Goal: Task Accomplishment & Management: Manage account settings

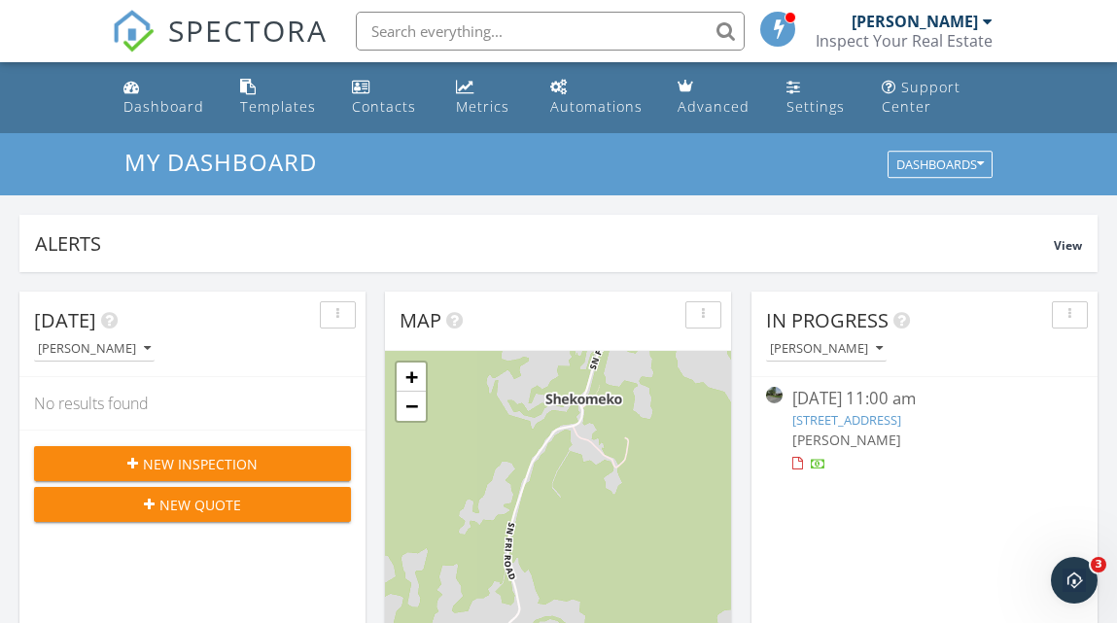
click at [878, 414] on link "4 Park St, Millerton, NY 12546" at bounding box center [847, 420] width 109 height 18
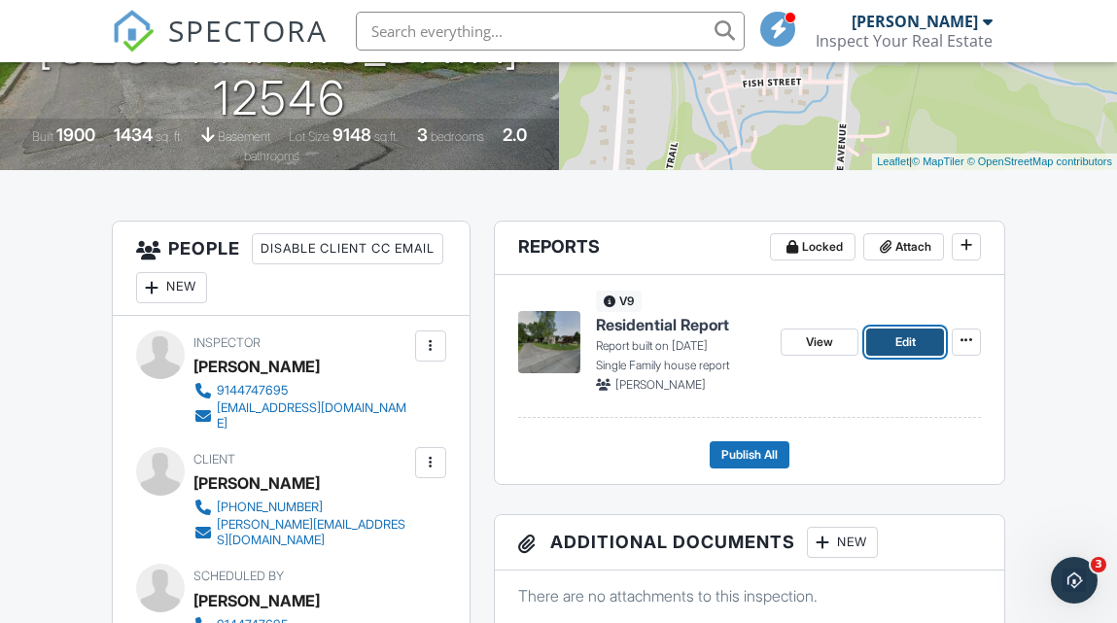
click at [904, 344] on span "Edit" at bounding box center [906, 342] width 20 height 19
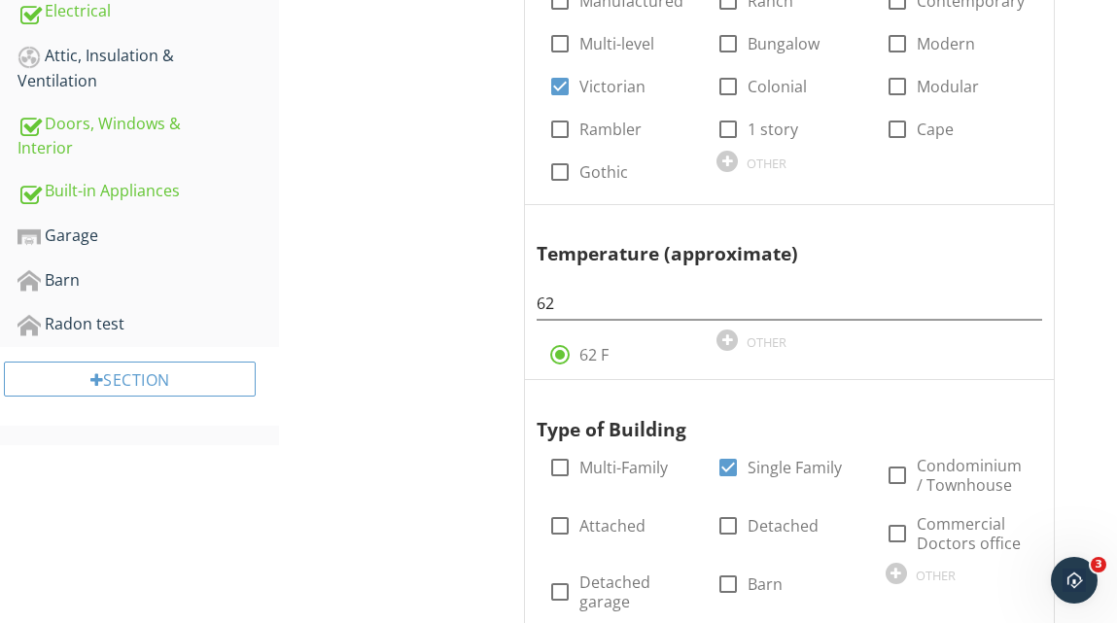
scroll to position [830, 0]
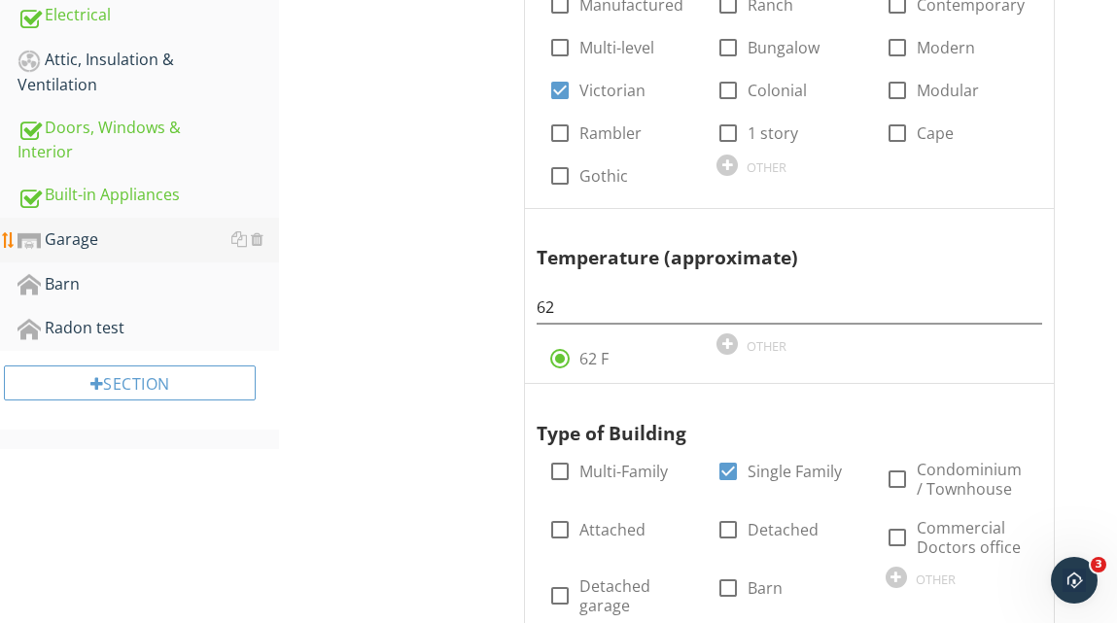
click at [87, 232] on div "Garage" at bounding box center [149, 240] width 262 height 25
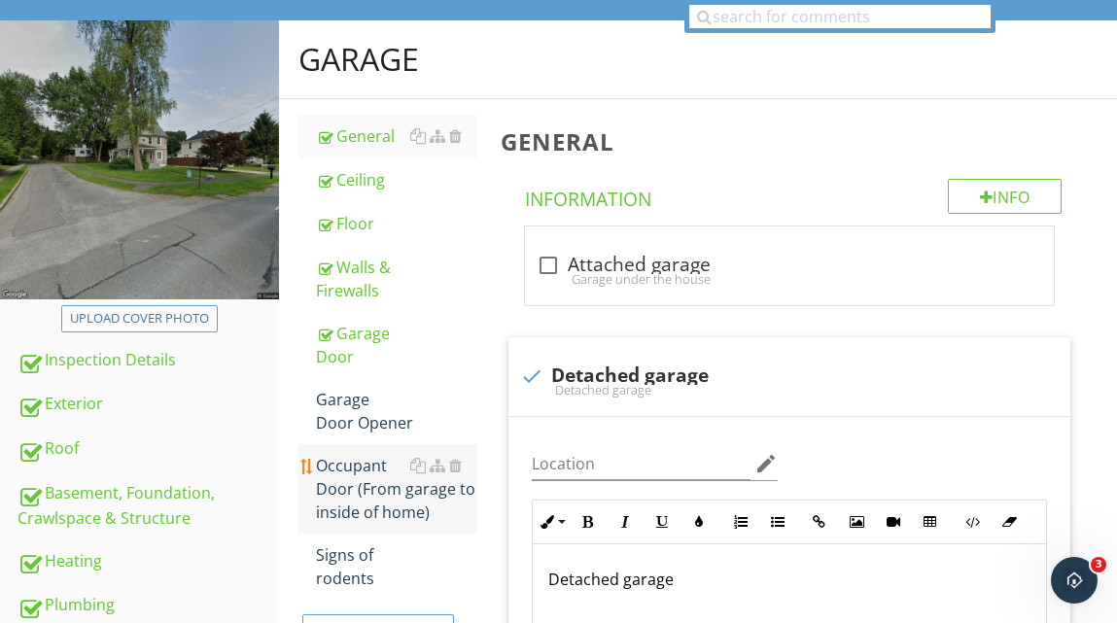
scroll to position [208, 0]
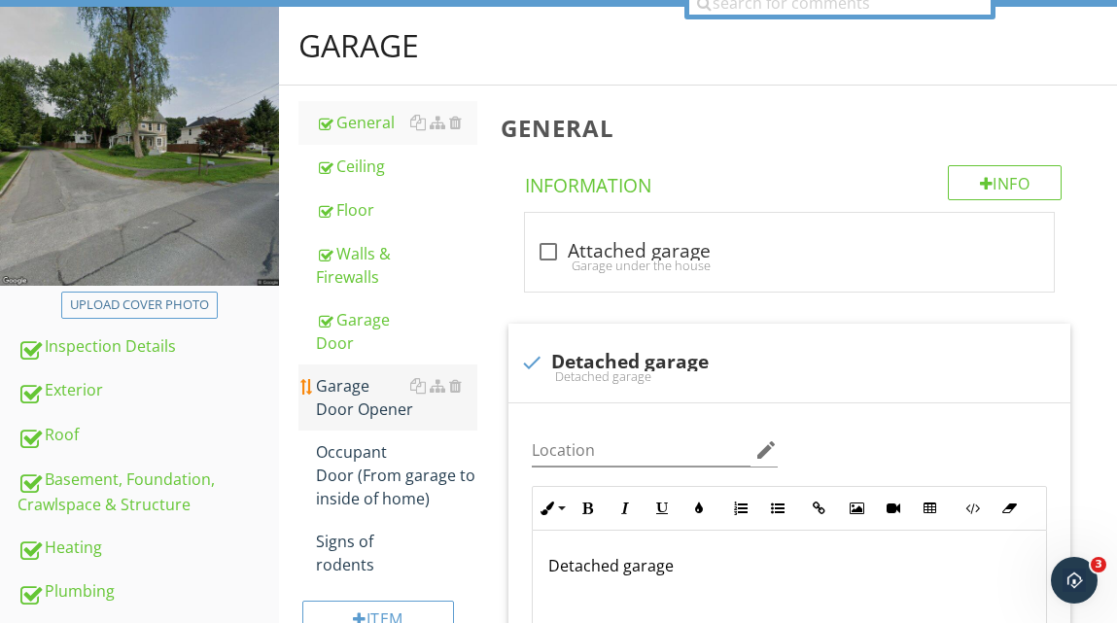
click at [397, 394] on div "Garage Door Opener" at bounding box center [396, 397] width 160 height 47
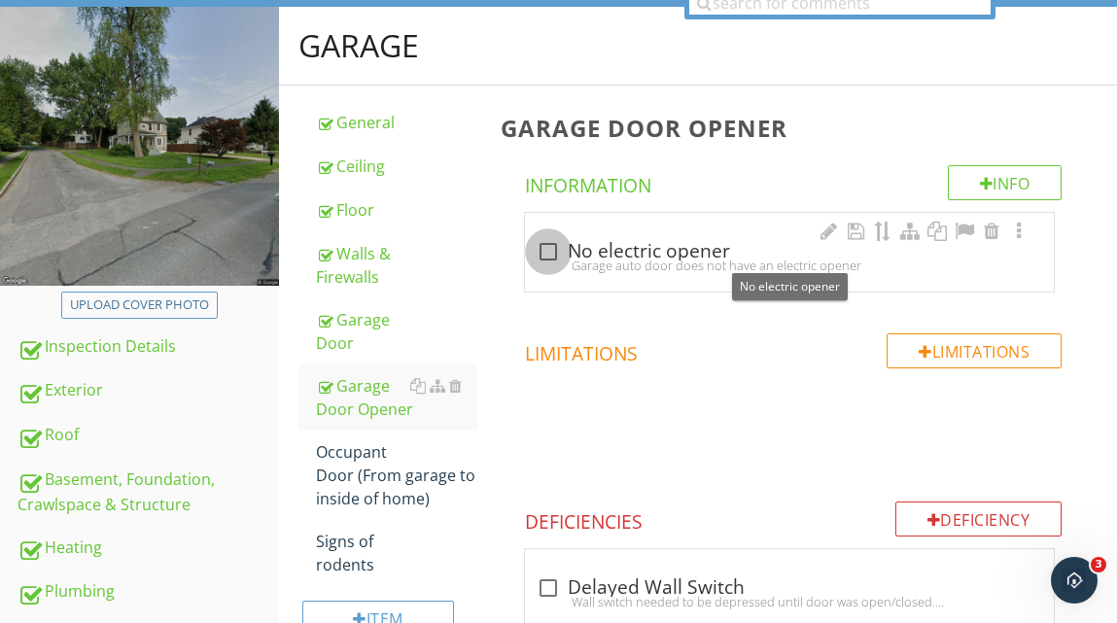
click at [549, 247] on div at bounding box center [548, 251] width 33 height 33
checkbox input "true"
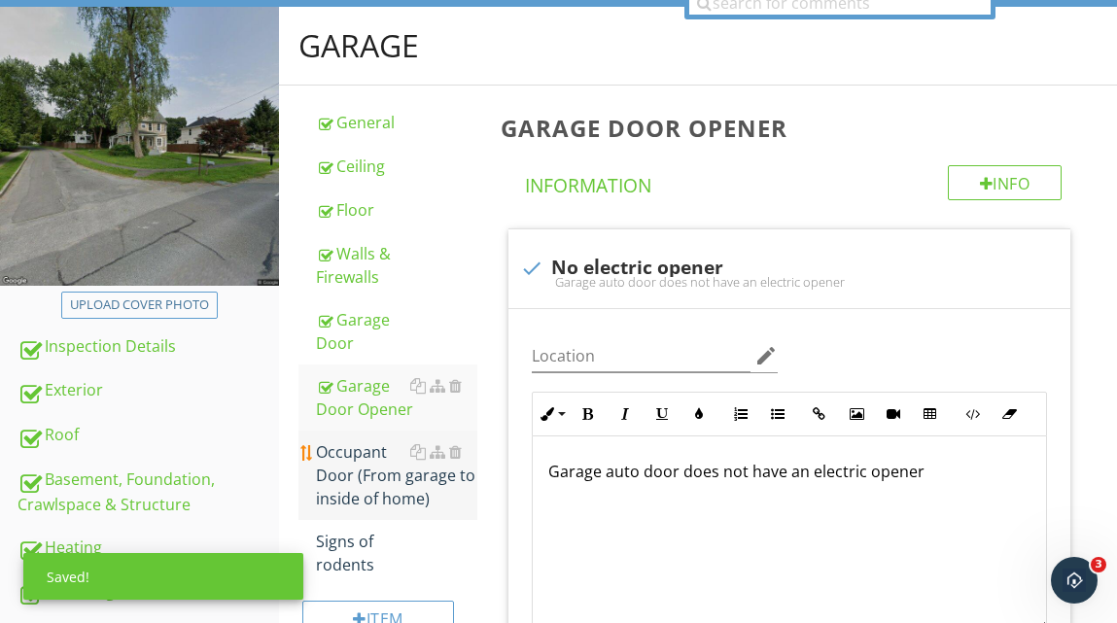
click at [346, 470] on div "Occupant Door (From garage to inside of home)" at bounding box center [396, 476] width 160 height 70
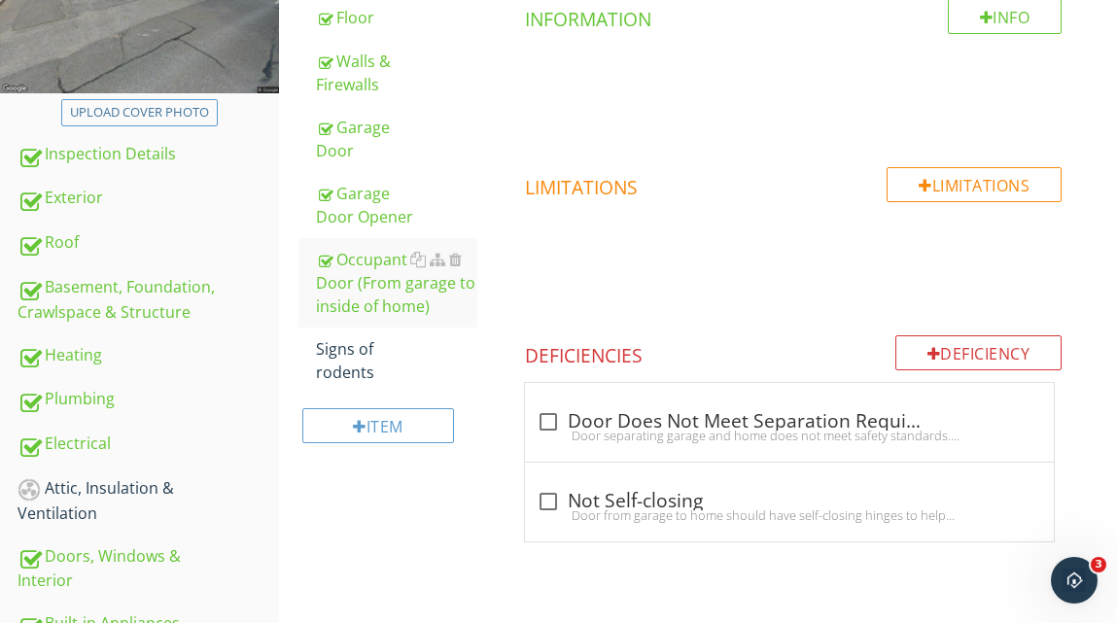
scroll to position [396, 0]
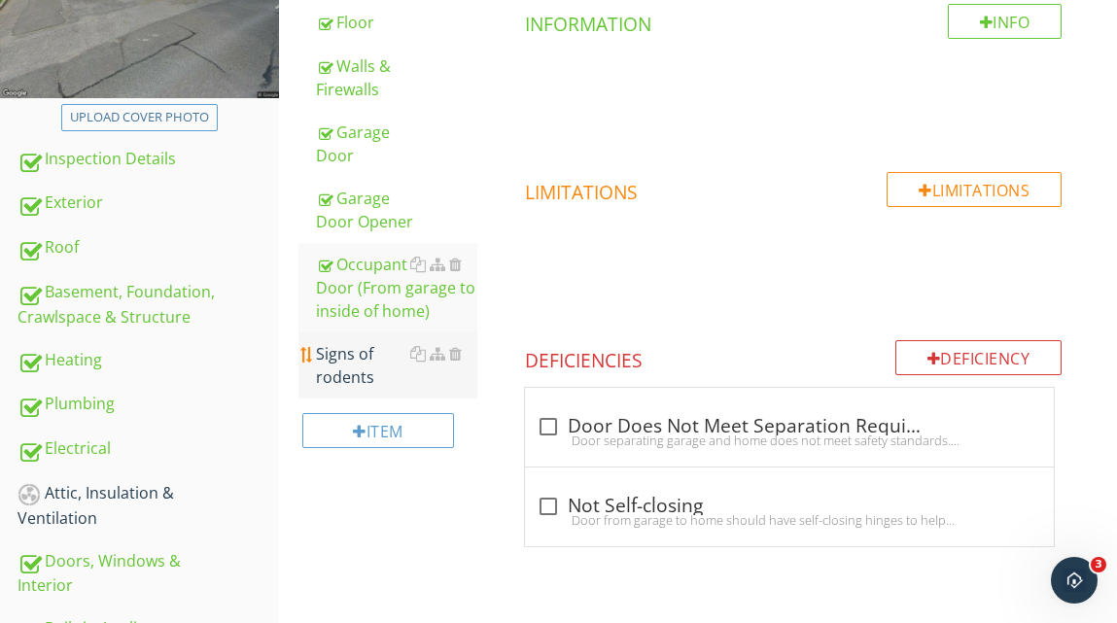
click at [354, 362] on div "Signs of rodents" at bounding box center [396, 365] width 160 height 47
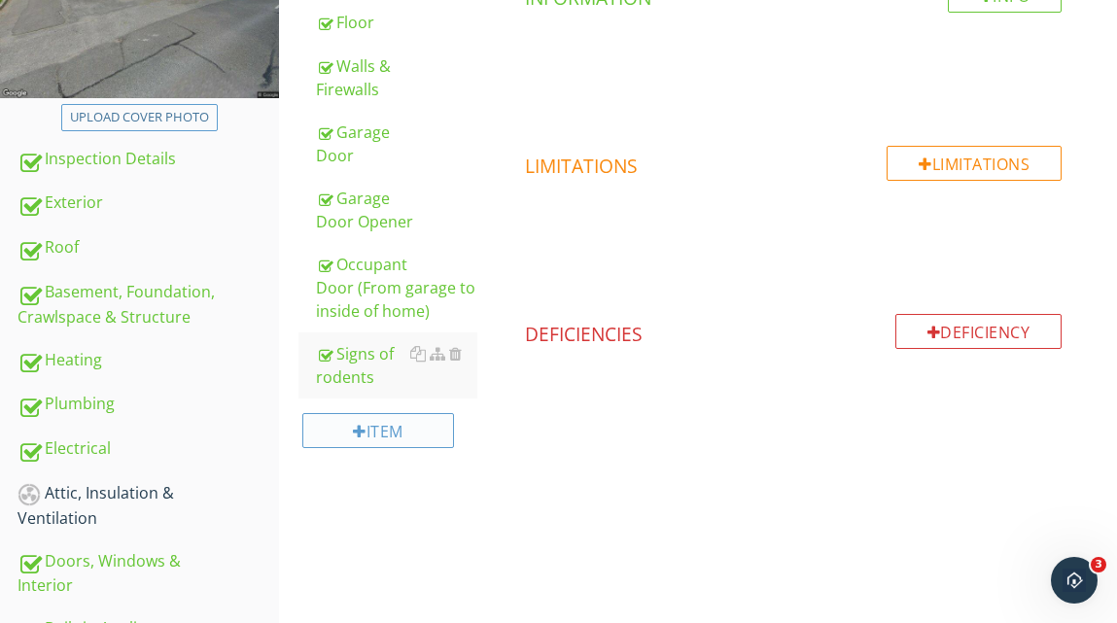
click at [426, 423] on div "Item" at bounding box center [377, 430] width 151 height 35
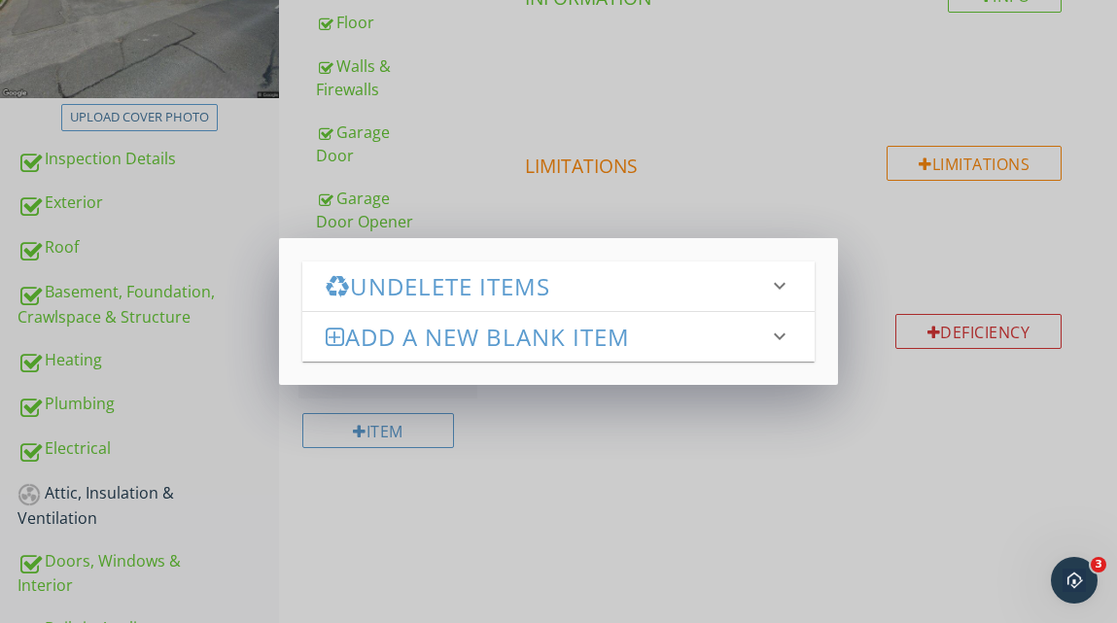
click at [483, 337] on h3 "Add a new Blank Item" at bounding box center [547, 337] width 442 height 26
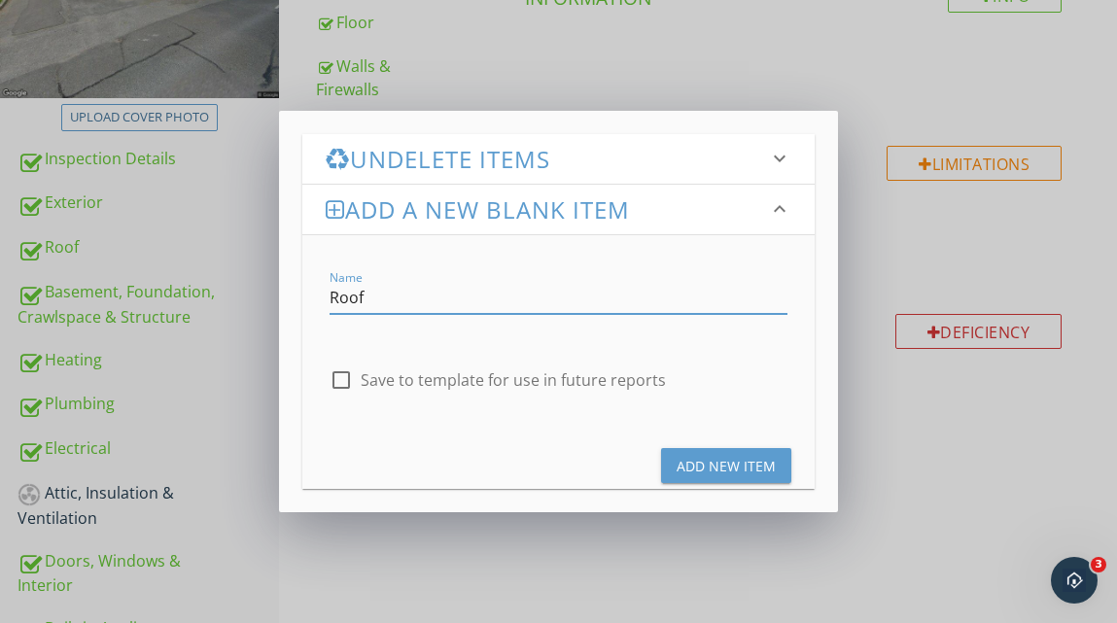
type input "Roof"
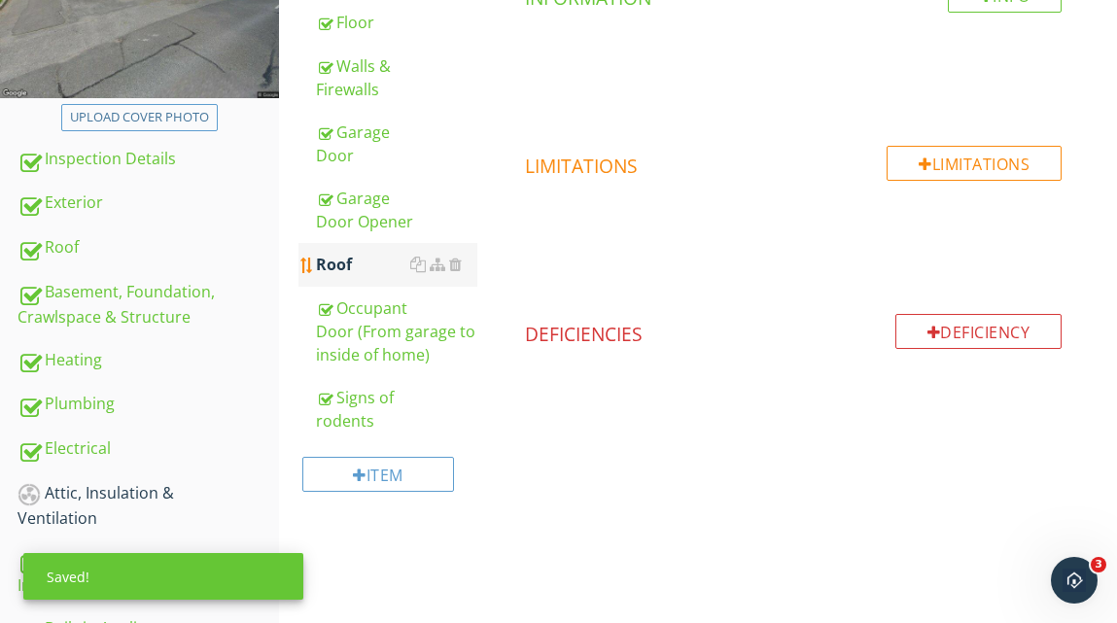
click at [375, 265] on div "Roof" at bounding box center [396, 264] width 160 height 23
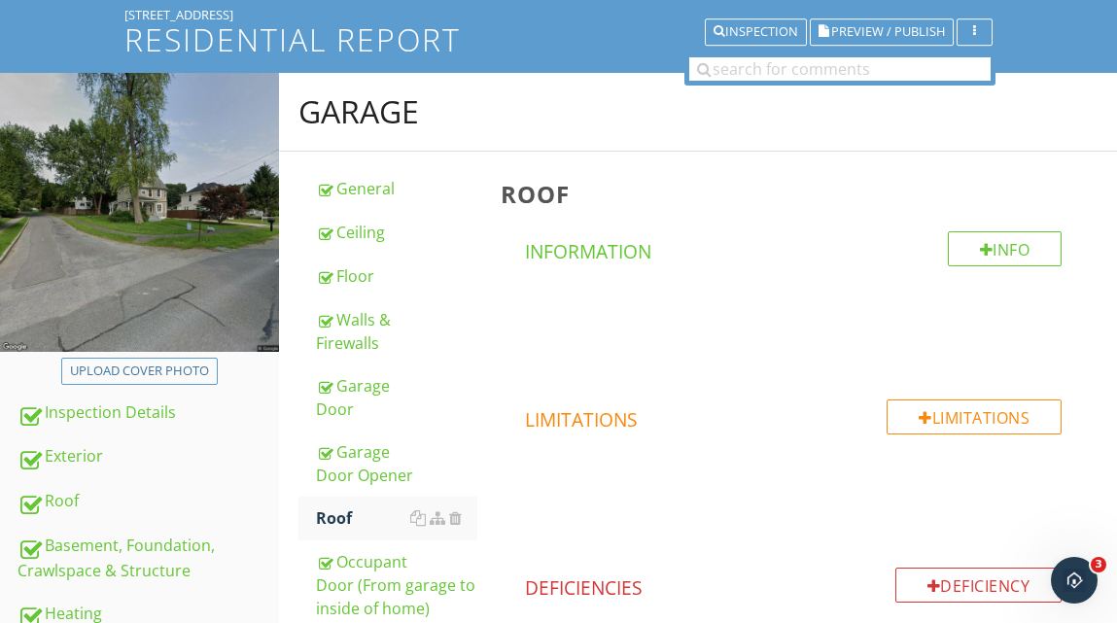
scroll to position [144, 0]
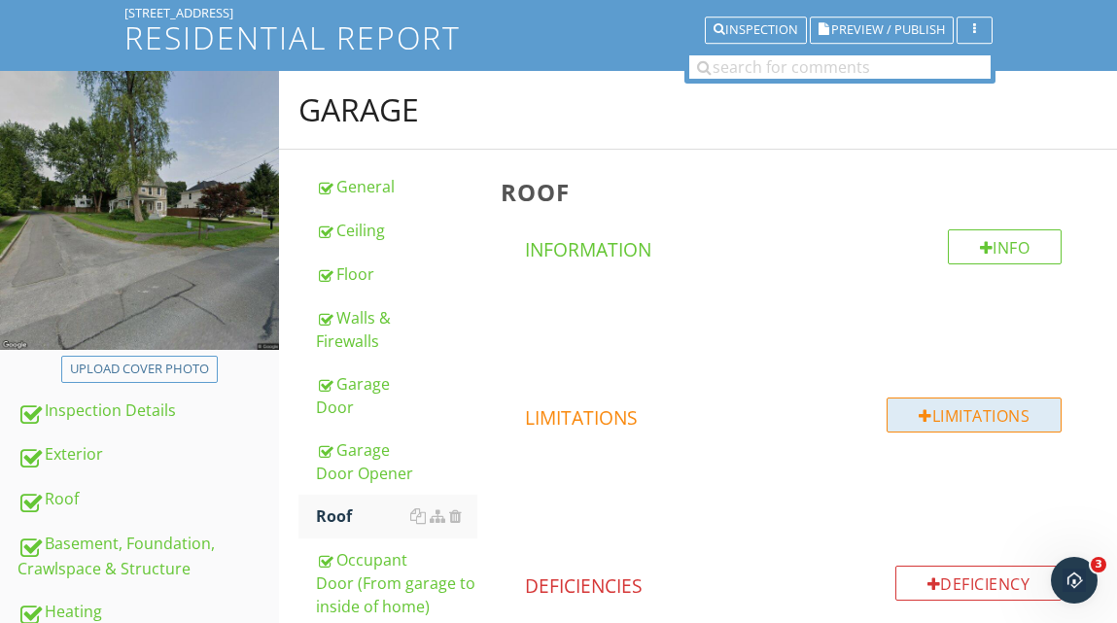
click at [952, 412] on div "Limitations" at bounding box center [974, 415] width 175 height 35
click at [1056, 308] on div at bounding box center [558, 311] width 1117 height 623
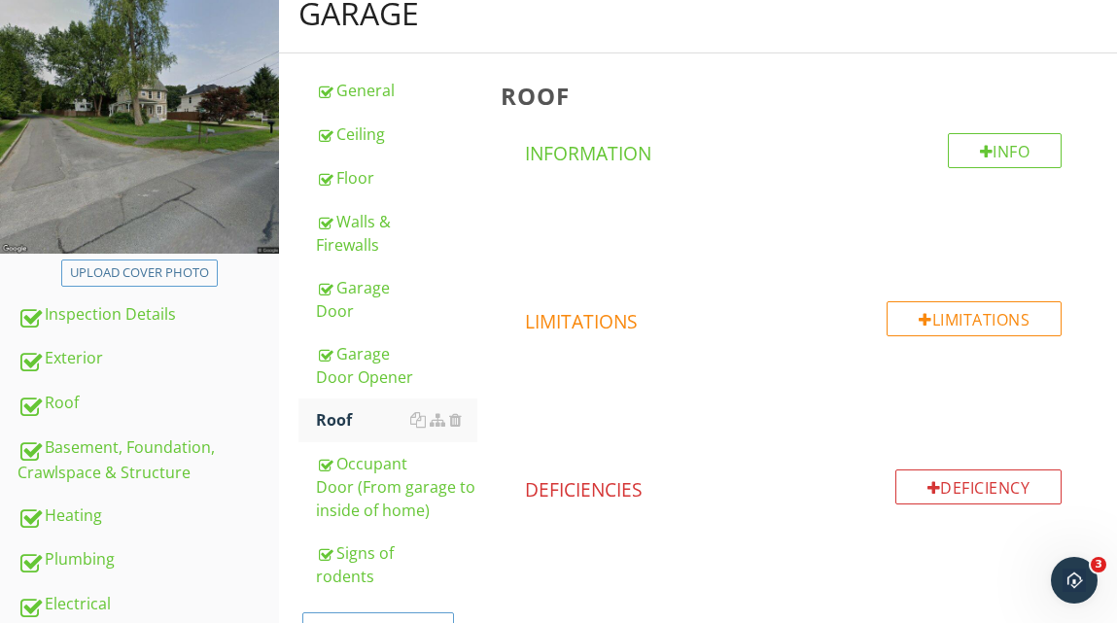
scroll to position [258, 0]
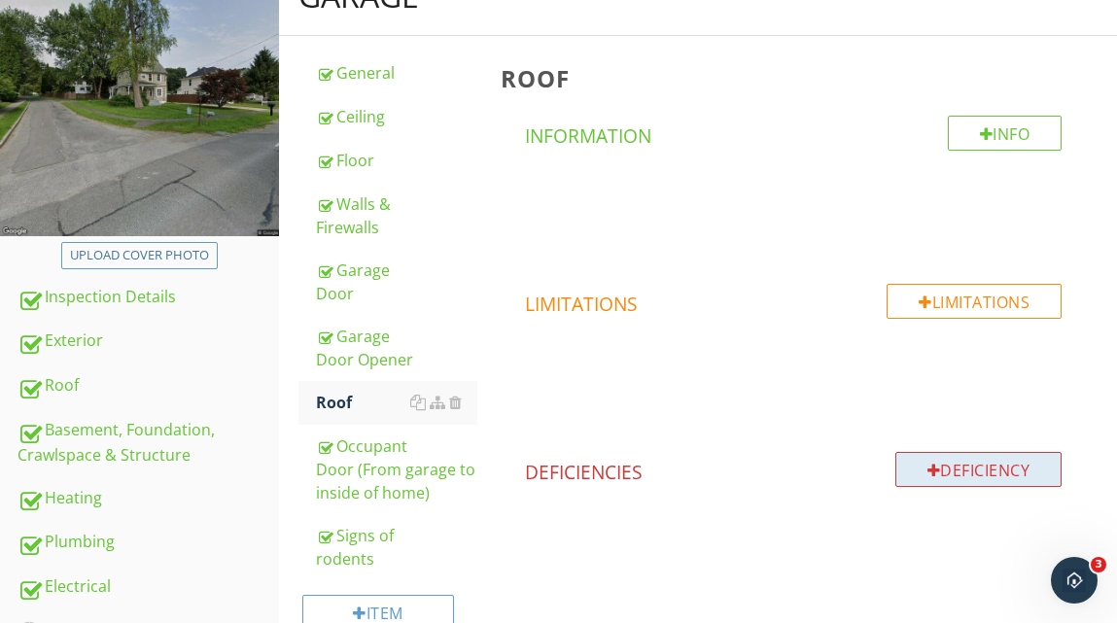
click at [946, 467] on div "Deficiency" at bounding box center [979, 469] width 167 height 35
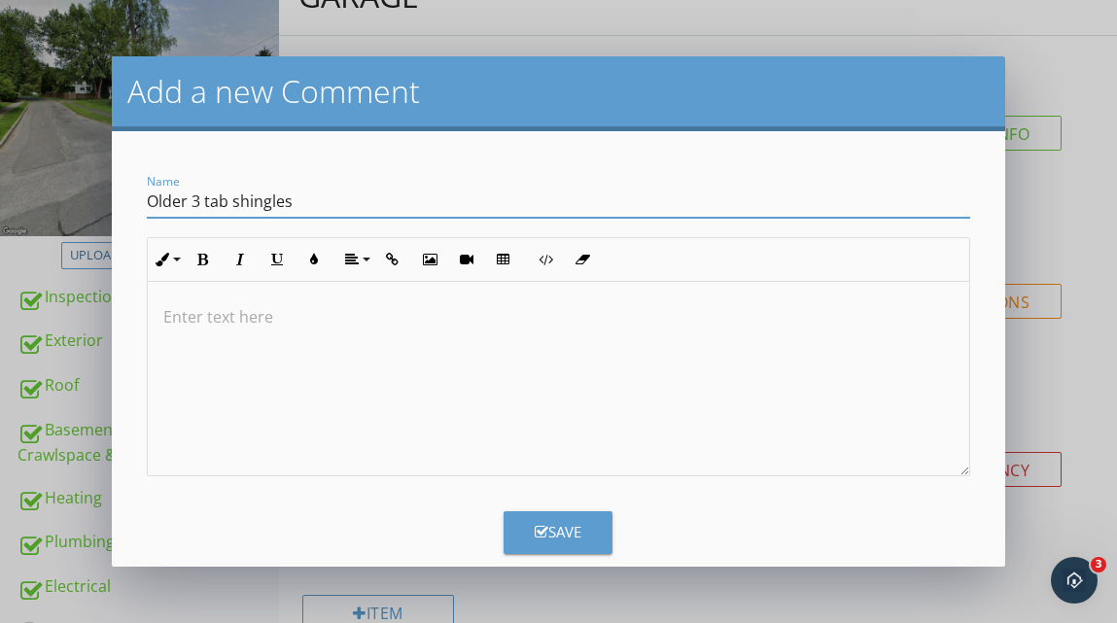
type input "Older 3 tab shingles"
click at [206, 314] on p at bounding box center [558, 316] width 791 height 23
click at [437, 318] on p "Older 3 tab shingles which appears tpo eb older and" at bounding box center [558, 316] width 791 height 23
click at [457, 316] on p "Older 3 tab shingles which appears to eb older and" at bounding box center [558, 316] width 791 height 23
click at [552, 320] on p "Older 3 tab shingles which appears to be older and" at bounding box center [558, 316] width 791 height 23
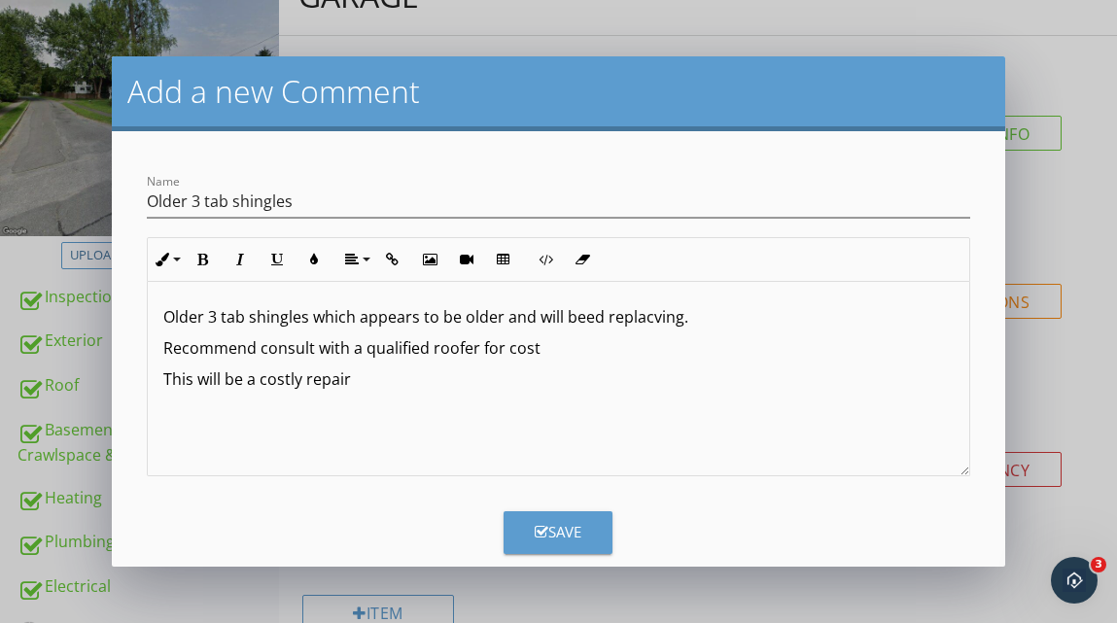
click at [548, 348] on p "Recommend consult with a qualified roofer for cost" at bounding box center [558, 347] width 791 height 23
click at [568, 533] on div "Save" at bounding box center [558, 532] width 47 height 22
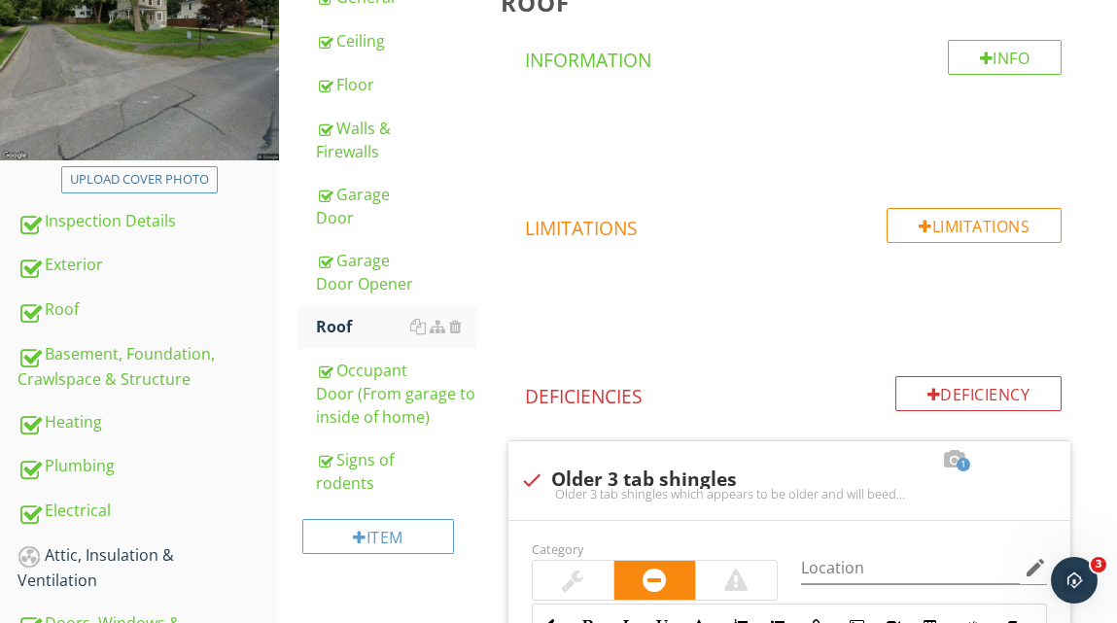
scroll to position [332, 0]
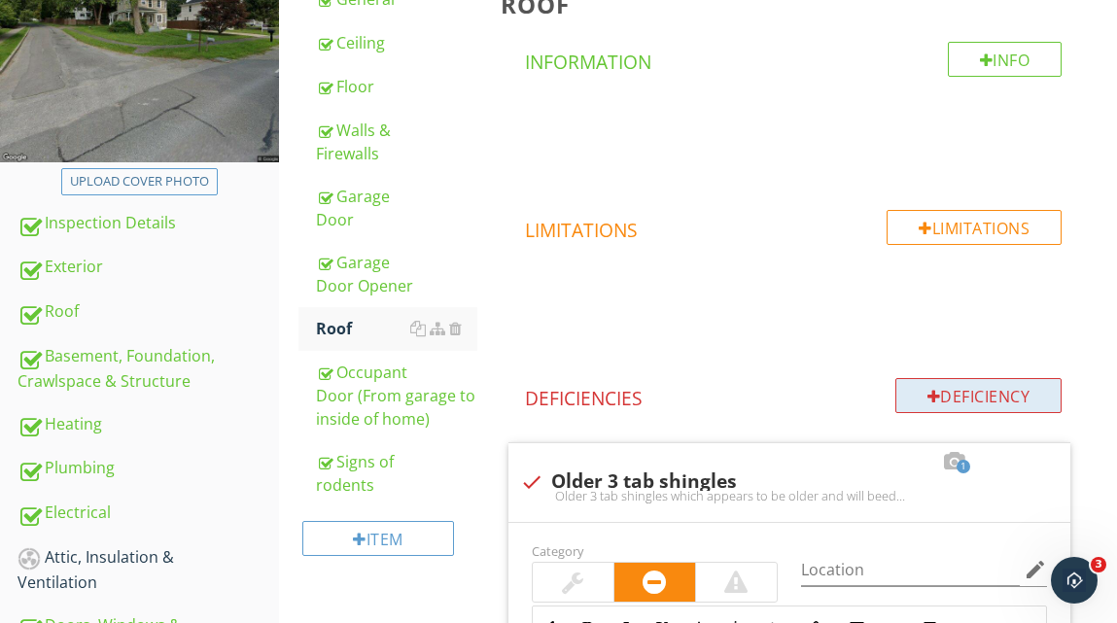
click at [937, 396] on div "Deficiency" at bounding box center [979, 395] width 167 height 35
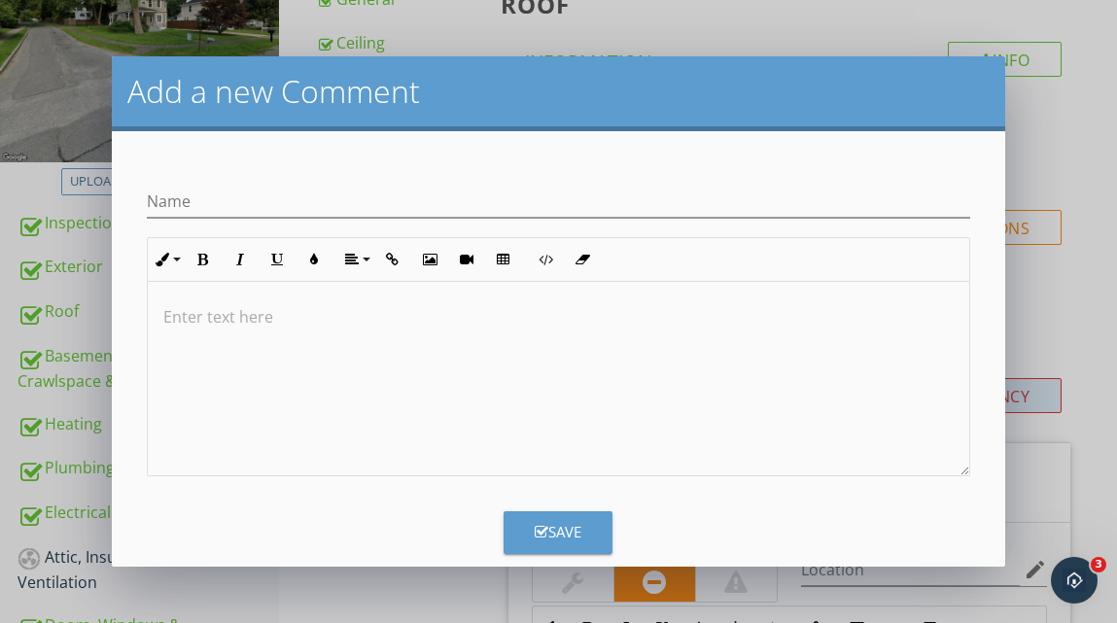
scroll to position [1, 0]
type input "Roof is bowed in"
click at [256, 315] on p at bounding box center [558, 315] width 791 height 23
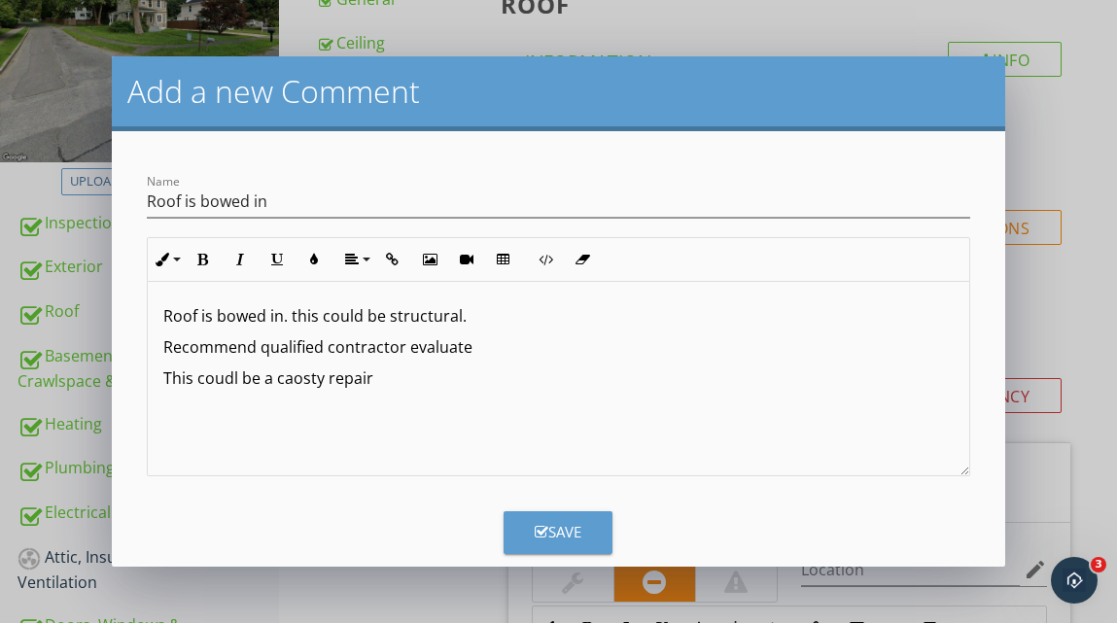
click at [290, 379] on p "This coudl be a caosty repair" at bounding box center [558, 378] width 791 height 23
click at [236, 381] on p "This coudl be a costy repair" at bounding box center [558, 378] width 791 height 23
click at [311, 383] on p "This could be a costy repair" at bounding box center [558, 378] width 791 height 23
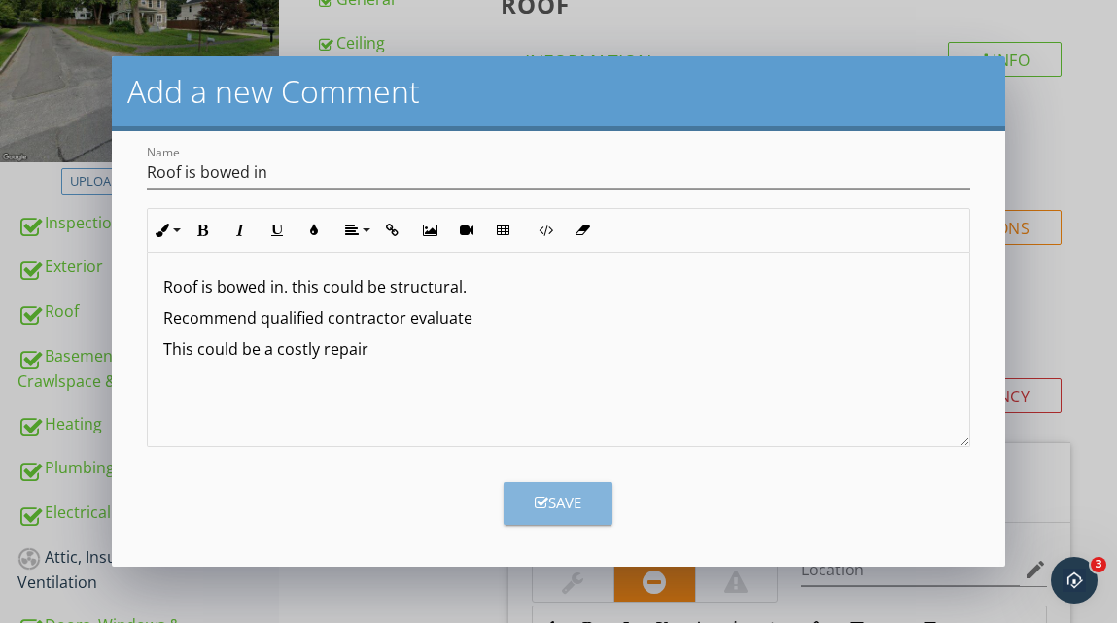
click at [564, 504] on div "Save" at bounding box center [558, 503] width 47 height 22
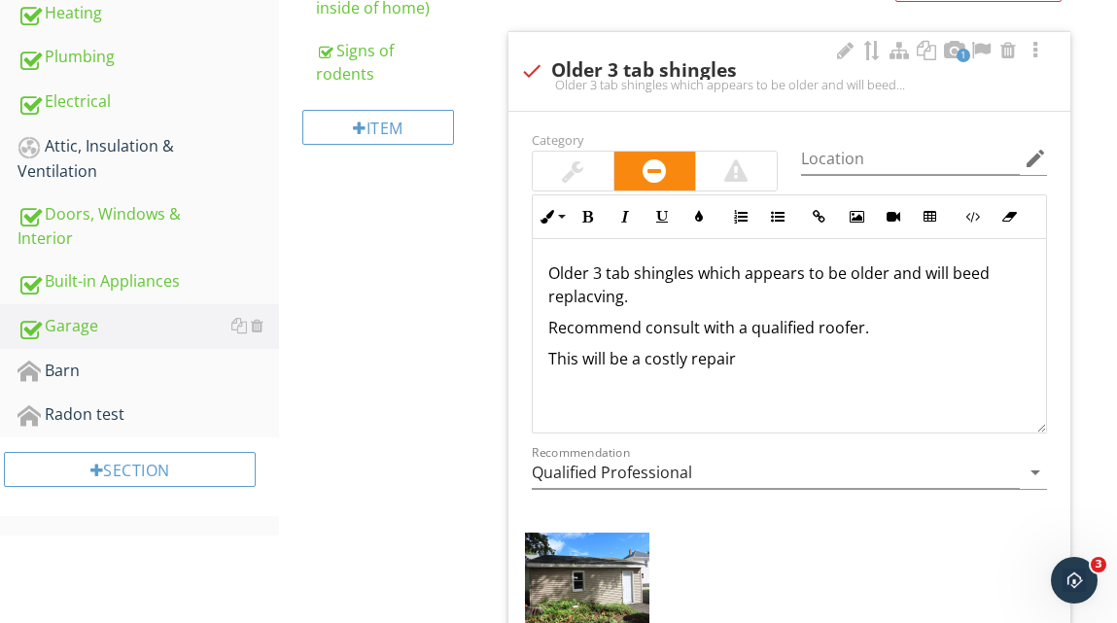
scroll to position [115, 0]
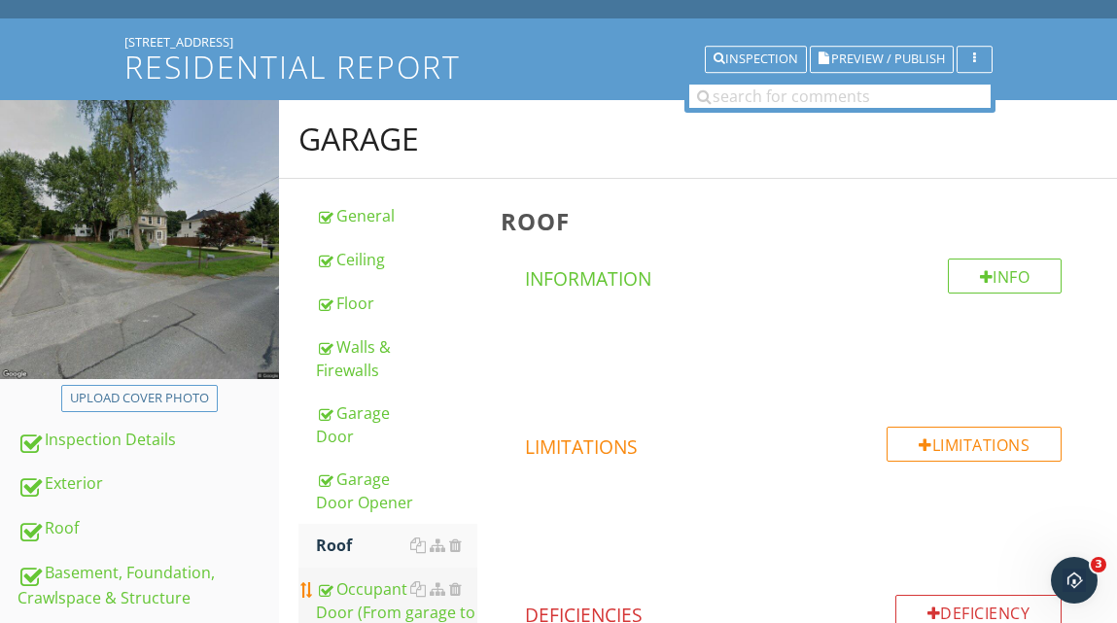
click at [356, 584] on div "Occupant Door (From garage to inside of home)" at bounding box center [396, 613] width 160 height 70
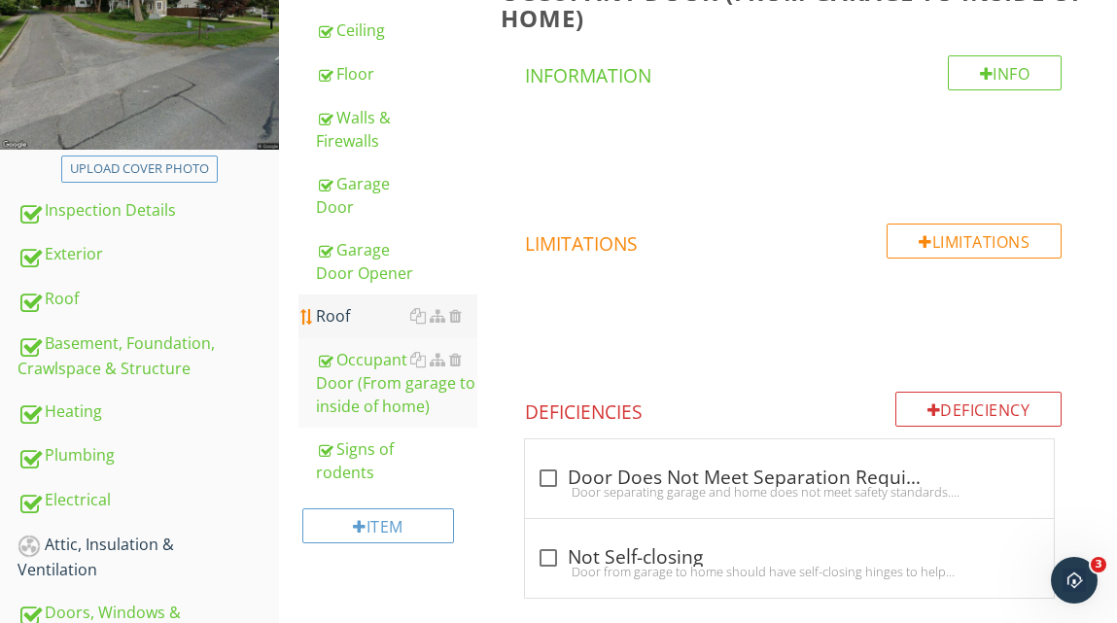
scroll to position [351, 0]
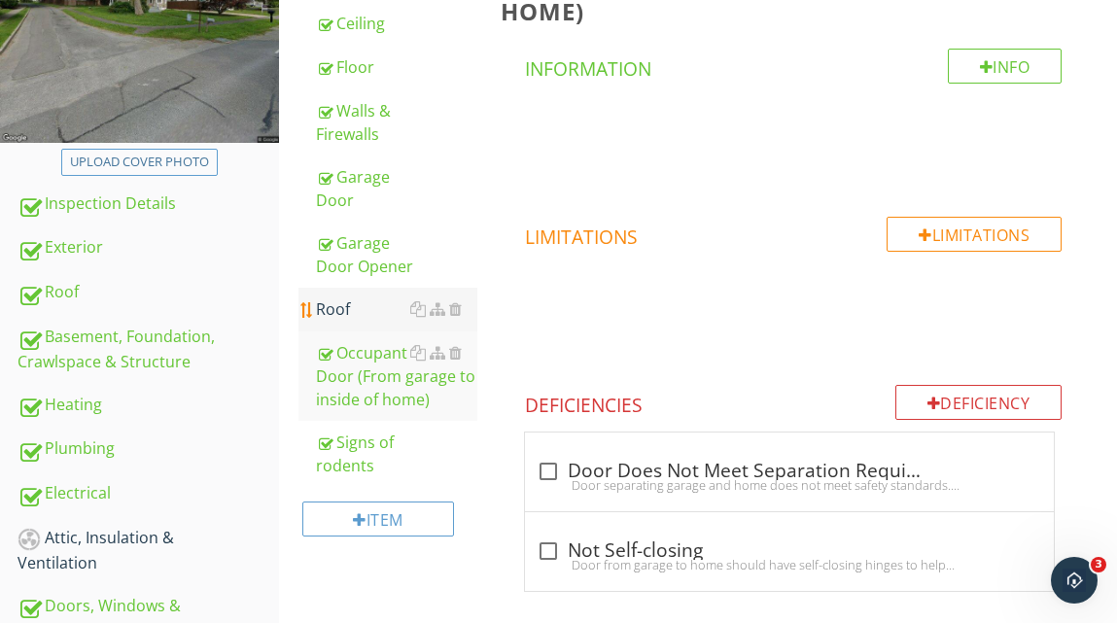
click at [374, 313] on div "Roof" at bounding box center [396, 309] width 160 height 23
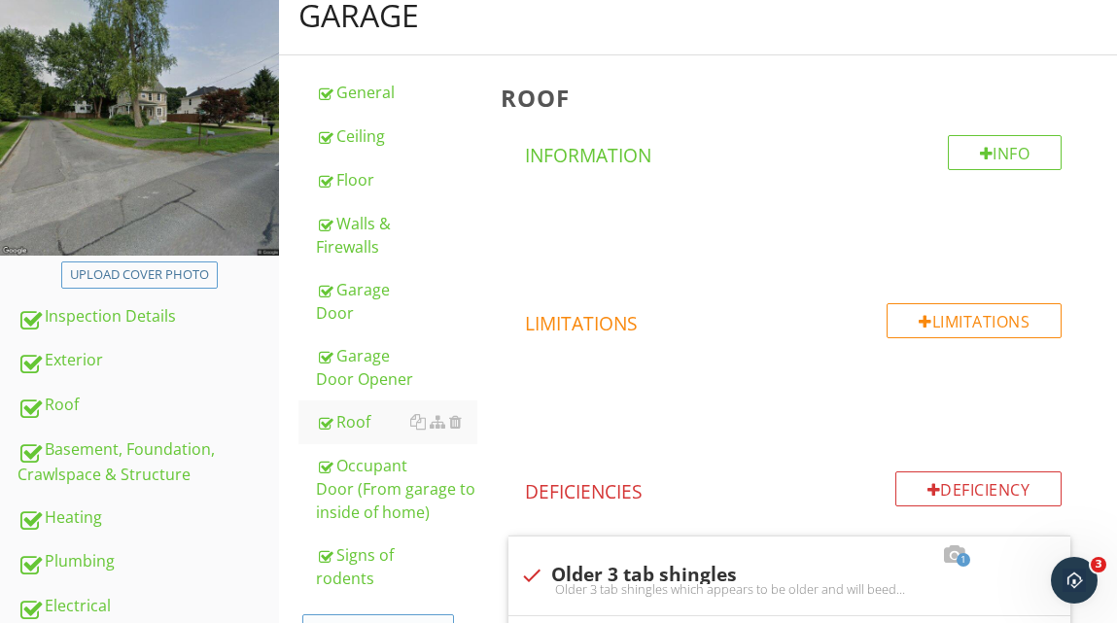
scroll to position [247, 0]
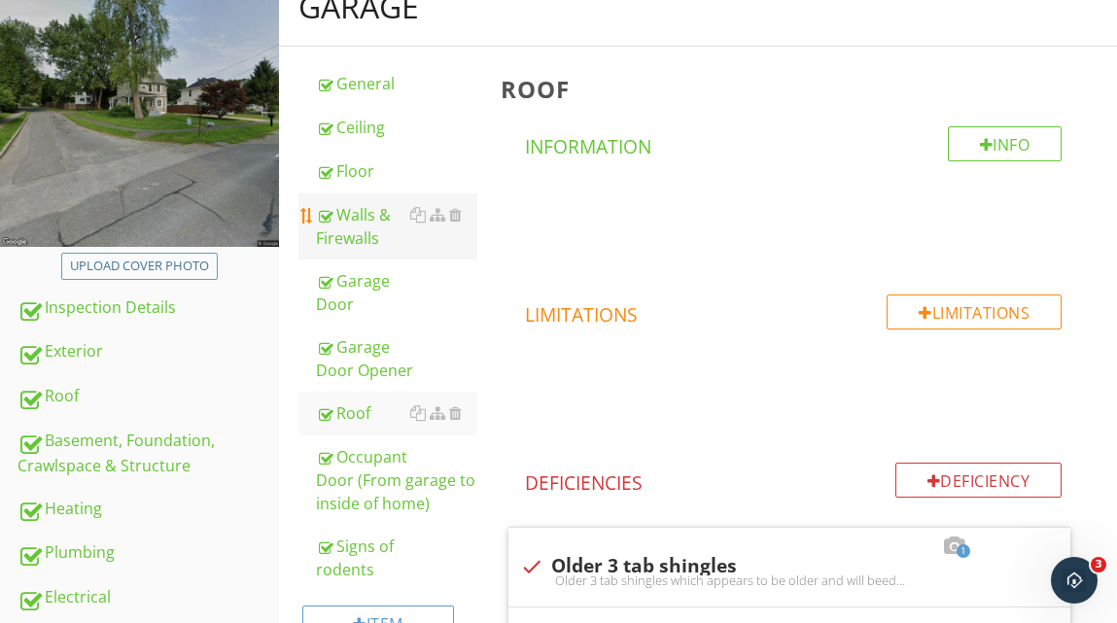
click at [373, 233] on div "Walls & Firewalls" at bounding box center [396, 226] width 160 height 47
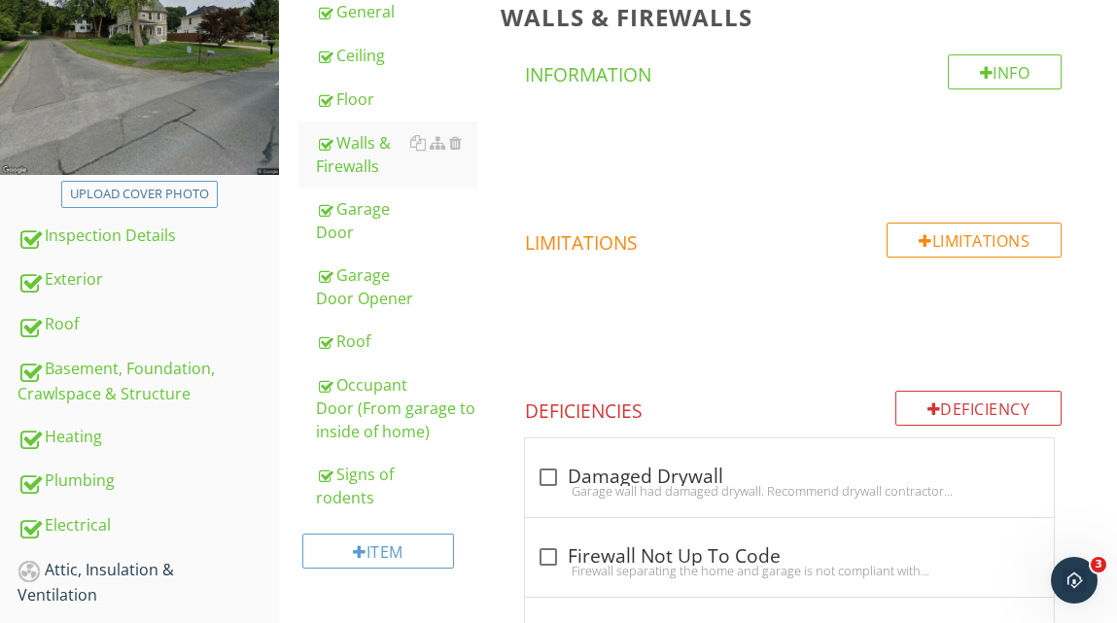
scroll to position [315, 0]
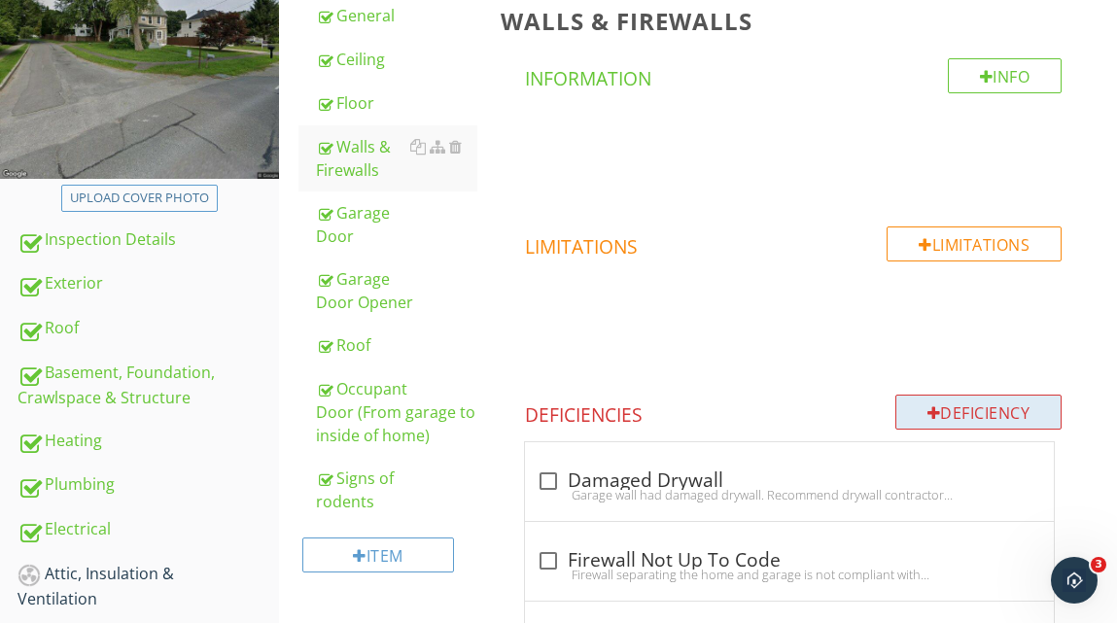
click at [970, 409] on div "Deficiency" at bounding box center [979, 412] width 167 height 35
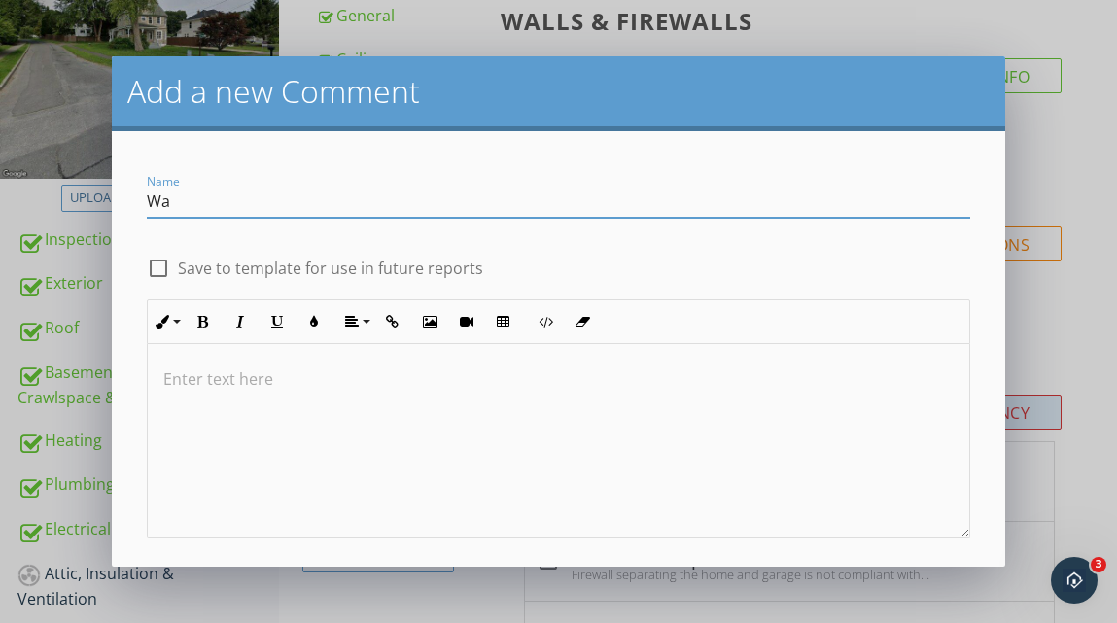
type input "W"
click at [263, 202] on input "Framing and sils deteriorated" at bounding box center [559, 202] width 824 height 32
type input "Framing and sills deteriorated"
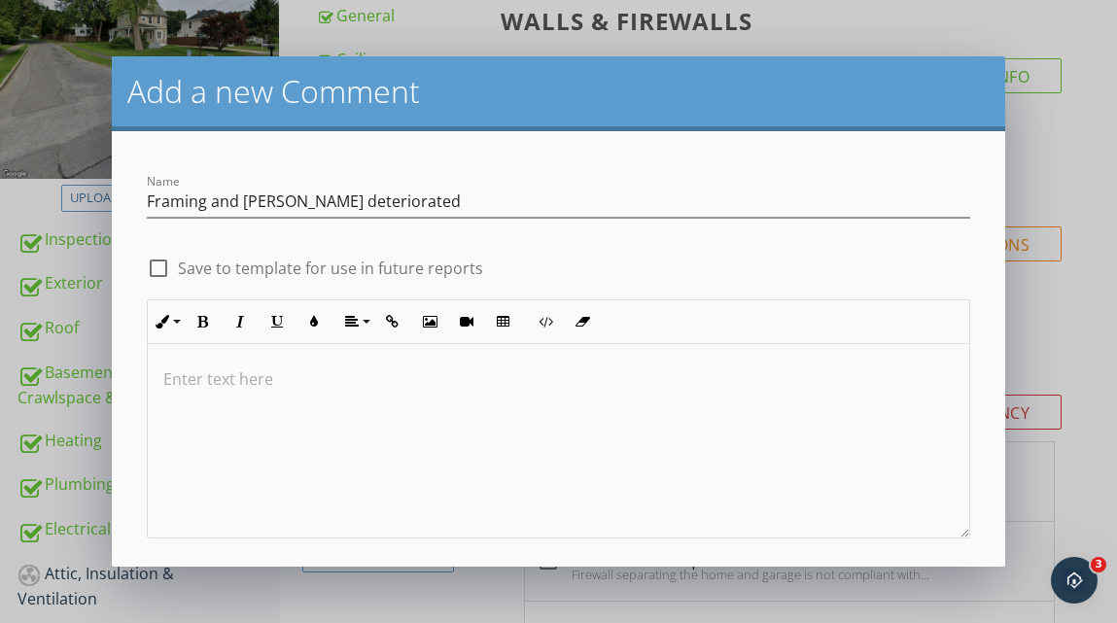
click at [202, 375] on p at bounding box center [558, 379] width 791 height 23
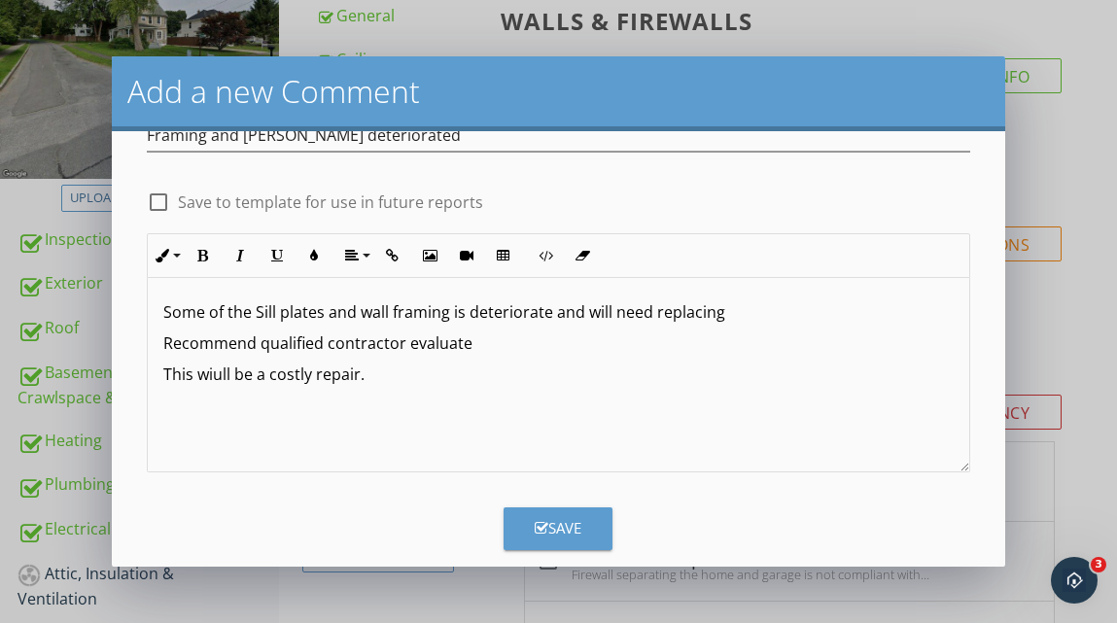
scroll to position [91, 0]
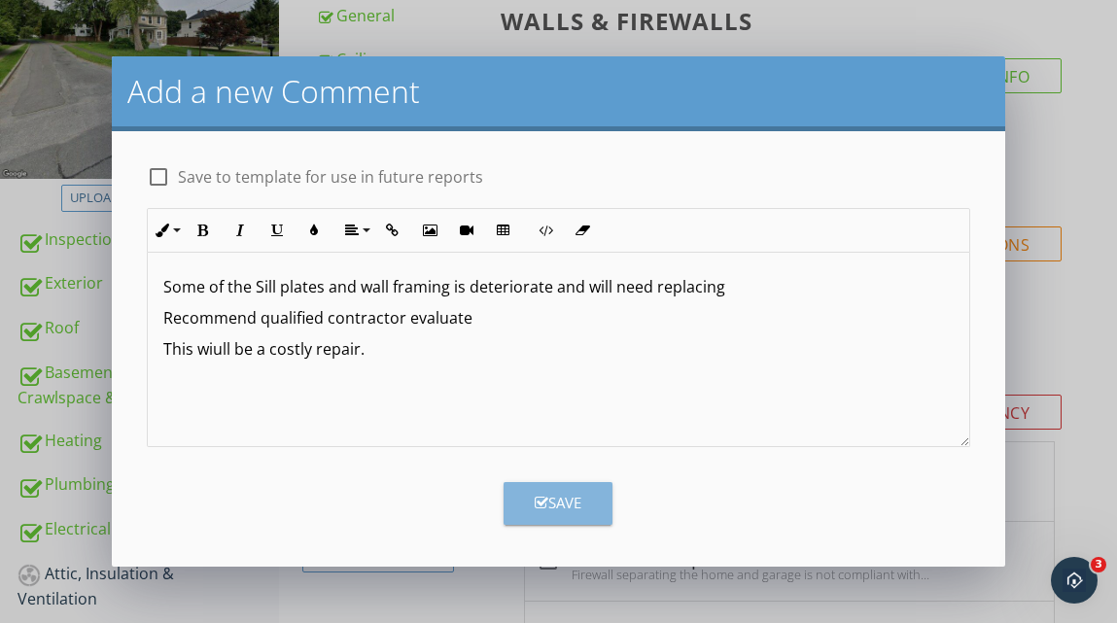
click at [568, 506] on div "Save" at bounding box center [558, 503] width 47 height 22
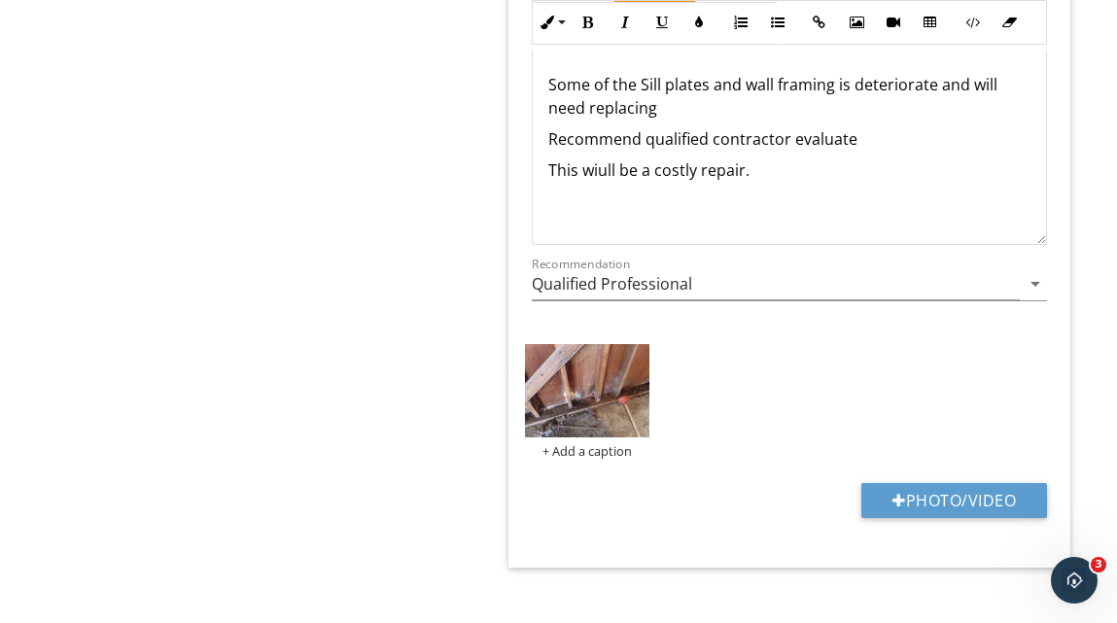
scroll to position [2022, 0]
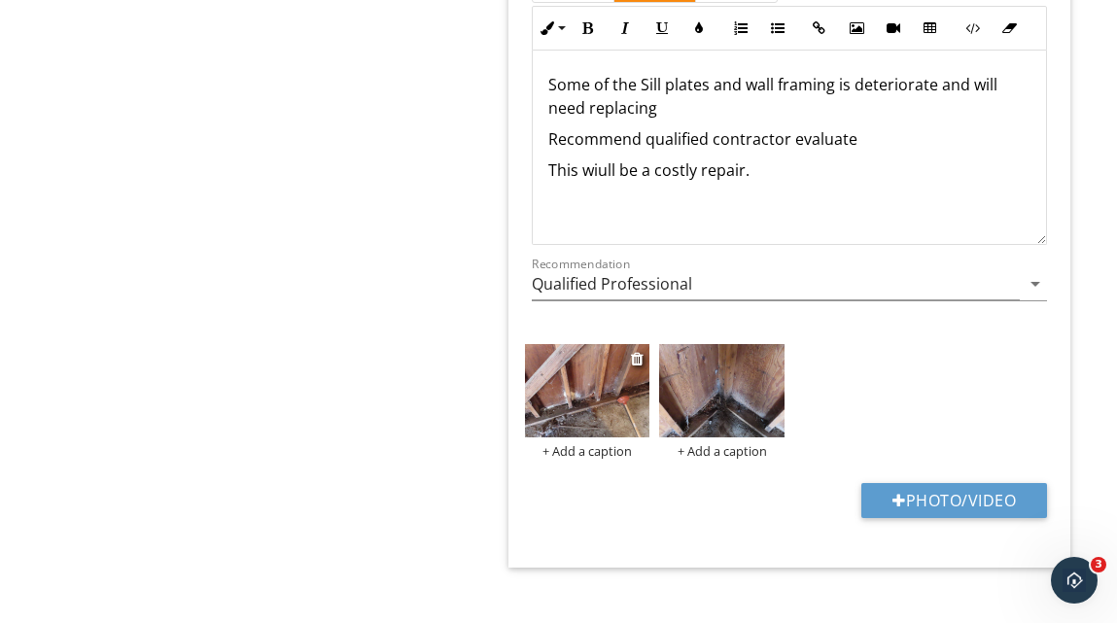
click at [588, 451] on div "+ Add a caption" at bounding box center [587, 451] width 125 height 16
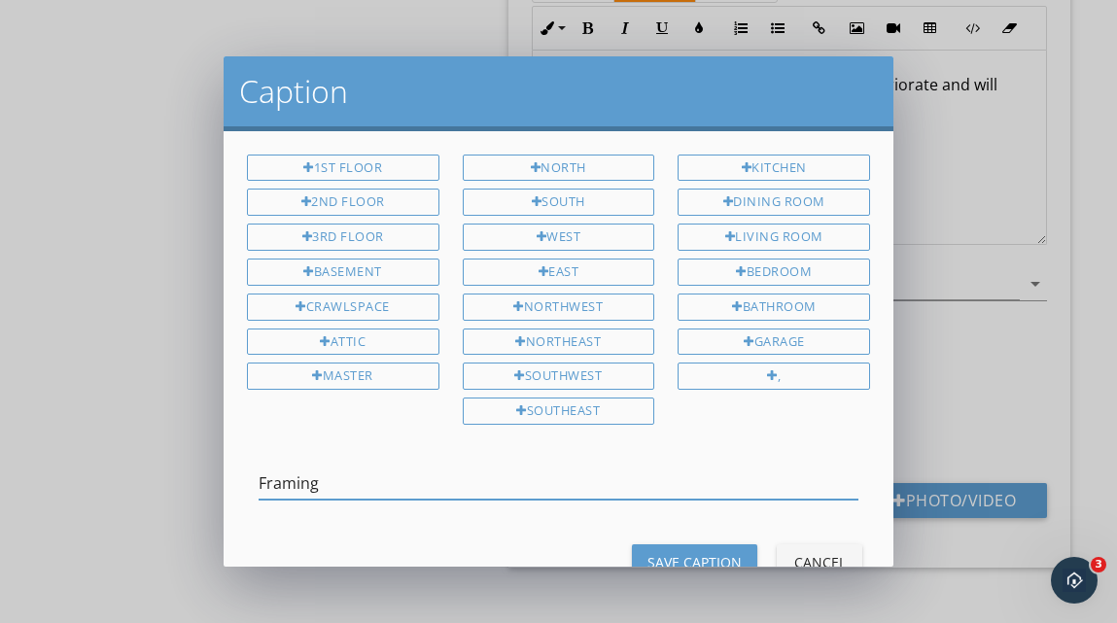
type input "Framing"
click at [704, 552] on div "Save Caption" at bounding box center [695, 562] width 94 height 20
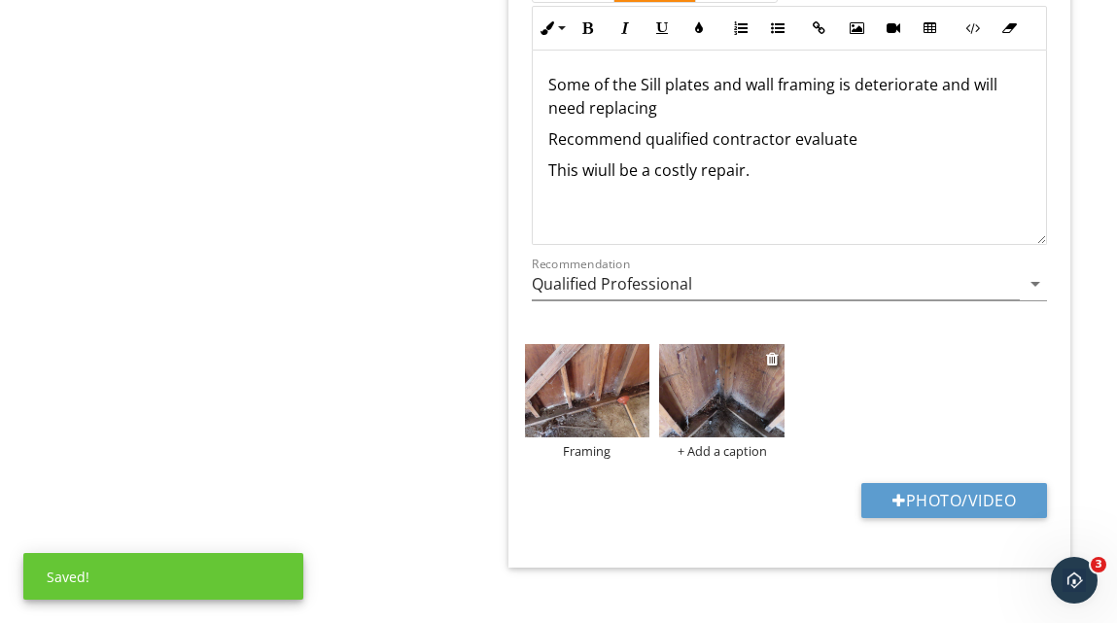
click at [714, 451] on div "+ Add a caption" at bounding box center [721, 451] width 125 height 16
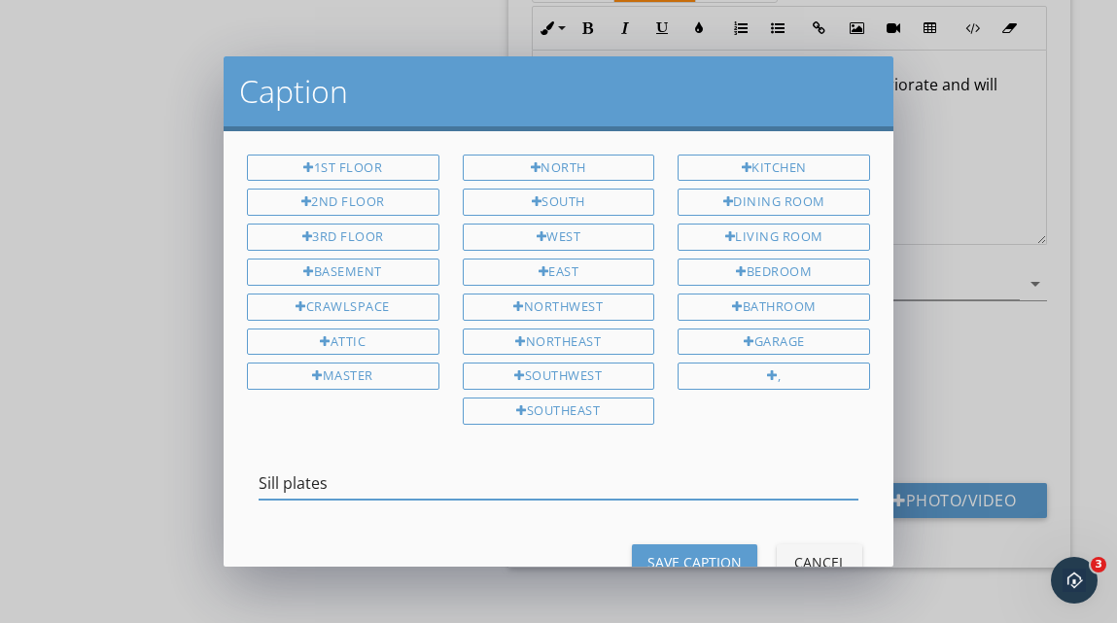
type input "Sill plates"
click at [698, 552] on div "Save Caption" at bounding box center [695, 562] width 94 height 20
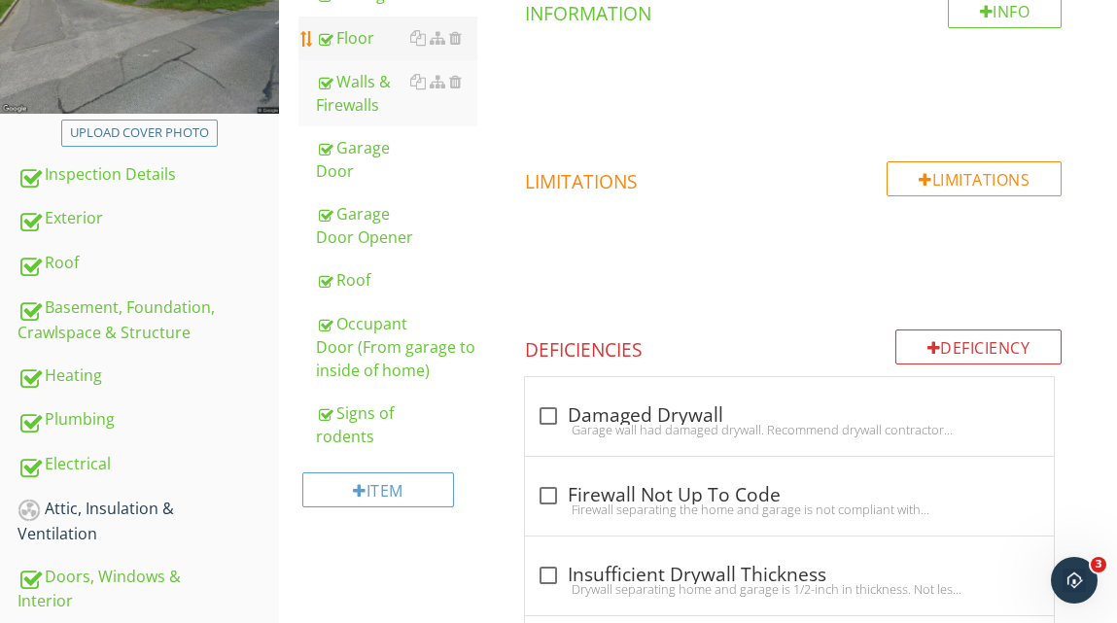
scroll to position [387, 0]
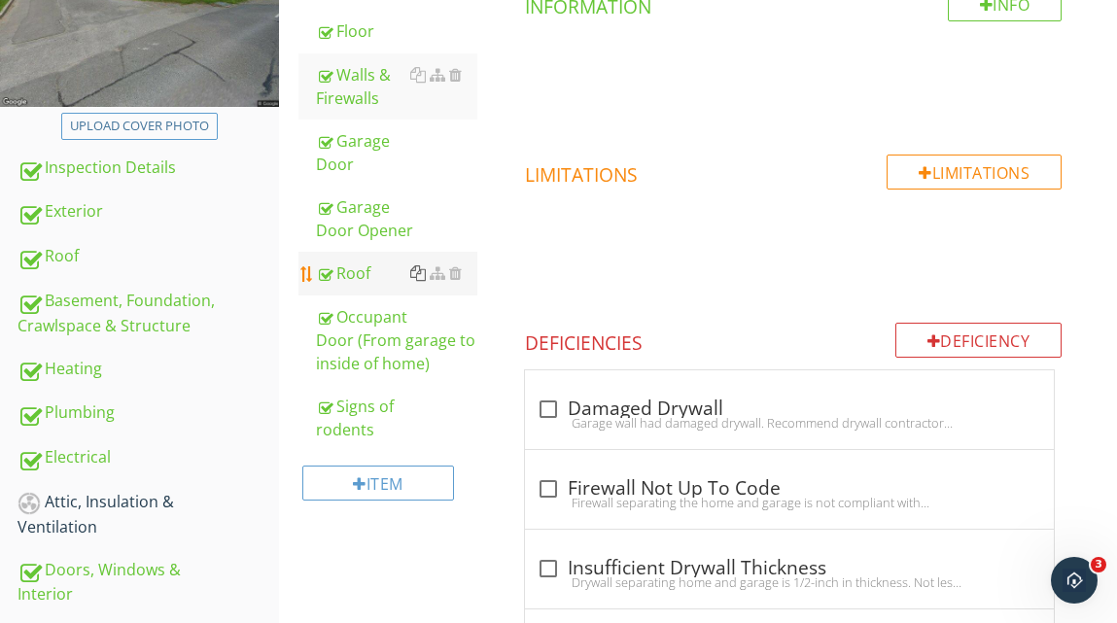
click at [417, 274] on div at bounding box center [418, 273] width 16 height 16
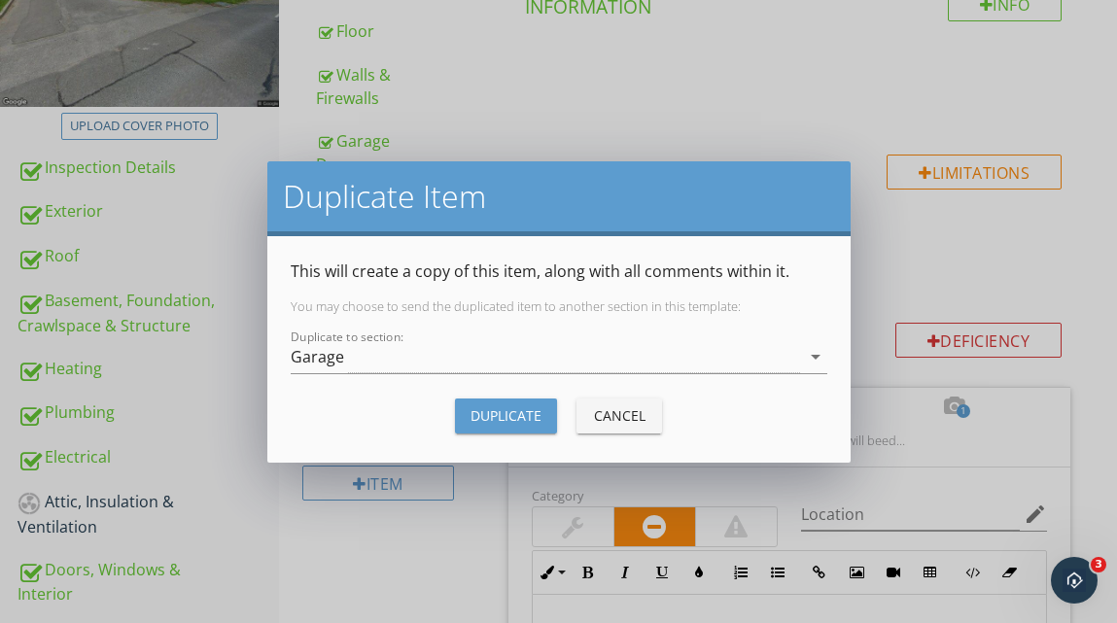
click at [613, 418] on div "Cancel" at bounding box center [619, 416] width 54 height 20
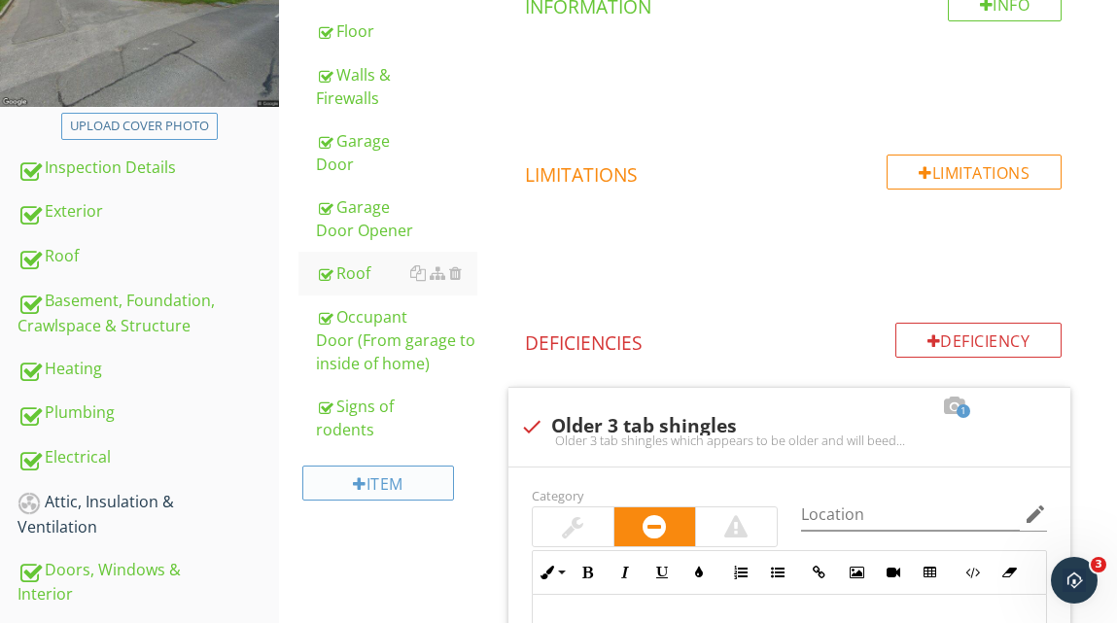
click at [384, 480] on div "Item" at bounding box center [377, 483] width 151 height 35
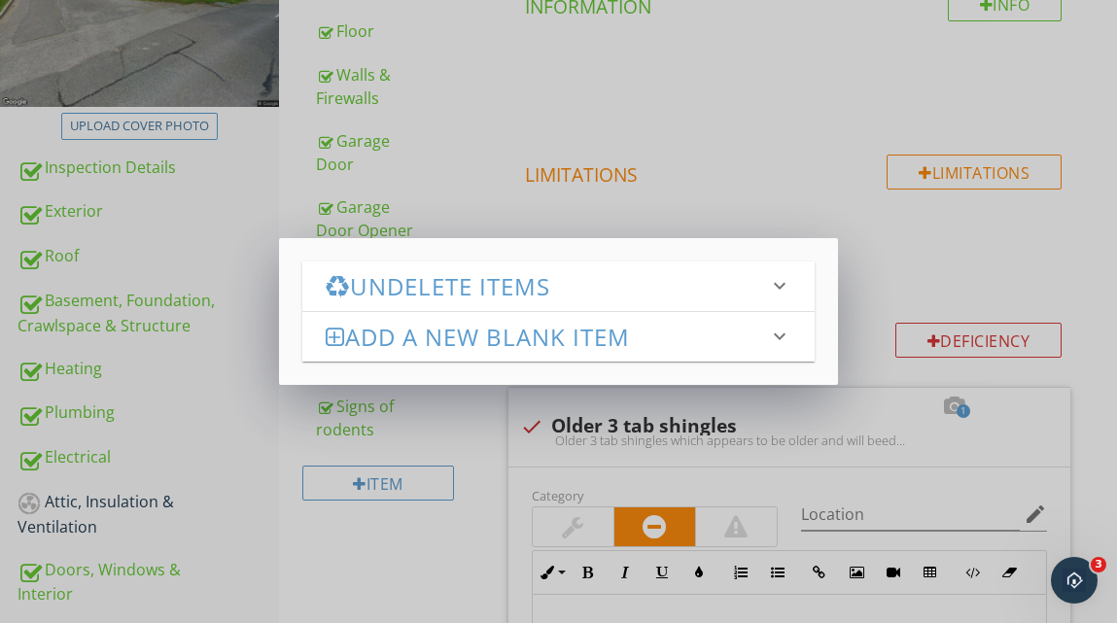
click at [519, 338] on h3 "Add a new Blank Item" at bounding box center [547, 337] width 442 height 26
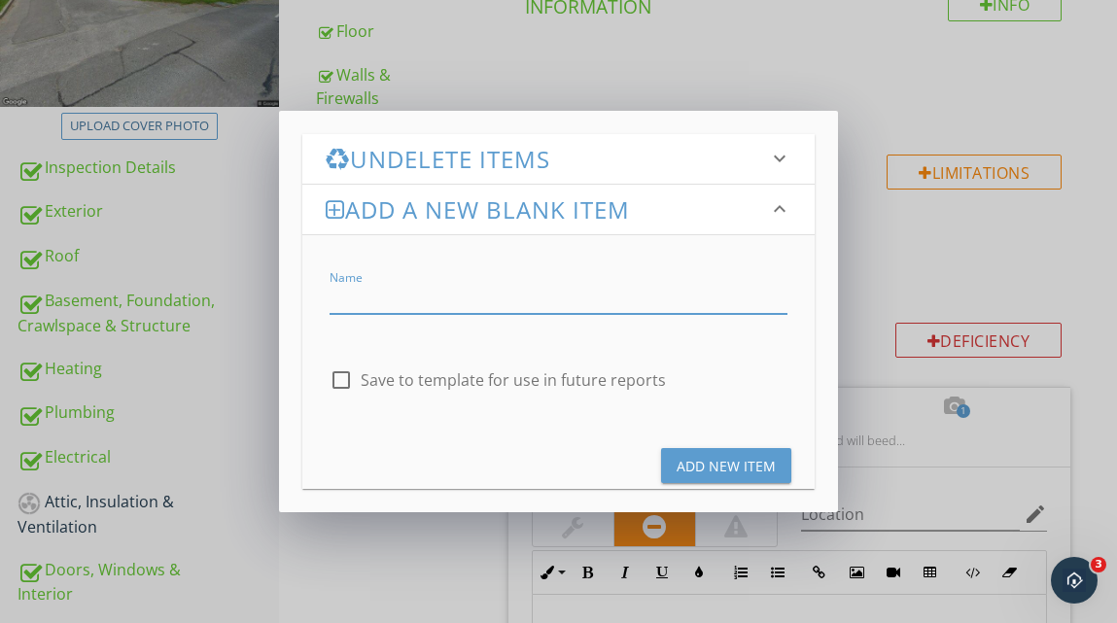
type input "R"
click at [346, 301] on input "Esternal" at bounding box center [559, 298] width 458 height 32
type input "External"
click at [526, 461] on div "Add New Item" at bounding box center [558, 458] width 513 height 62
click at [728, 462] on div "Add New Item" at bounding box center [726, 466] width 99 height 20
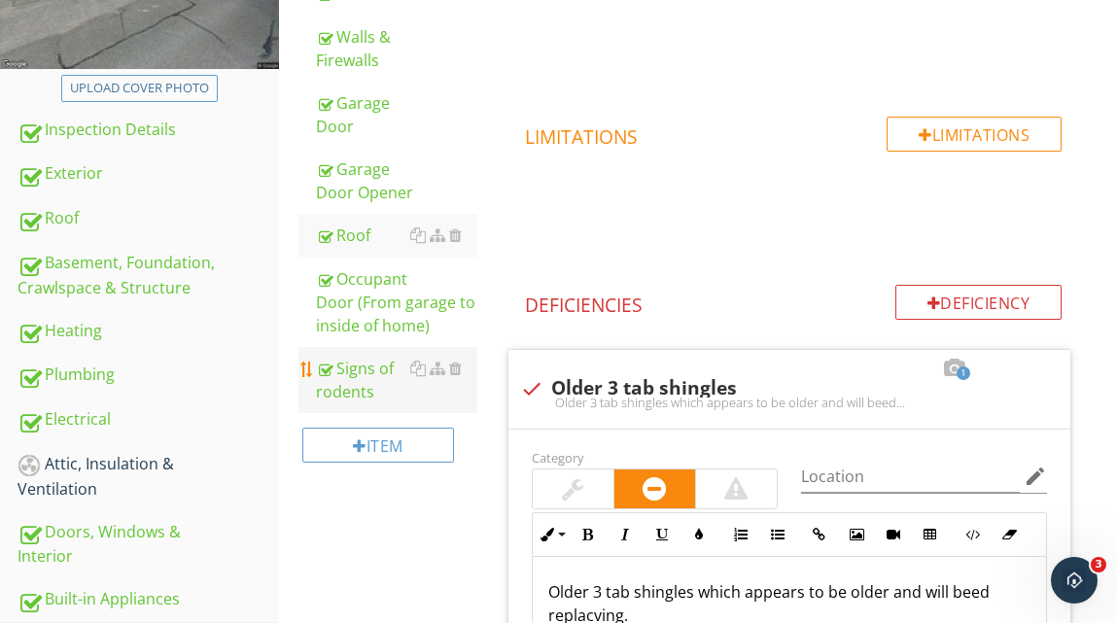
scroll to position [429, 0]
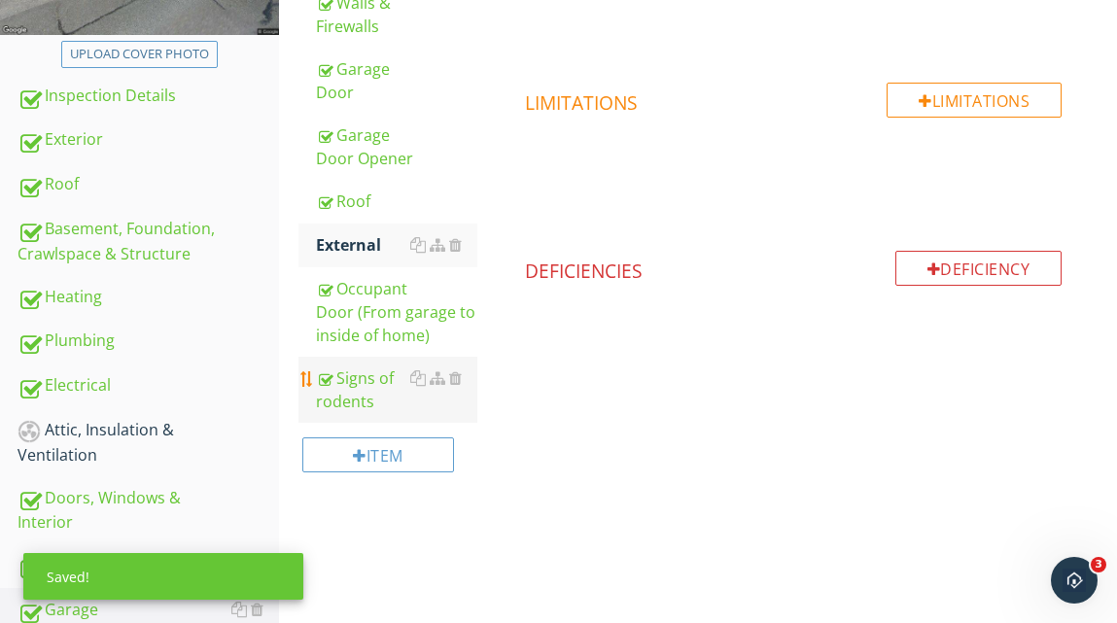
scroll to position [440, 0]
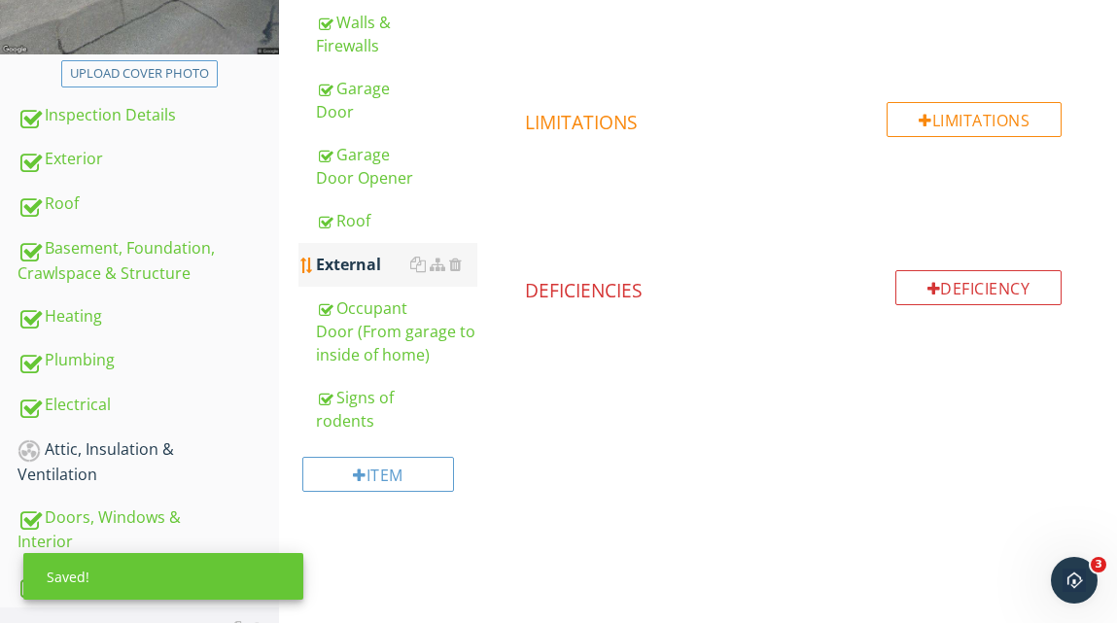
click at [385, 261] on div "External" at bounding box center [396, 264] width 160 height 23
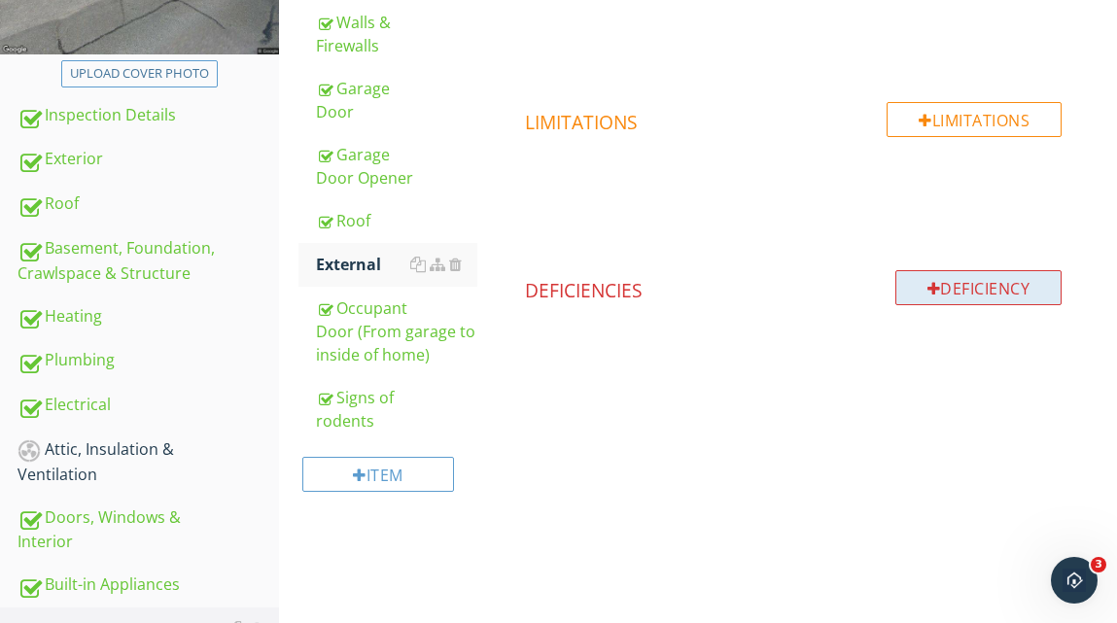
click at [950, 288] on div "Deficiency" at bounding box center [979, 287] width 167 height 35
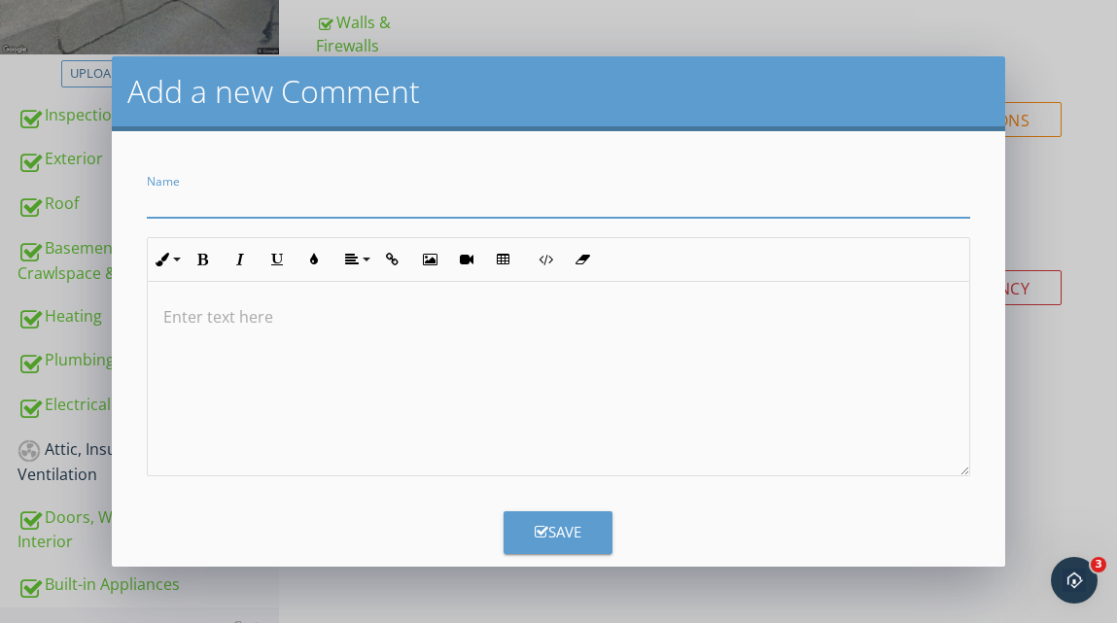
click at [263, 203] on input "Name" at bounding box center [559, 202] width 824 height 32
type input "E"
type input "Siding, trim and windows"
click at [230, 316] on p at bounding box center [558, 316] width 791 height 23
click at [296, 316] on p "Siding is at grade, trim is deteriorated" at bounding box center [558, 316] width 791 height 23
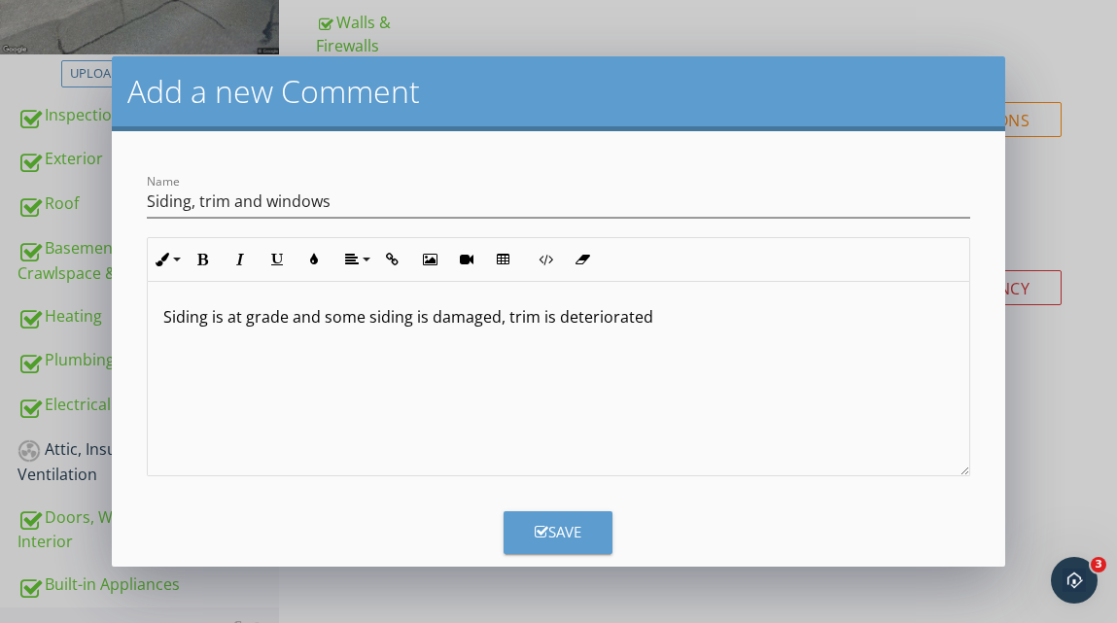
click at [658, 306] on p "Siding is at grade and some siding is damaged, trim is deteriorated" at bounding box center [558, 316] width 791 height 23
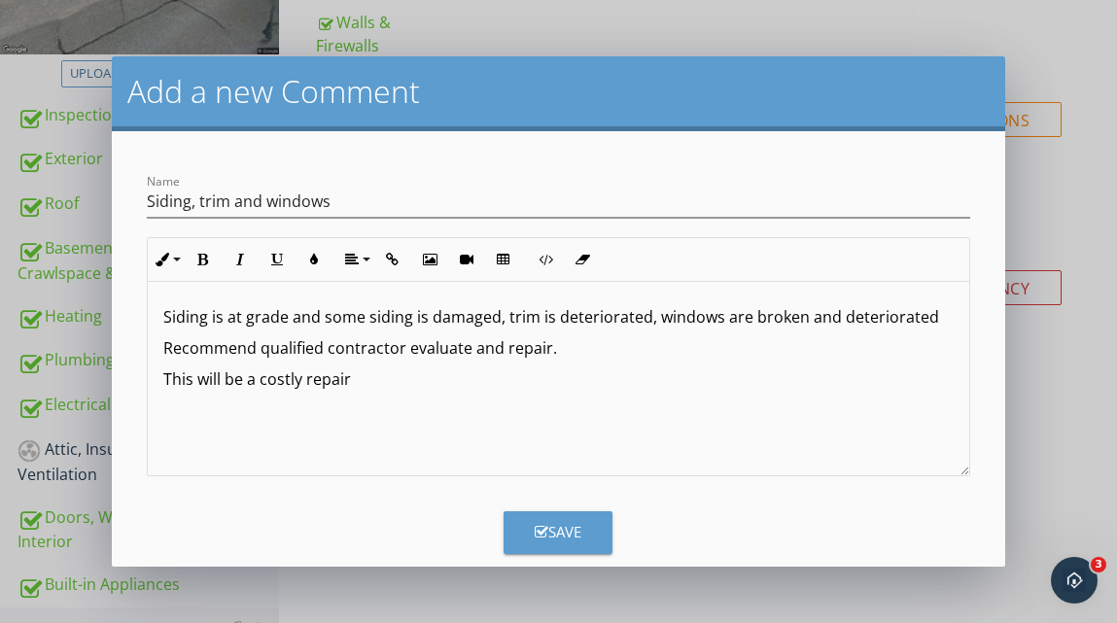
type textarea "<p>Siding is at grade and some siding is damaged, trim is deteriorated, windows…"
click at [560, 529] on div "Save" at bounding box center [558, 532] width 47 height 22
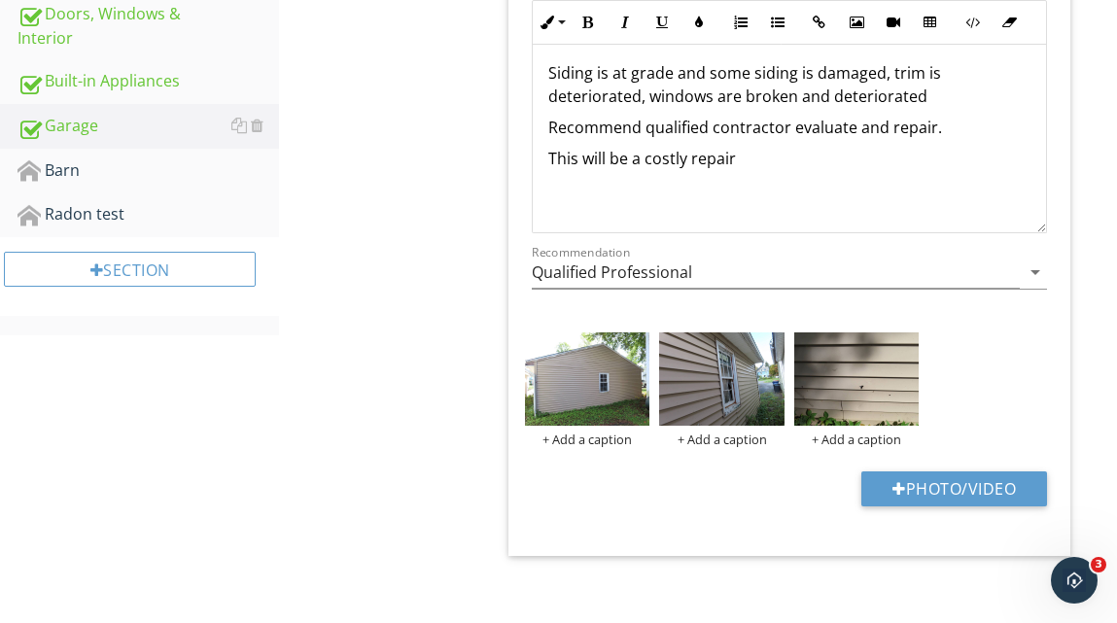
scroll to position [956, 0]
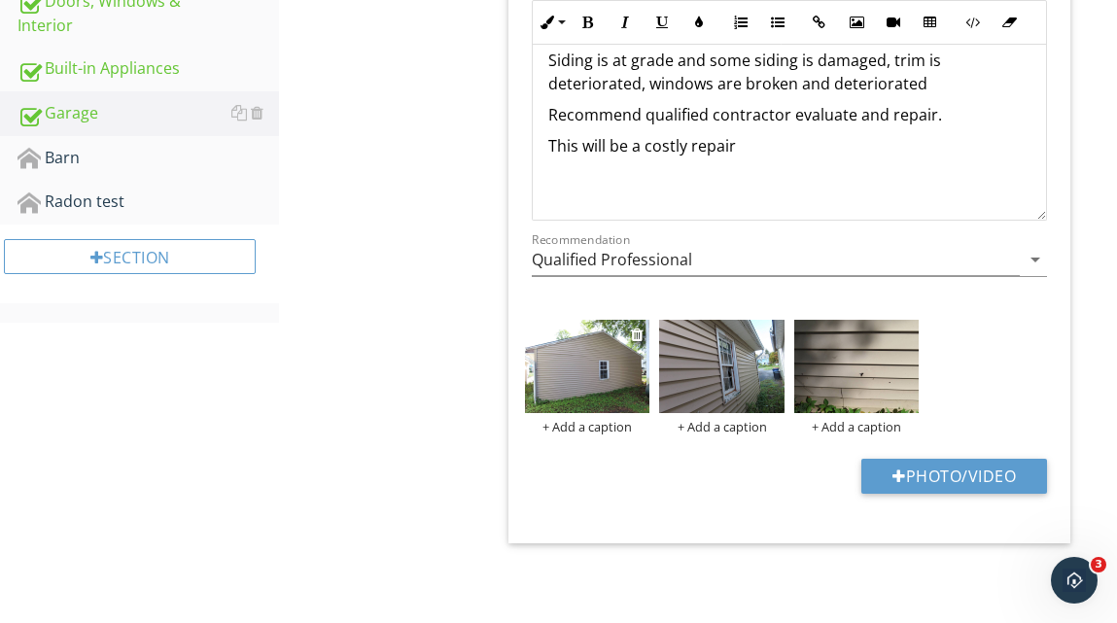
click at [585, 429] on div "+ Add a caption" at bounding box center [587, 427] width 125 height 16
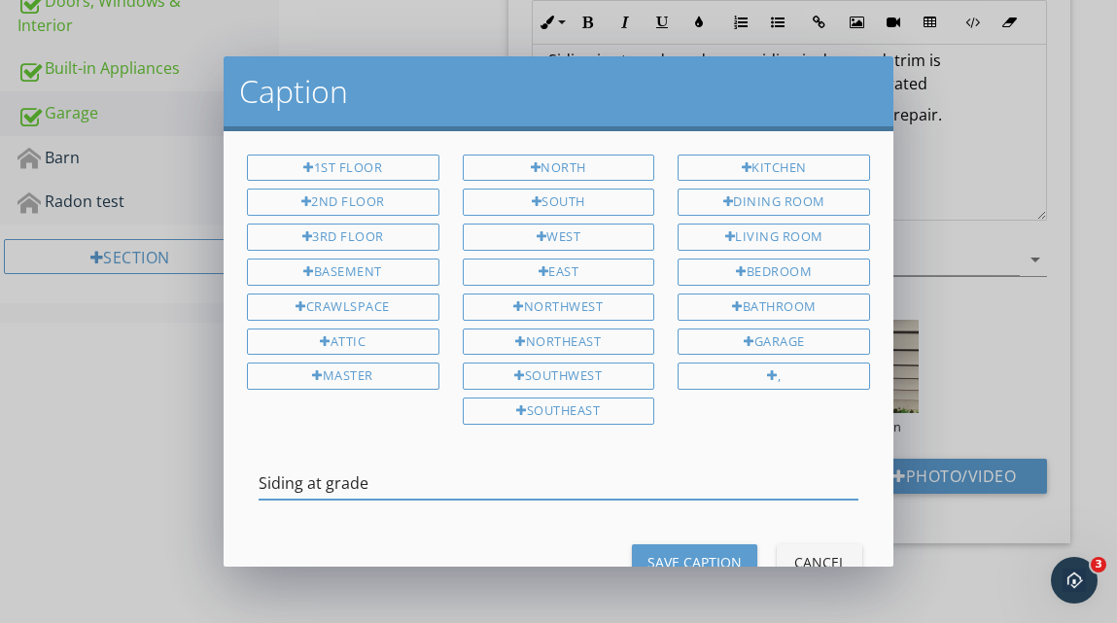
type input "Siding at grade"
click at [699, 556] on div "Save Caption" at bounding box center [695, 562] width 94 height 20
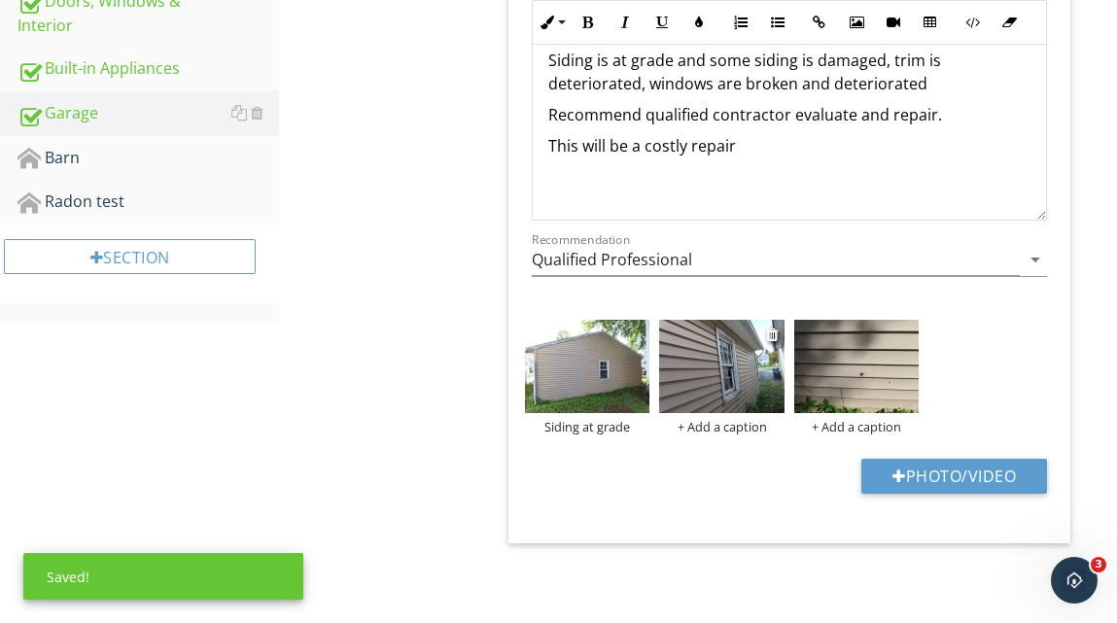
click at [728, 426] on div "+ Add a caption" at bounding box center [721, 427] width 125 height 16
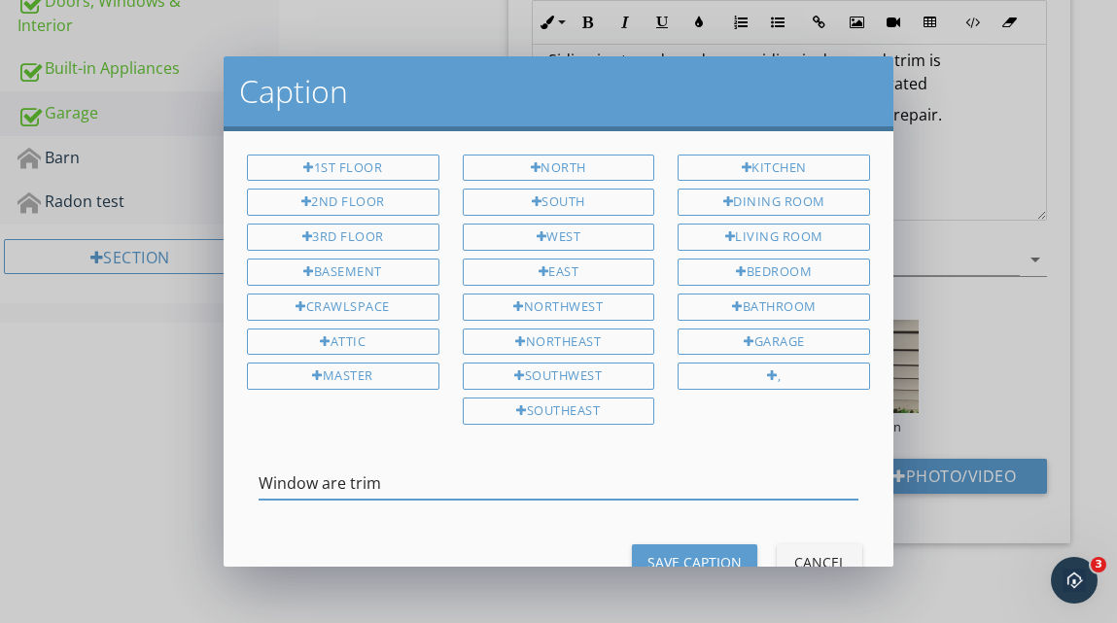
type input "Window are trim"
click at [723, 560] on div "Save Caption" at bounding box center [695, 562] width 94 height 20
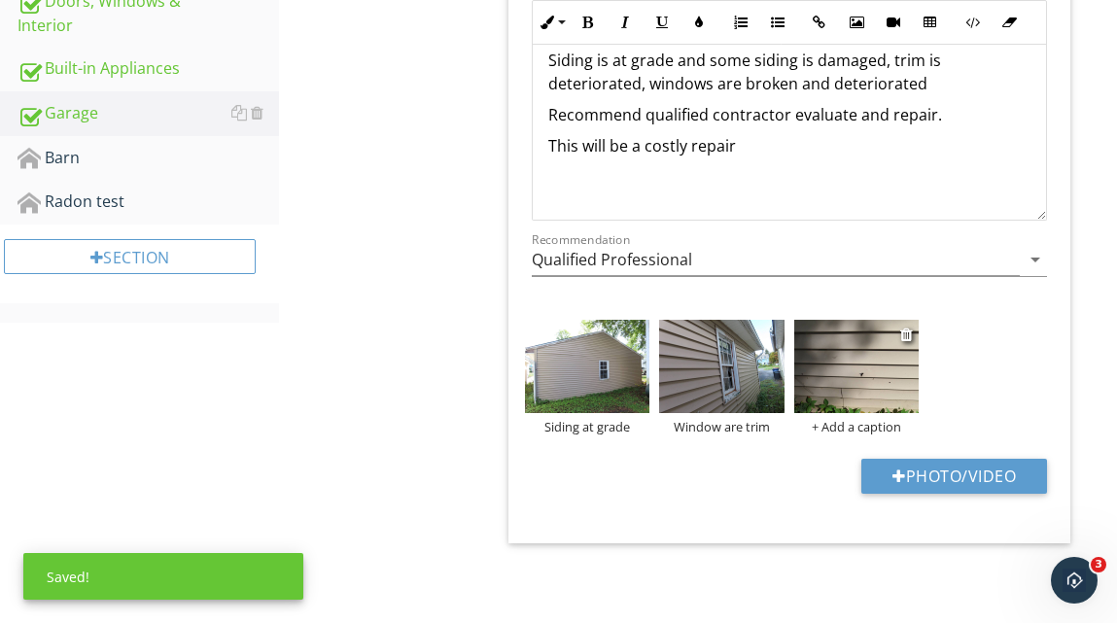
click at [847, 427] on div "+ Add a caption" at bounding box center [857, 427] width 125 height 16
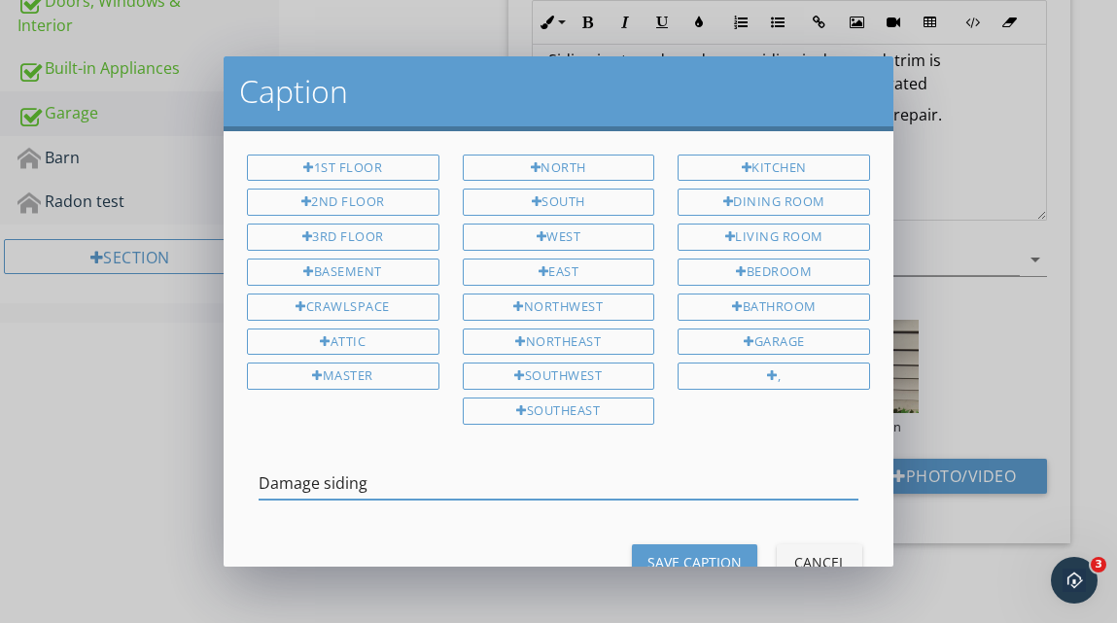
type input "Damage siding"
click at [696, 552] on div "Save Caption" at bounding box center [695, 562] width 94 height 20
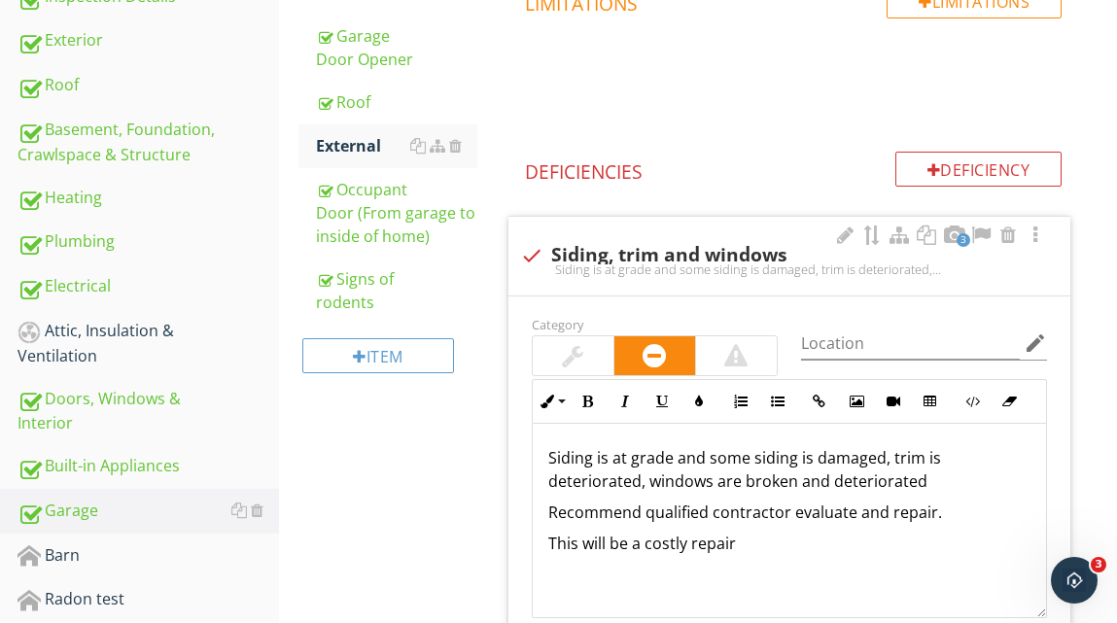
scroll to position [545, 0]
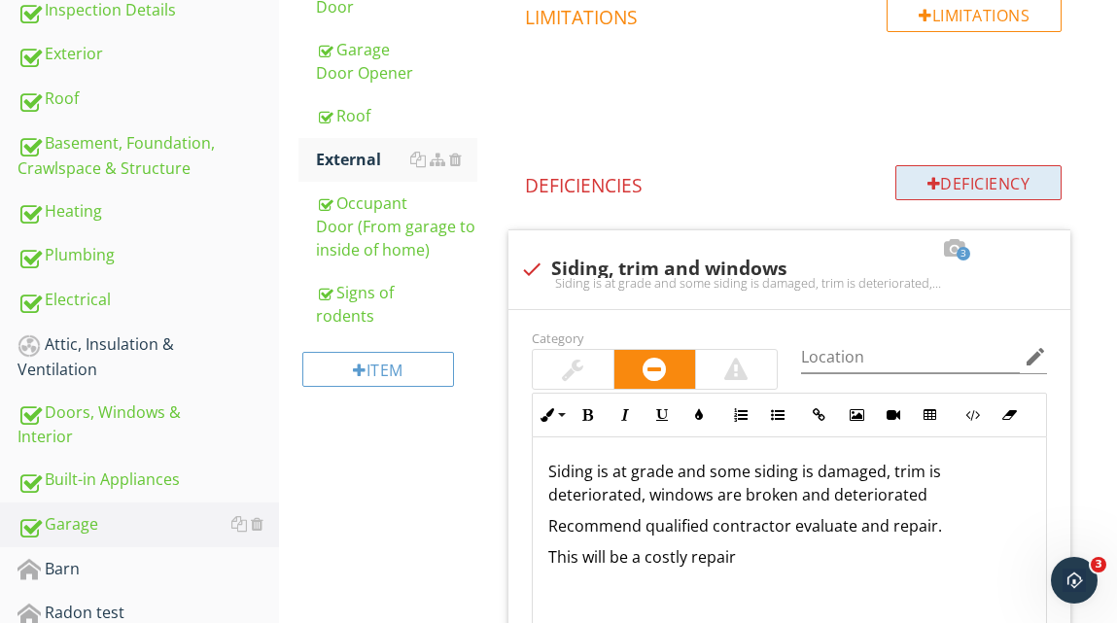
click at [951, 187] on div "Deficiency" at bounding box center [979, 182] width 167 height 35
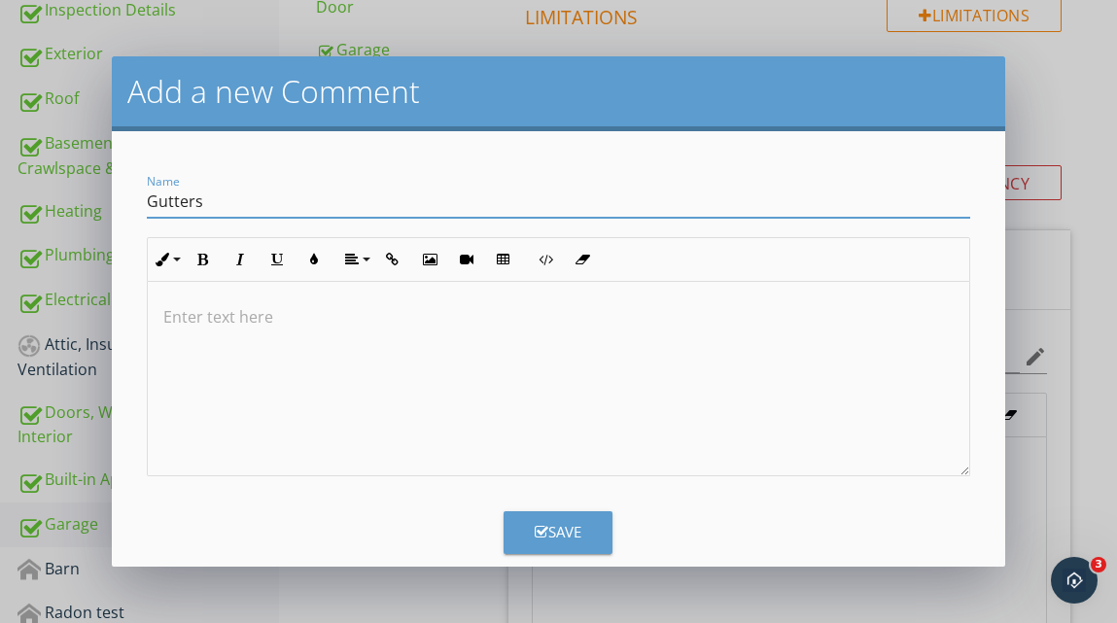
type input "Gutters"
click at [256, 320] on p at bounding box center [558, 316] width 791 height 23
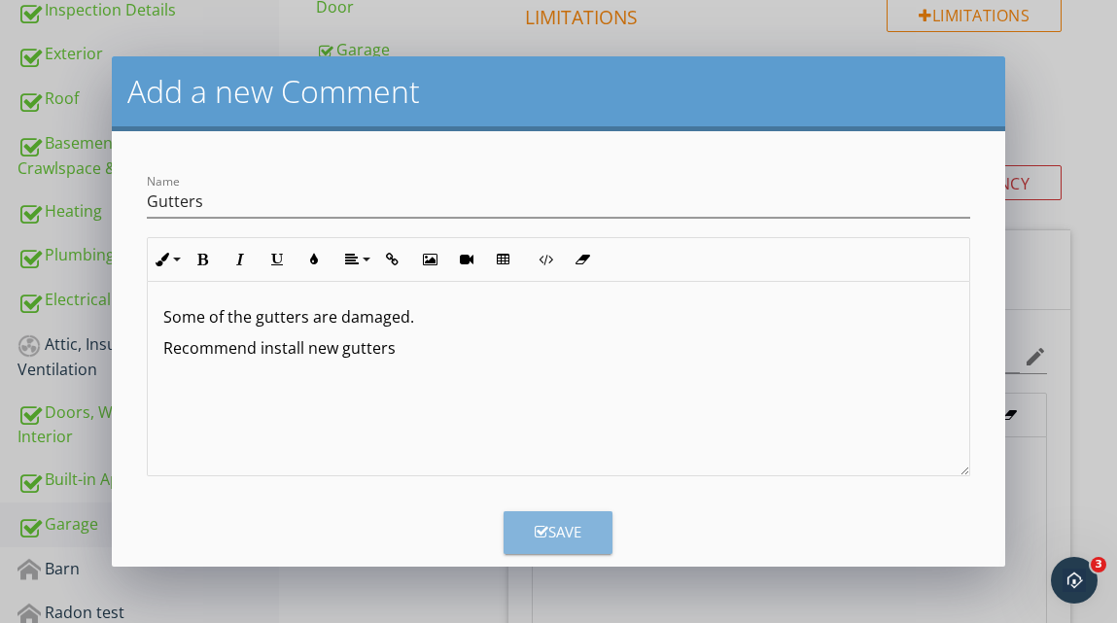
click at [553, 526] on div "Save" at bounding box center [558, 532] width 47 height 22
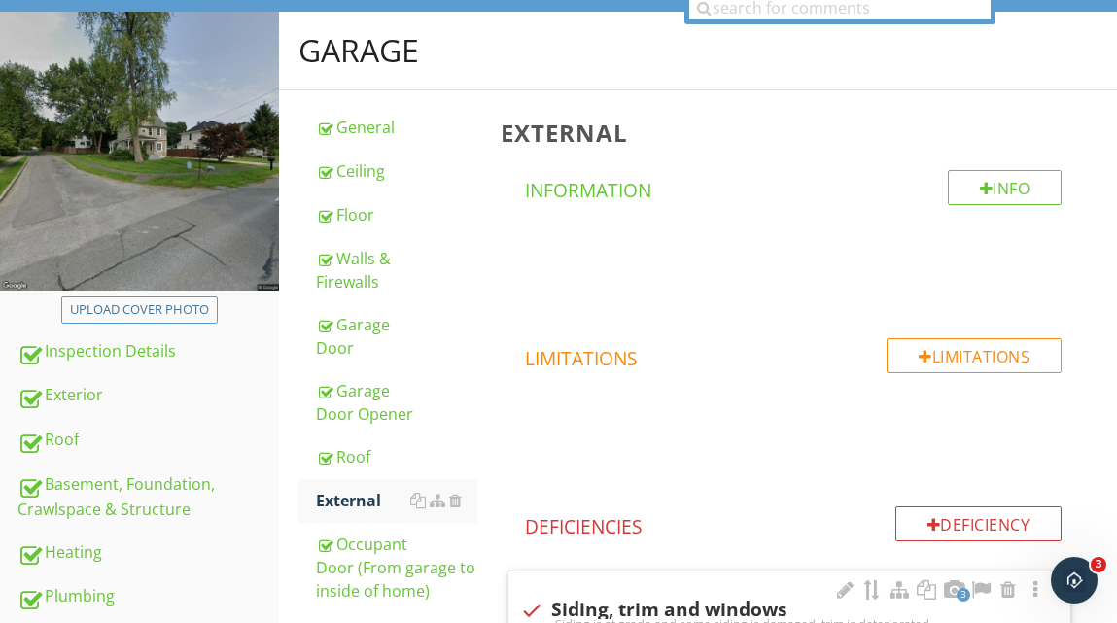
scroll to position [205, 0]
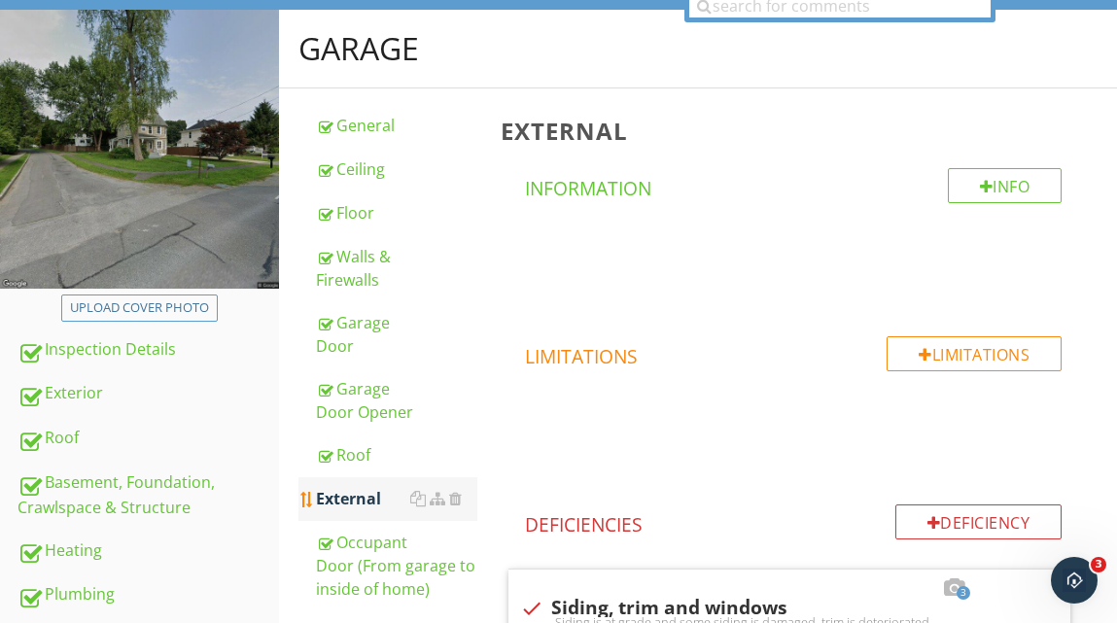
click at [357, 495] on div "External" at bounding box center [396, 498] width 160 height 23
click at [352, 544] on div "Occupant Door (From garage to inside of home)" at bounding box center [396, 566] width 160 height 70
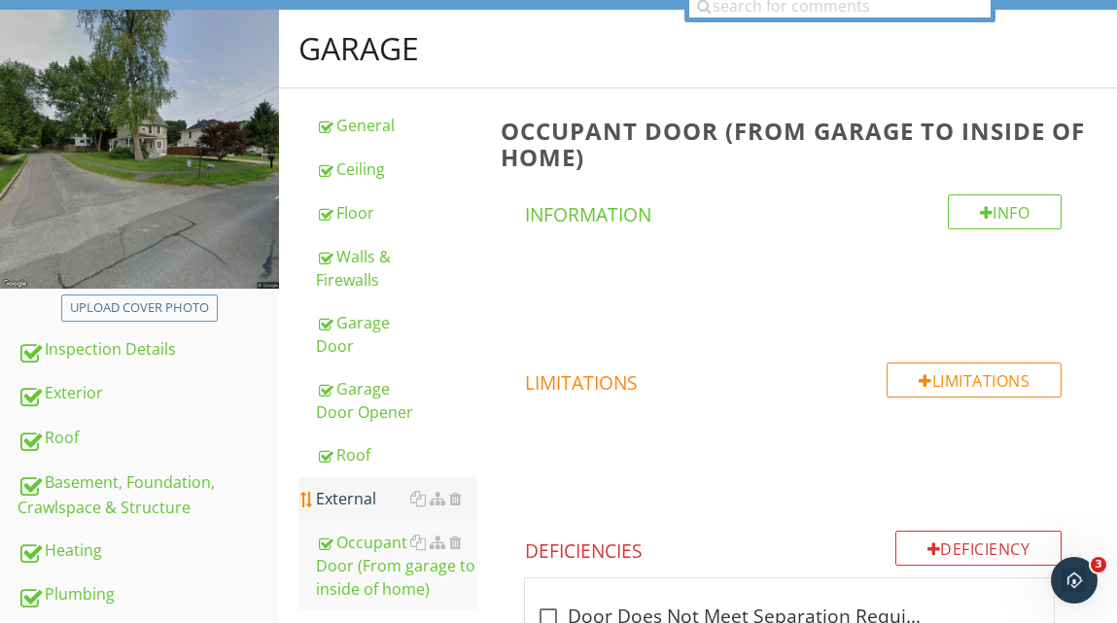
click at [355, 494] on div "External" at bounding box center [396, 498] width 160 height 23
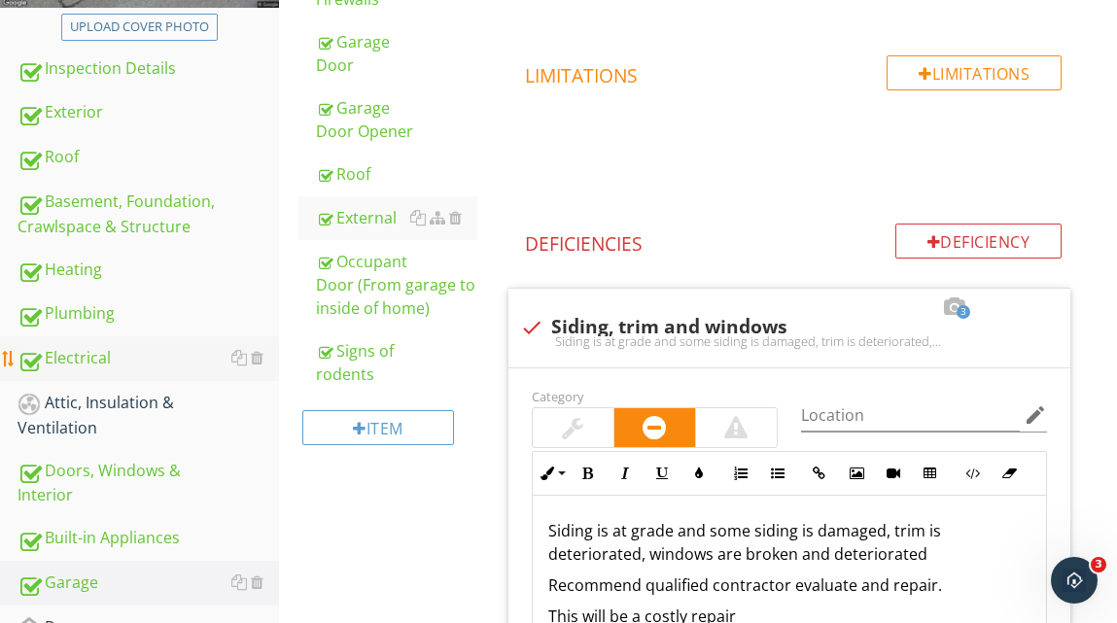
scroll to position [484, 0]
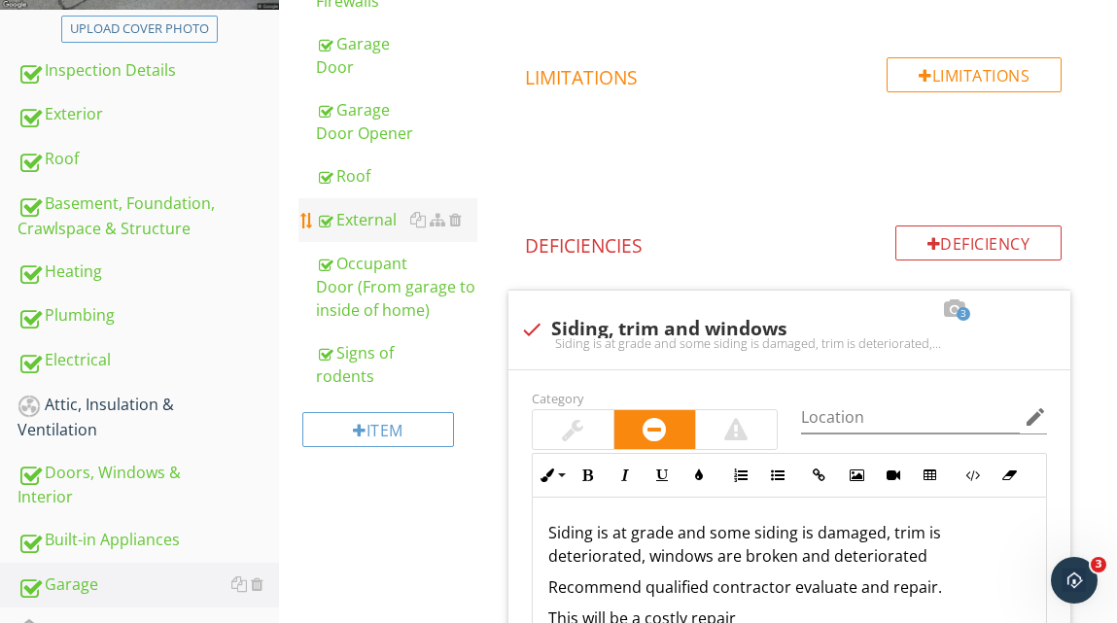
click at [389, 216] on div "External" at bounding box center [396, 219] width 160 height 23
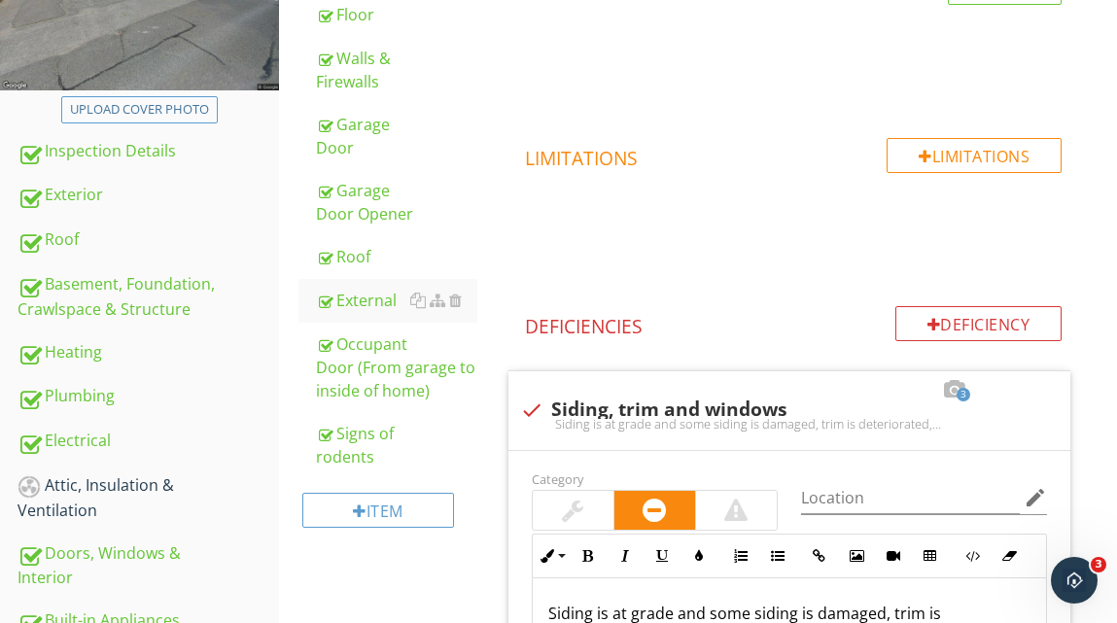
scroll to position [398, 0]
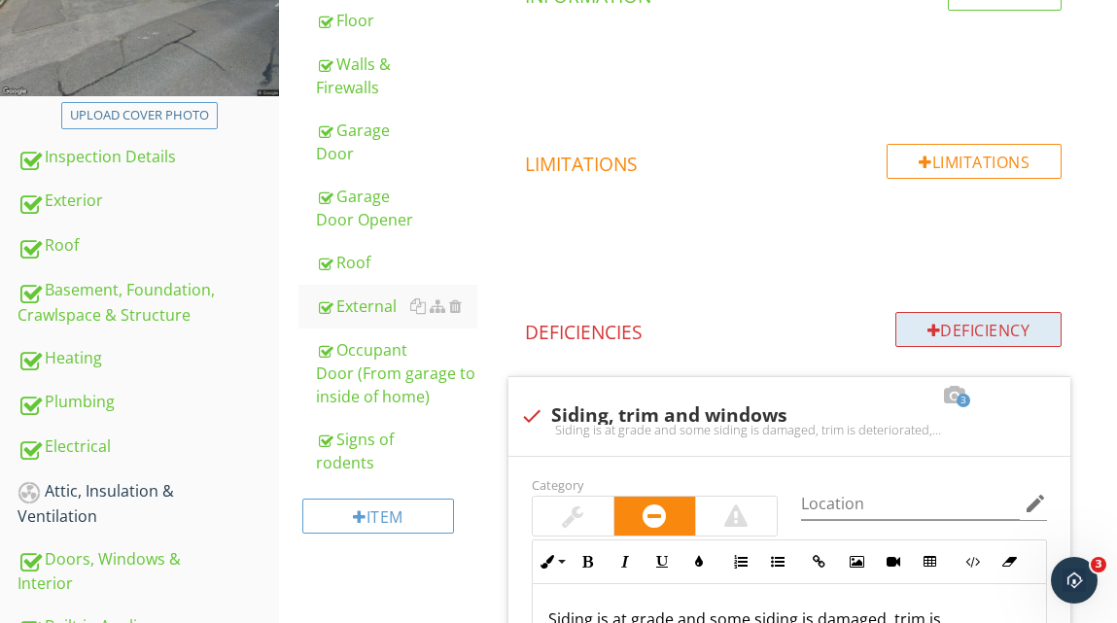
click at [985, 321] on div "Deficiency" at bounding box center [979, 329] width 167 height 35
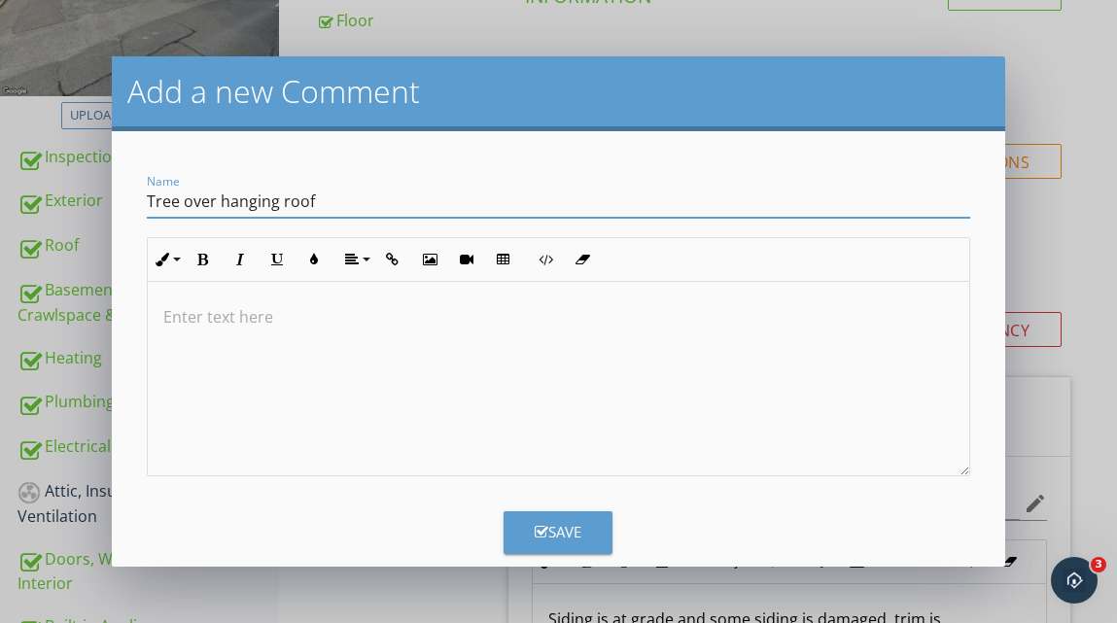
type input "Tree over hanging roof"
click at [259, 314] on p at bounding box center [558, 316] width 791 height 23
click at [293, 315] on p "Tree is over haing the roof." at bounding box center [558, 316] width 791 height 23
click at [287, 323] on p "Tree is over hainging the roof." at bounding box center [558, 316] width 791 height 23
click at [295, 317] on p "Tree is over haiing the roof." at bounding box center [558, 316] width 791 height 23
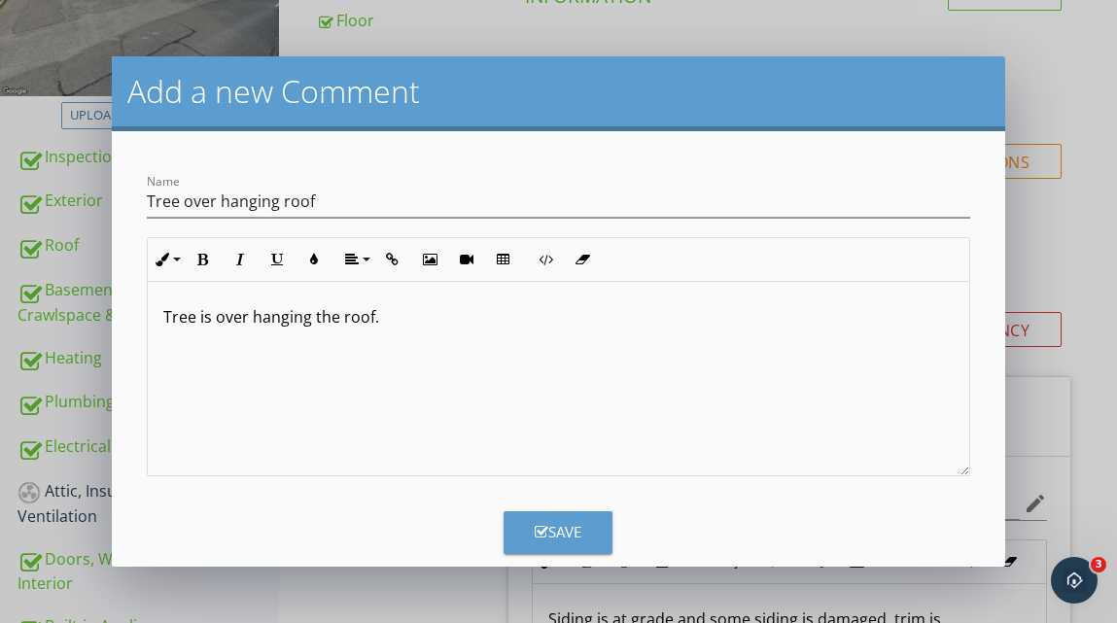
click at [390, 322] on p "Tree is over hanging the roof." at bounding box center [558, 316] width 791 height 23
click at [369, 352] on p "Recommend qualified arbest evaluate and resolve" at bounding box center [558, 347] width 791 height 23
click at [602, 352] on p "Recommend qualified arberest evaluate and resolve" at bounding box center [558, 347] width 791 height 23
click at [384, 351] on p "Recommend qualified arberest evaluate and resolve" at bounding box center [558, 347] width 791 height 23
click at [560, 529] on div "Save" at bounding box center [558, 532] width 47 height 22
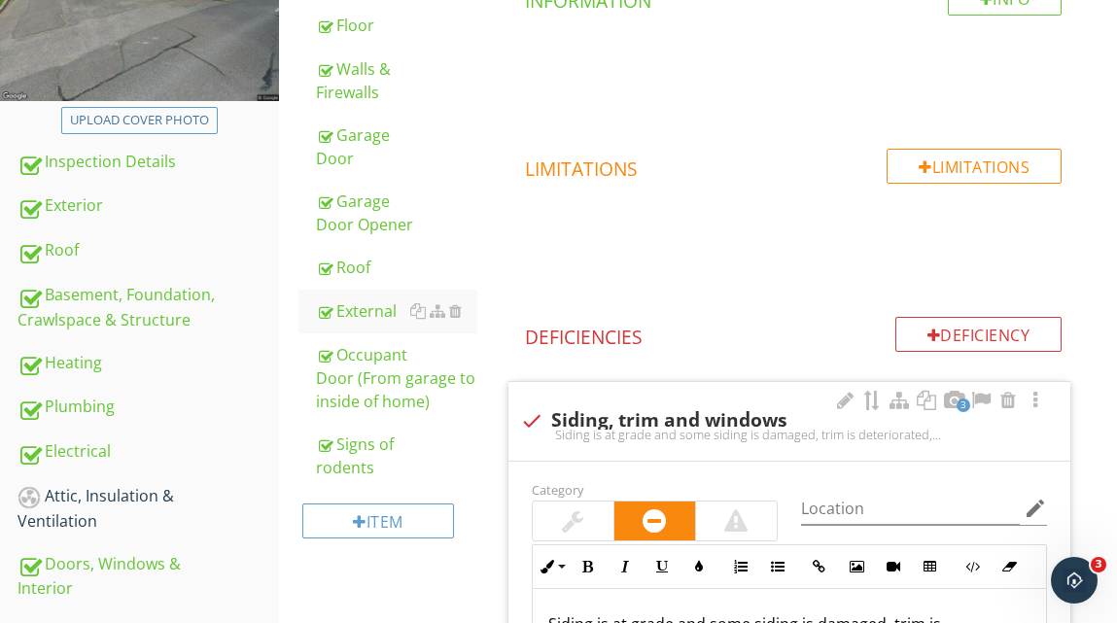
scroll to position [397, 0]
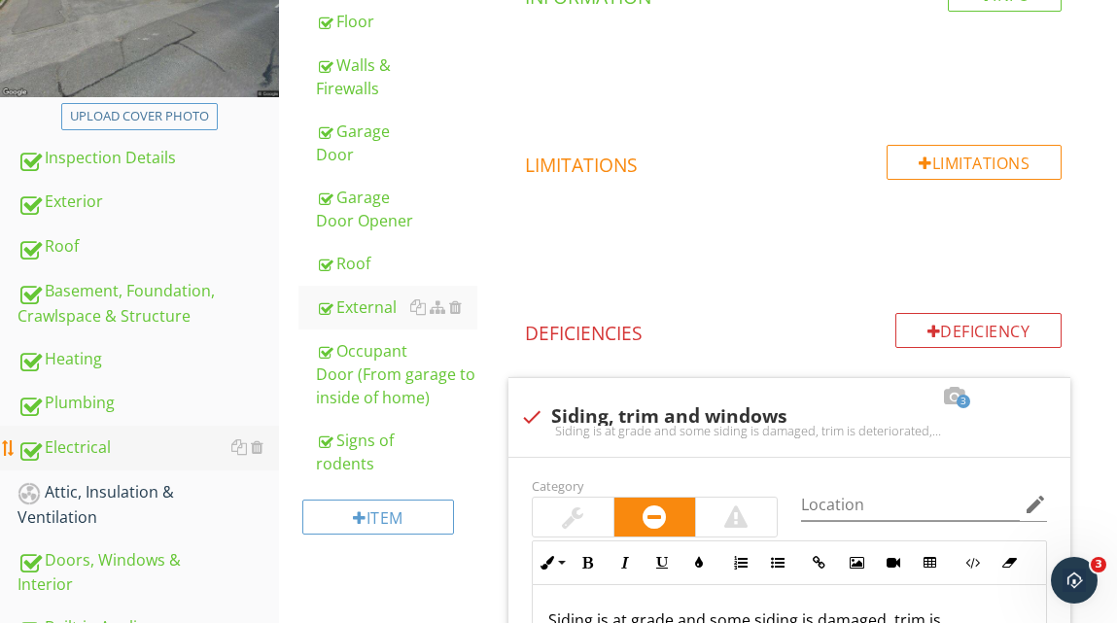
click at [100, 448] on div "Electrical" at bounding box center [149, 448] width 262 height 25
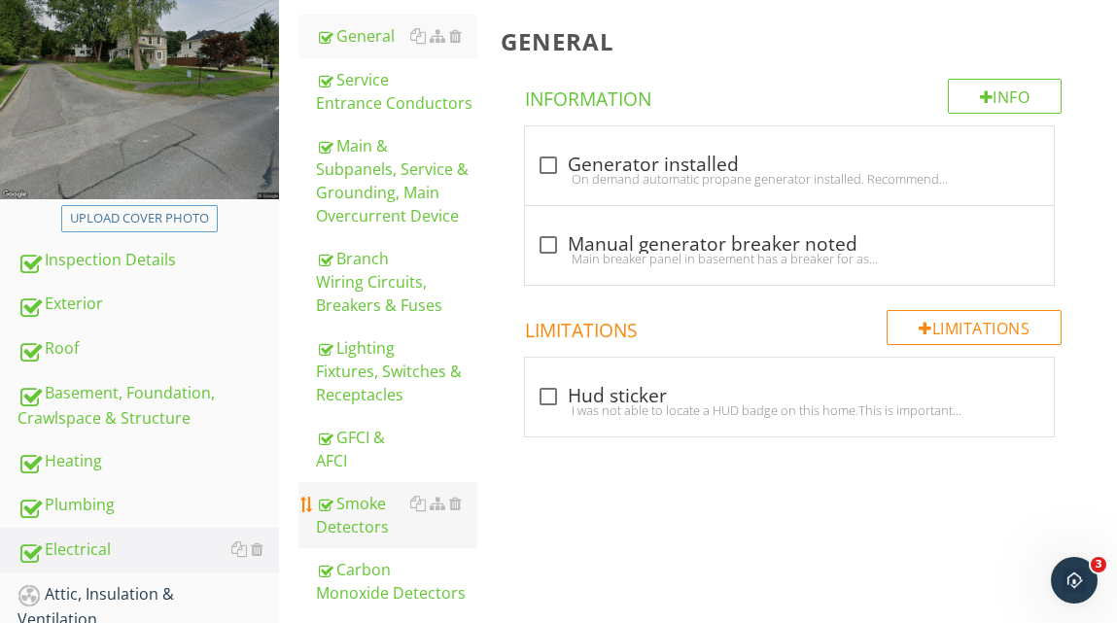
scroll to position [247, 0]
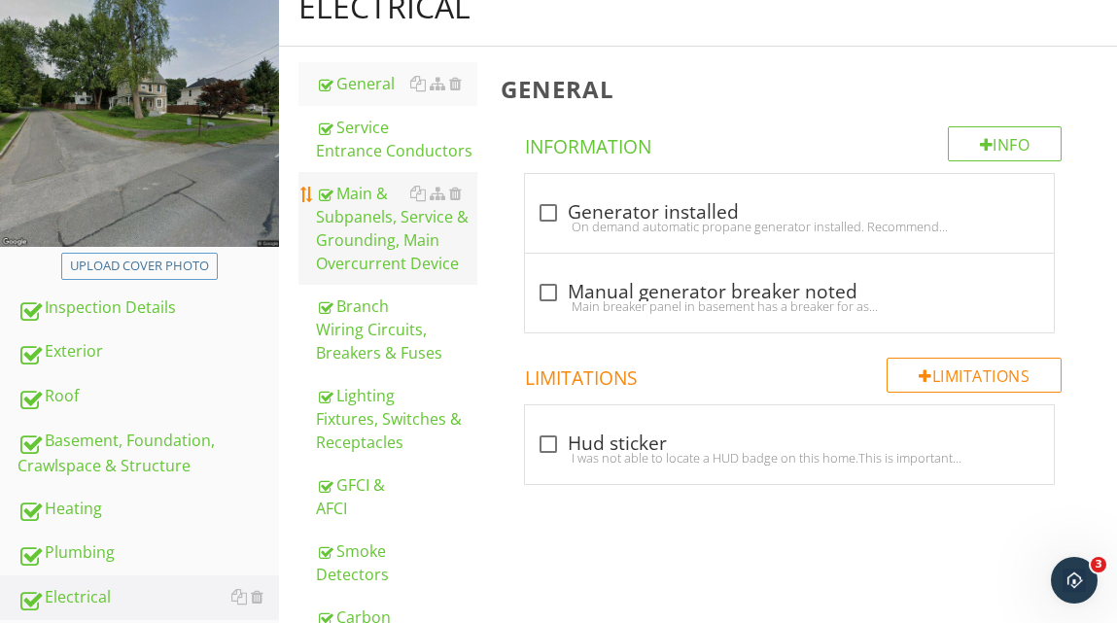
click at [406, 230] on div "Main & Subpanels, Service & Grounding, Main Overcurrent Device" at bounding box center [396, 228] width 160 height 93
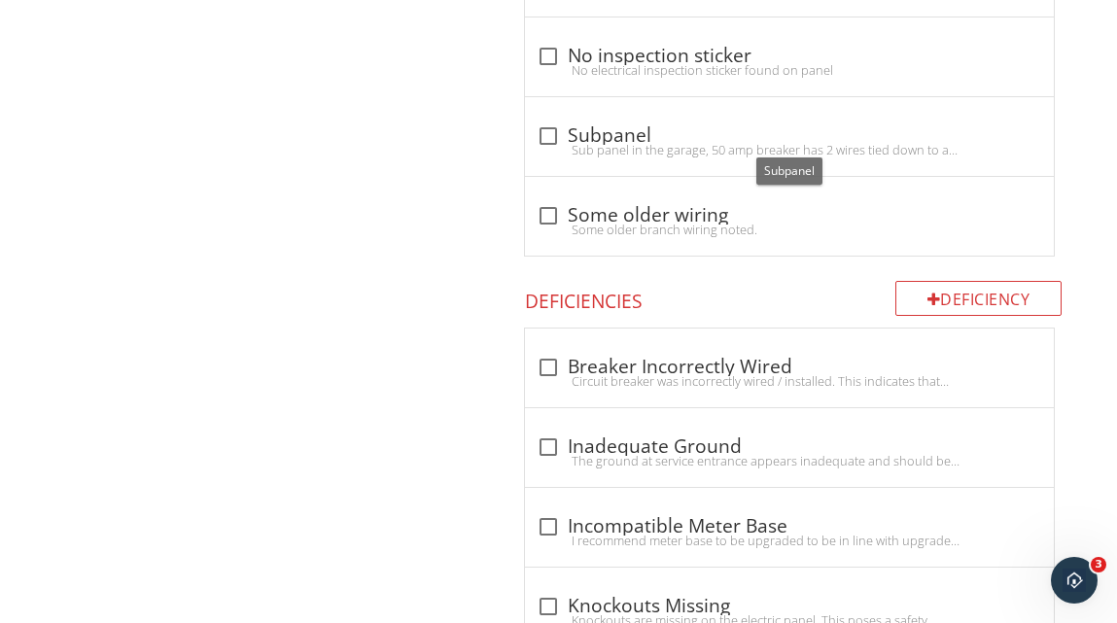
scroll to position [1430, 0]
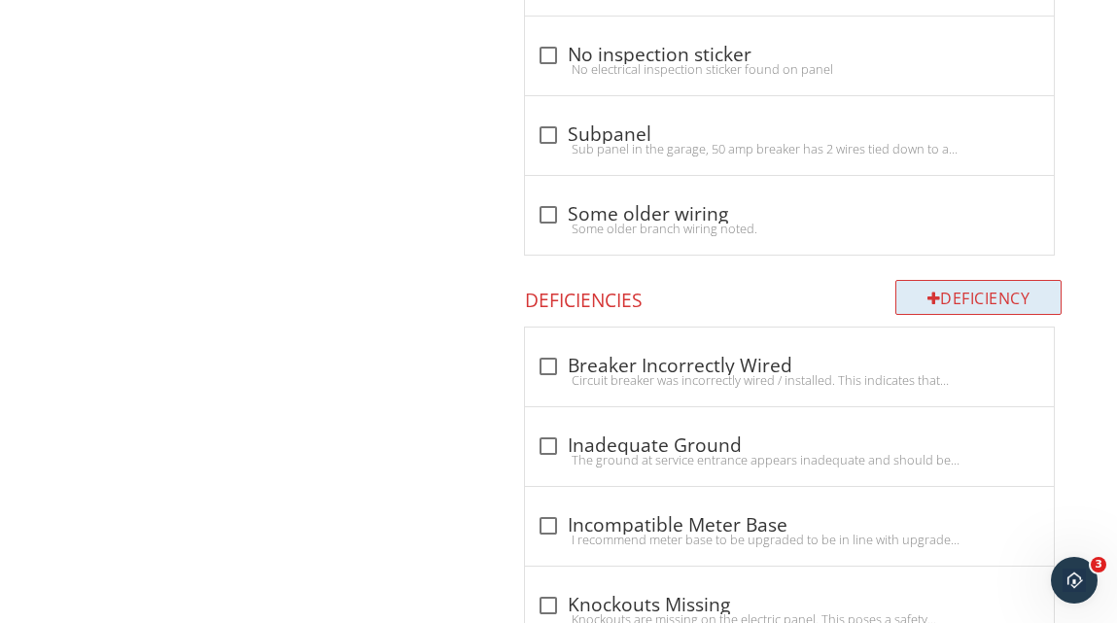
click at [941, 304] on div "Deficiency" at bounding box center [979, 297] width 167 height 35
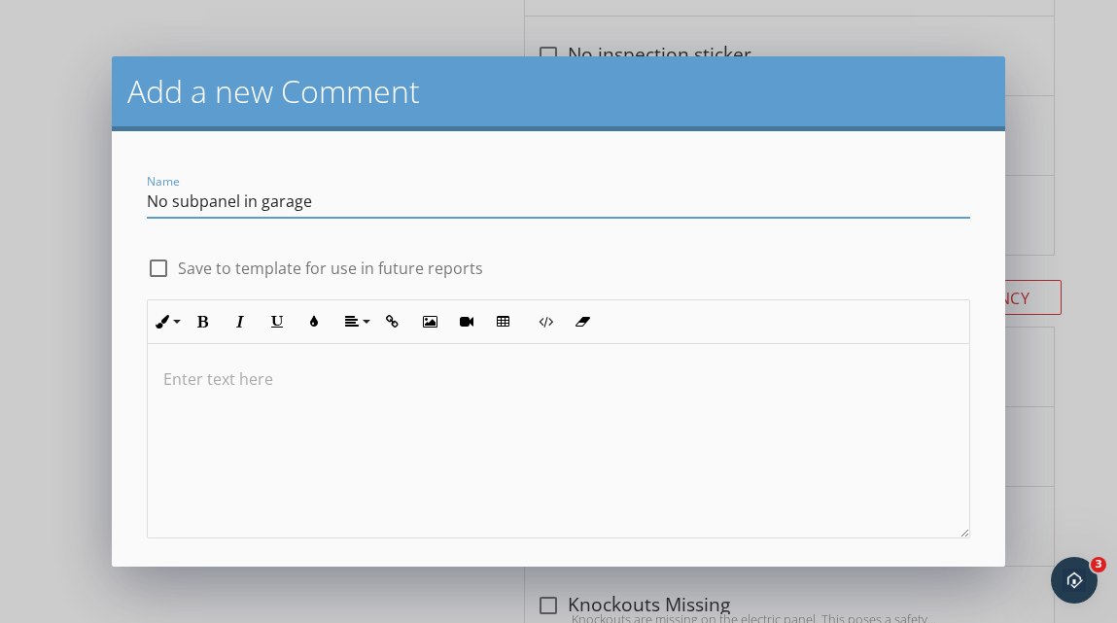
type input "No subpanel in garage"
click at [270, 376] on p at bounding box center [558, 379] width 791 height 23
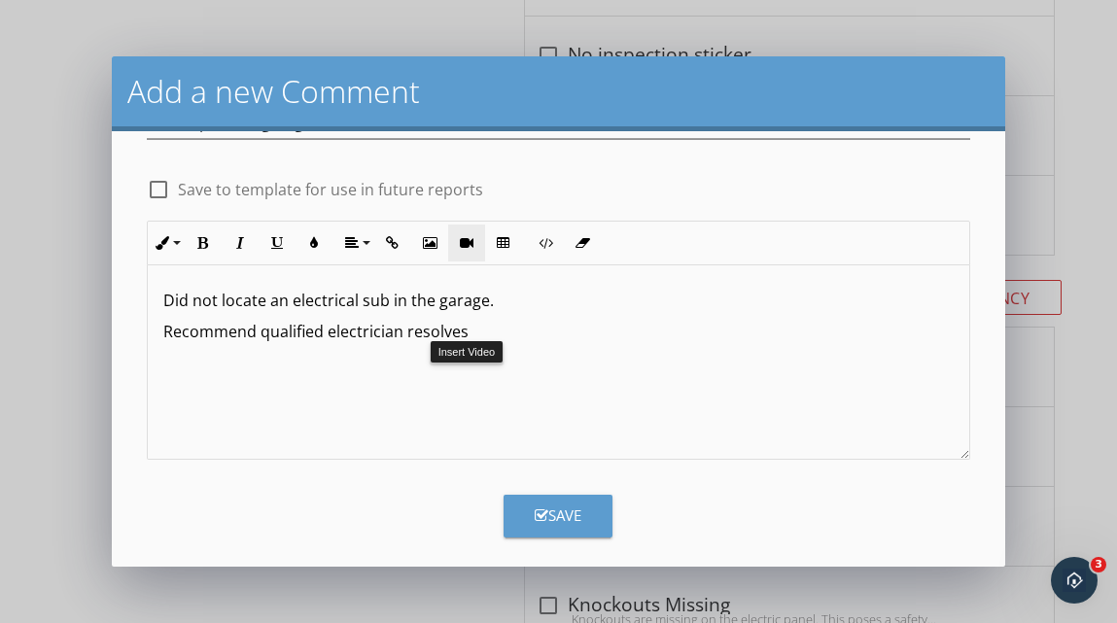
scroll to position [91, 0]
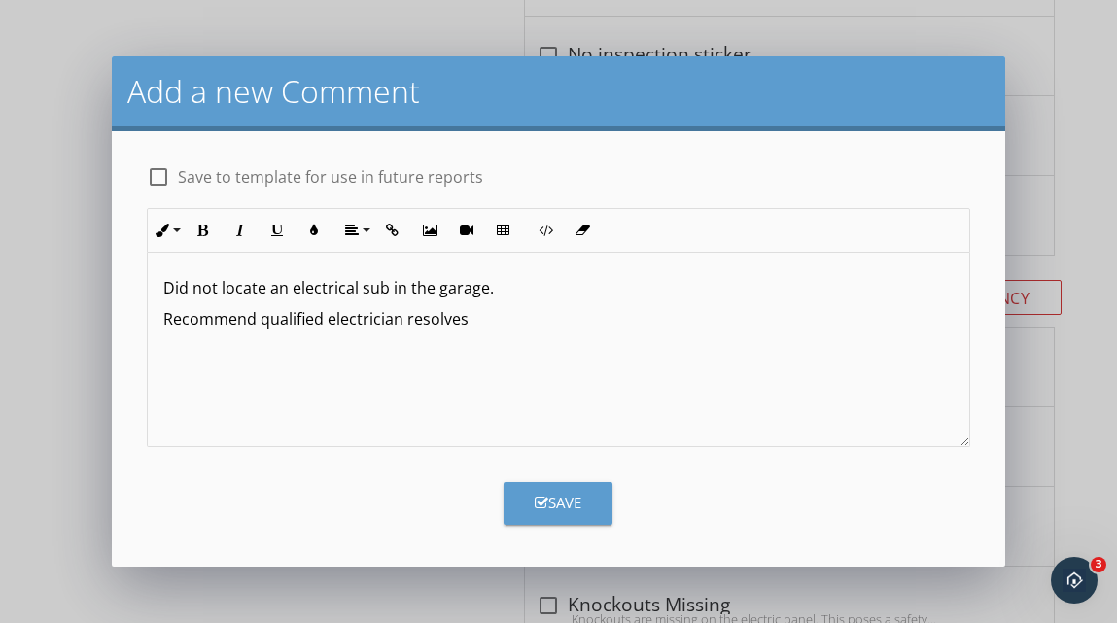
click at [557, 503] on div "Save" at bounding box center [558, 503] width 47 height 22
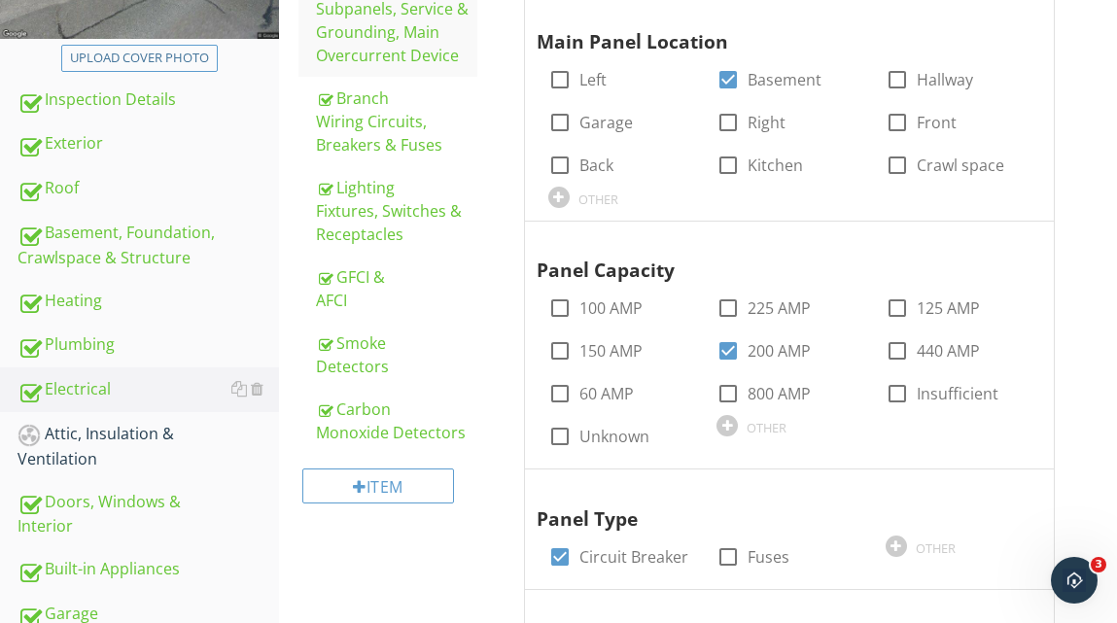
scroll to position [468, 0]
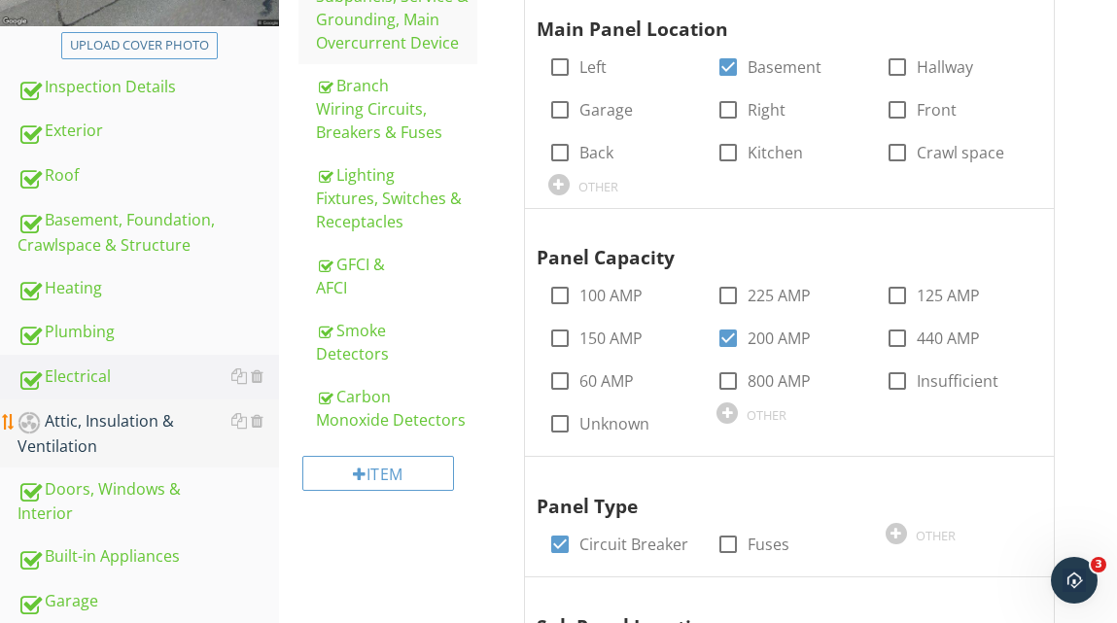
click at [113, 421] on div "Attic, Insulation & Ventilation" at bounding box center [149, 433] width 262 height 49
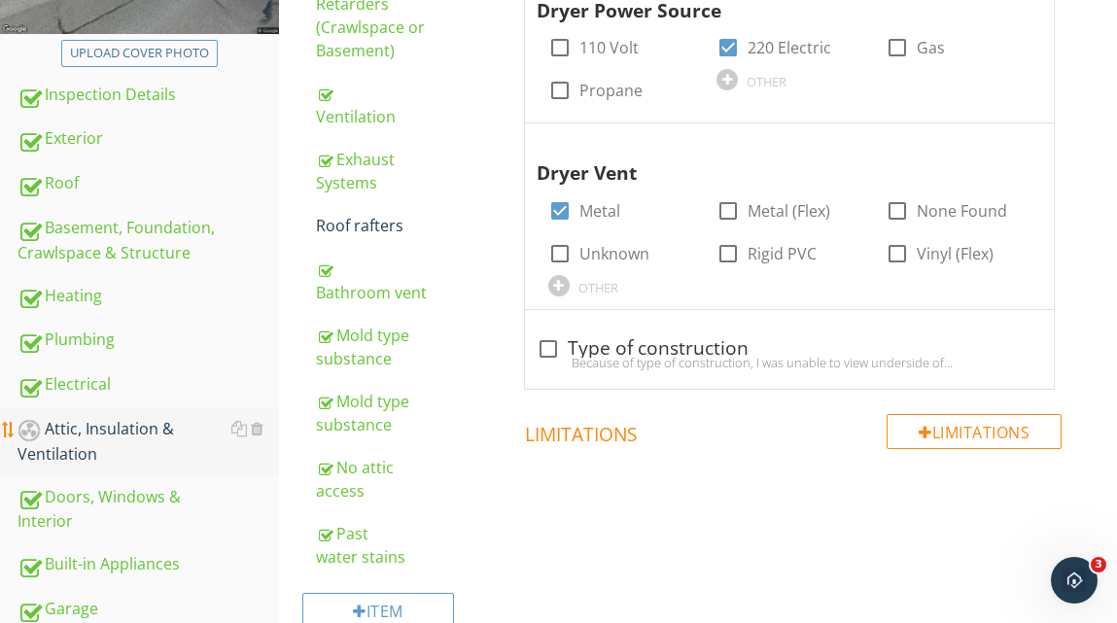
scroll to position [471, 0]
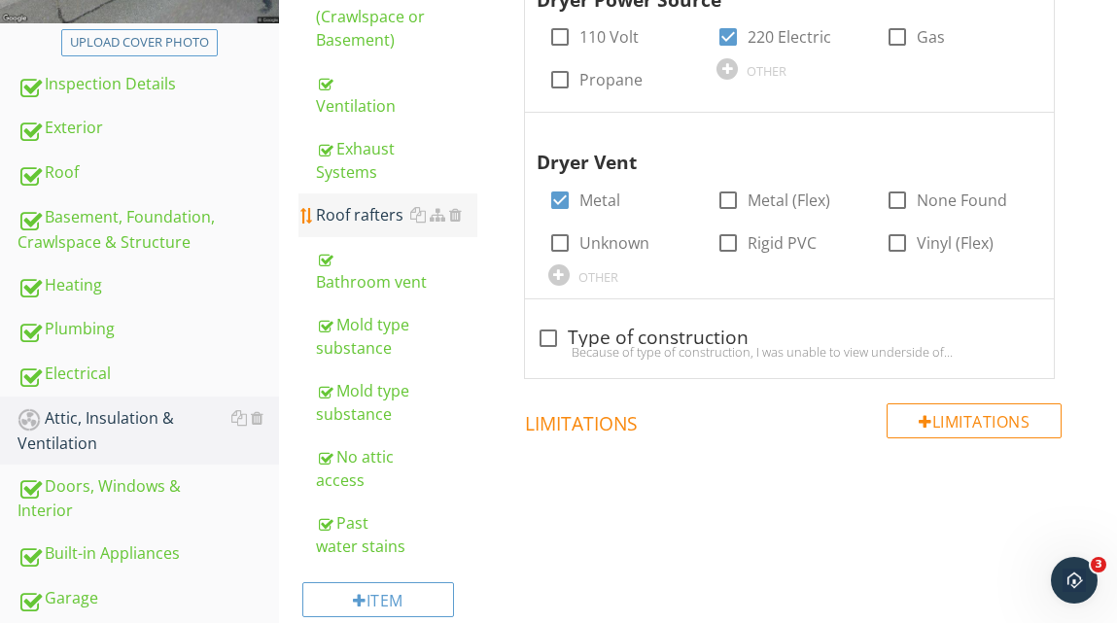
click at [394, 210] on div "Roof rafters" at bounding box center [396, 214] width 160 height 23
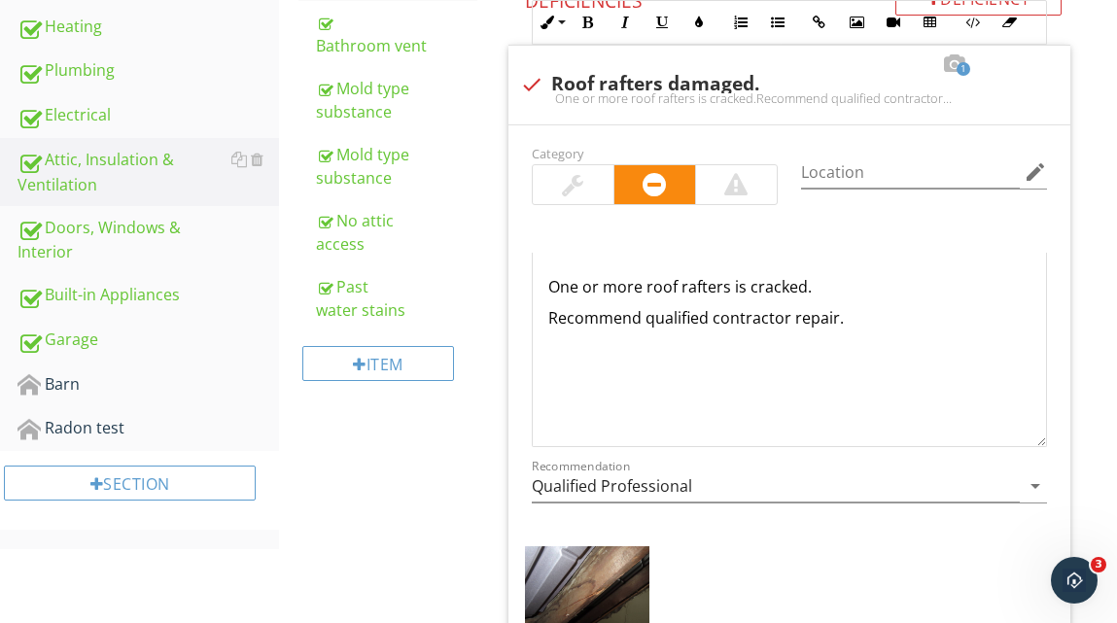
scroll to position [720, 0]
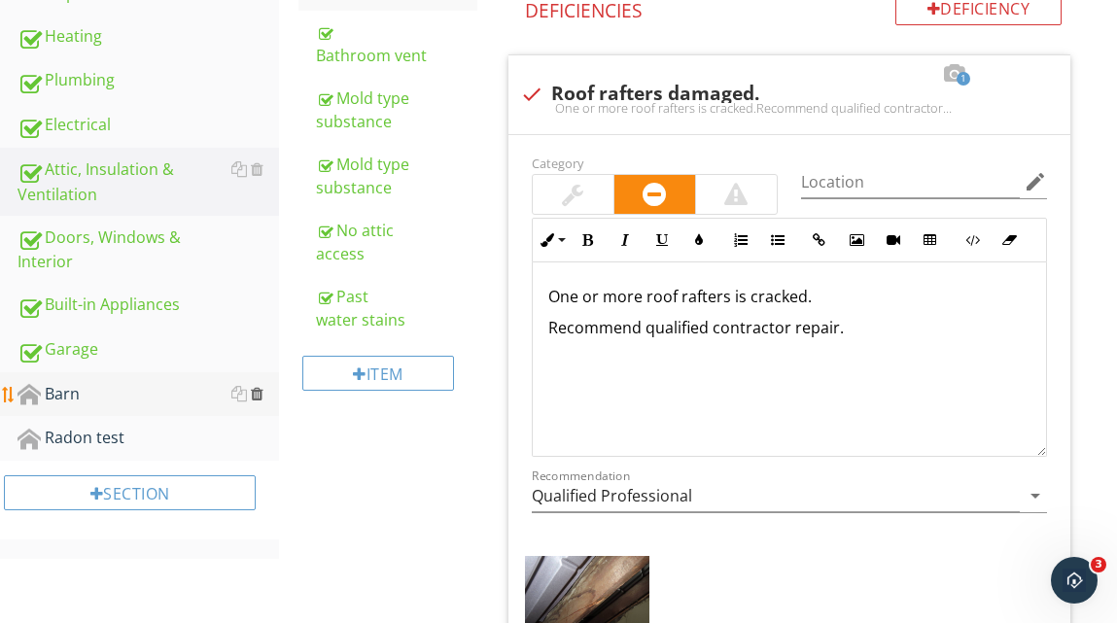
click at [258, 392] on div at bounding box center [257, 394] width 13 height 16
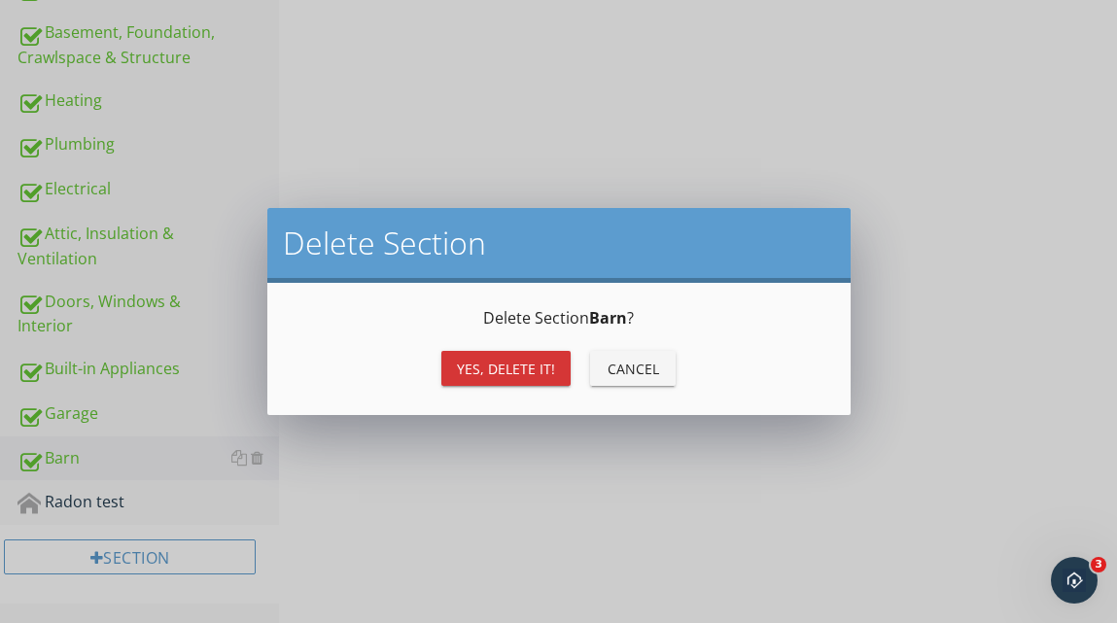
click at [489, 359] on div "Yes, Delete it!" at bounding box center [506, 369] width 98 height 20
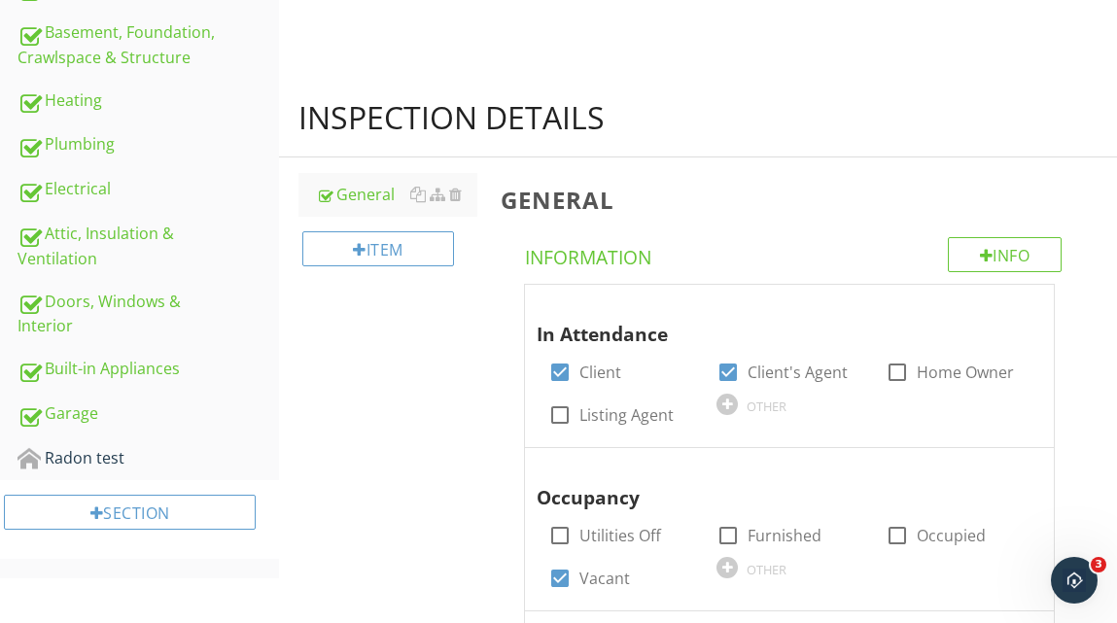
scroll to position [611, 0]
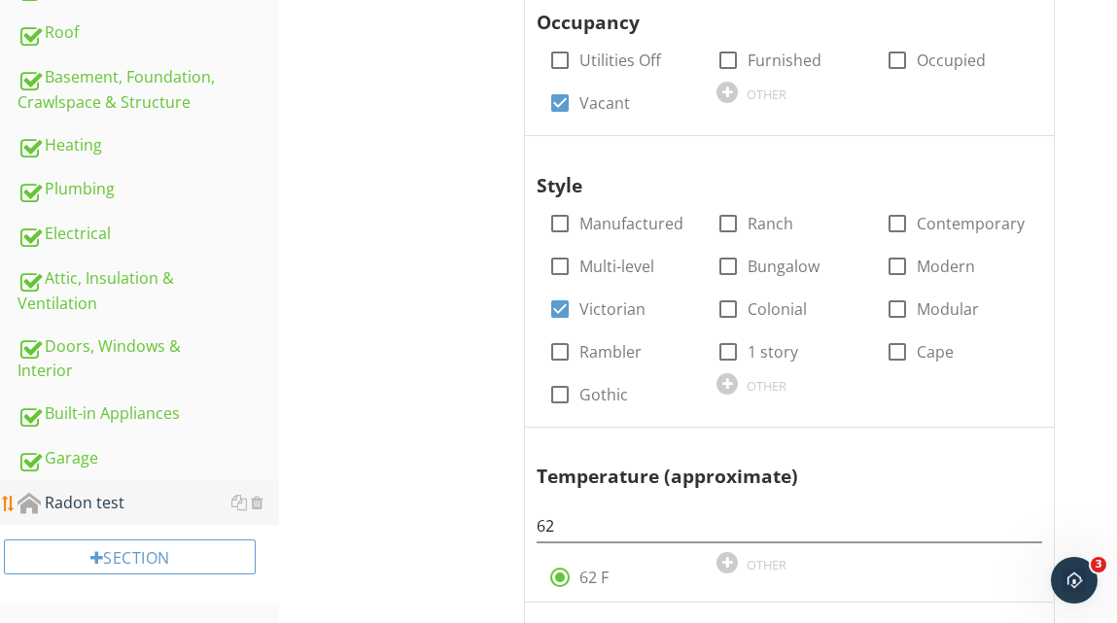
click at [88, 501] on div "Radon test" at bounding box center [149, 503] width 262 height 25
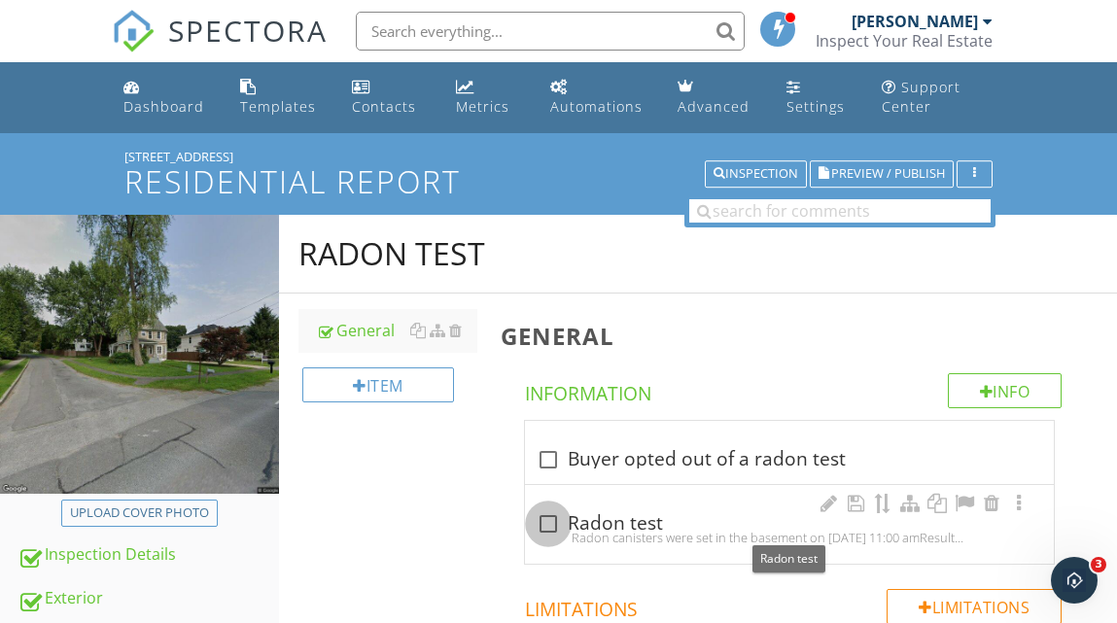
click at [554, 521] on div at bounding box center [548, 524] width 33 height 33
checkbox input "true"
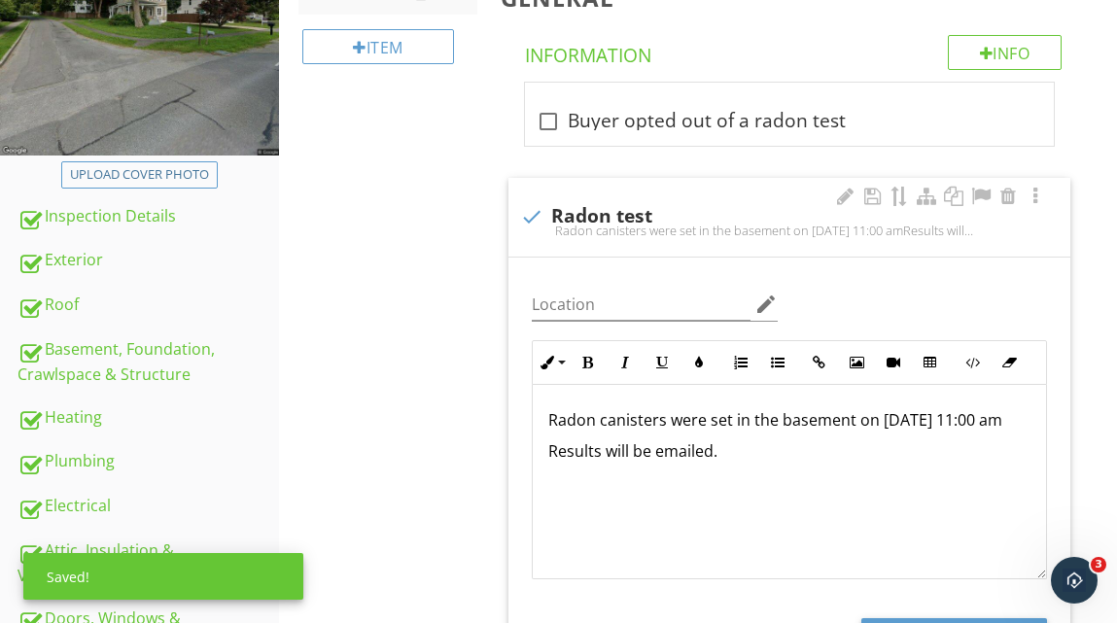
scroll to position [1, 0]
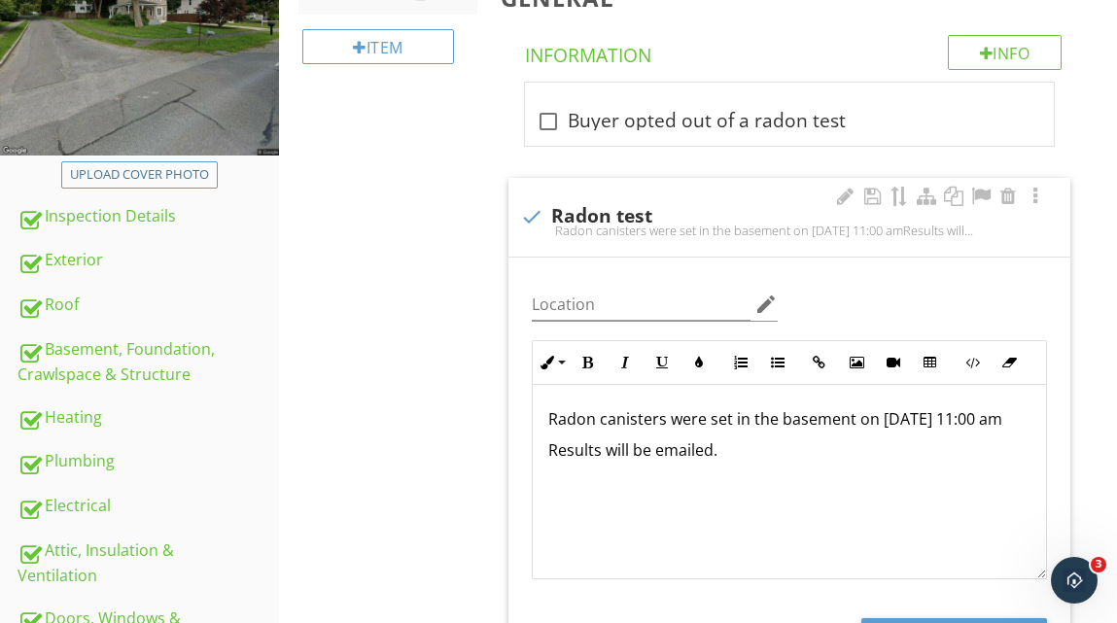
click at [933, 422] on p "Radon canisters were set in the basement on 12/7/24 at 11:00 am" at bounding box center [789, 418] width 482 height 23
click at [1024, 419] on p "Radon canisters were set in the basement on 12/7/24 at 11:00 am" at bounding box center [789, 418] width 482 height 23
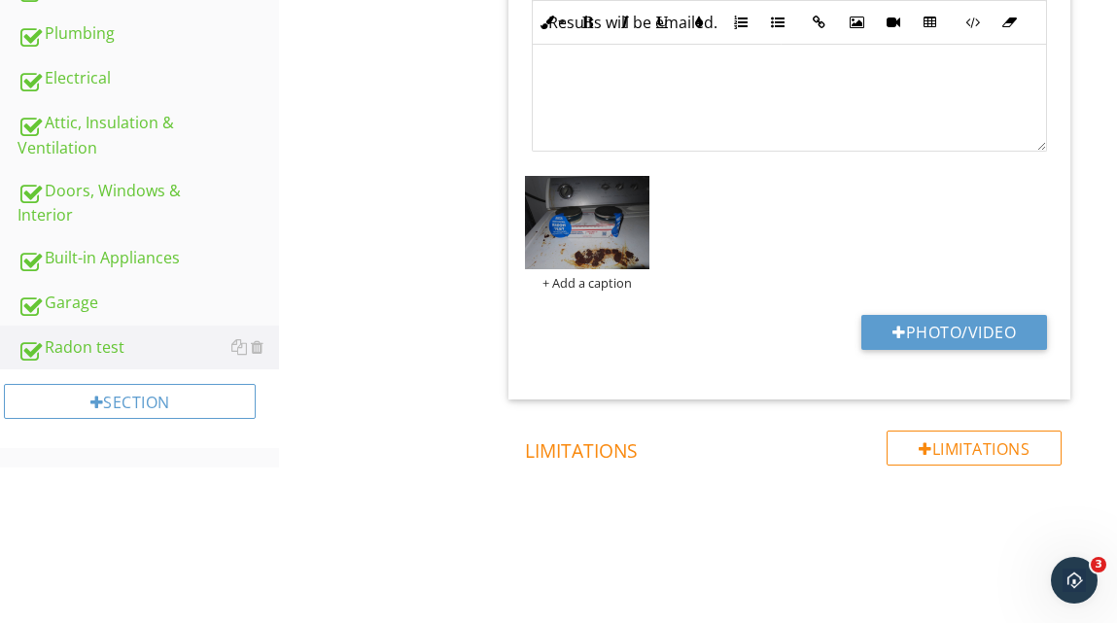
scroll to position [765, 0]
click at [105, 306] on div "Garage" at bounding box center [149, 304] width 262 height 25
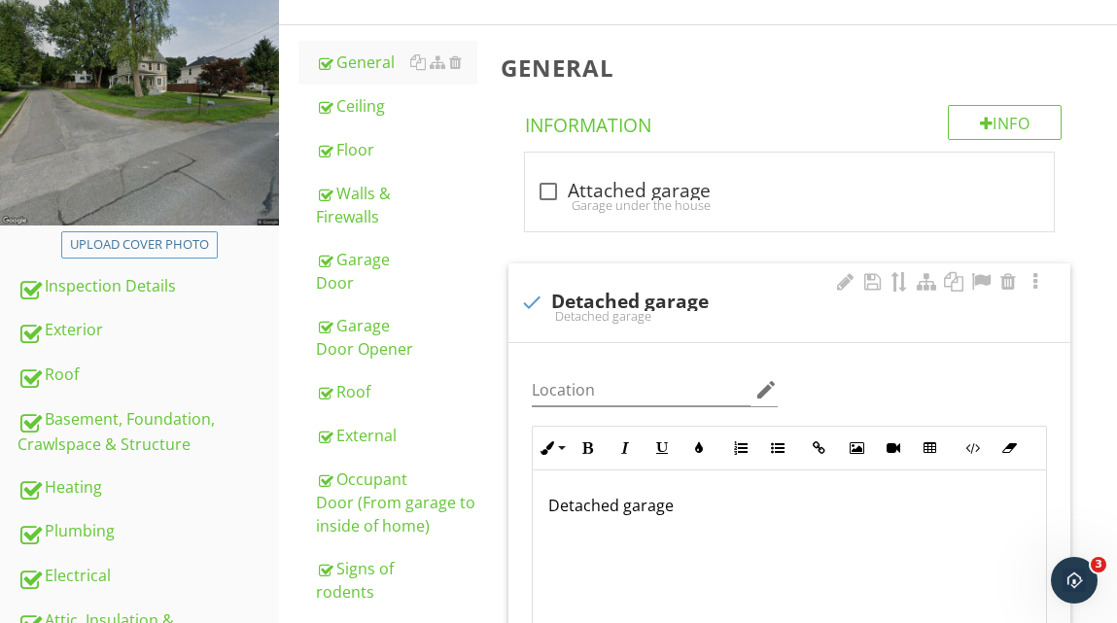
scroll to position [274, 0]
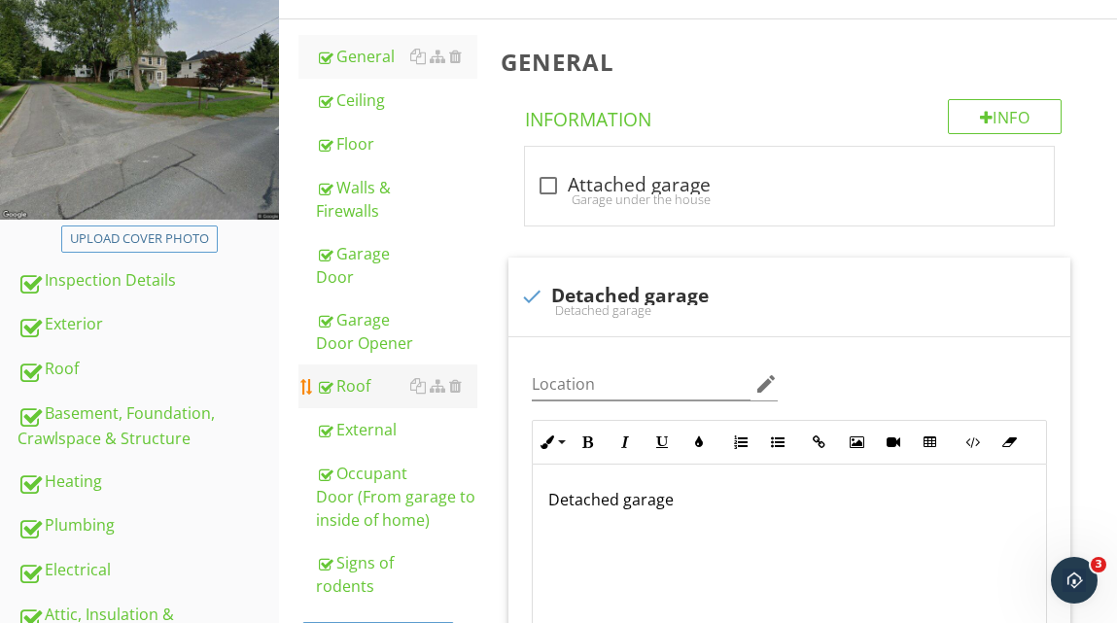
click at [360, 382] on div "Roof" at bounding box center [396, 385] width 160 height 23
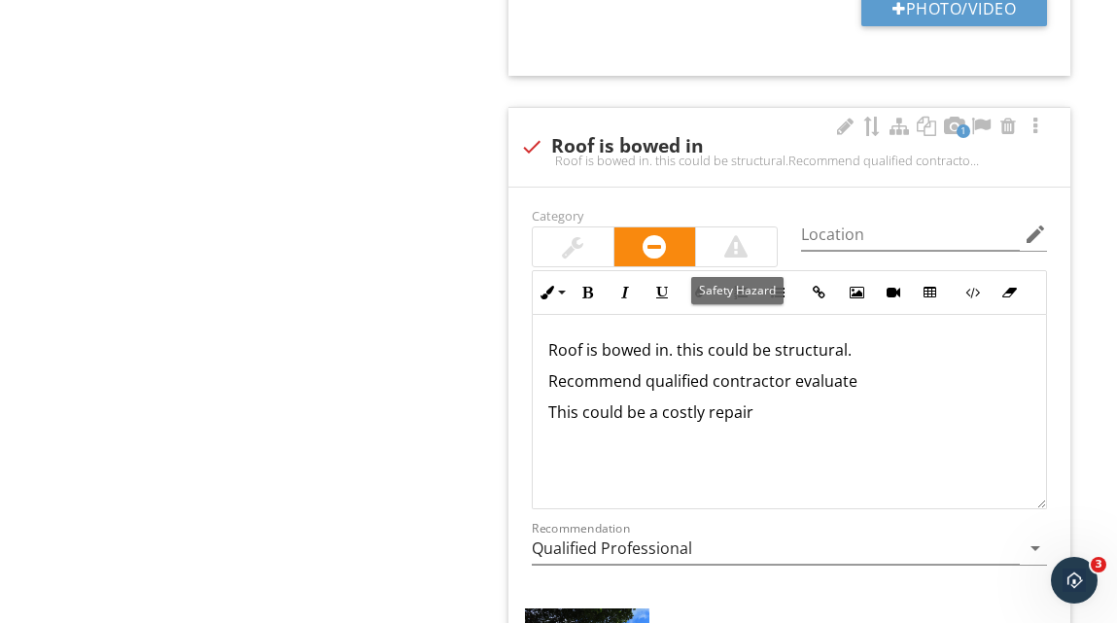
scroll to position [1404, 0]
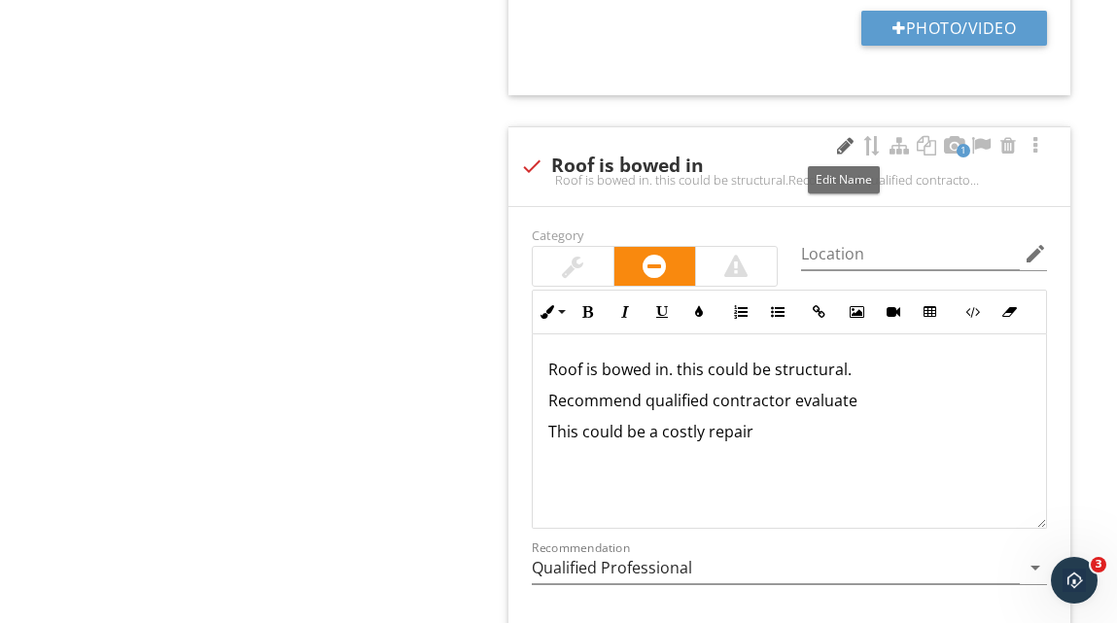
click at [838, 142] on div at bounding box center [844, 145] width 23 height 19
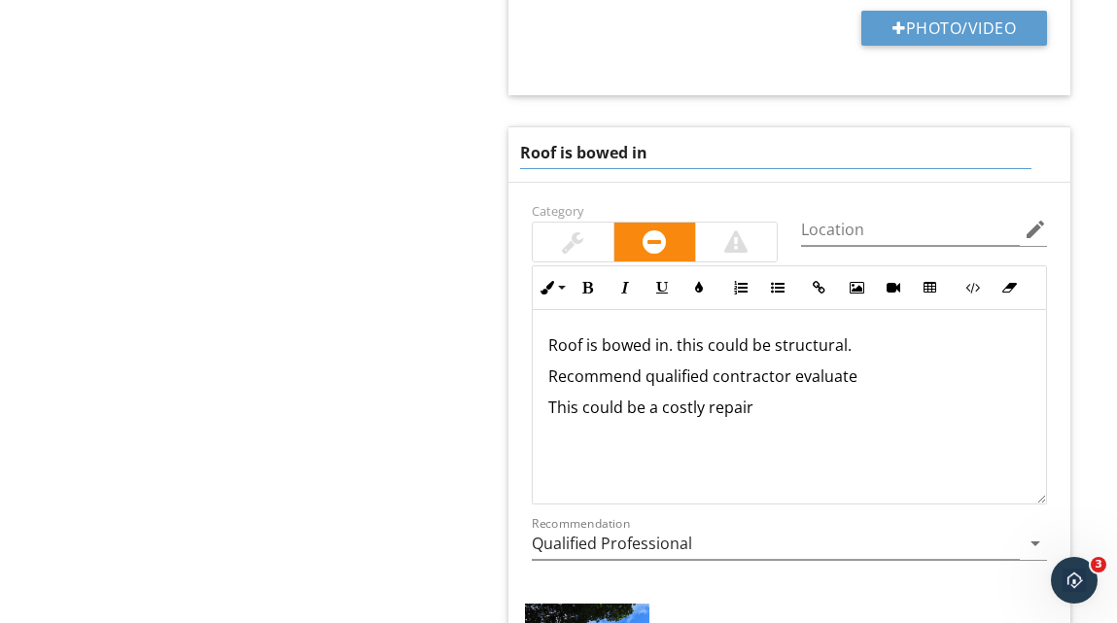
click at [663, 149] on input "Roof is bowed in" at bounding box center [776, 153] width 513 height 32
type input "Roof dipped in"
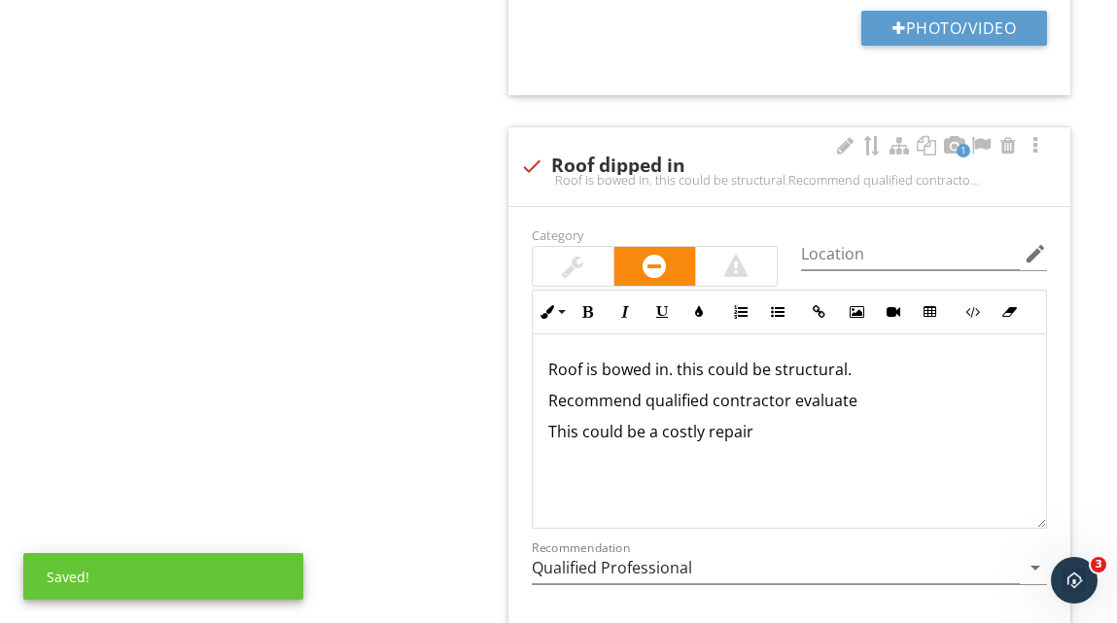
click at [652, 346] on div "Roof is bowed in. this could be structural. Recommend qualified contractor eval…" at bounding box center [789, 432] width 513 height 195
click at [828, 367] on p "Roof has a substantial dip both sides. this could be structural." at bounding box center [789, 369] width 482 height 23
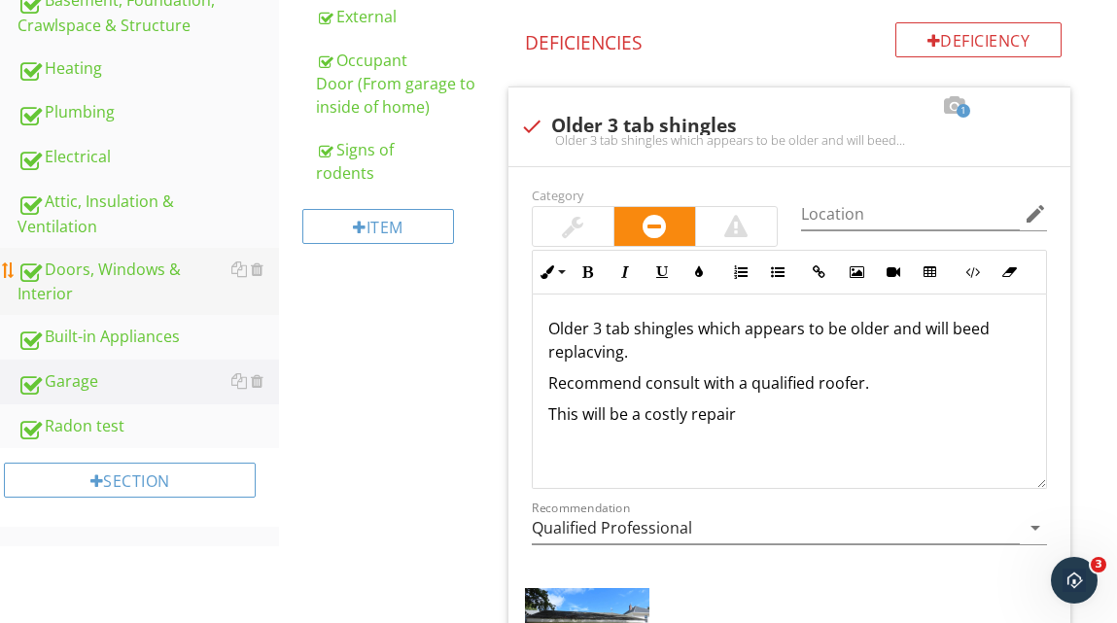
scroll to position [696, 0]
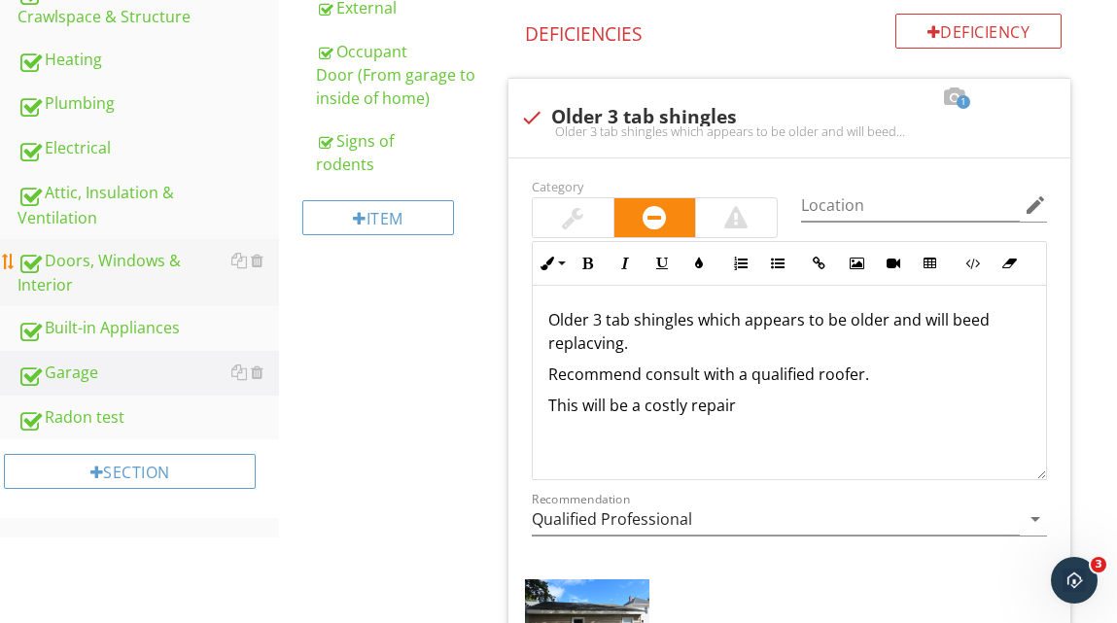
click at [143, 271] on div "Doors, Windows & Interior" at bounding box center [149, 273] width 262 height 49
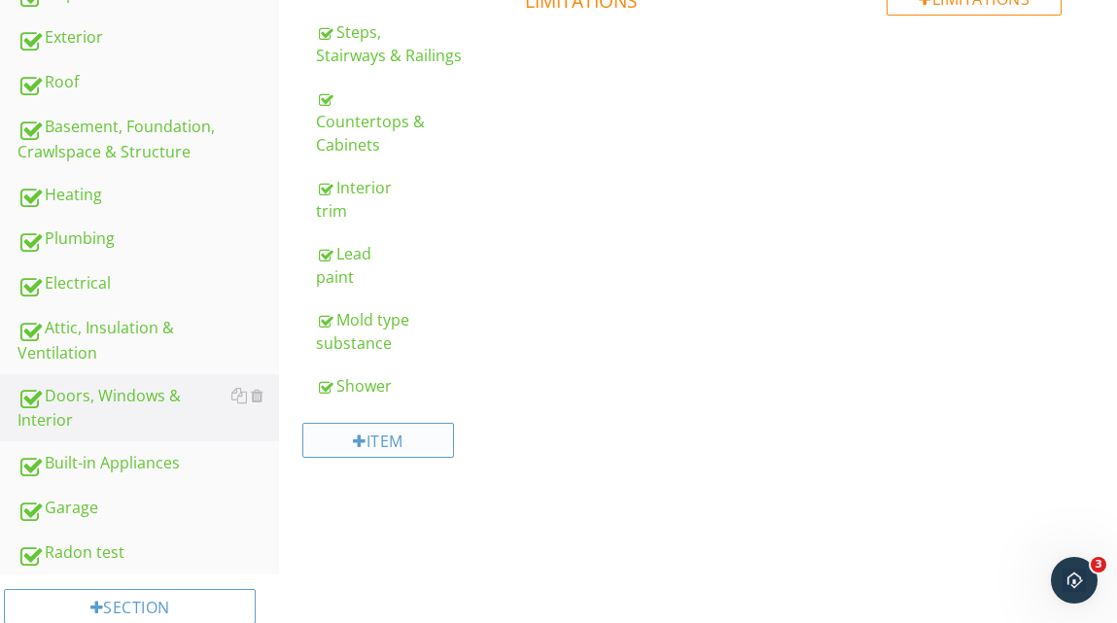
scroll to position [563, 0]
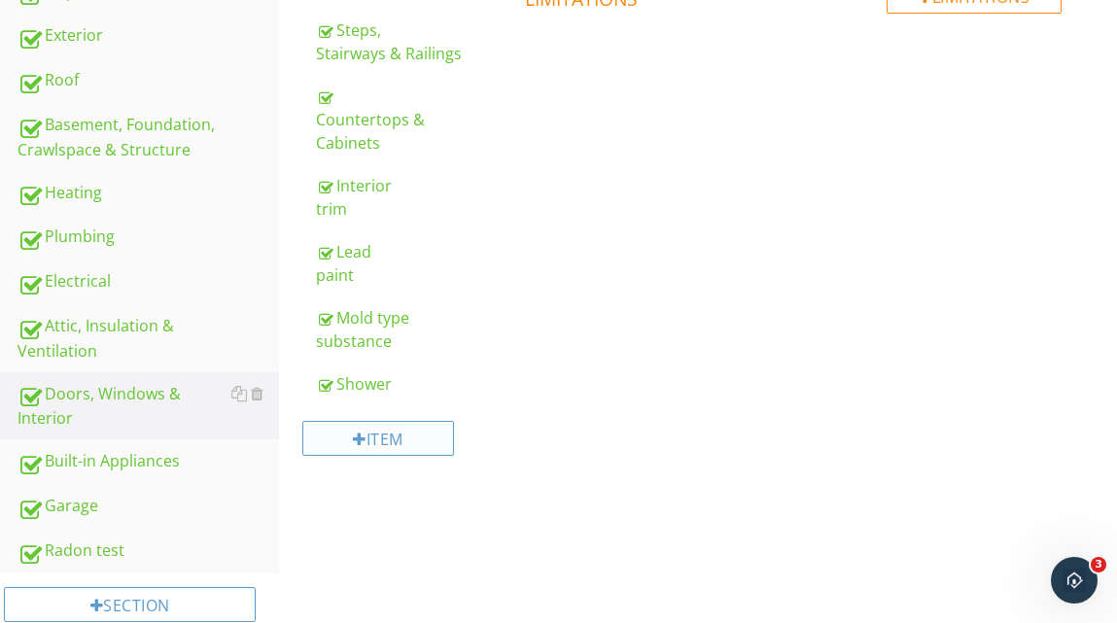
click at [371, 438] on div "Item" at bounding box center [377, 438] width 151 height 35
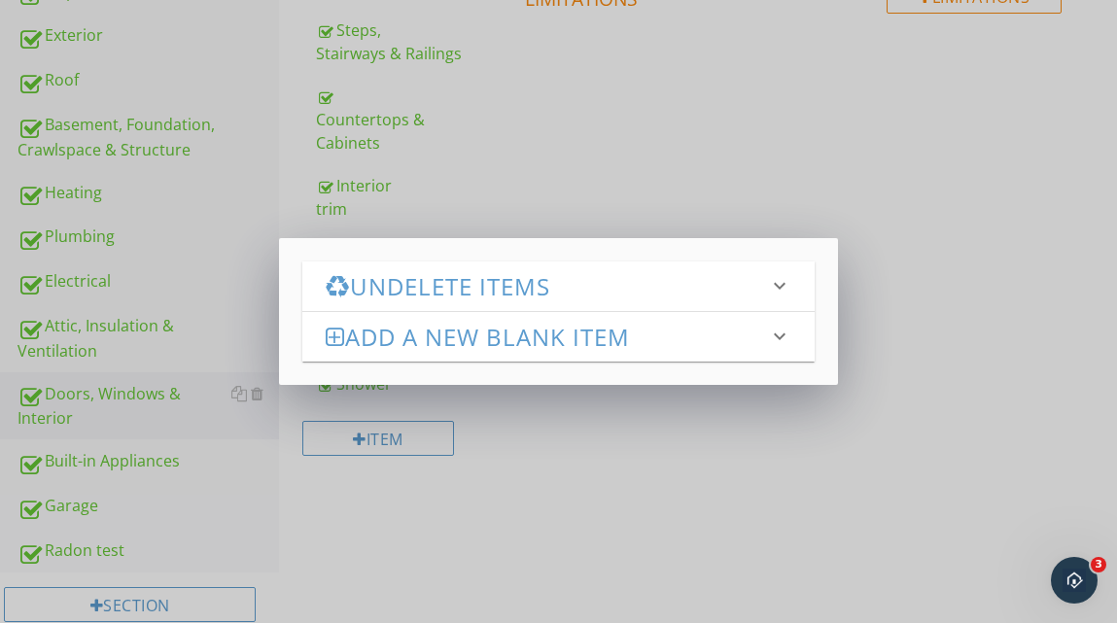
click at [508, 335] on h3 "Add a new Blank Item" at bounding box center [547, 337] width 442 height 26
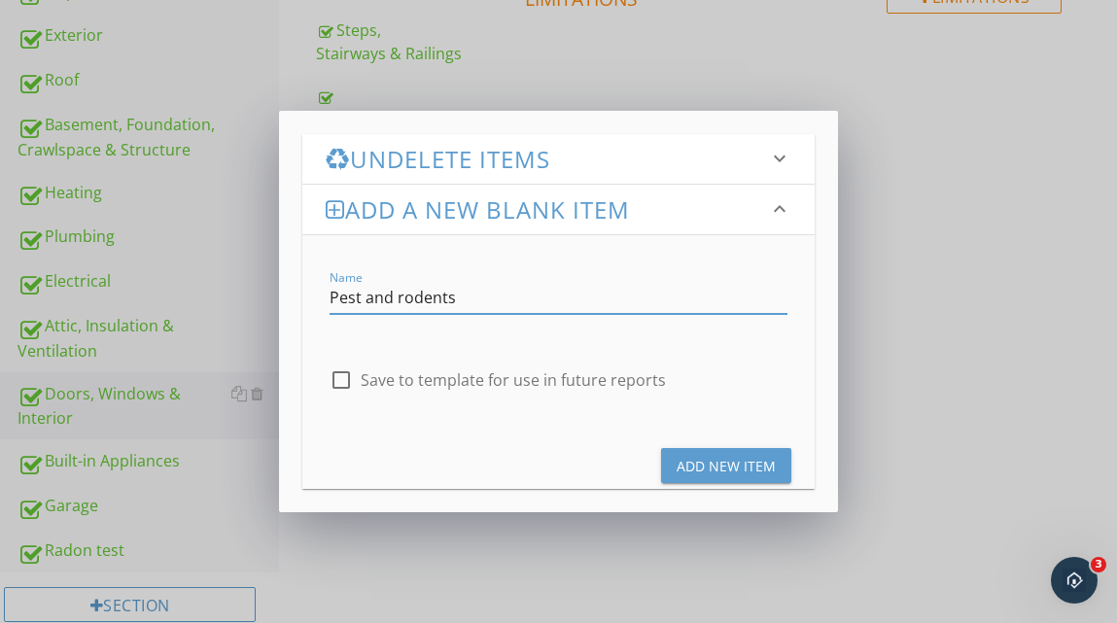
type input "Pest and rodents"
click at [691, 464] on div "Add New Item" at bounding box center [726, 466] width 99 height 20
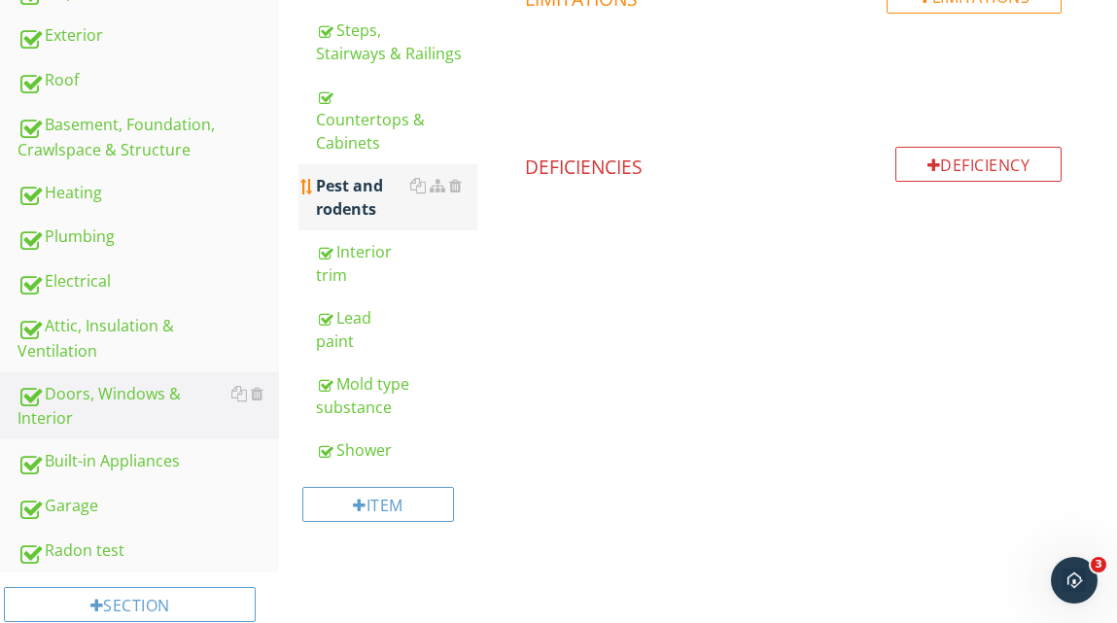
click at [352, 198] on div "Pest and rodents" at bounding box center [396, 197] width 160 height 47
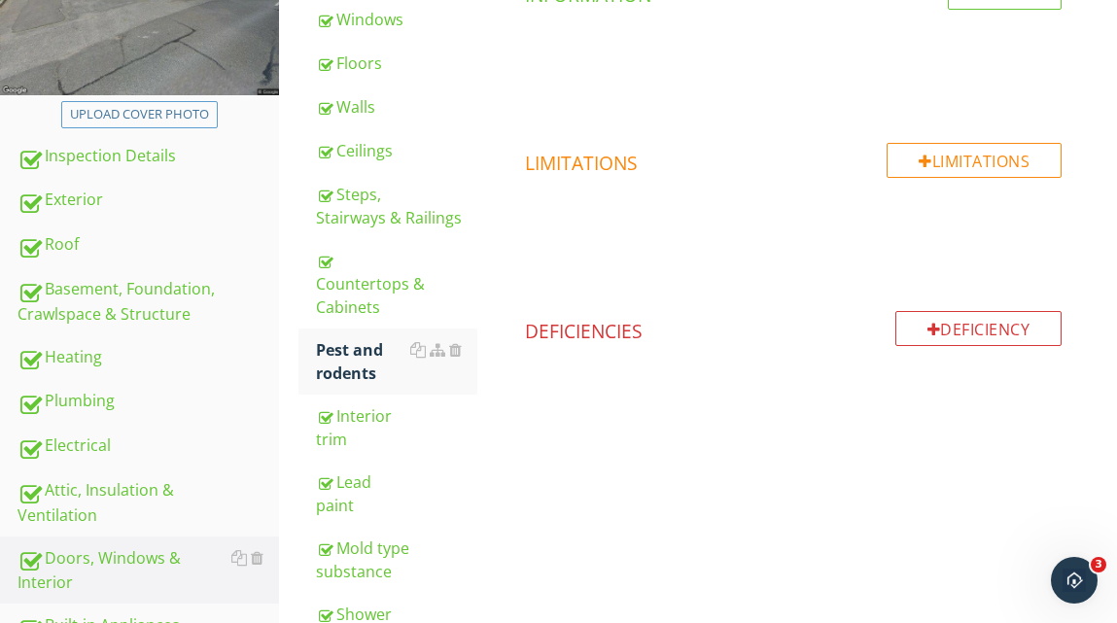
scroll to position [394, 0]
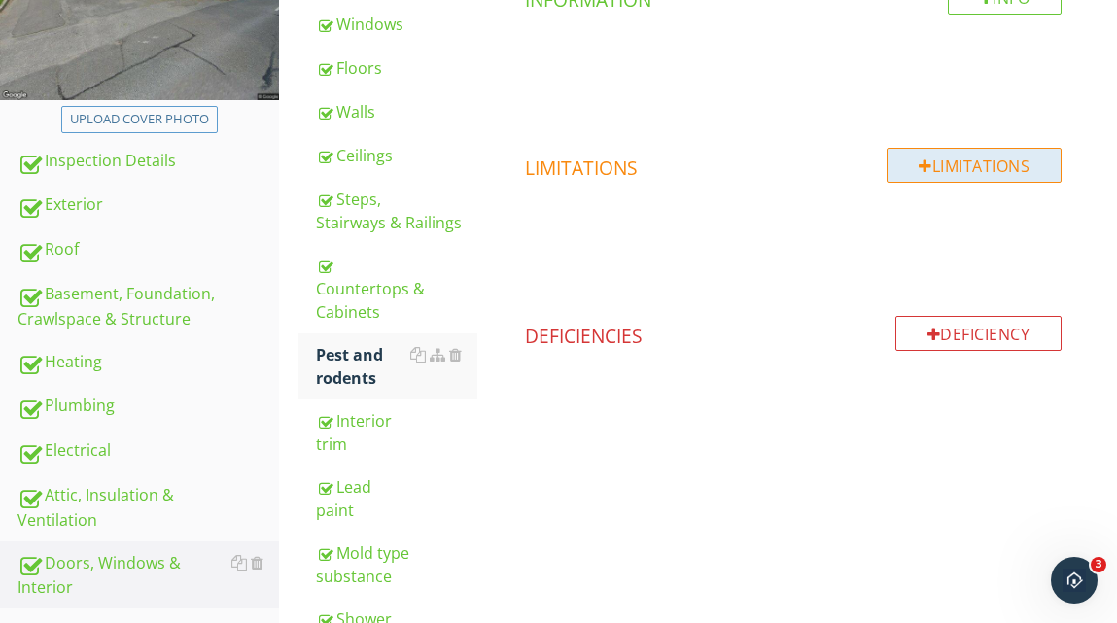
click at [947, 169] on div "Limitations" at bounding box center [974, 165] width 175 height 35
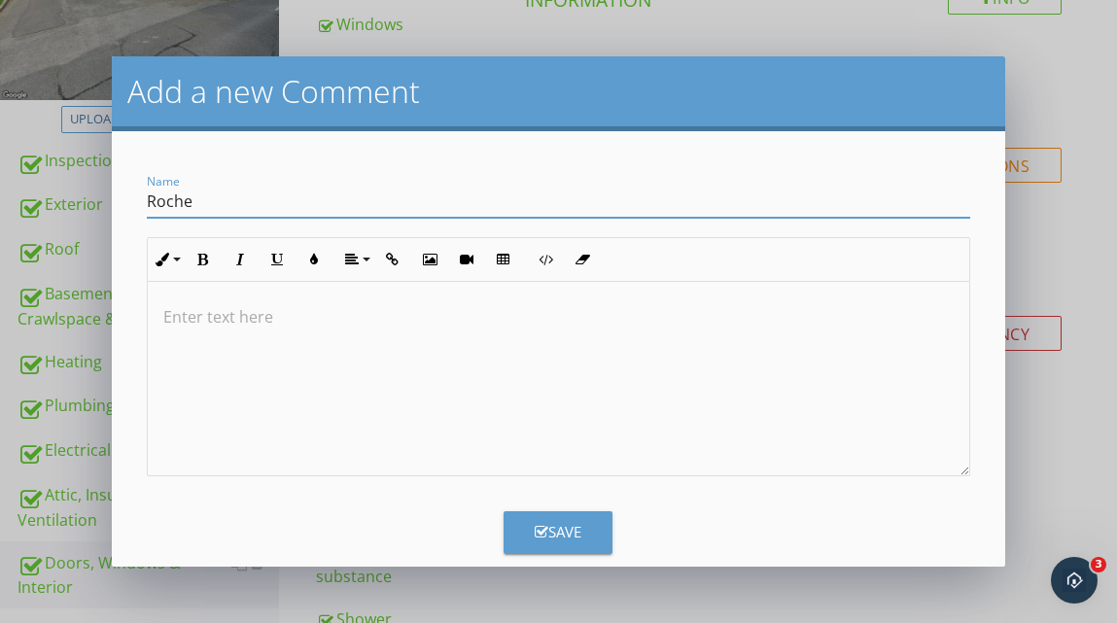
type input "Roche"
click at [258, 324] on p at bounding box center [558, 316] width 791 height 23
click at [193, 320] on p "A roch was found" at bounding box center [558, 316] width 791 height 23
click at [323, 318] on p "A roach was found" at bounding box center [558, 316] width 791 height 23
click at [177, 320] on p "A roach was found in the 2nd floor shower" at bounding box center [558, 316] width 791 height 23
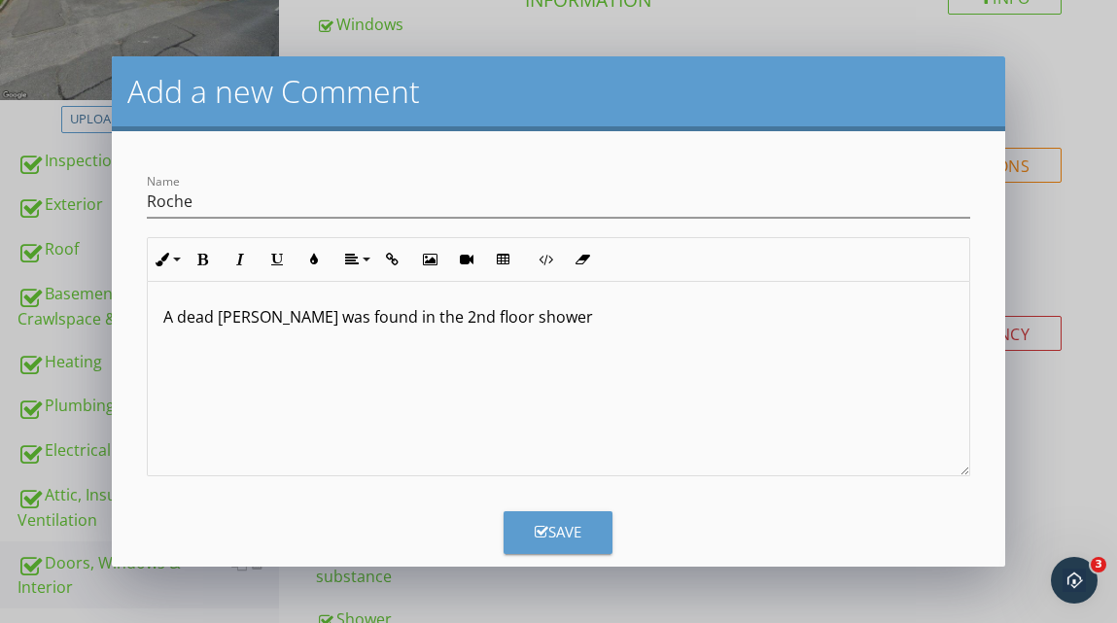
click at [517, 320] on p "A dead roach was found in the 2nd floor shower" at bounding box center [558, 316] width 791 height 23
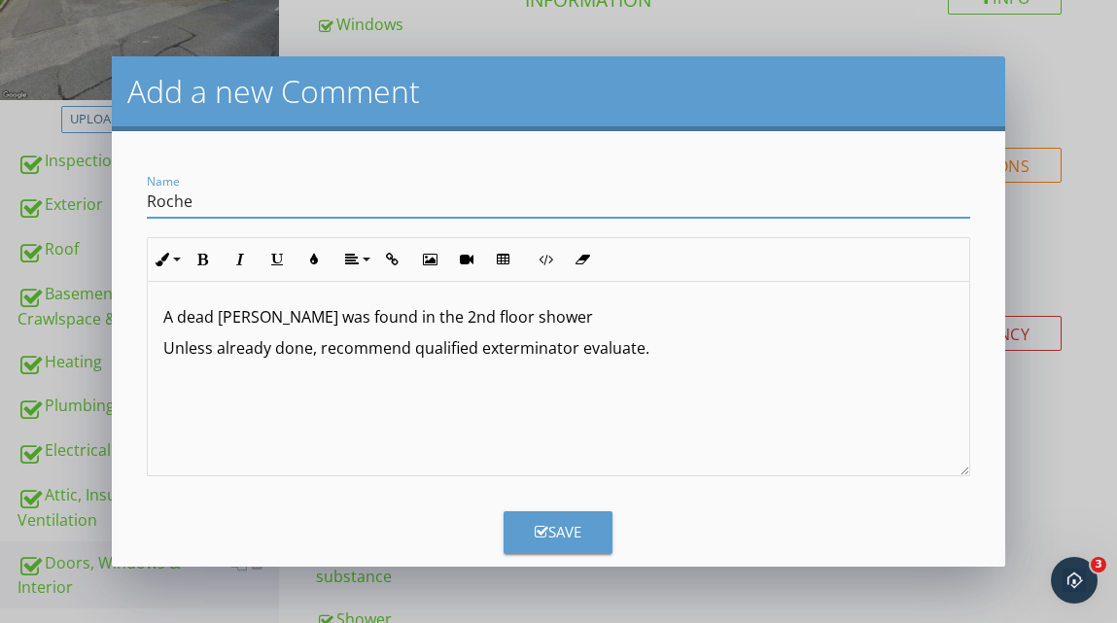
click at [164, 203] on input "Roche" at bounding box center [559, 202] width 824 height 32
click at [218, 198] on input "Roache" at bounding box center [559, 202] width 824 height 32
type input "Roach"
click at [562, 532] on div "Save" at bounding box center [558, 532] width 47 height 22
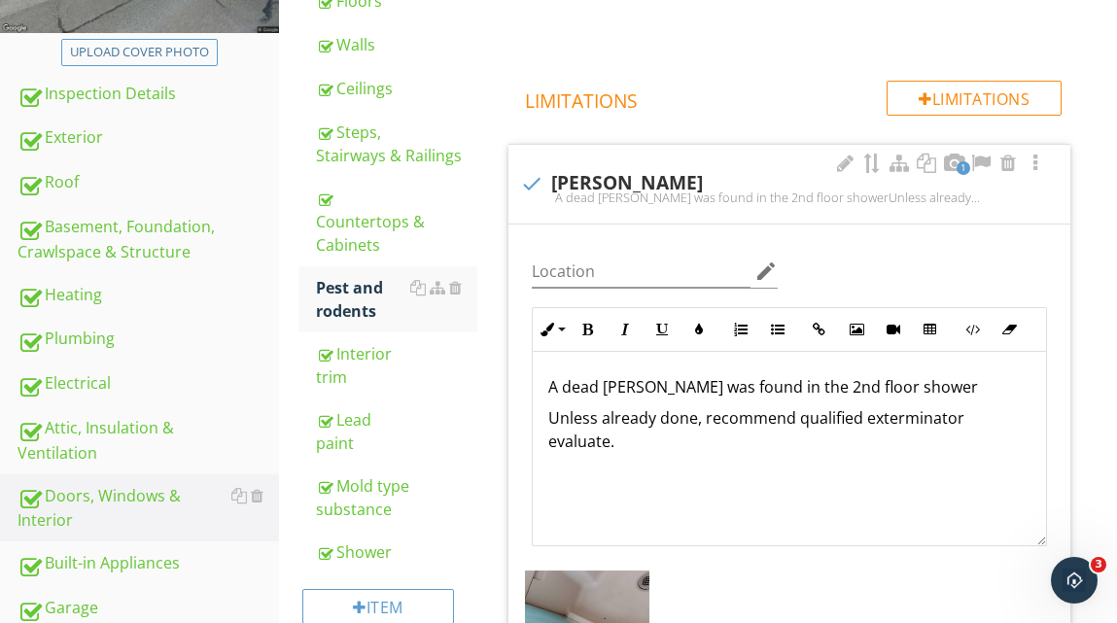
scroll to position [467, 0]
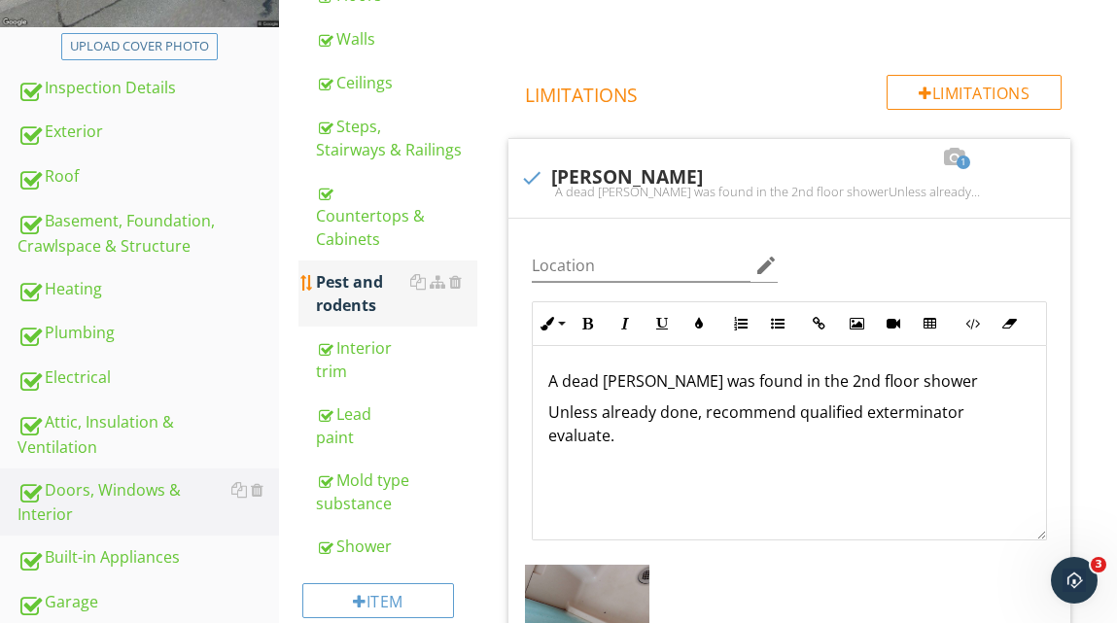
click at [392, 290] on div "Pest and rodents" at bounding box center [396, 293] width 160 height 47
click at [368, 348] on div "Interior trim" at bounding box center [396, 359] width 160 height 47
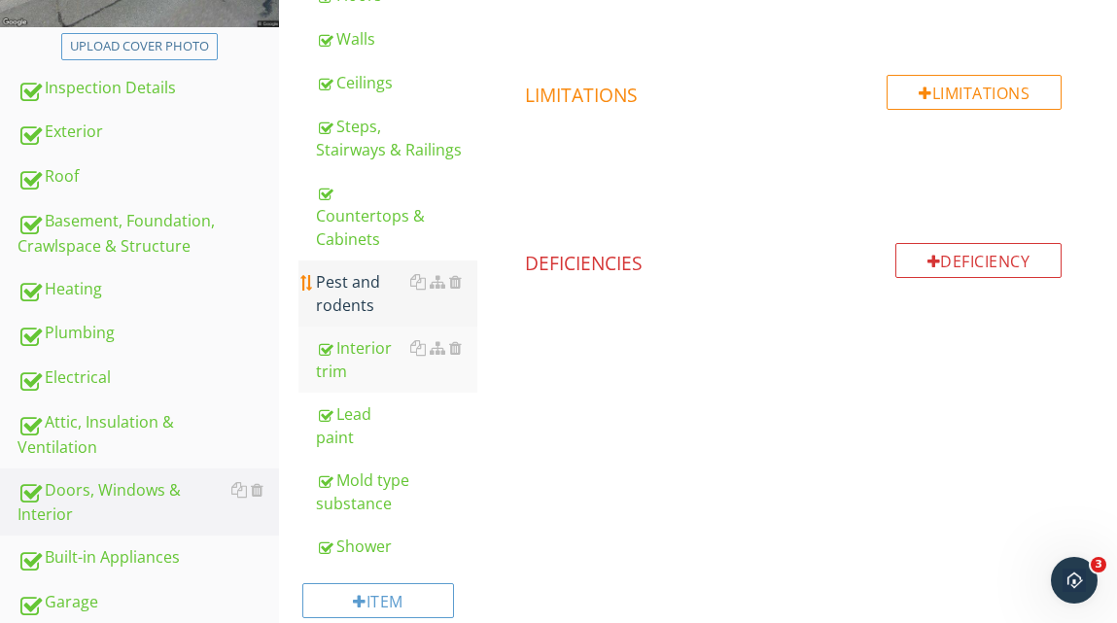
click at [387, 301] on div "Pest and rodents" at bounding box center [396, 293] width 160 height 47
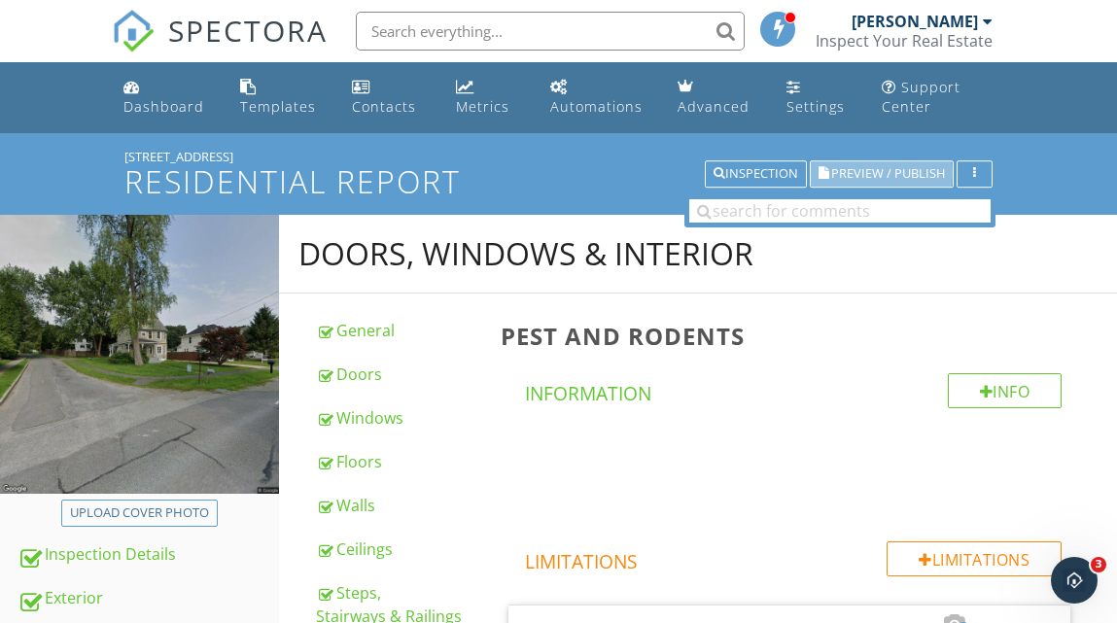
click at [852, 173] on span "Preview / Publish" at bounding box center [888, 174] width 114 height 13
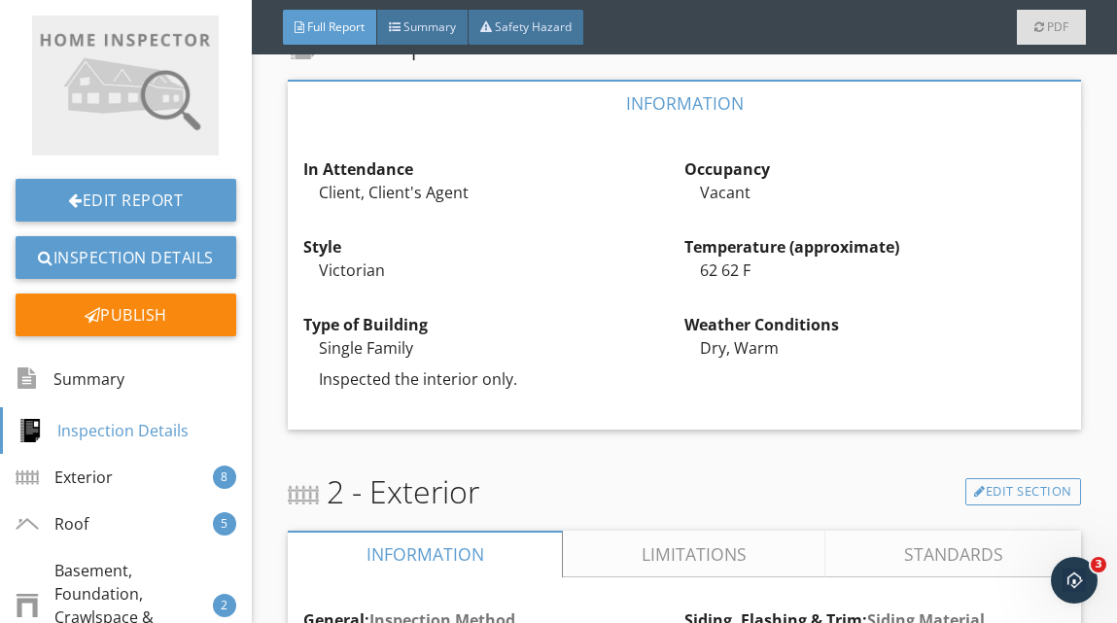
scroll to position [691, 0]
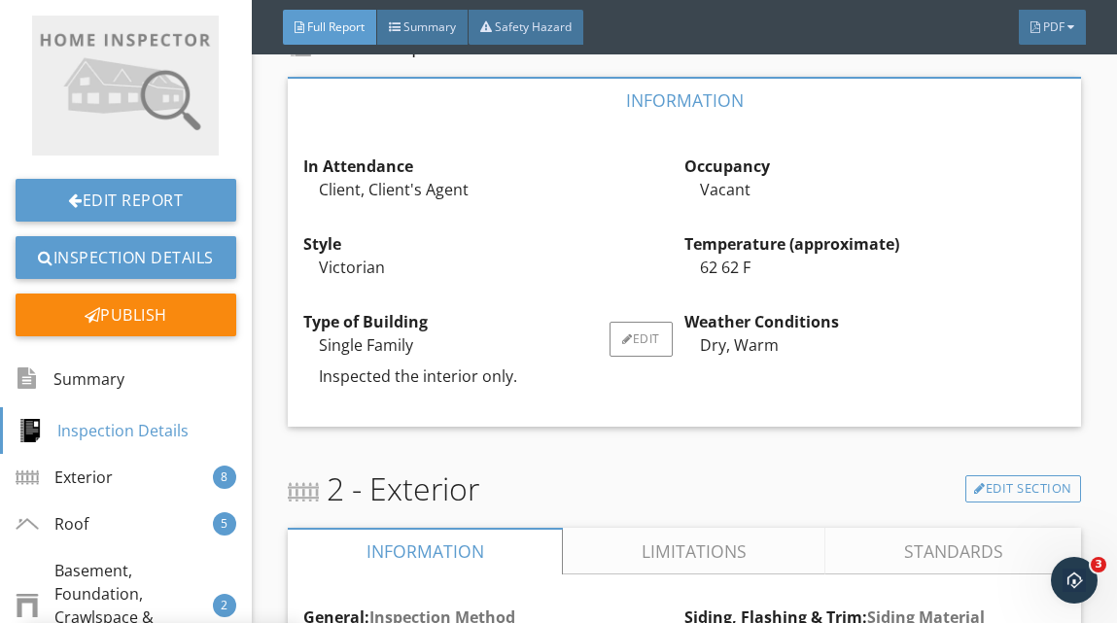
click at [516, 381] on p "Inspected the interior only." at bounding box center [502, 376] width 366 height 23
click at [516, 382] on p "Inspected the interior only." at bounding box center [502, 376] width 366 height 23
click at [642, 333] on div "Edit" at bounding box center [641, 339] width 63 height 35
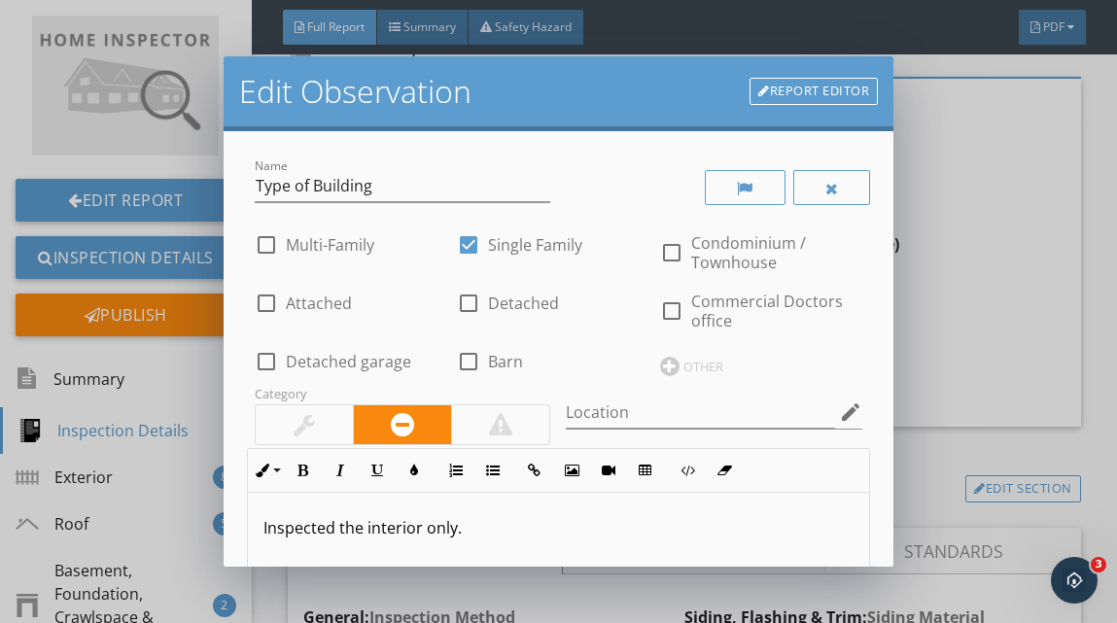
scroll to position [1, 0]
click at [460, 530] on p "Inspected the interior only." at bounding box center [559, 526] width 590 height 23
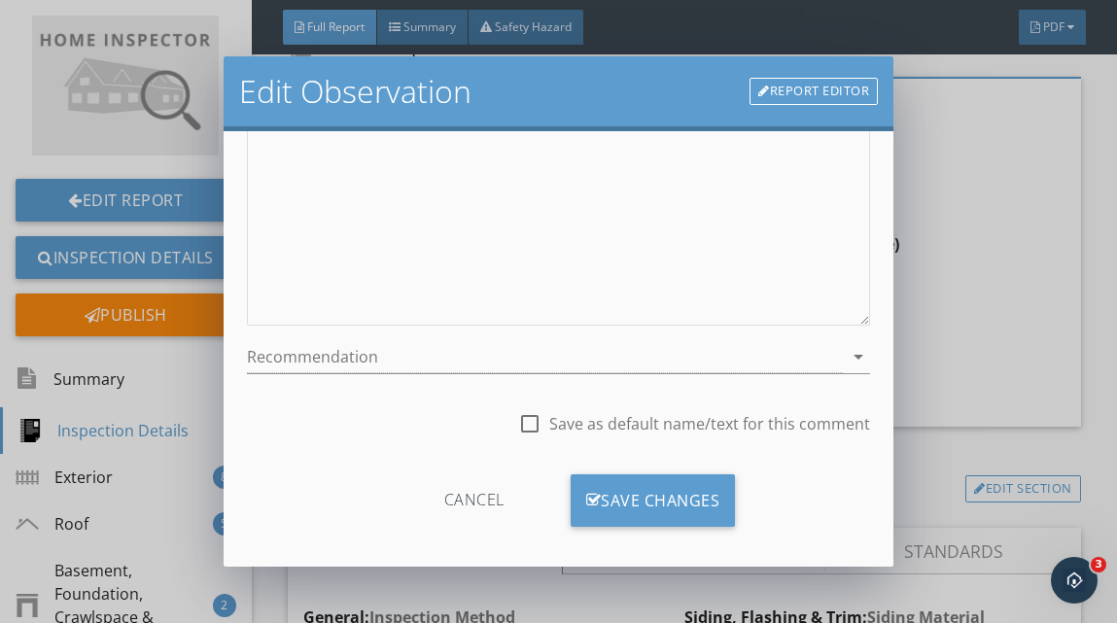
scroll to position [488, 0]
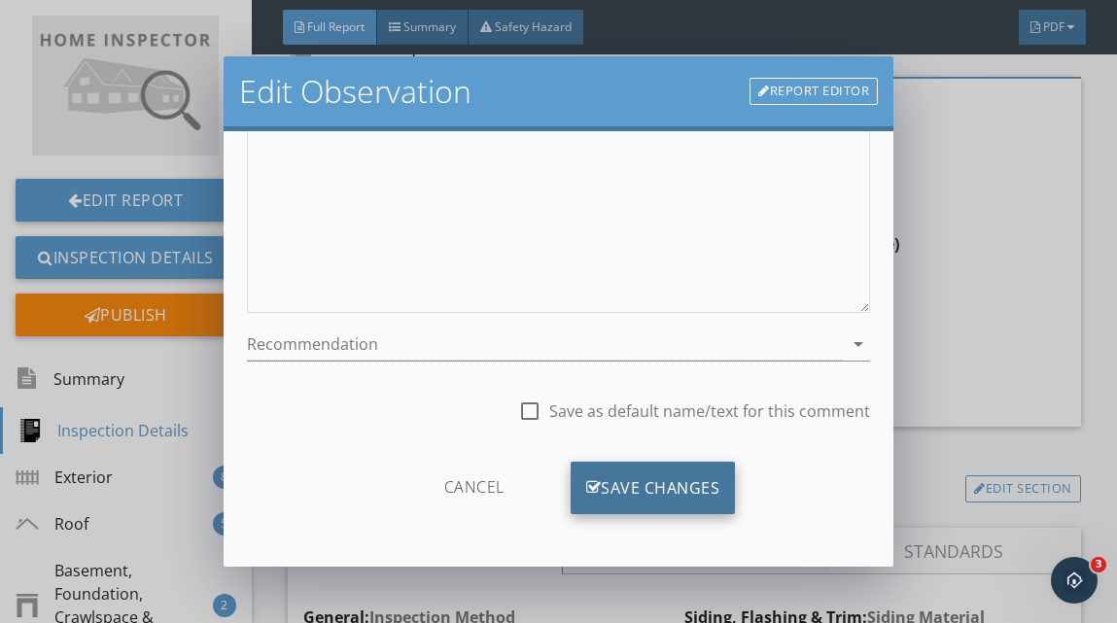
click at [654, 490] on div "Save Changes" at bounding box center [653, 488] width 165 height 53
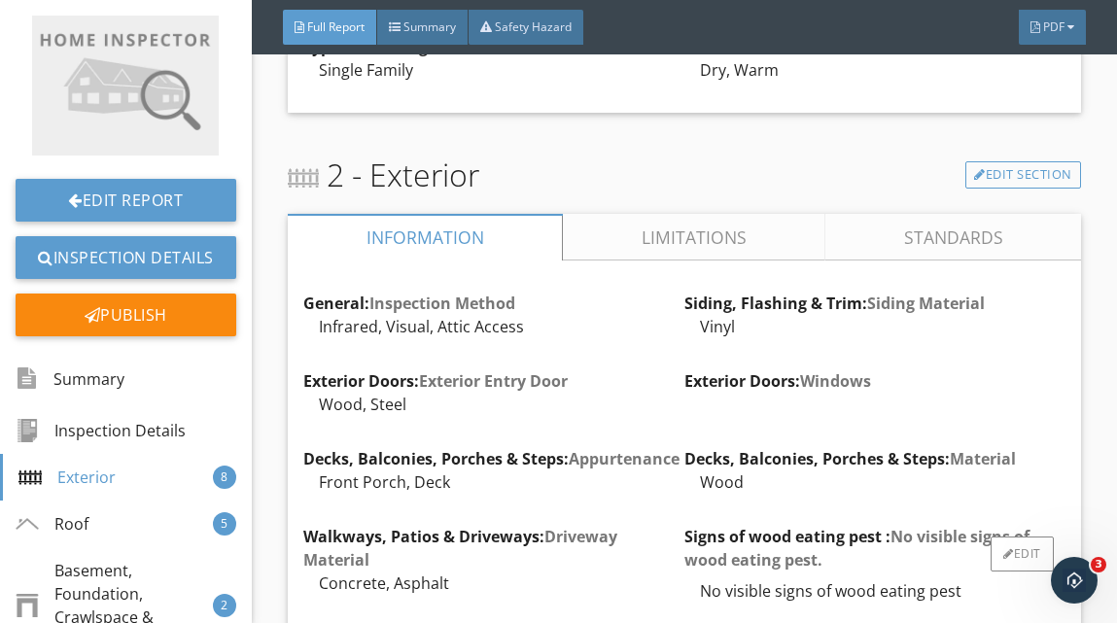
scroll to position [963, 0]
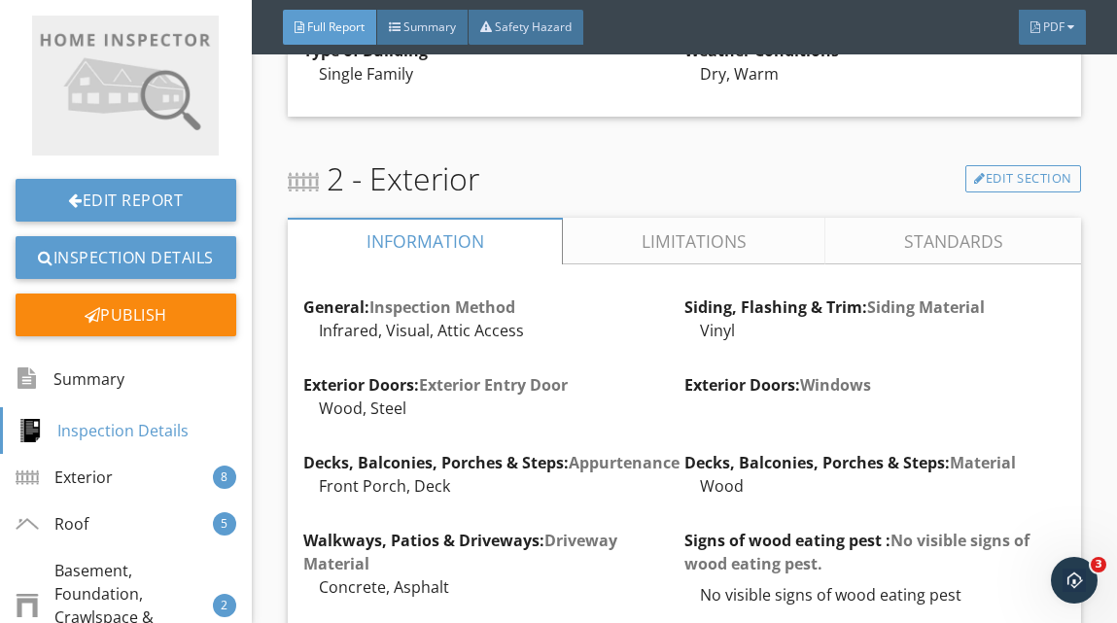
click at [746, 244] on link "Limitations" at bounding box center [694, 241] width 263 height 47
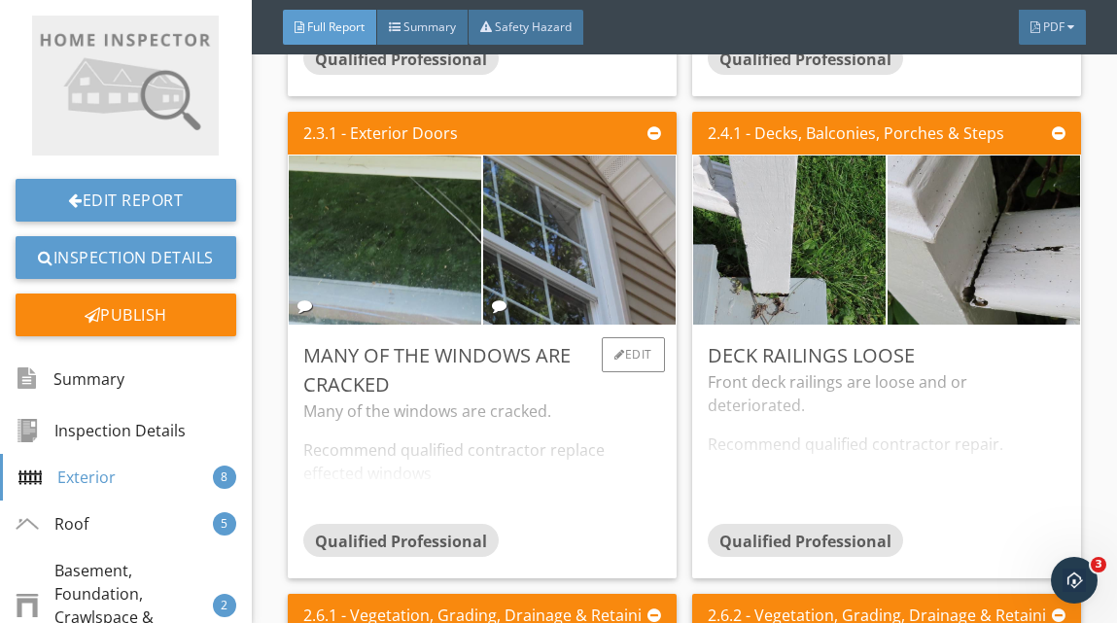
scroll to position [1772, 0]
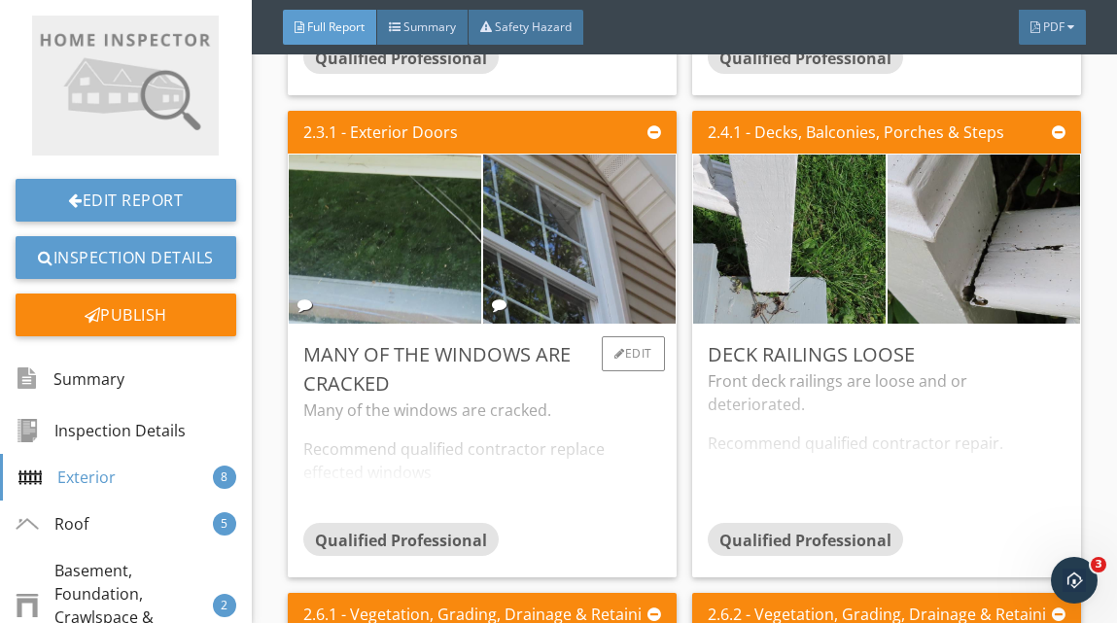
click at [589, 500] on div "Many of the windows are cracked. Recommend qualified contractor replace effecte…" at bounding box center [482, 461] width 358 height 124
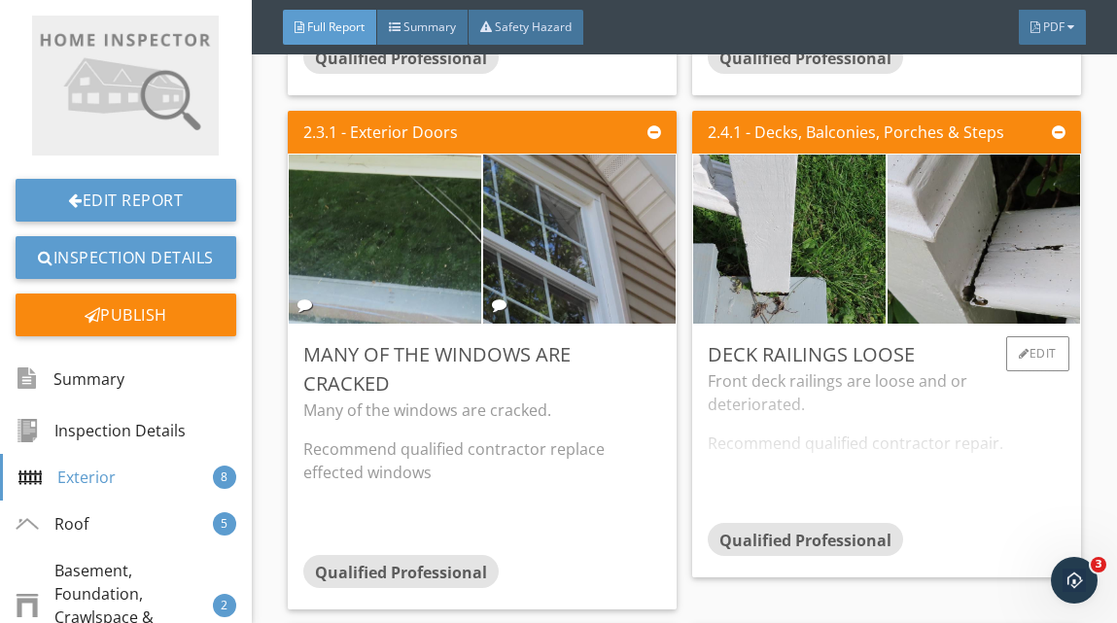
click at [955, 464] on div "Front deck railings are loose and or deteriorated. Recommend qualified contract…" at bounding box center [887, 447] width 358 height 154
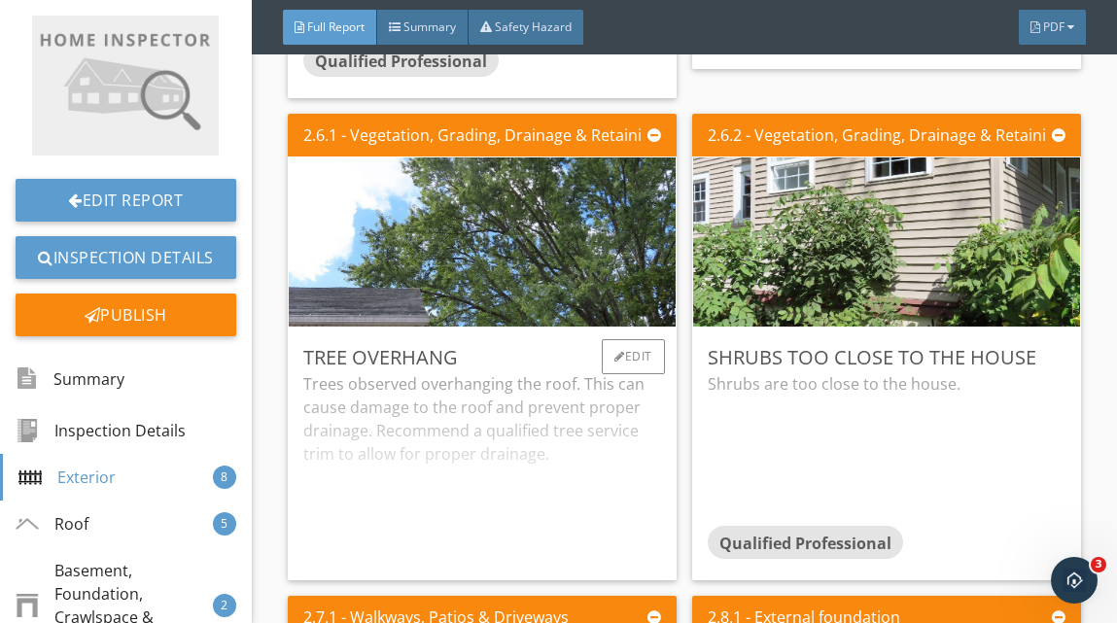
scroll to position [2297, 0]
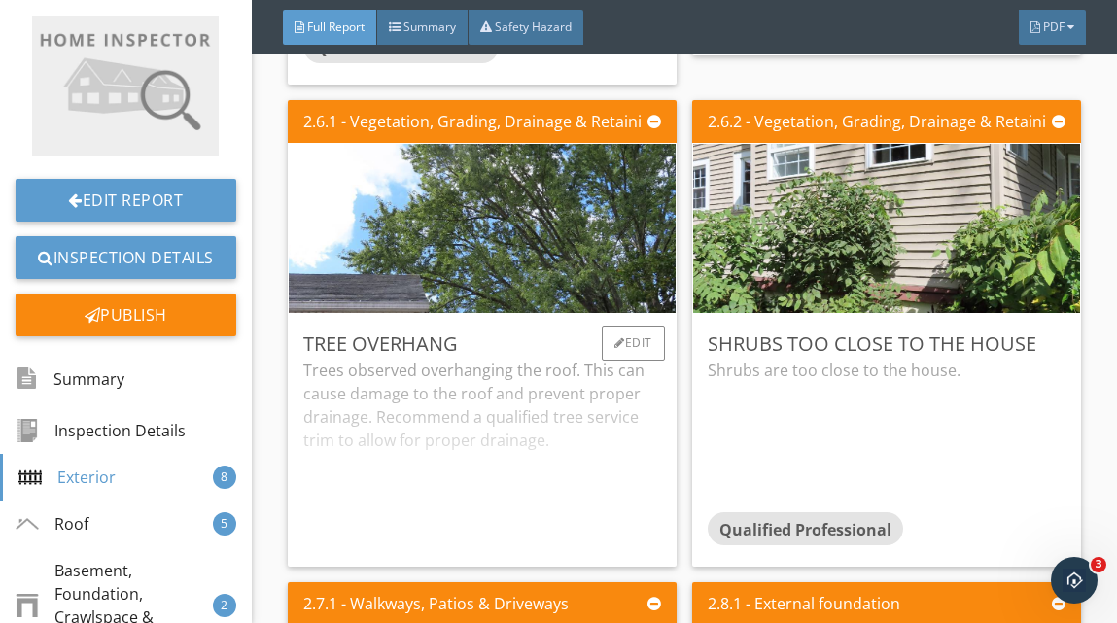
click at [544, 479] on div "Trees observed overhanging the roof. This can cause damage to the roof and prev…" at bounding box center [482, 455] width 358 height 193
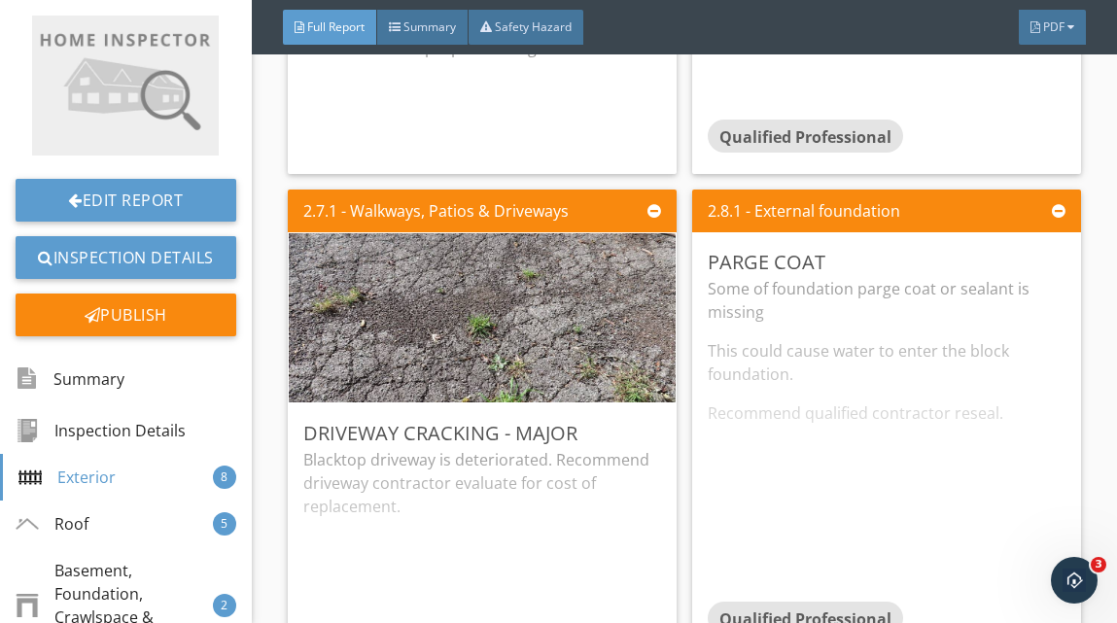
scroll to position [2715, 0]
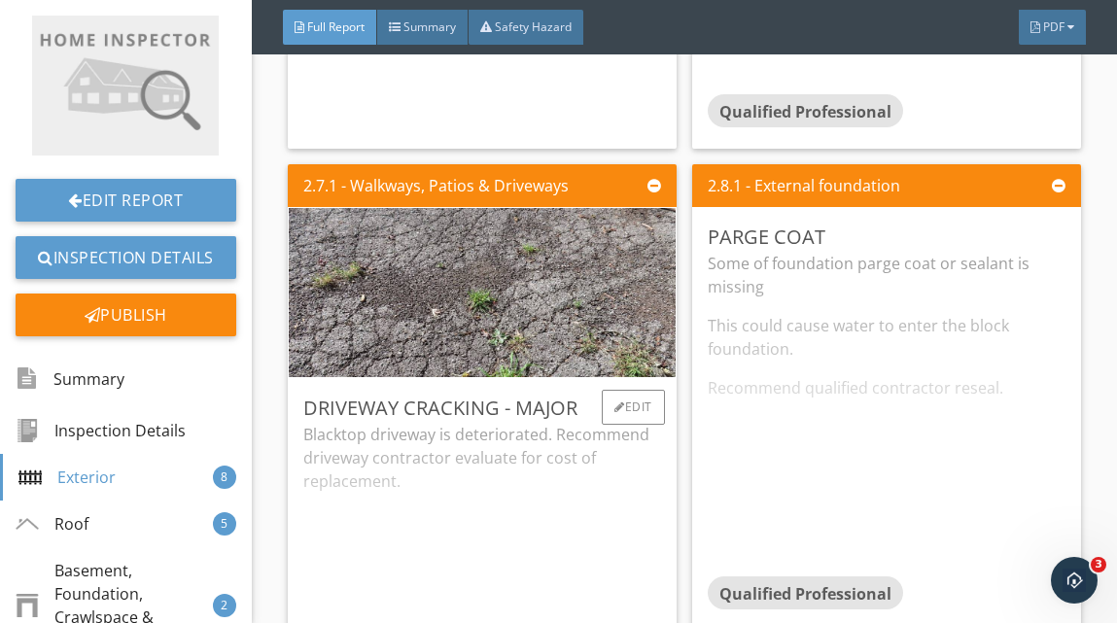
click at [540, 502] on div "Blacktop driveway is deteriorated. Recommend driveway contractor evaluate for c…" at bounding box center [482, 519] width 358 height 193
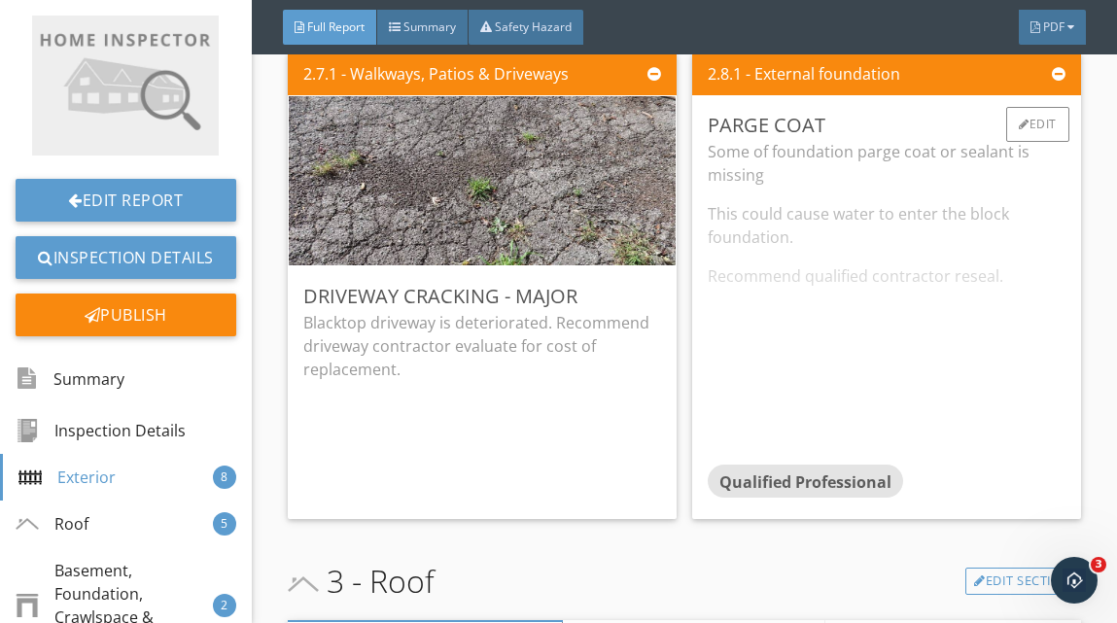
scroll to position [2817, 0]
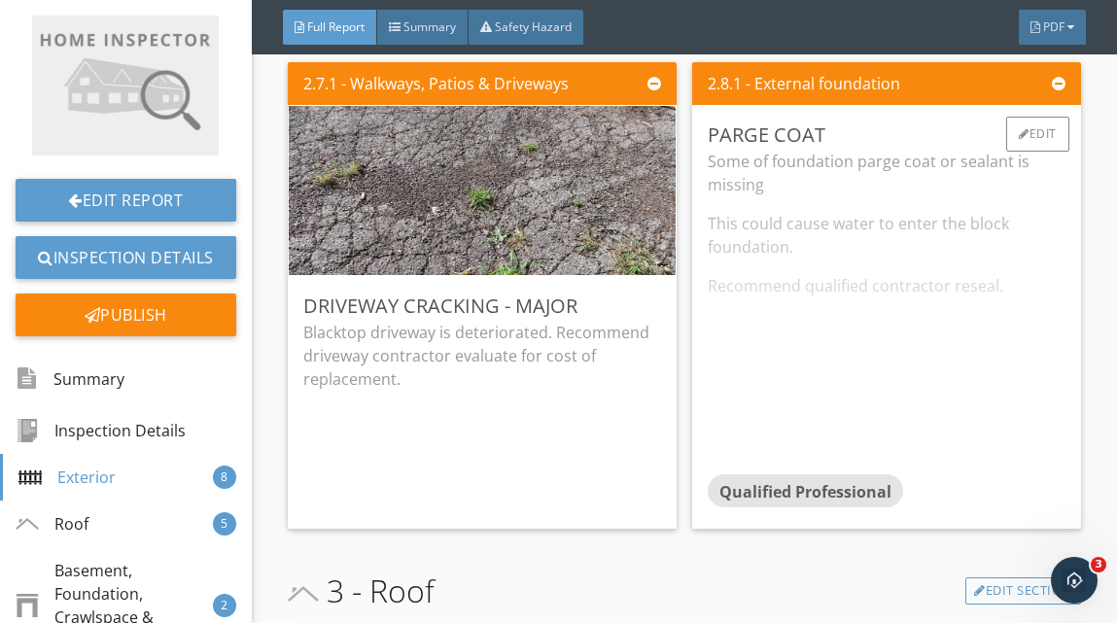
click at [904, 411] on div "Some of foundation parge coat or sealant is missing This could cause water to e…" at bounding box center [887, 312] width 358 height 325
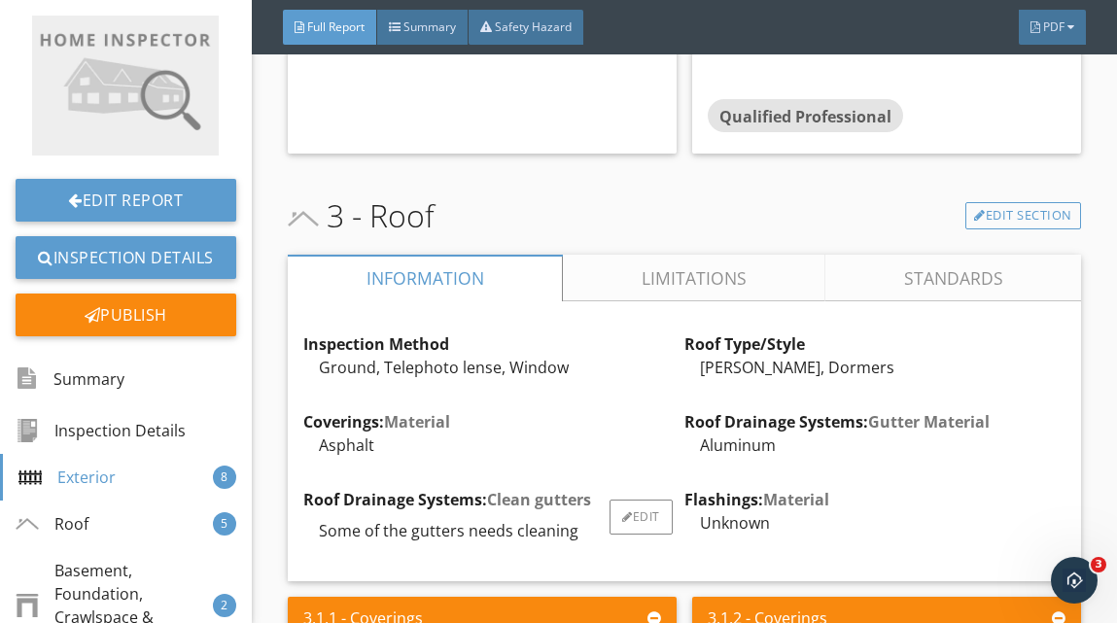
scroll to position [3165, 0]
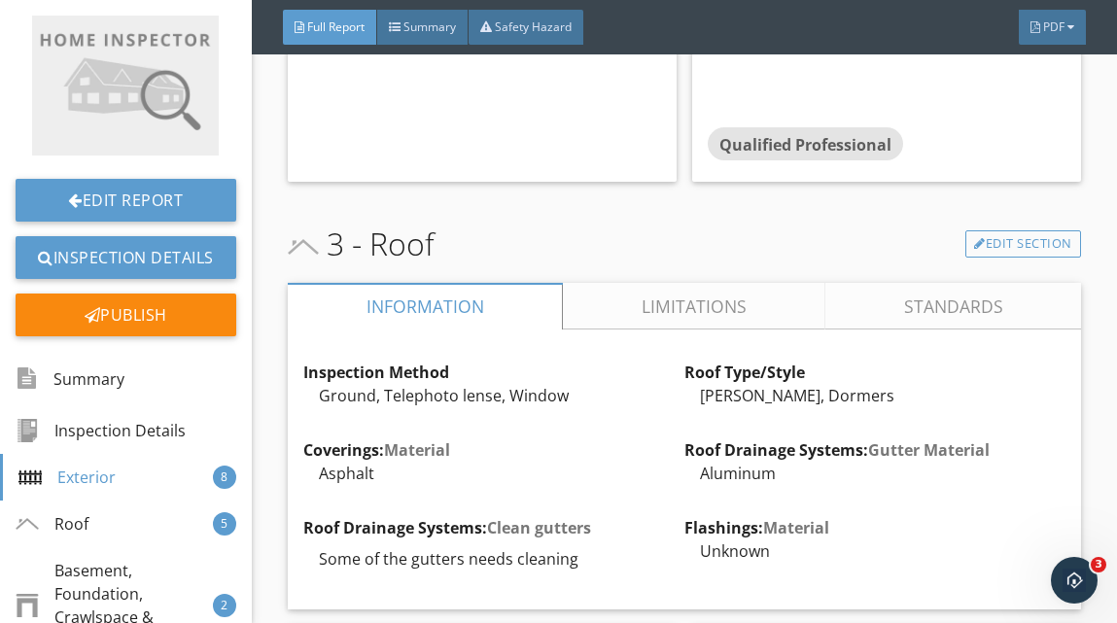
click at [726, 301] on link "Limitations" at bounding box center [694, 306] width 263 height 47
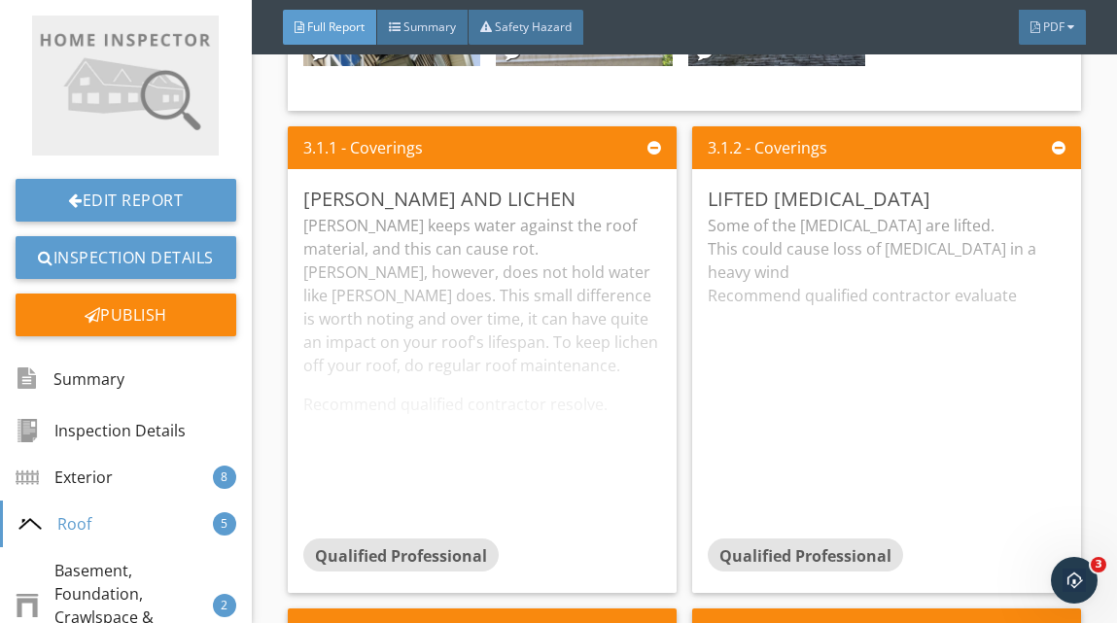
scroll to position [3684, 0]
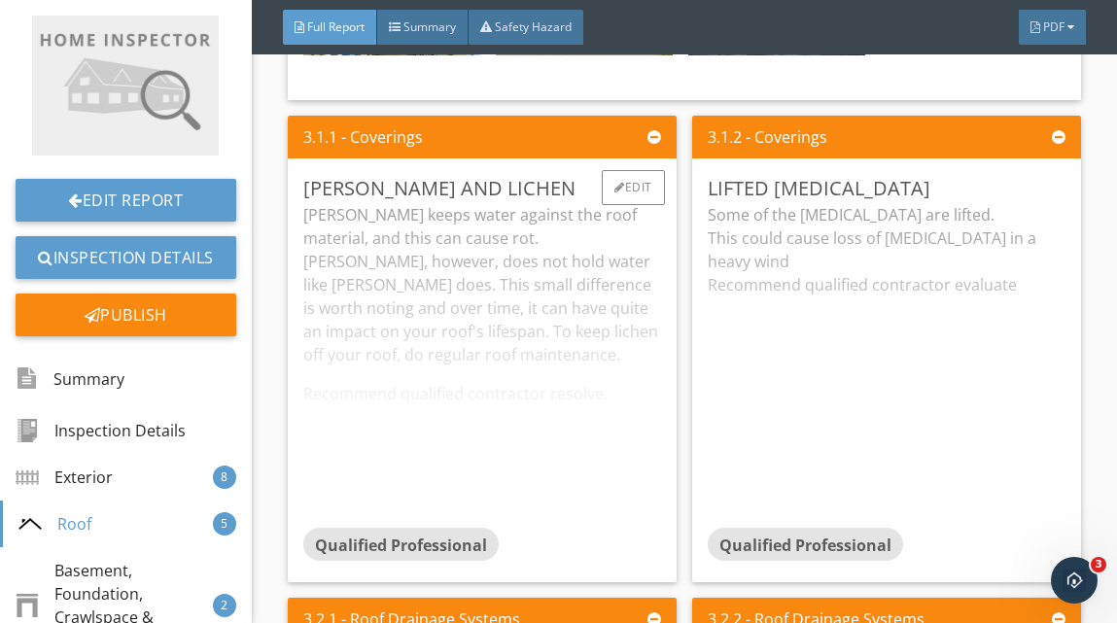
click at [630, 434] on div "Moss keeps water against the roof material, and this can cause rot. Lichen, how…" at bounding box center [482, 365] width 358 height 325
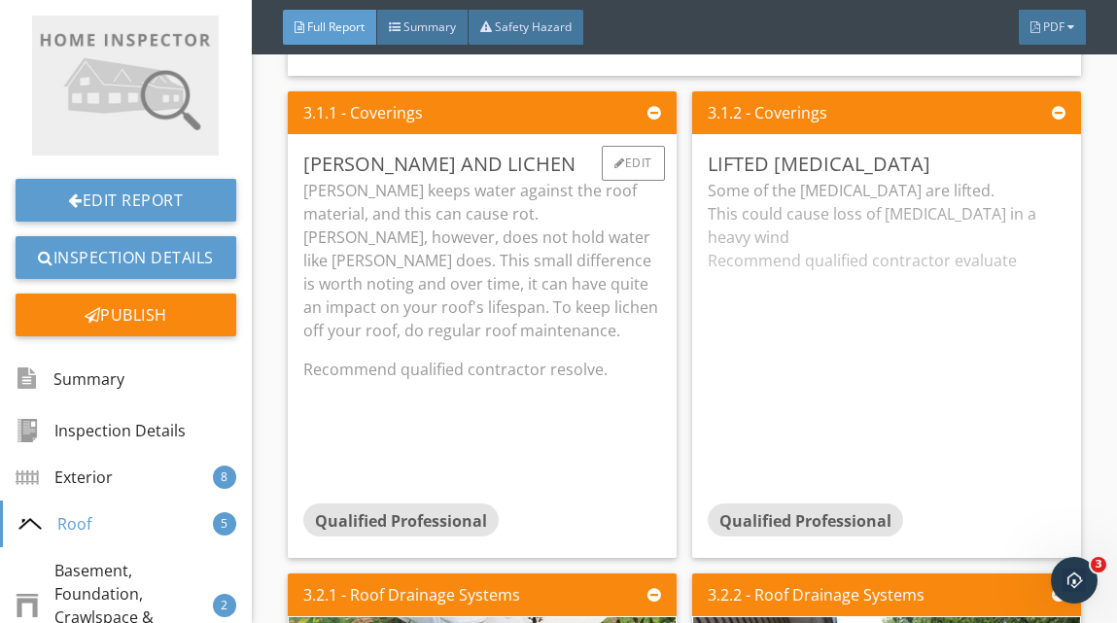
scroll to position [3720, 0]
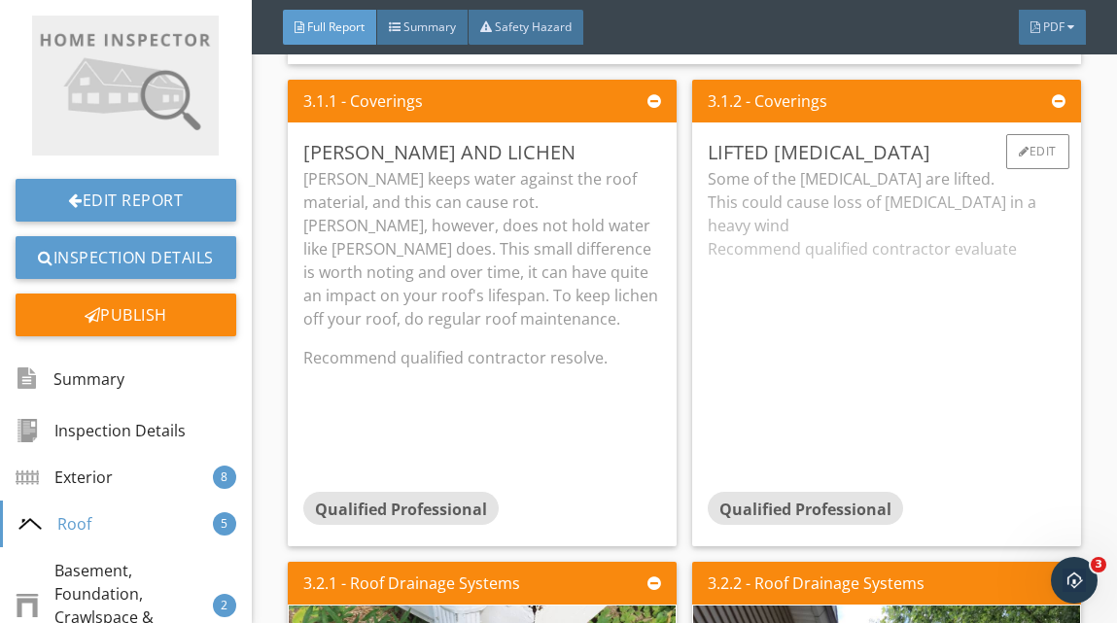
click at [880, 378] on div "Some of the shingles are lifted. This could cause loss of shingles in a heavy w…" at bounding box center [887, 329] width 358 height 325
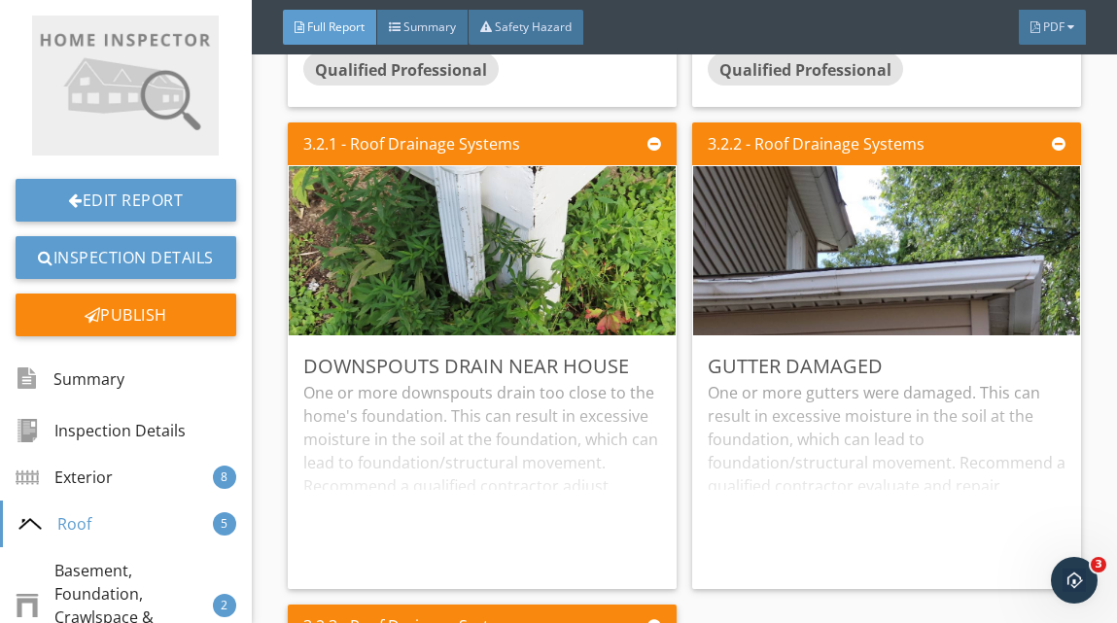
scroll to position [4205, 0]
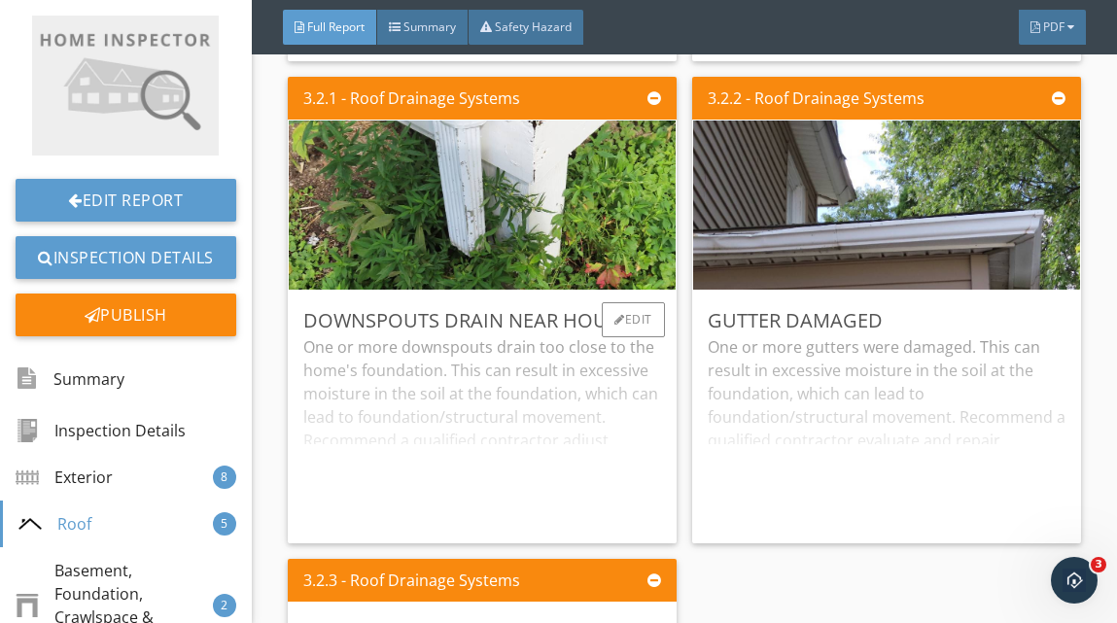
click at [520, 501] on div "One or more downspouts drain too close to the home's foundation. This can resul…" at bounding box center [482, 432] width 358 height 193
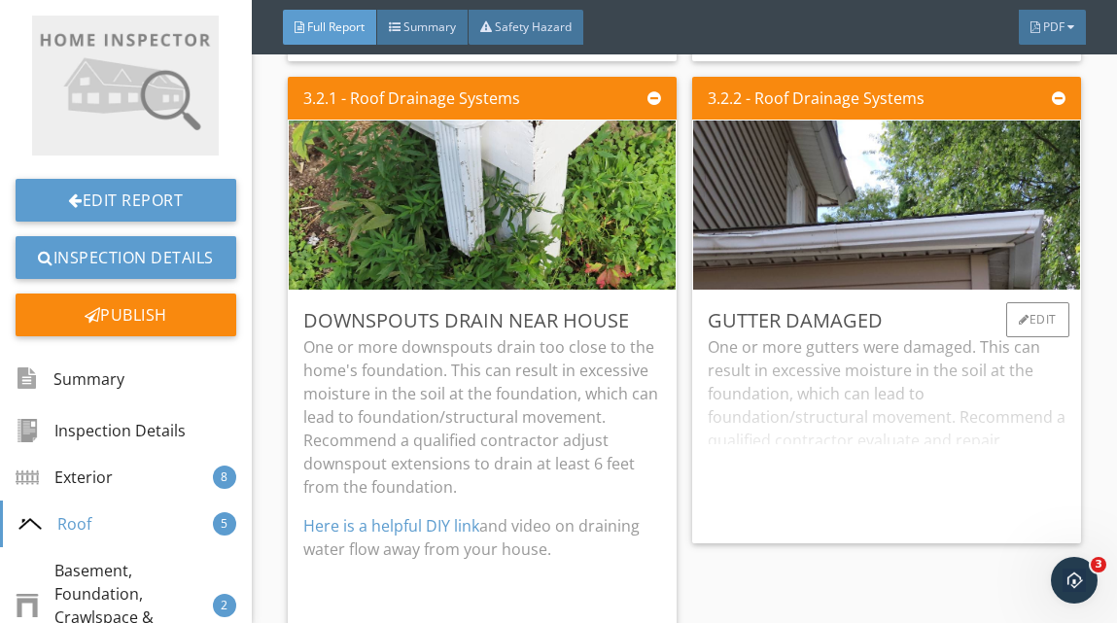
click at [876, 479] on div "One or more gutters were damaged. This can result in excessive moisture in the …" at bounding box center [887, 432] width 358 height 193
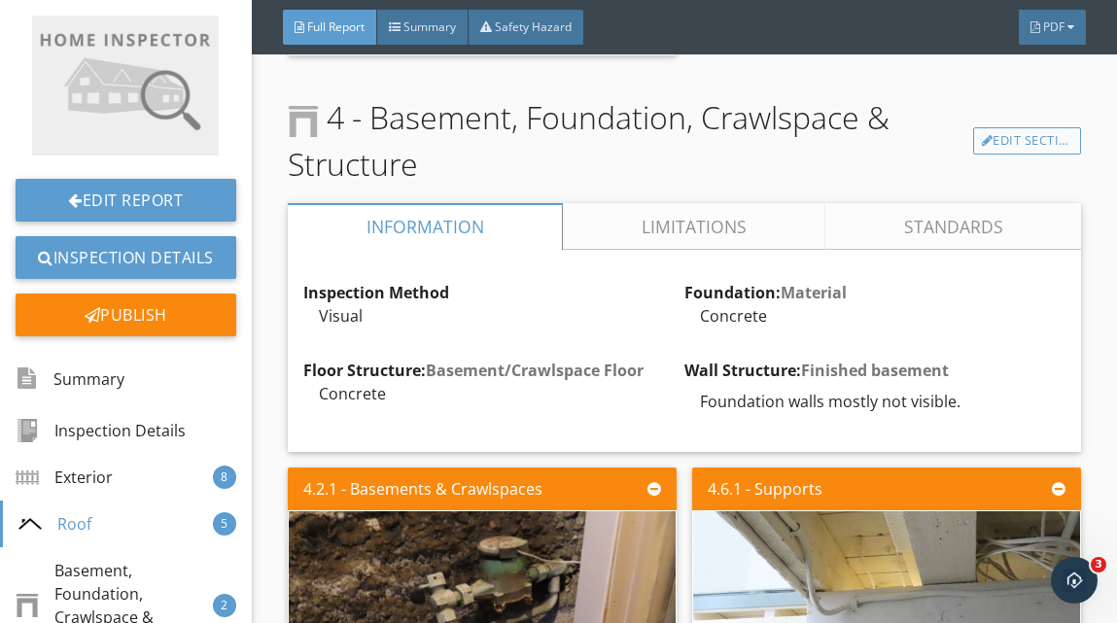
scroll to position [5278, 0]
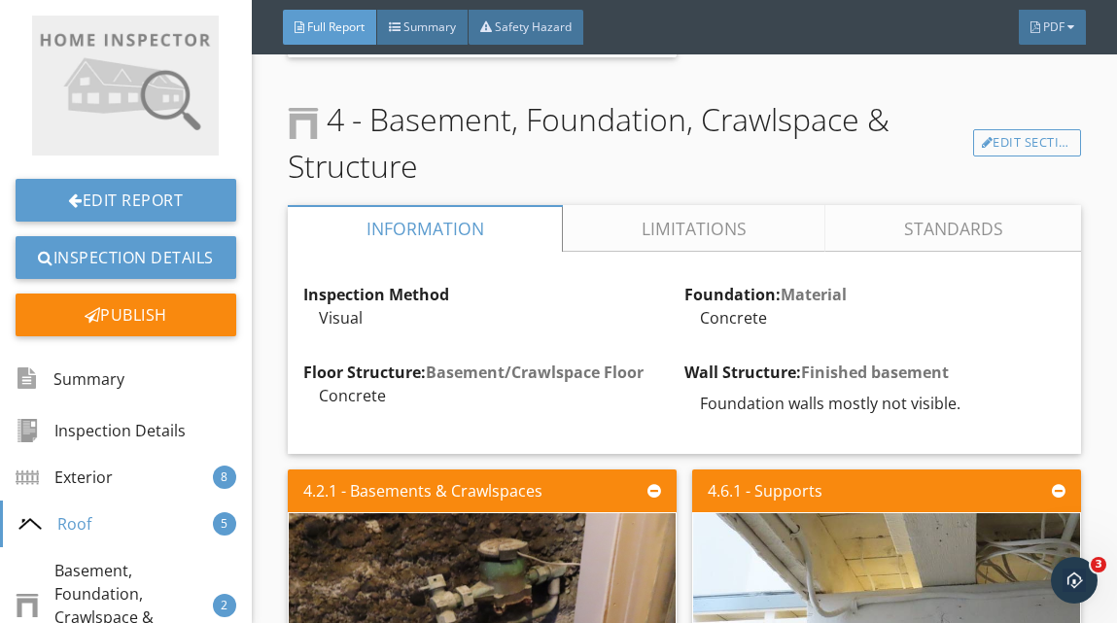
click at [714, 228] on link "Limitations" at bounding box center [694, 228] width 263 height 47
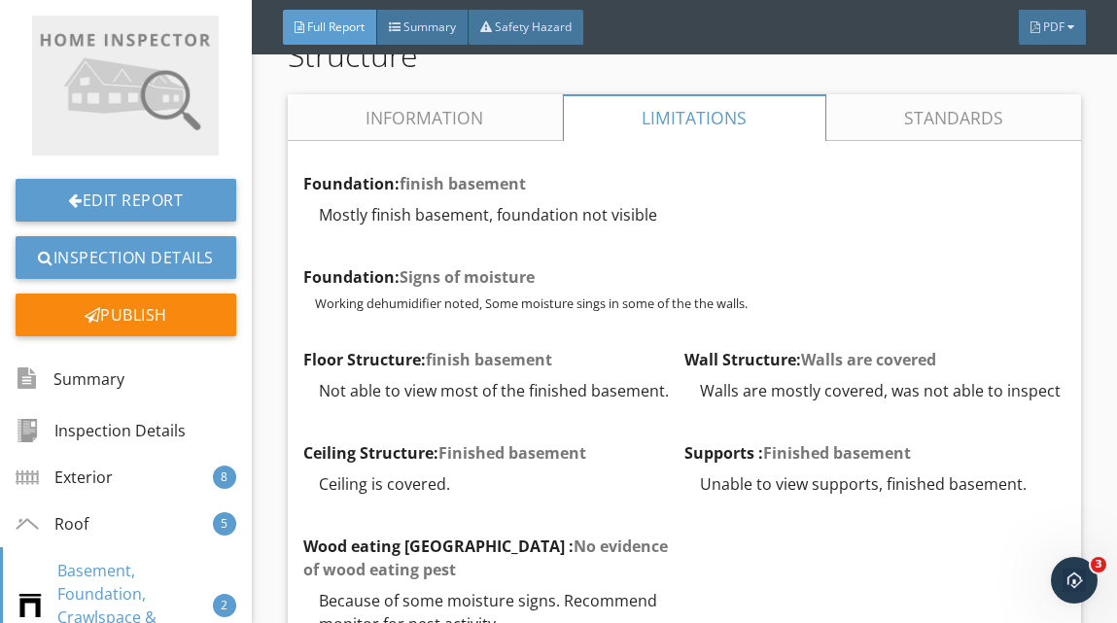
scroll to position [5425, 0]
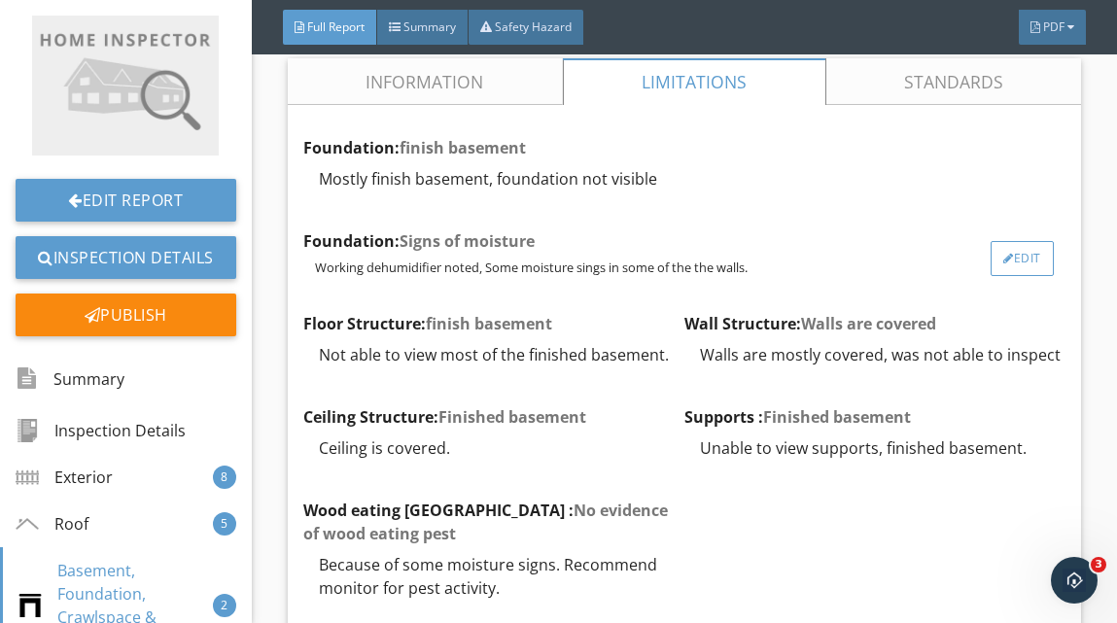
click at [1011, 253] on div "Edit" at bounding box center [1022, 258] width 63 height 35
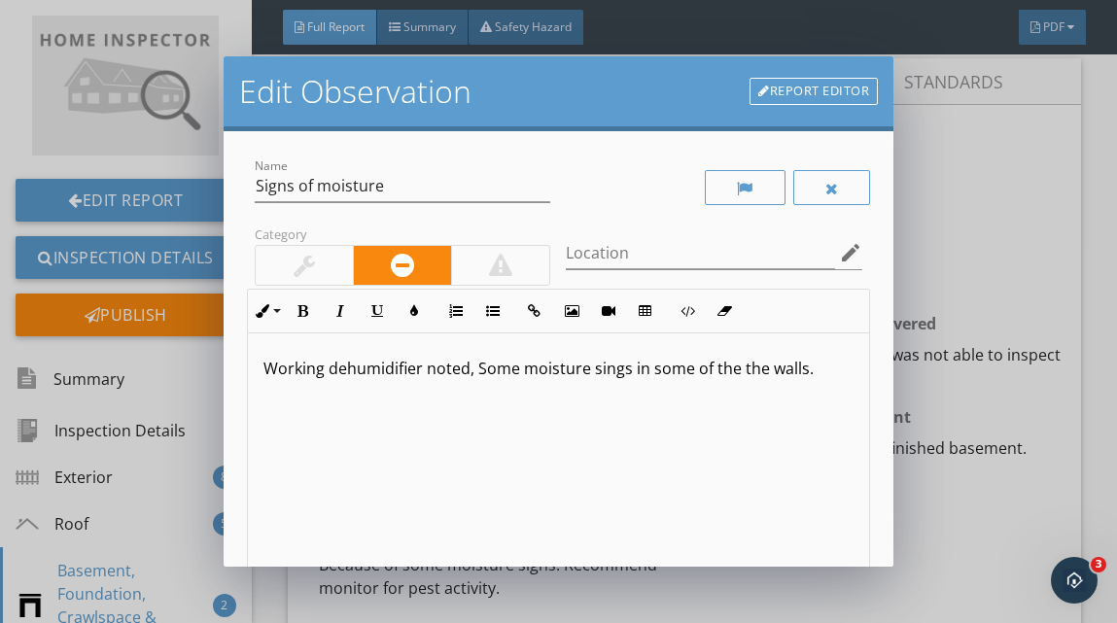
click at [325, 367] on p "Working dehumidifier noted, Some moisture sings in some of the the walls." at bounding box center [559, 368] width 590 height 23
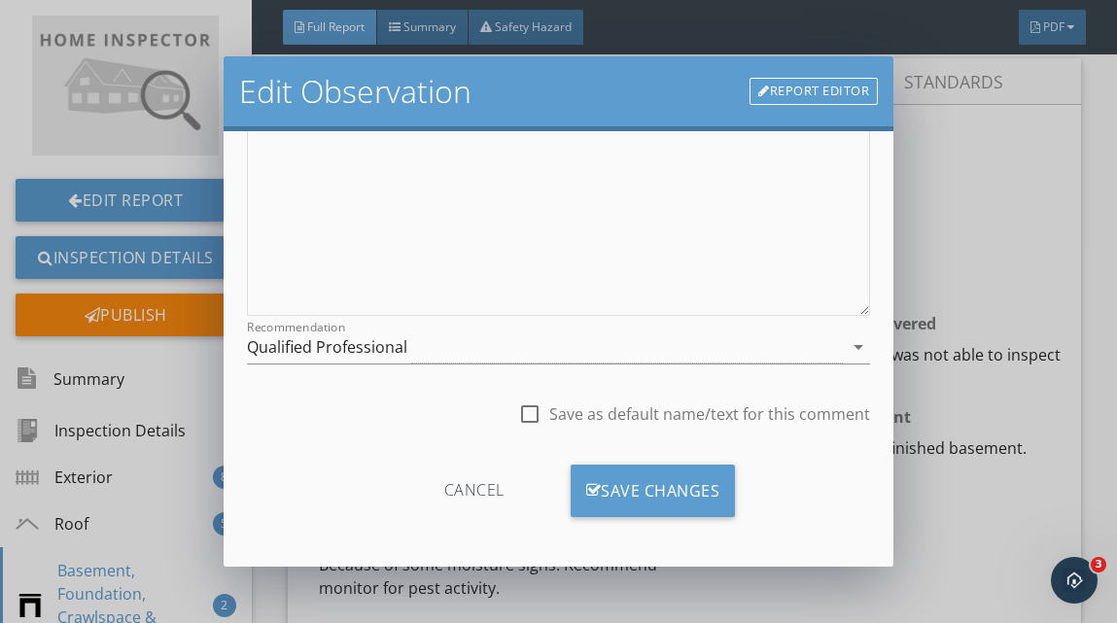
scroll to position [329, 0]
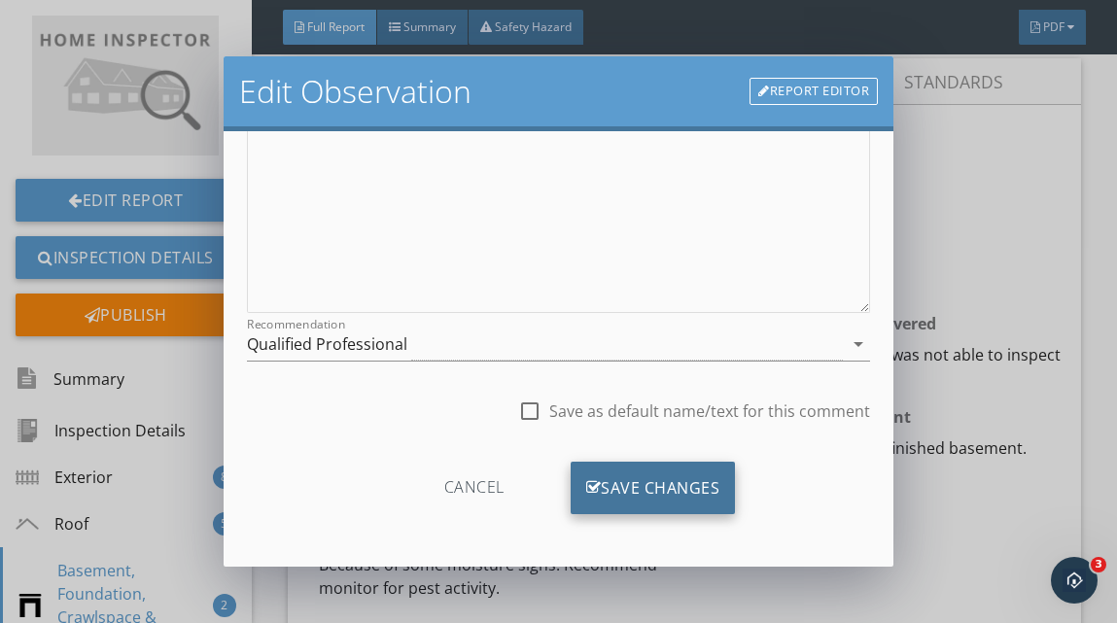
click at [674, 484] on div "Save Changes" at bounding box center [653, 488] width 165 height 53
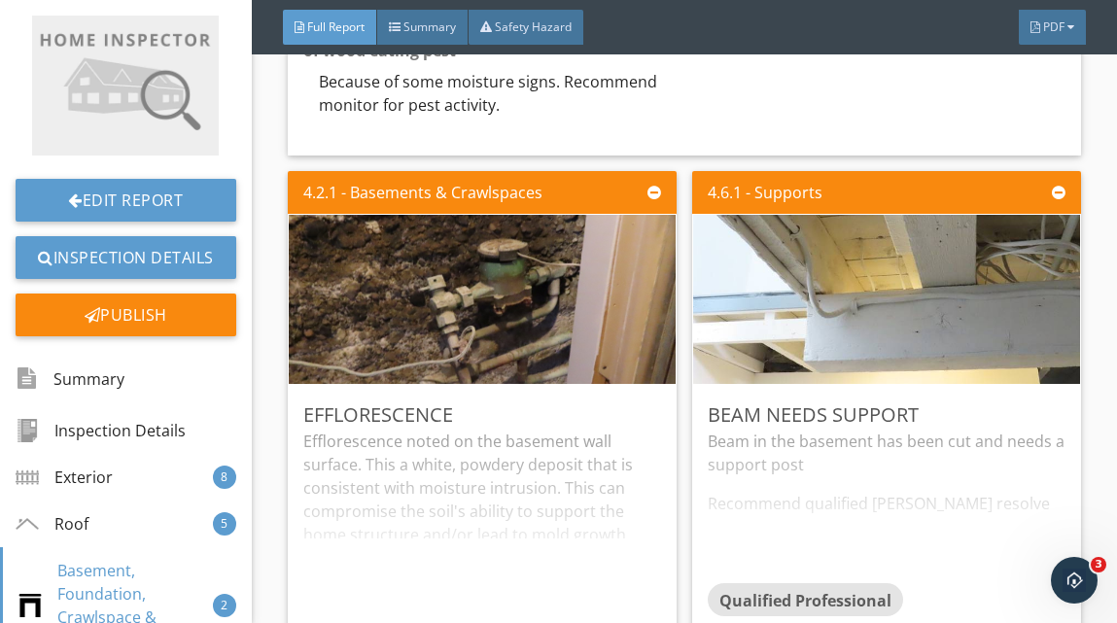
scroll to position [5938, 0]
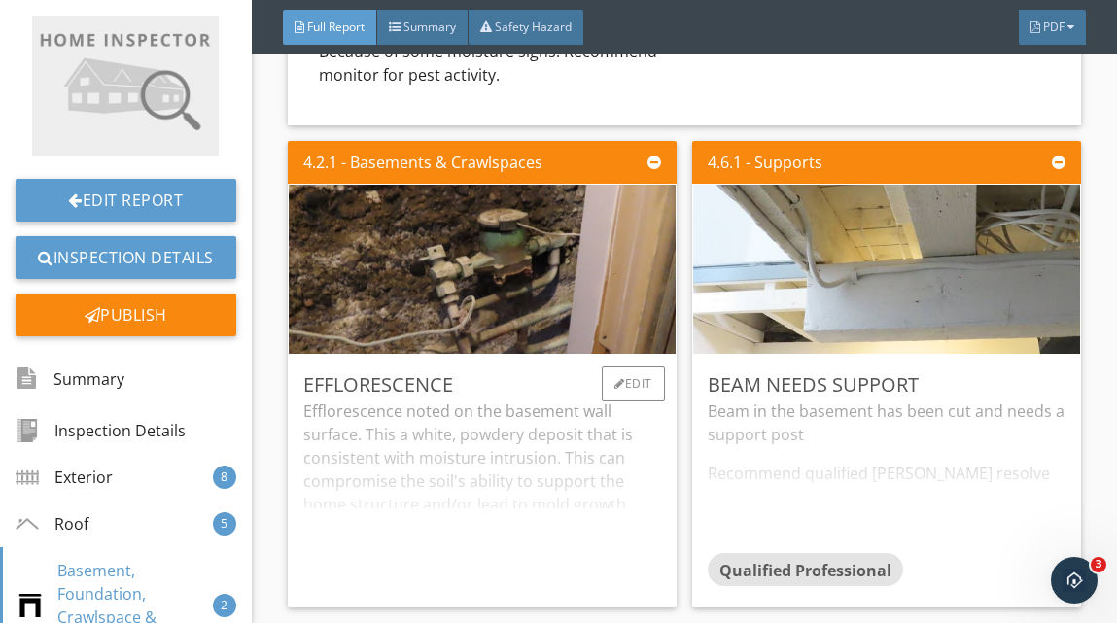
click at [495, 543] on div "Efflorescence noted on the basement wall surface. This a white, powdery deposit…" at bounding box center [482, 496] width 358 height 193
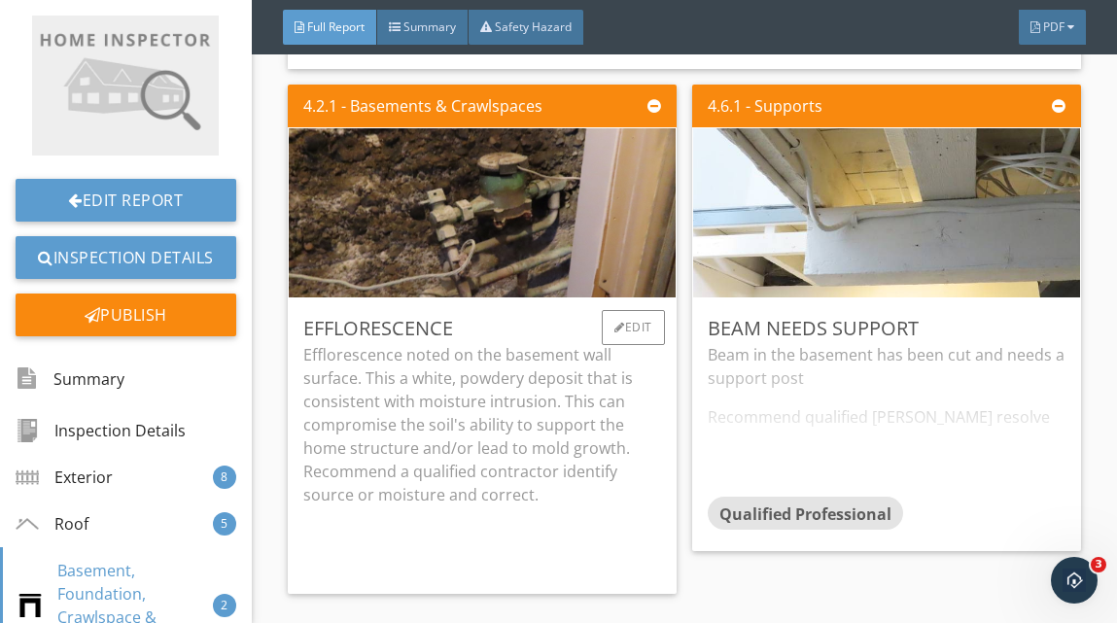
scroll to position [6047, 0]
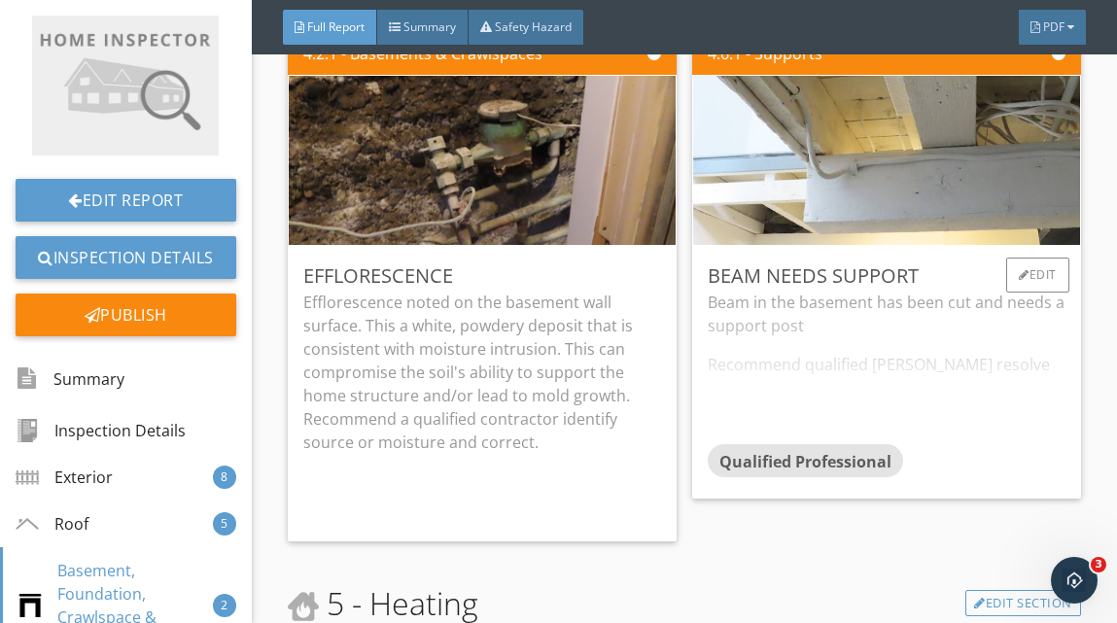
click at [903, 411] on div "Beam in the basement has been cut and needs a support post Recommend qualified …" at bounding box center [887, 368] width 358 height 154
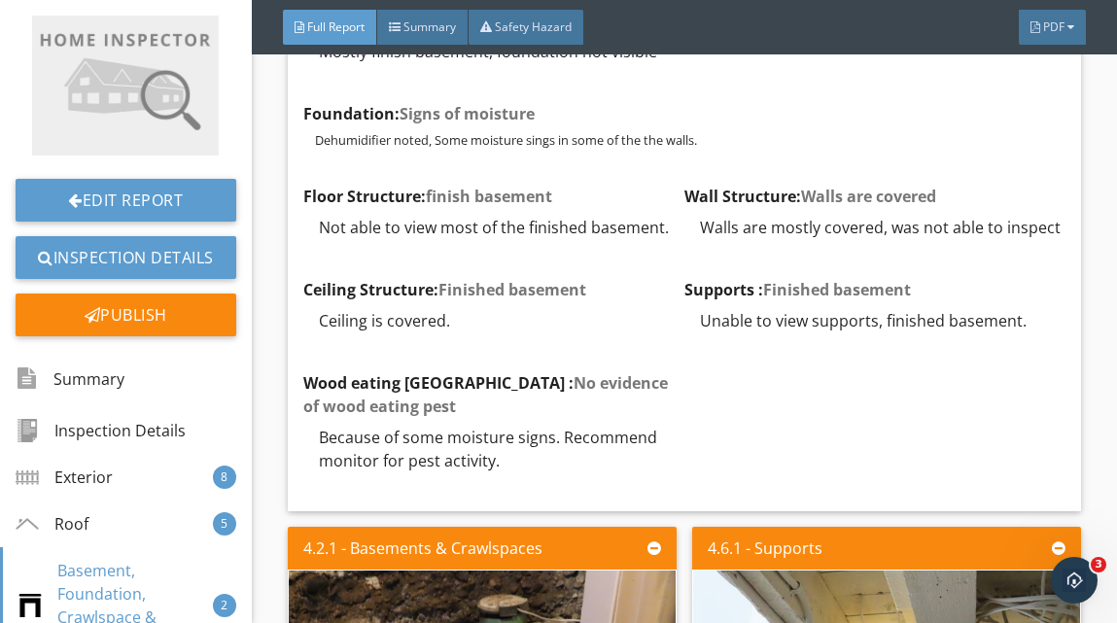
scroll to position [5538, 0]
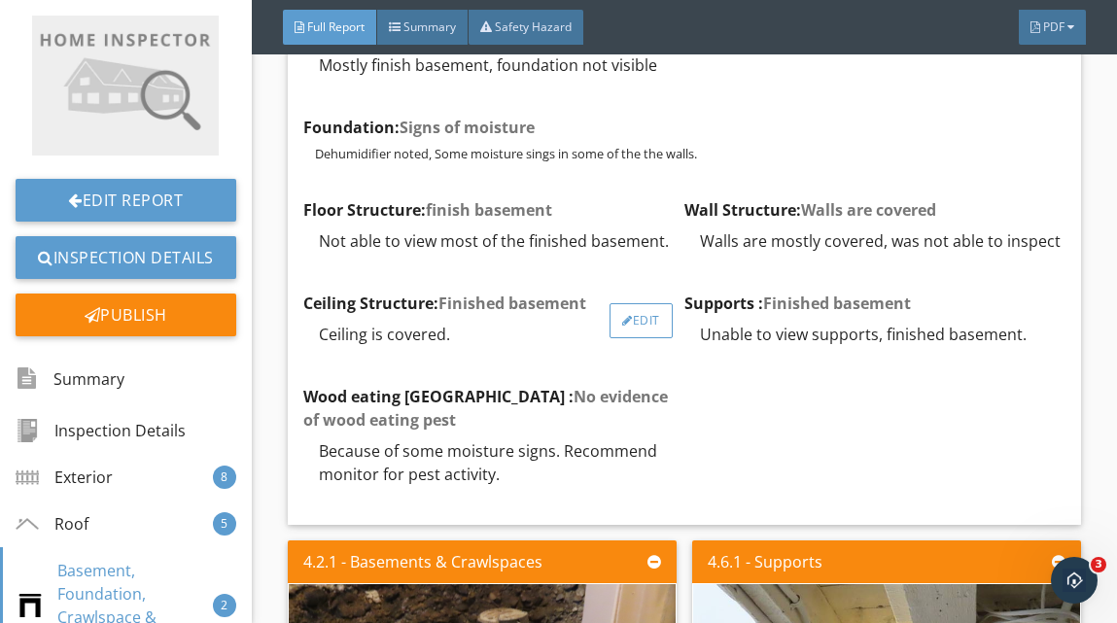
click at [650, 319] on div "Edit" at bounding box center [641, 320] width 63 height 35
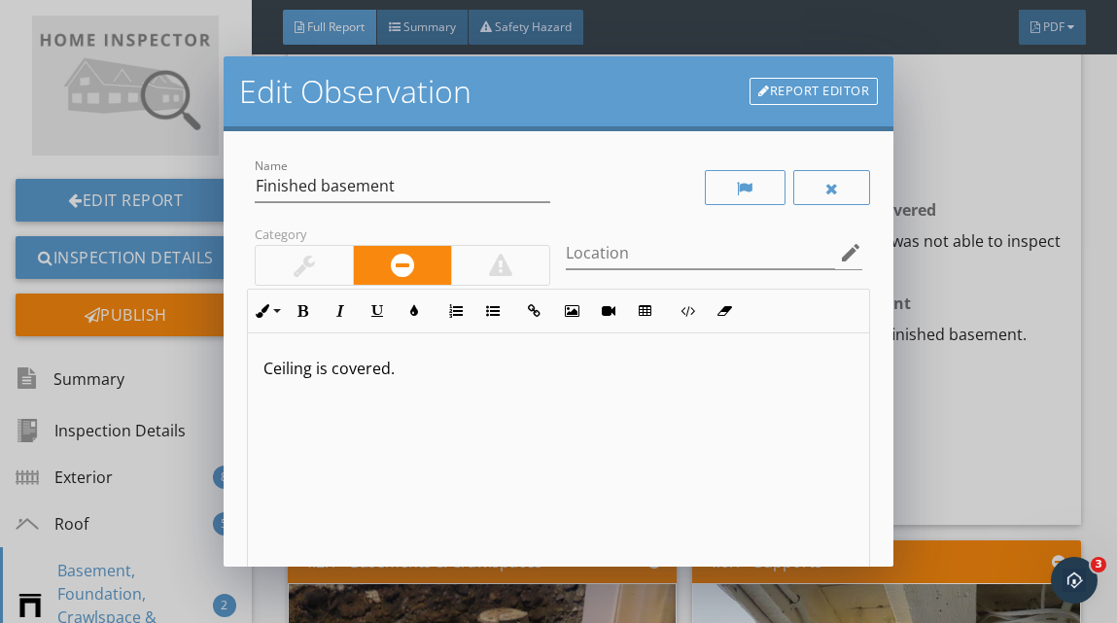
scroll to position [1, 0]
click at [407, 369] on p "Ceiling is covered." at bounding box center [559, 367] width 590 height 23
click at [777, 89] on link "Report Editor" at bounding box center [814, 91] width 128 height 27
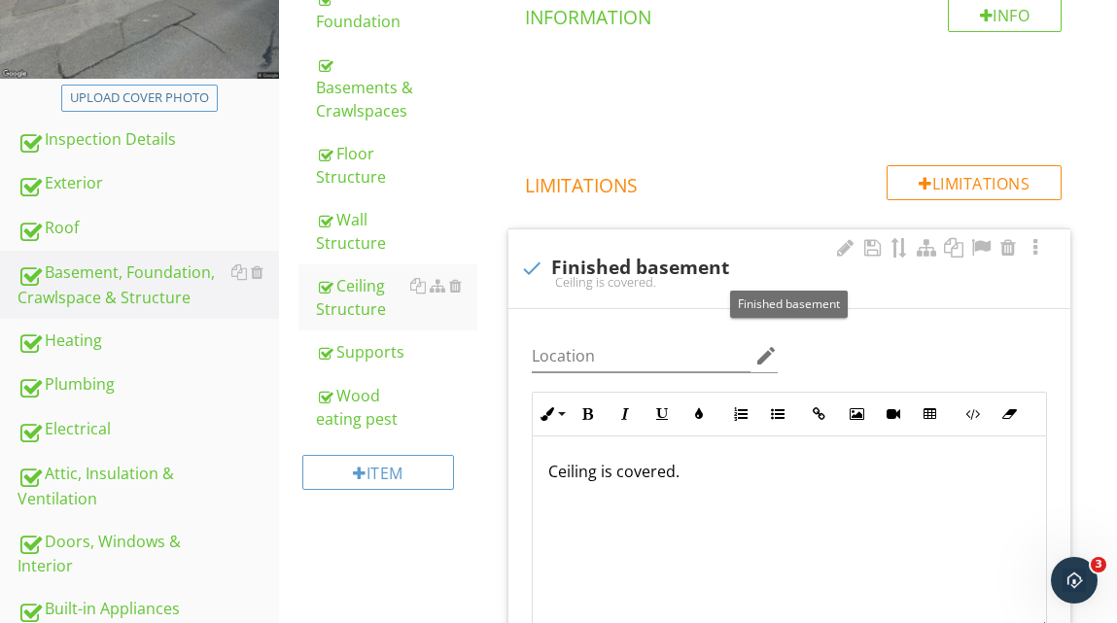
scroll to position [416, 0]
click at [533, 262] on div at bounding box center [531, 267] width 33 height 33
checkbox input "true"
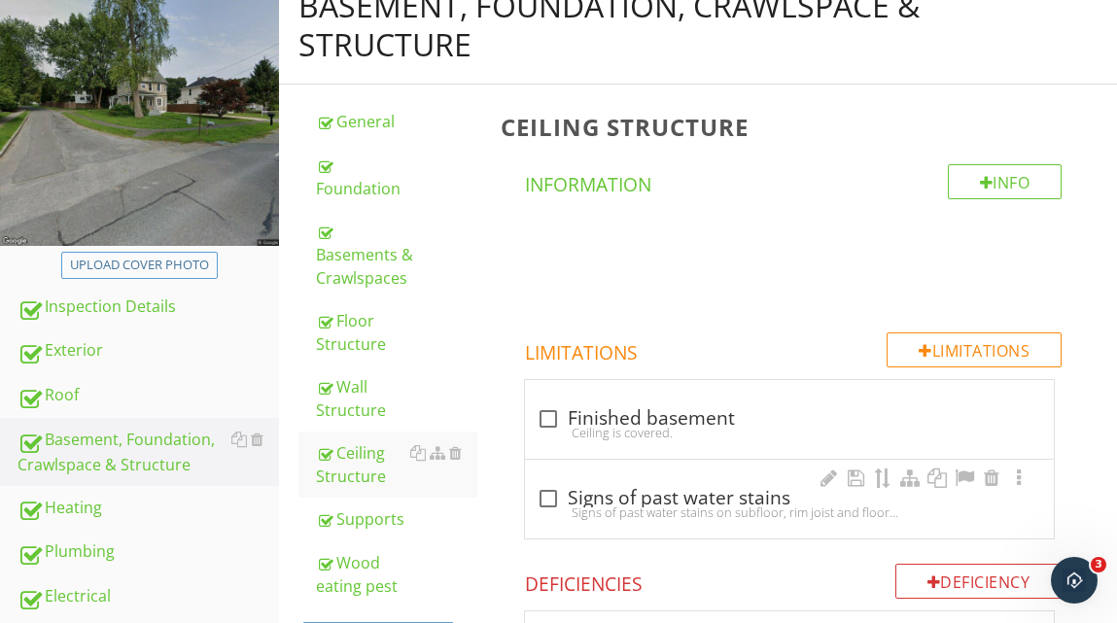
scroll to position [0, 0]
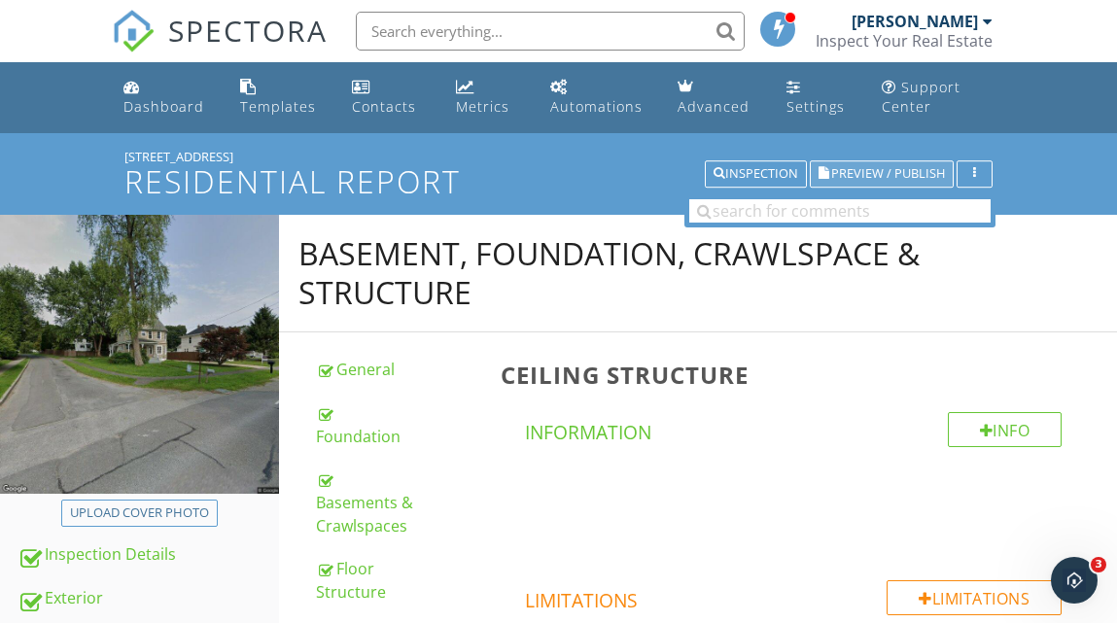
click at [866, 170] on span "Preview / Publish" at bounding box center [888, 174] width 114 height 13
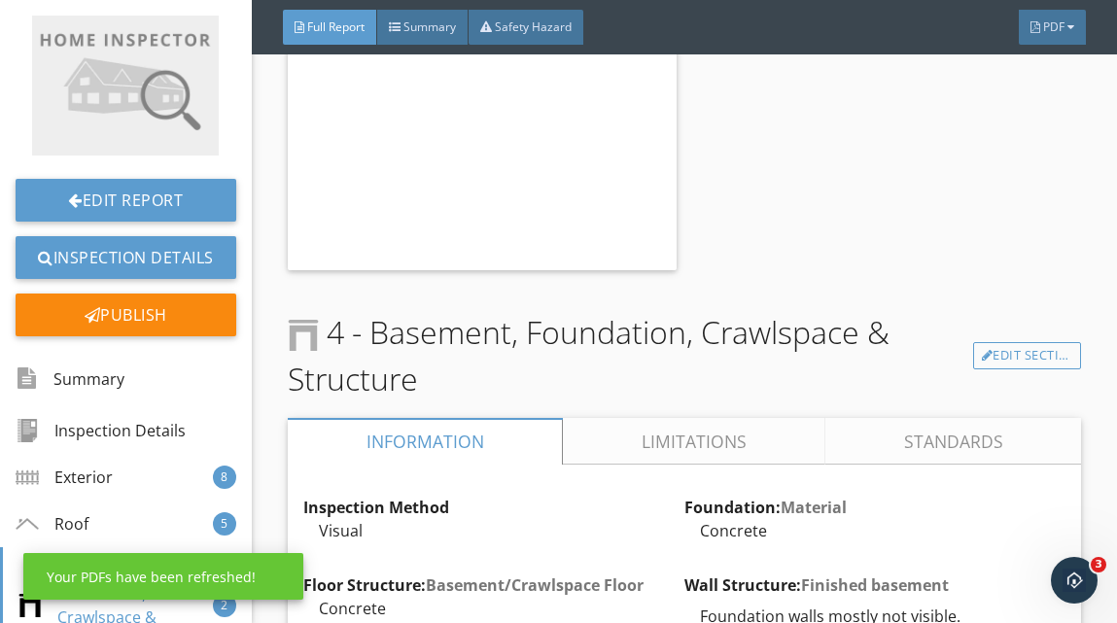
scroll to position [5132, 0]
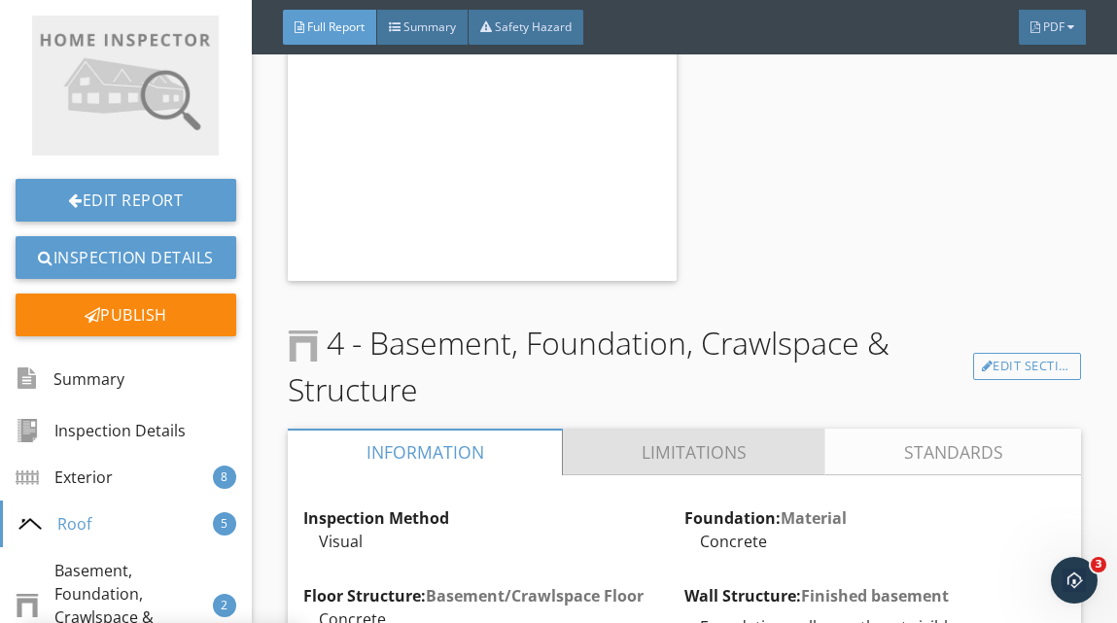
click at [684, 456] on link "Limitations" at bounding box center [694, 452] width 263 height 47
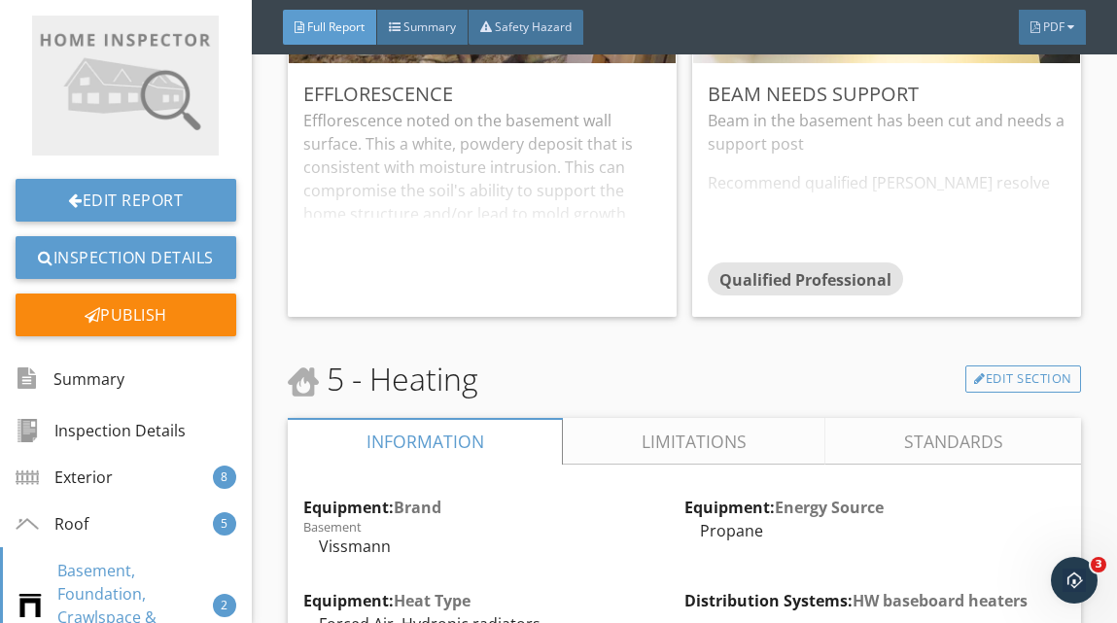
scroll to position [6212, 0]
click at [937, 233] on div "Beam in the basement has been cut and needs a support post Recommend qualified …" at bounding box center [887, 187] width 358 height 154
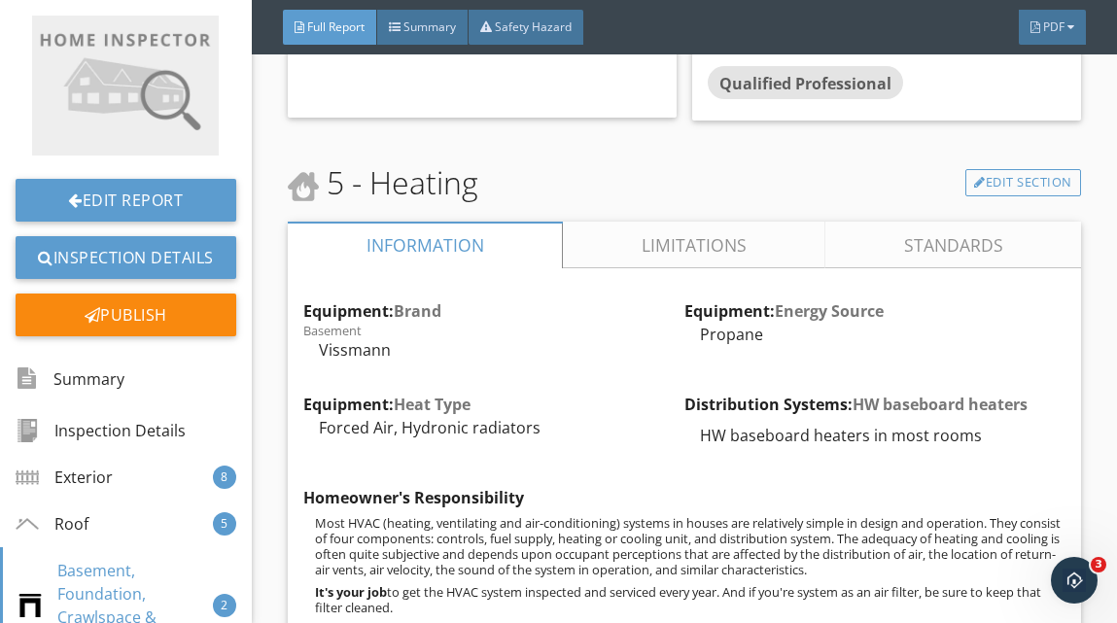
scroll to position [6408, 0]
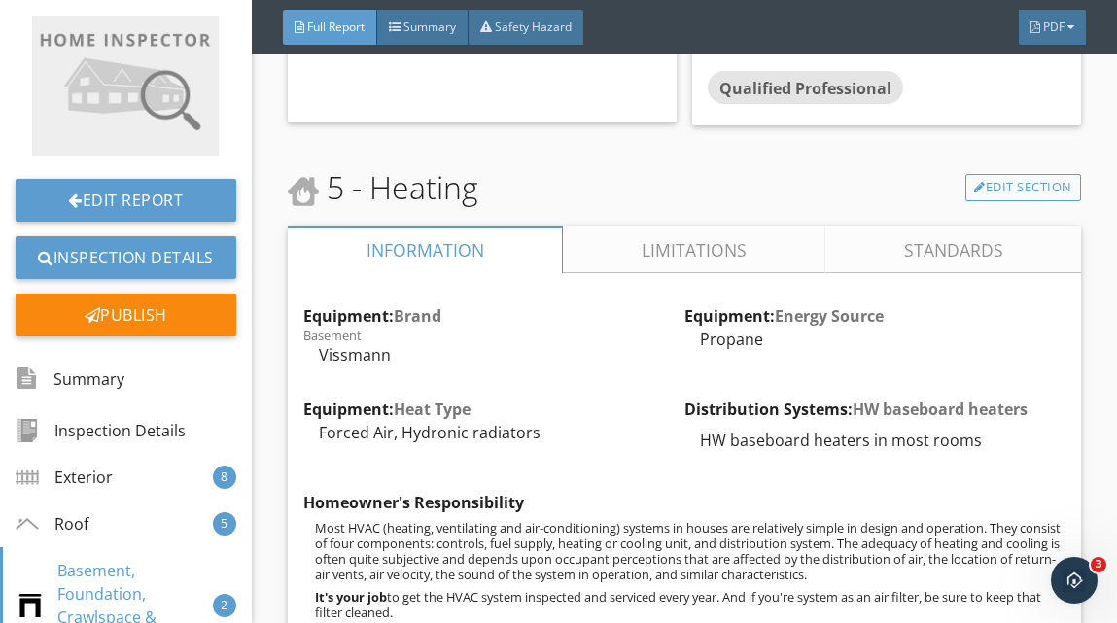
click at [709, 253] on link "Limitations" at bounding box center [694, 250] width 263 height 47
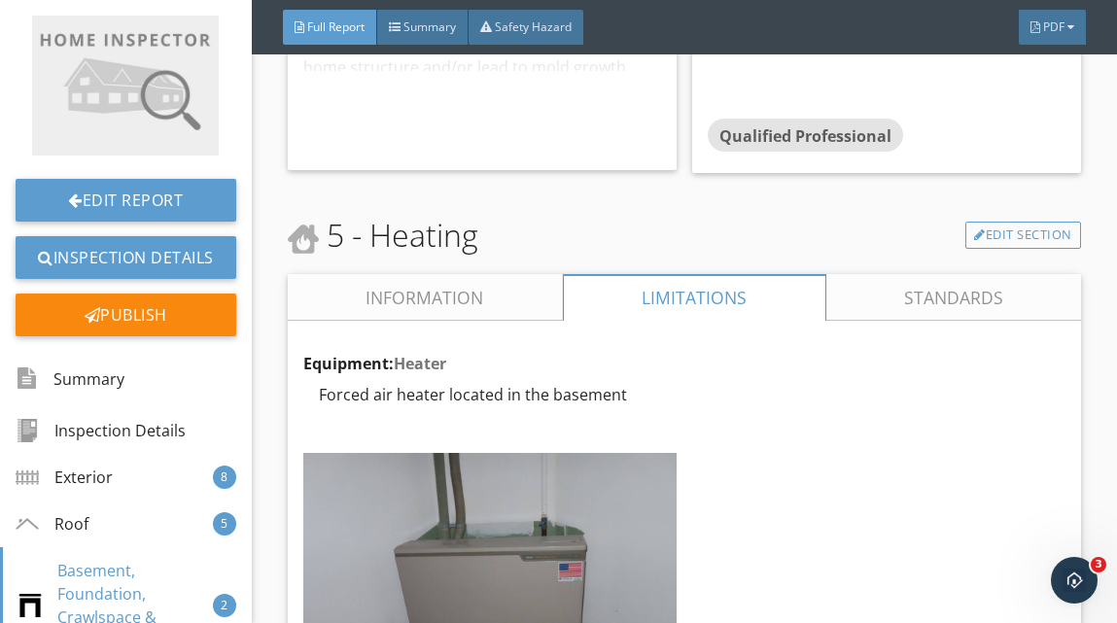
scroll to position [6326, 0]
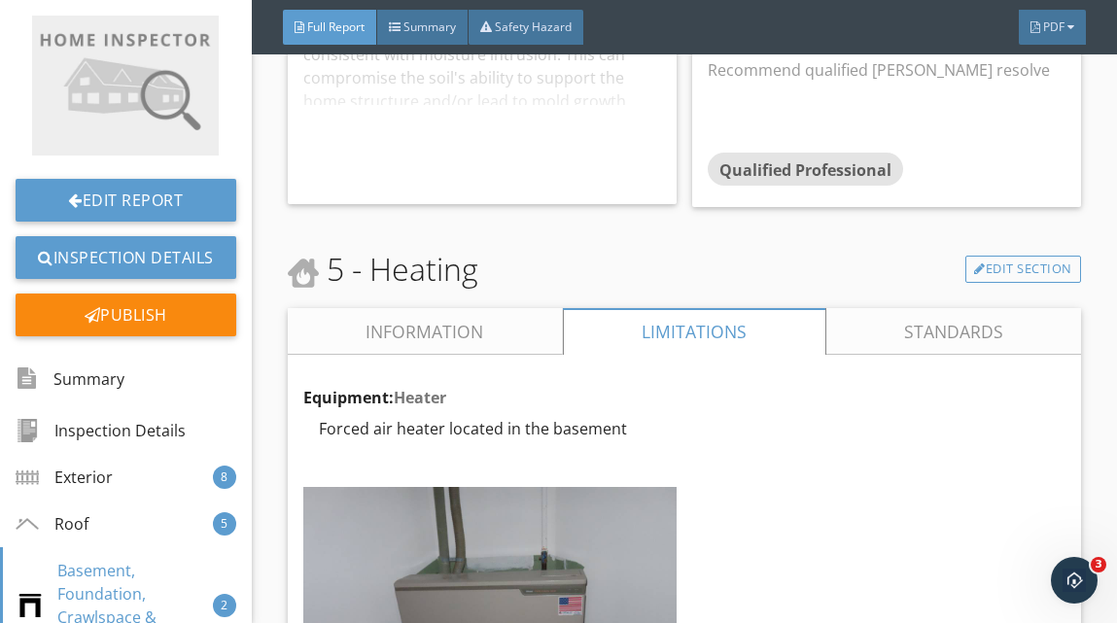
click at [457, 330] on link "Information" at bounding box center [425, 331] width 275 height 47
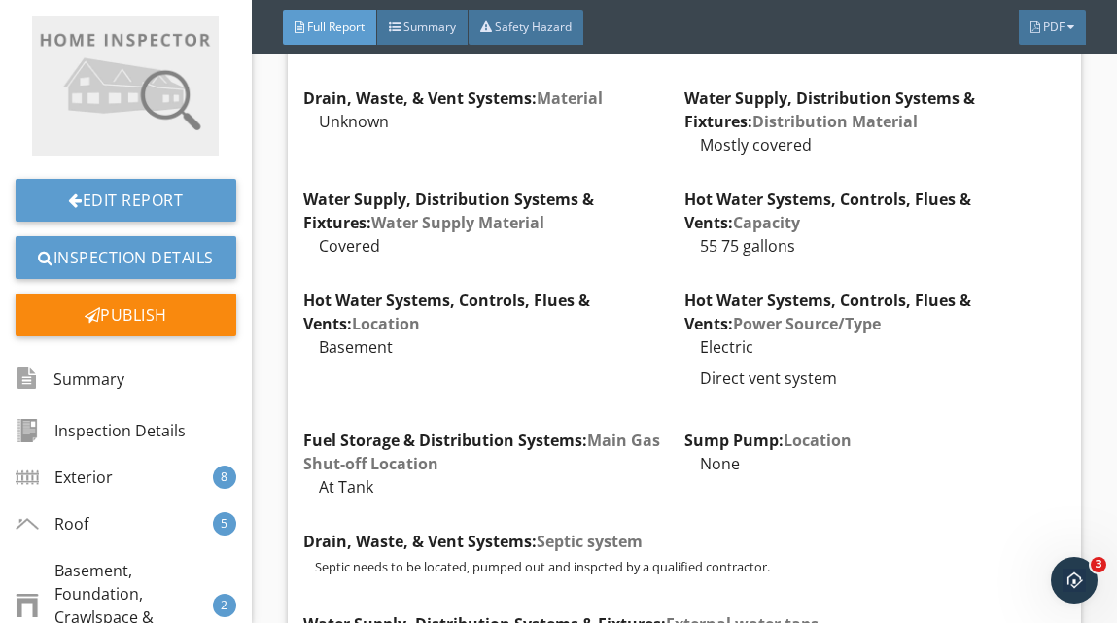
scroll to position [7630, 0]
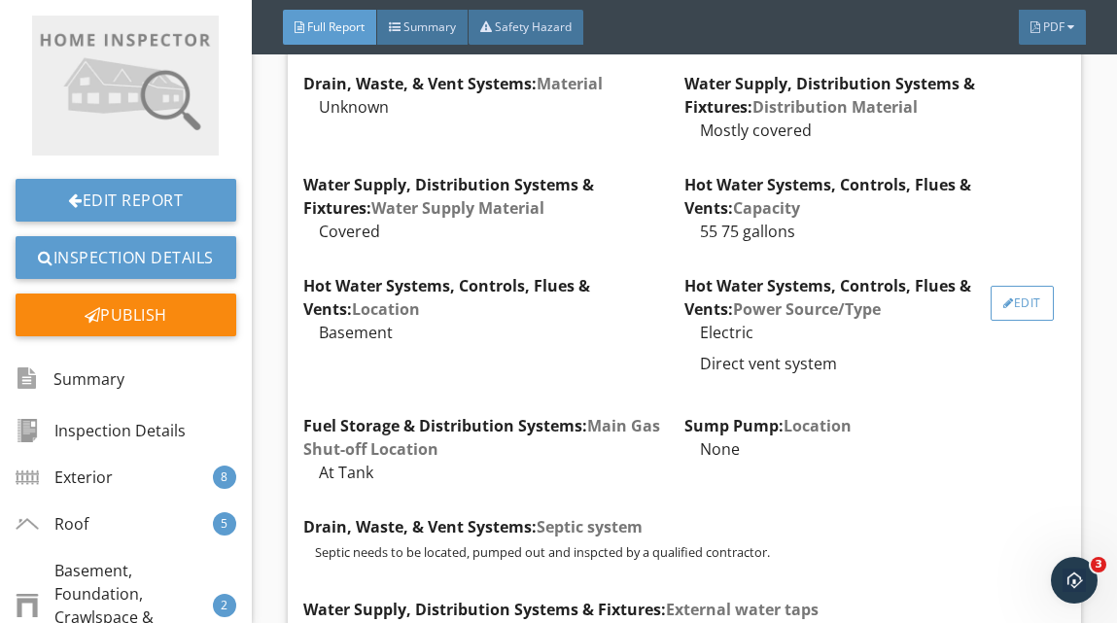
click at [1030, 297] on div "Edit" at bounding box center [1022, 303] width 63 height 35
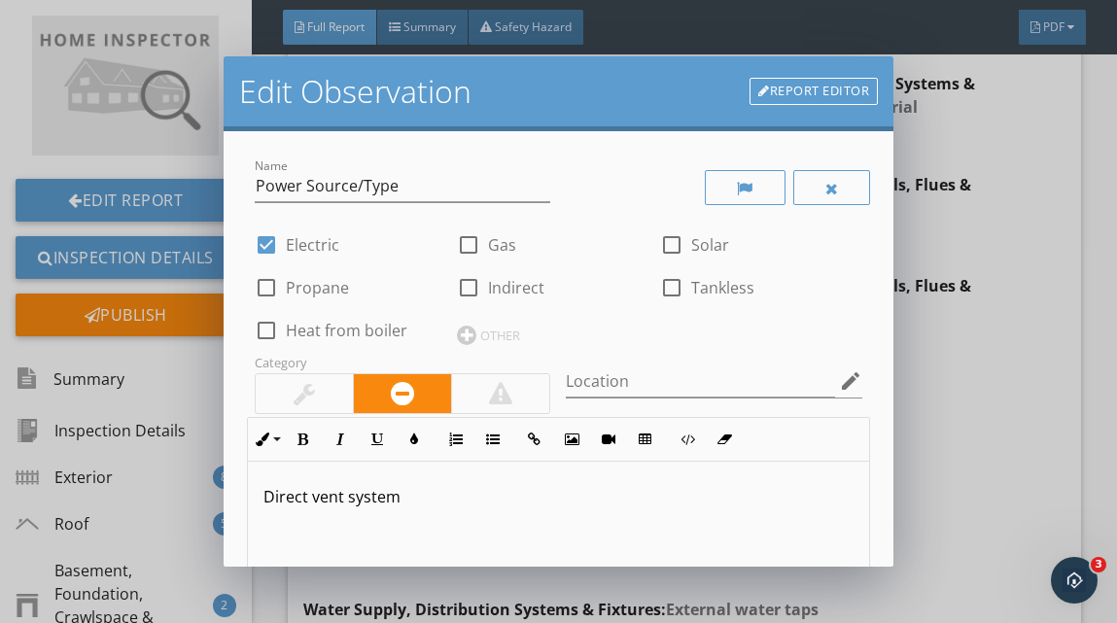
scroll to position [1, 0]
click at [411, 496] on p "Direct vent system" at bounding box center [559, 495] width 590 height 23
type textarea "<p>Direct vent syste</p>"
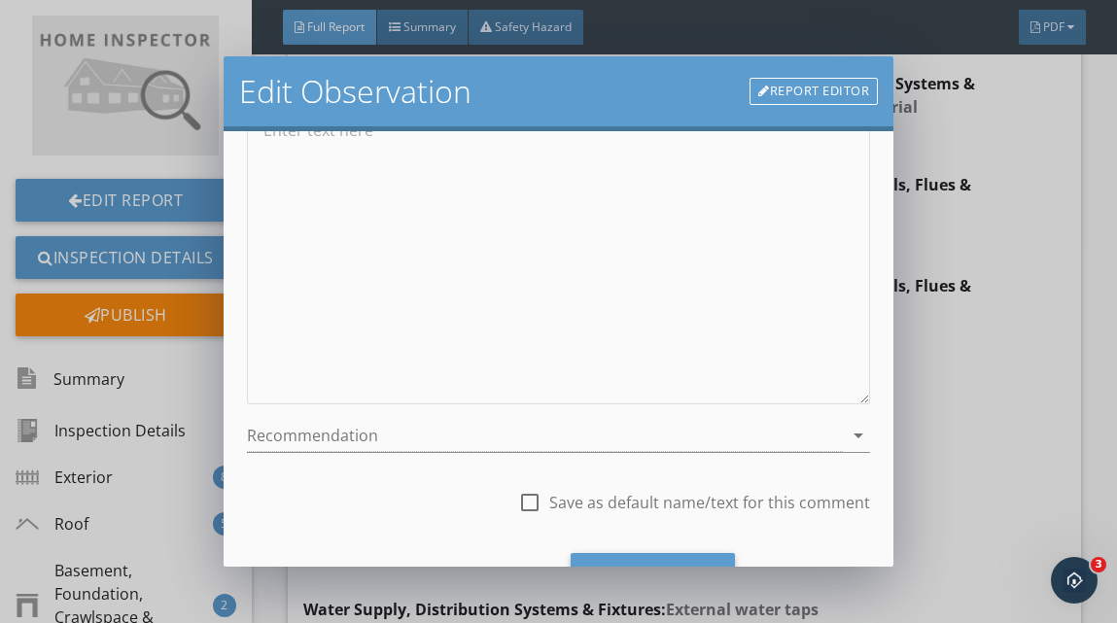
scroll to position [457, 0]
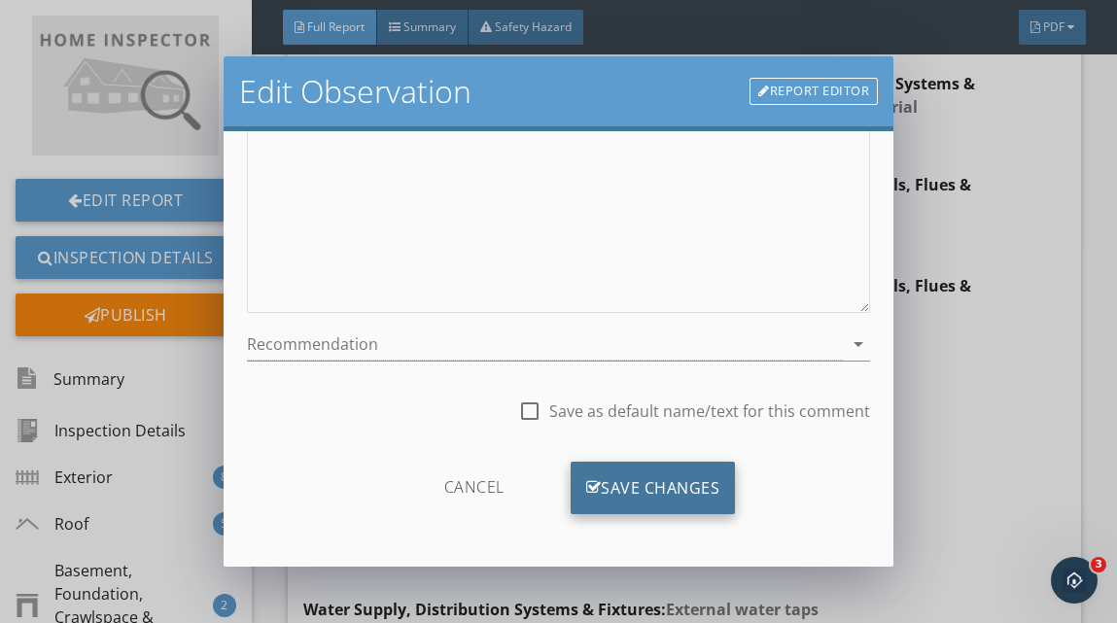
click at [639, 478] on div "Save Changes" at bounding box center [653, 488] width 165 height 53
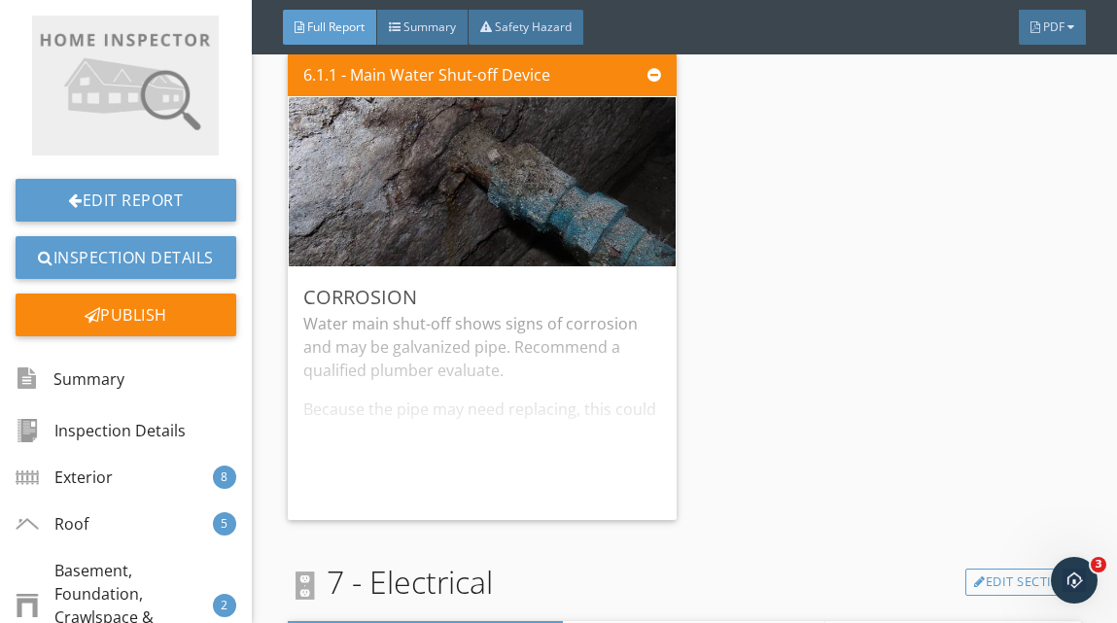
scroll to position [8670, 0]
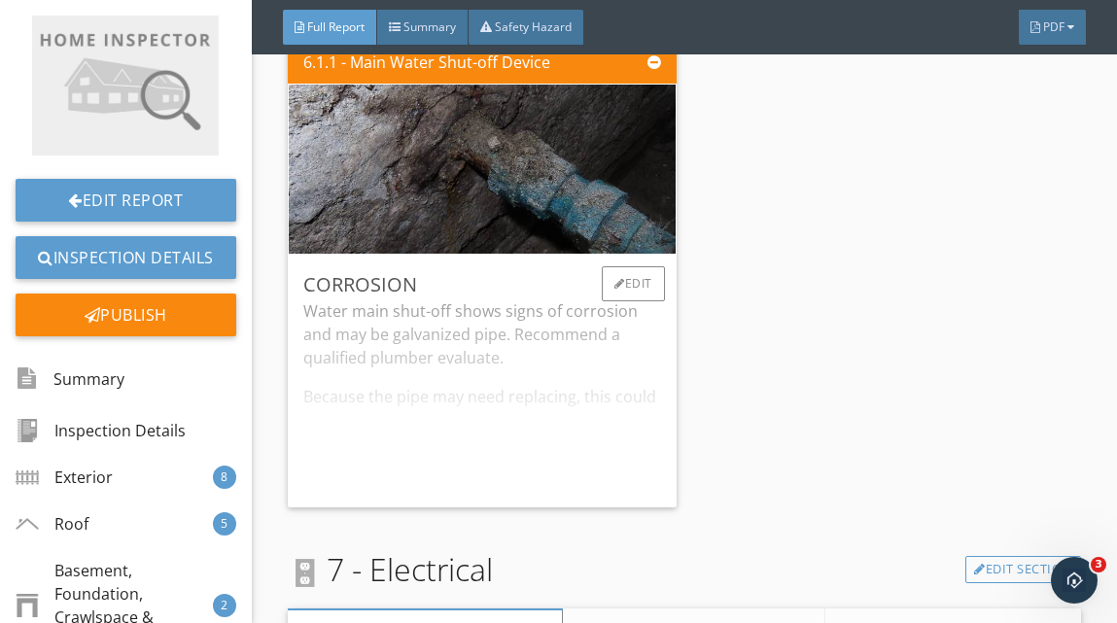
click at [615, 464] on div "Water main shut-off shows signs of corrosion and may be galvanized pipe. Recomm…" at bounding box center [482, 396] width 358 height 193
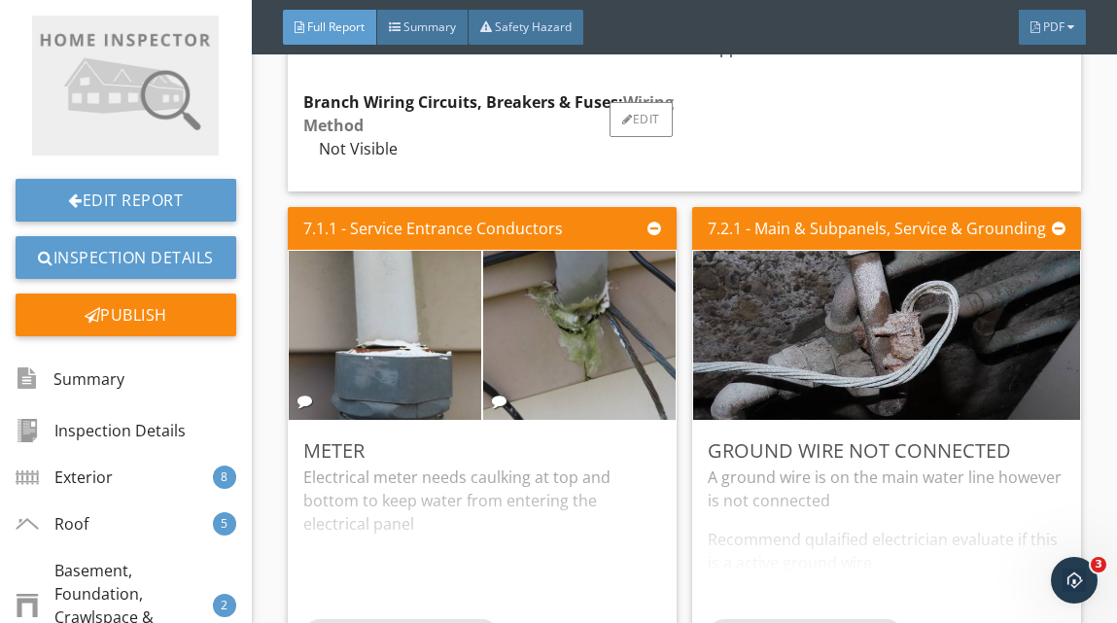
scroll to position [9693, 0]
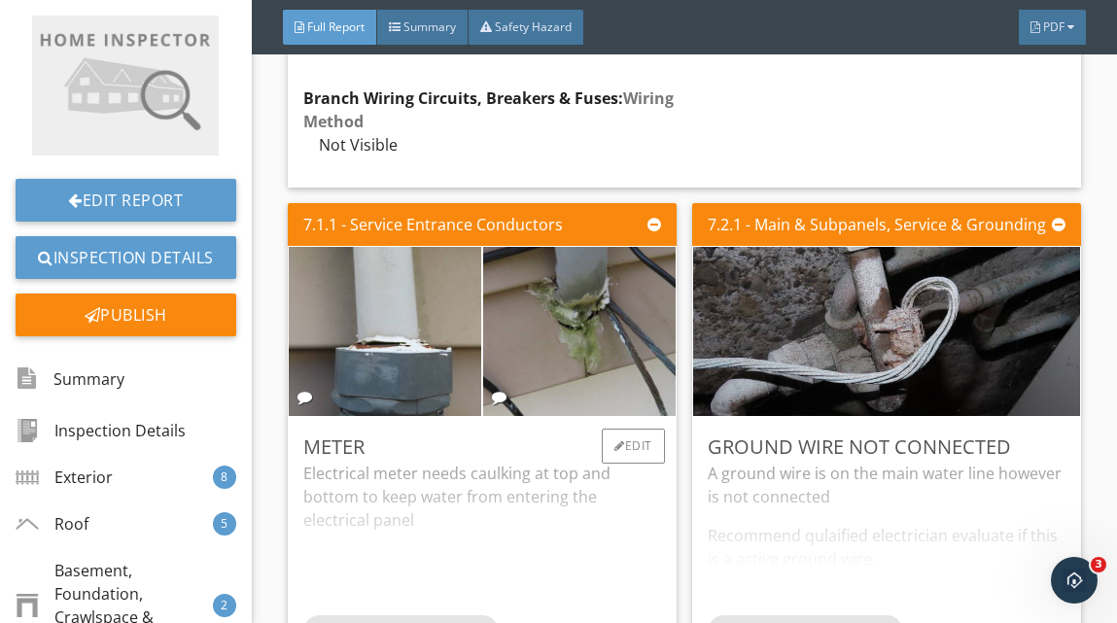
click at [434, 550] on div "Electrical meter needs caulking at top and bottom to keep water from entering t…" at bounding box center [482, 539] width 358 height 154
click at [432, 526] on p "Electrical meter needs caulking at top and bottom to keep water from entering t…" at bounding box center [482, 497] width 358 height 70
click at [422, 526] on div "Electrical meter needs caulking at top and bottom to keep water from entering t…" at bounding box center [482, 539] width 358 height 154
click at [639, 451] on div "Edit" at bounding box center [633, 446] width 63 height 35
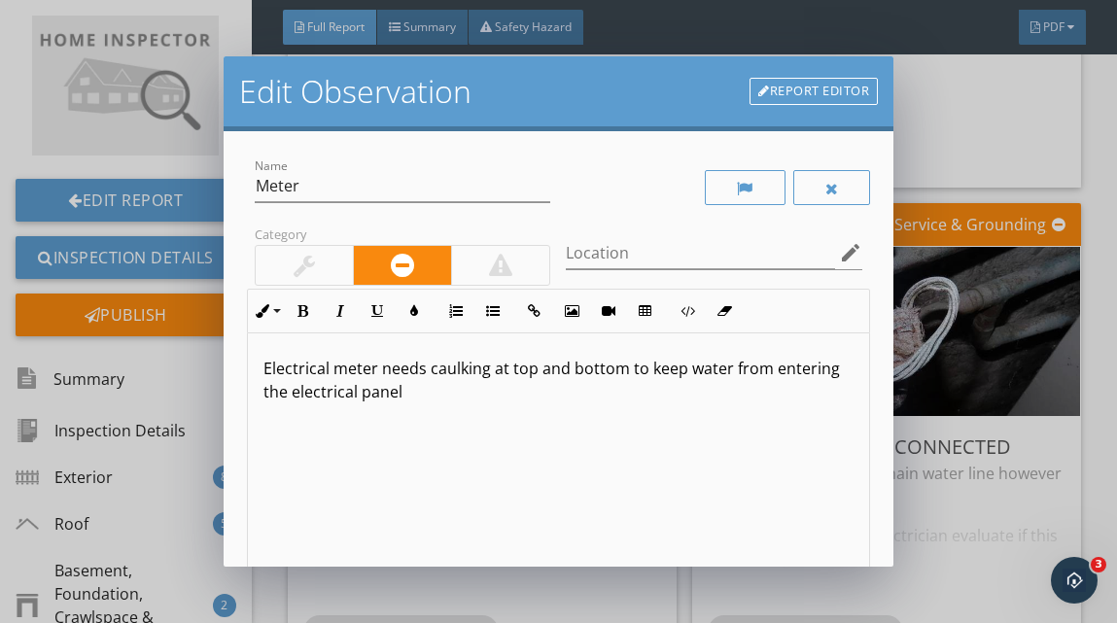
click at [418, 403] on p "Electrical meter needs caulking at top and bottom to keep water from entering t…" at bounding box center [559, 380] width 590 height 47
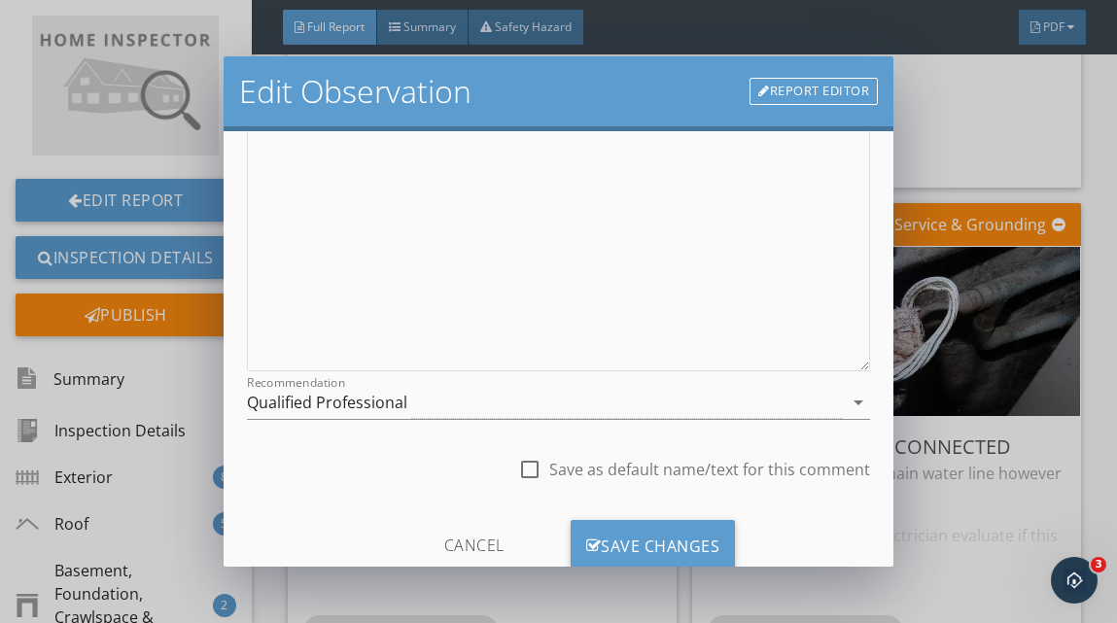
scroll to position [329, 0]
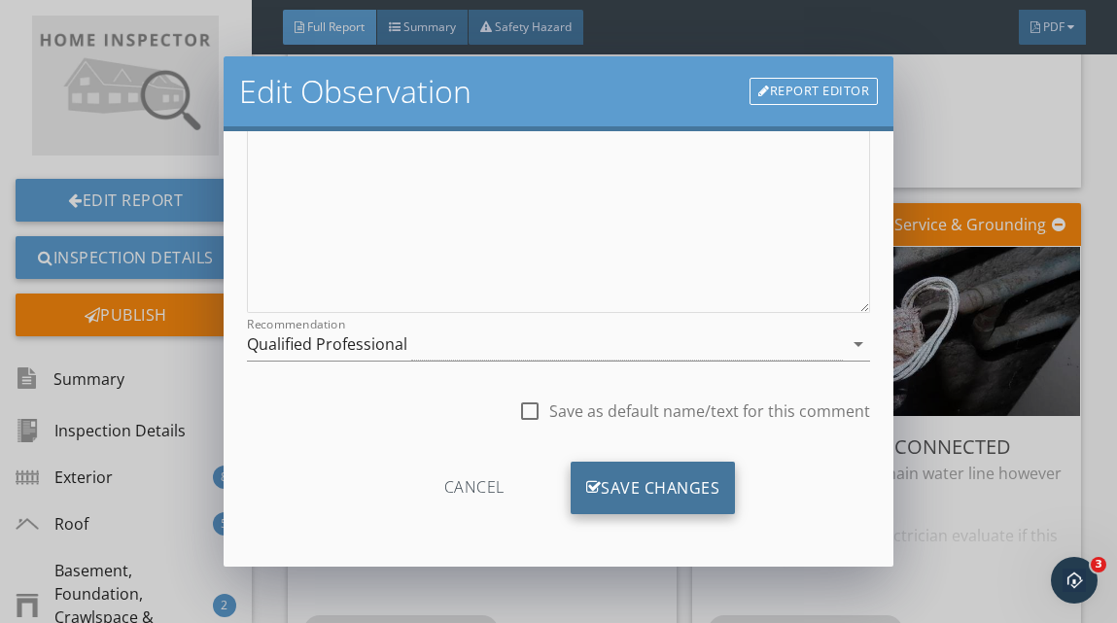
click at [626, 480] on div "Save Changes" at bounding box center [653, 488] width 165 height 53
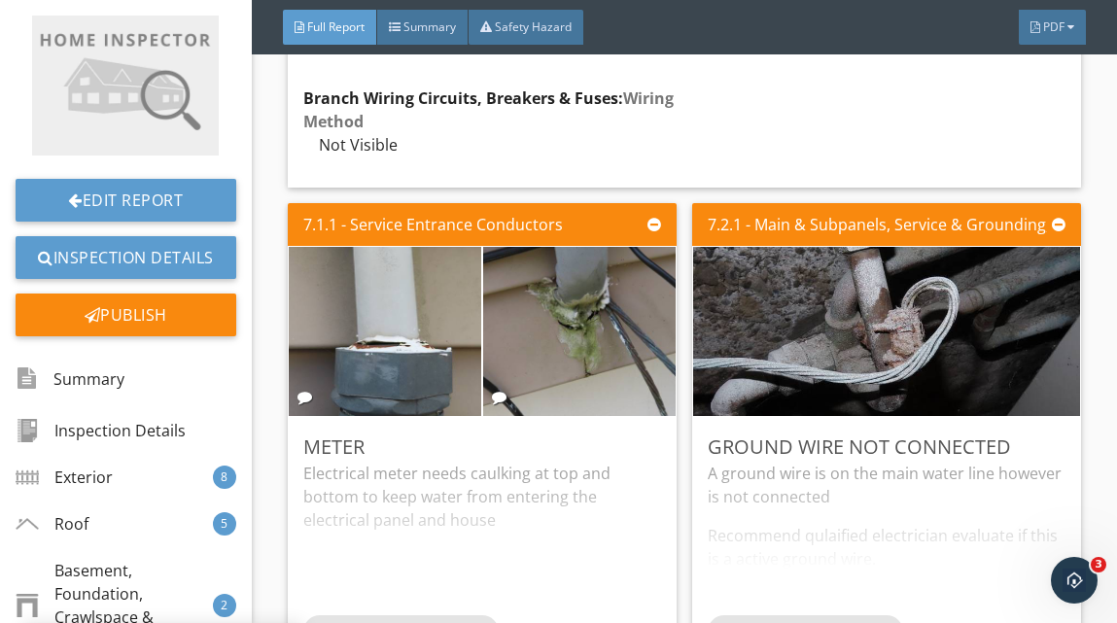
scroll to position [98, 0]
click at [910, 571] on div "A ground wire is on the main water line however is not connected Recommend qula…" at bounding box center [887, 539] width 358 height 154
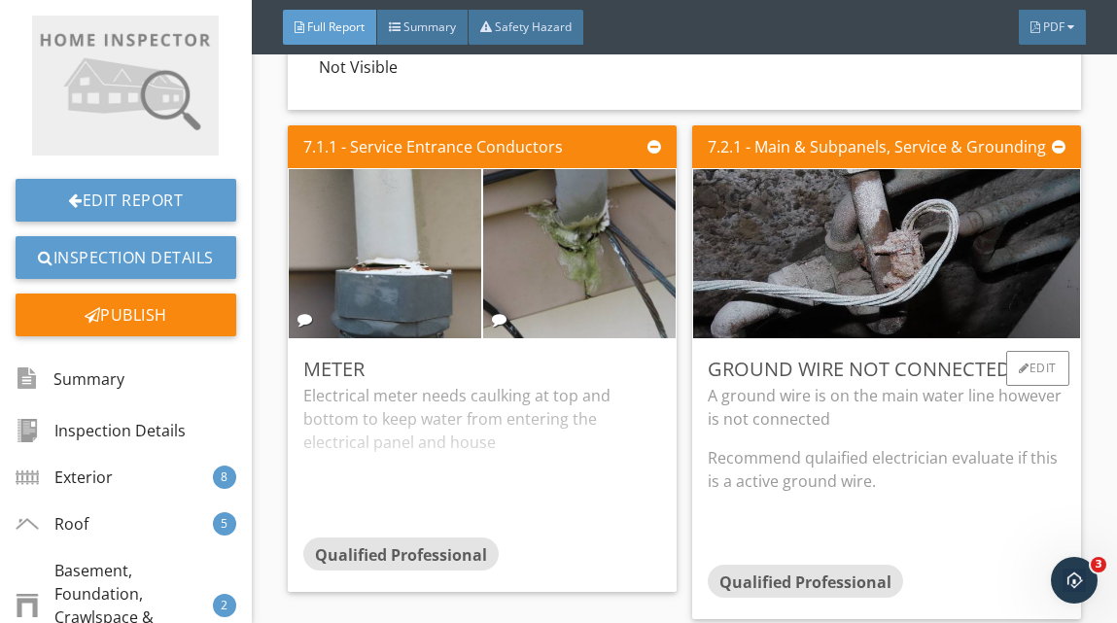
scroll to position [9776, 0]
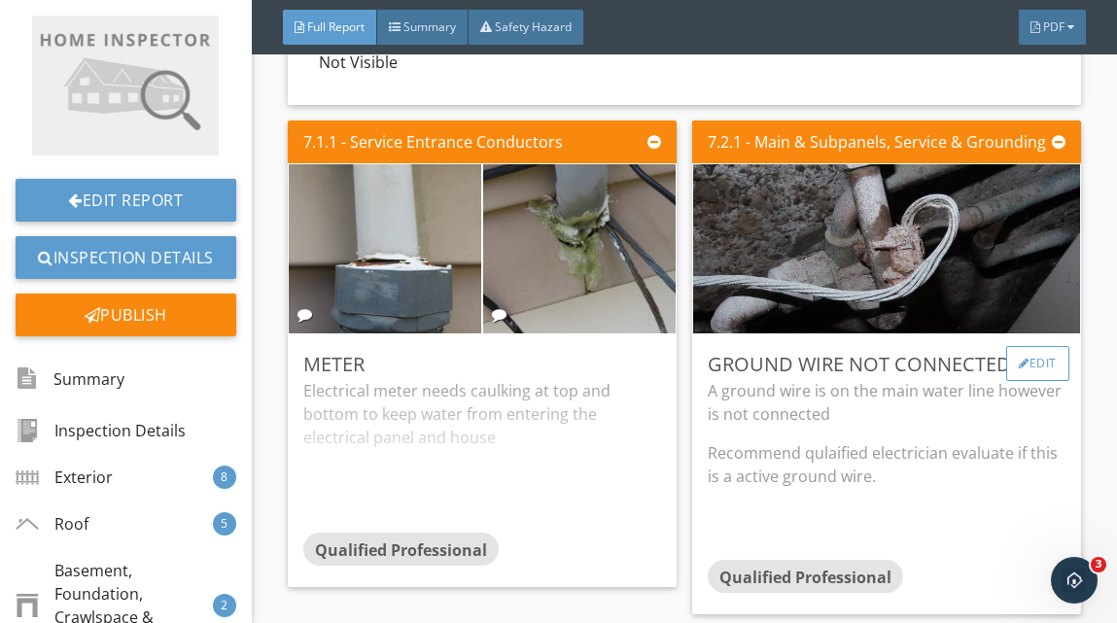
click at [1024, 367] on div at bounding box center [1024, 364] width 11 height 12
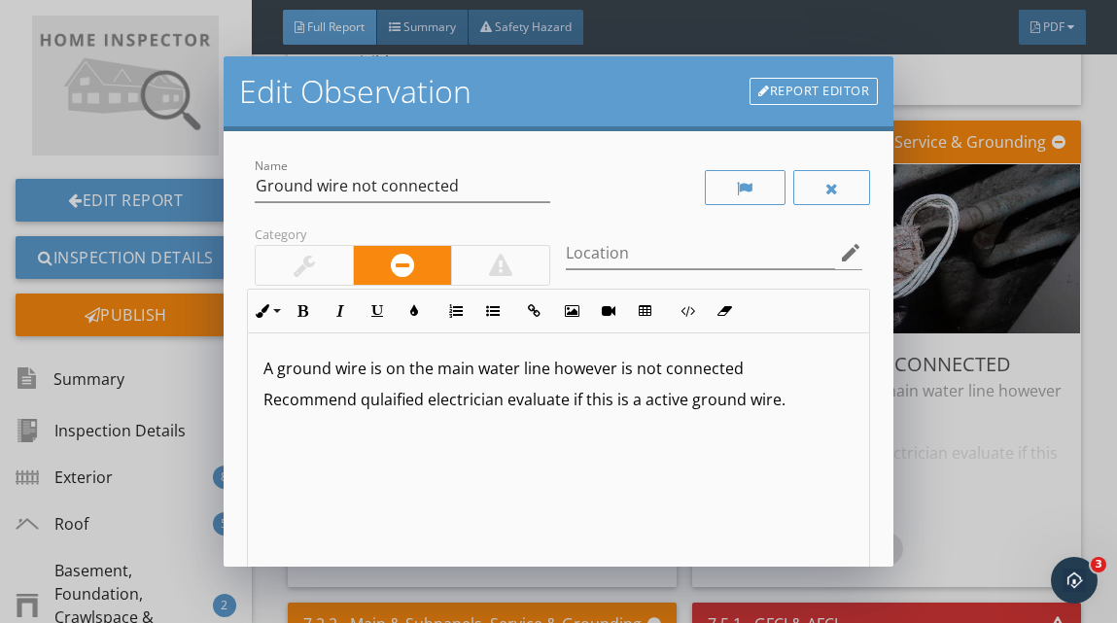
click at [635, 405] on p "Recommend qulaified electrician evaluate if this is a active ground wire." at bounding box center [559, 399] width 590 height 23
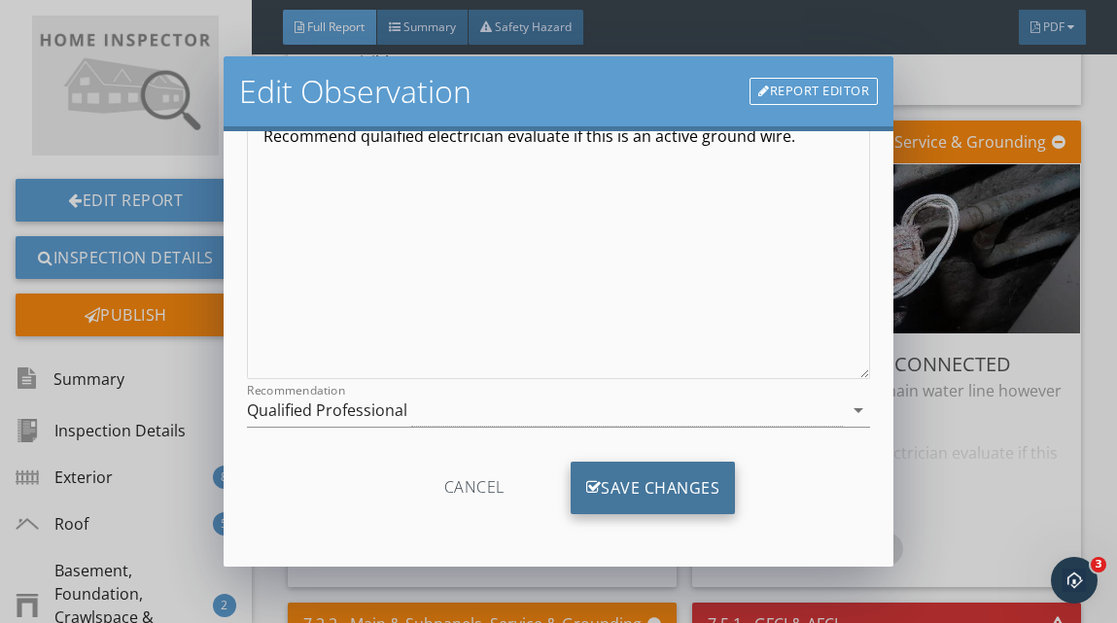
click at [672, 495] on div "Save Changes" at bounding box center [653, 488] width 165 height 53
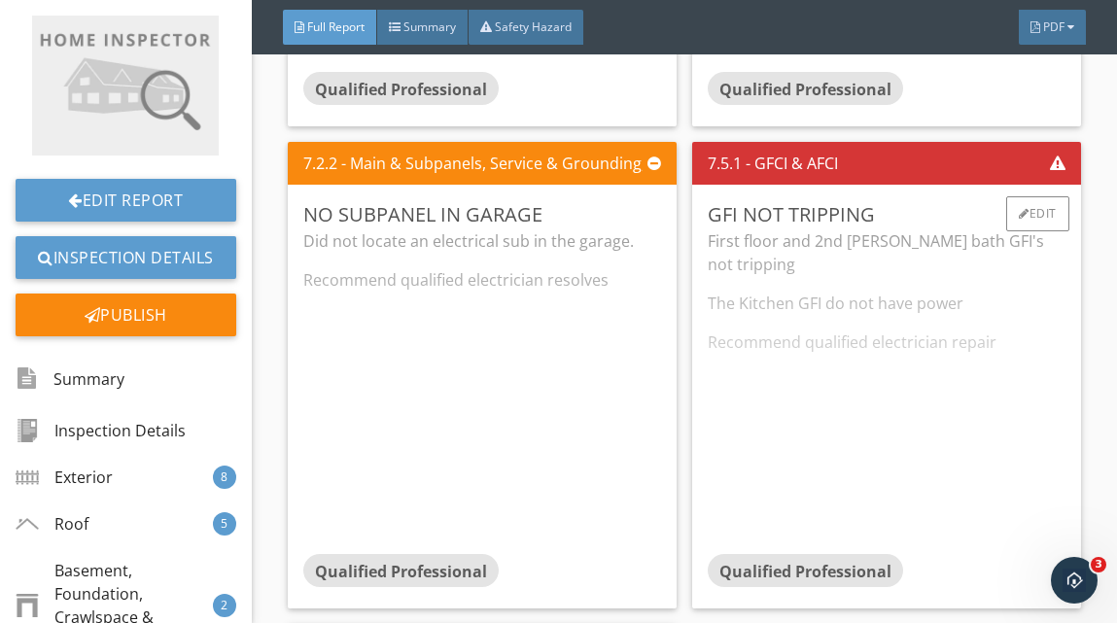
scroll to position [10240, 0]
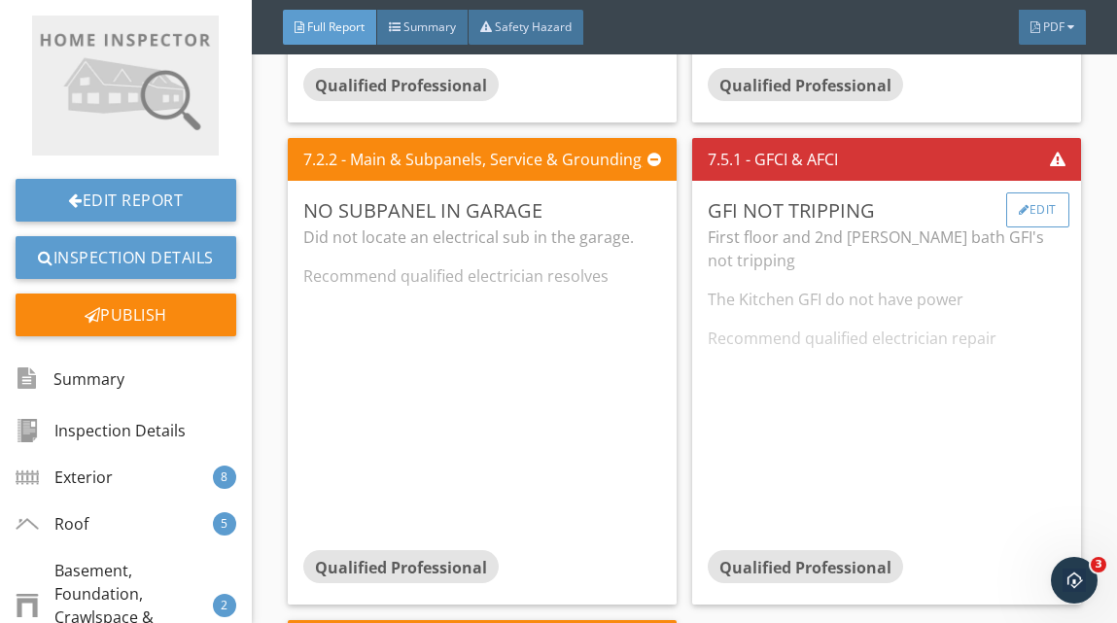
click at [1025, 217] on div "Edit" at bounding box center [1038, 210] width 63 height 35
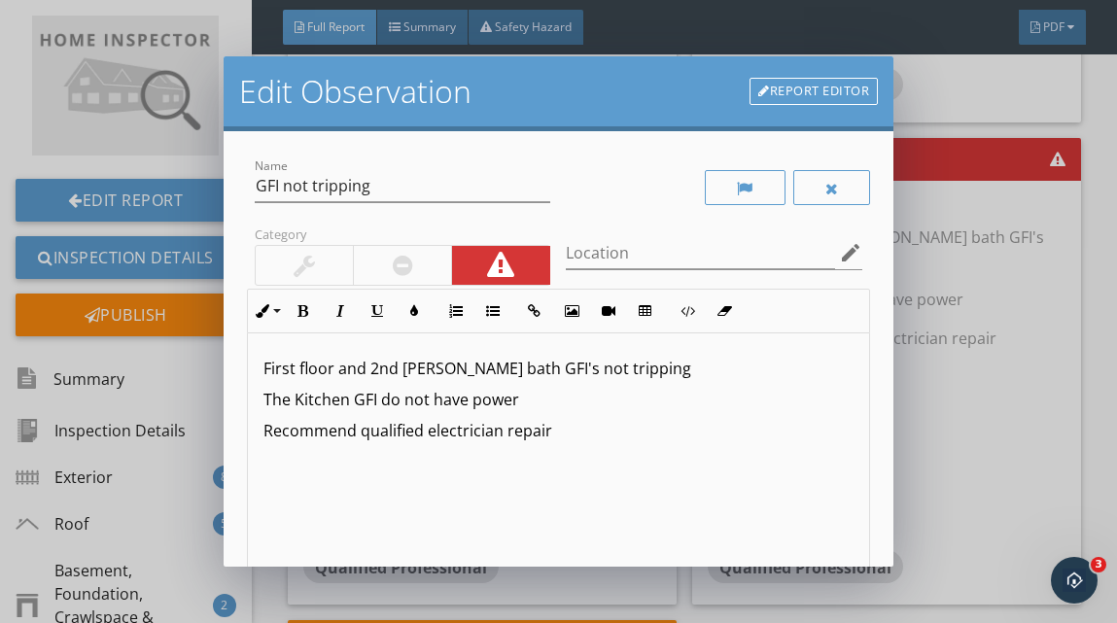
click at [374, 402] on p "The Kitchen GFI do not have power" at bounding box center [559, 399] width 590 height 23
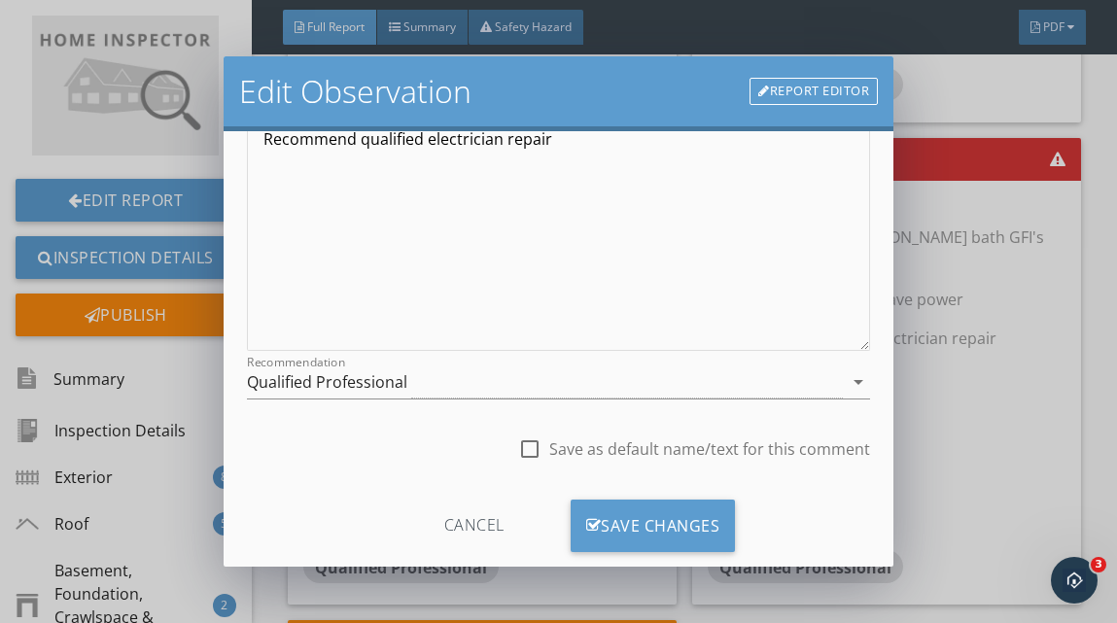
scroll to position [329, 0]
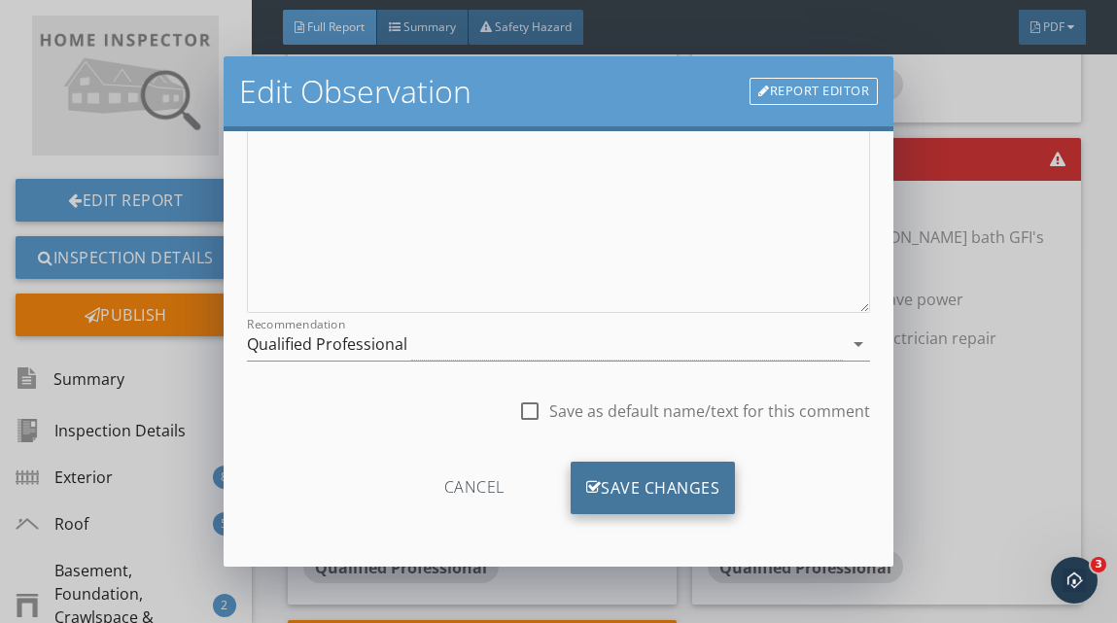
click at [680, 490] on div "Save Changes" at bounding box center [653, 488] width 165 height 53
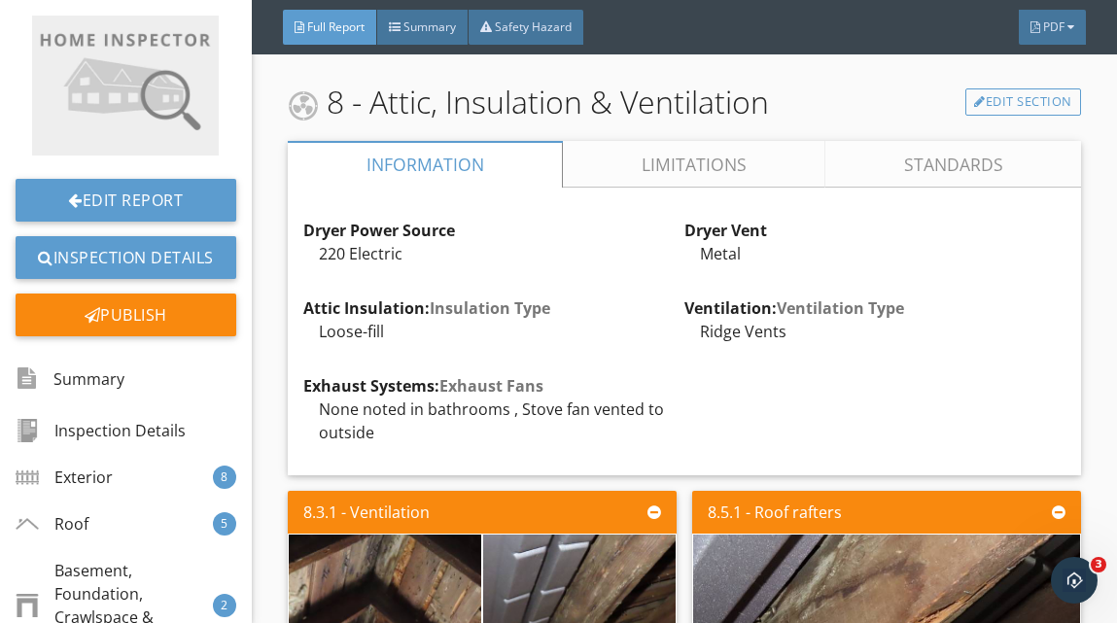
scroll to position [11308, 0]
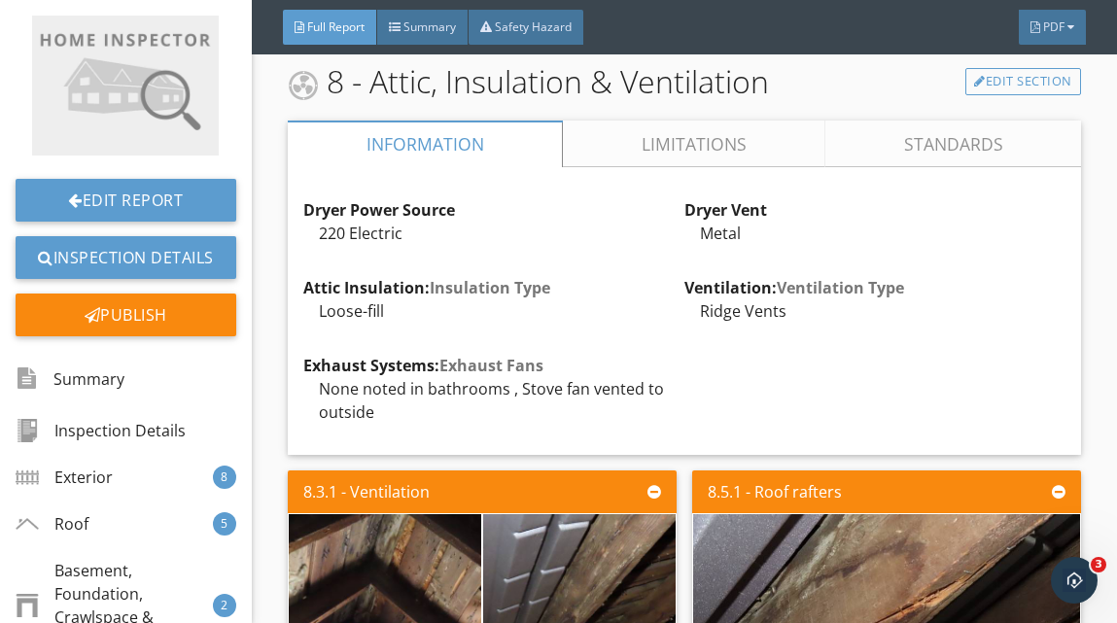
click at [672, 143] on link "Limitations" at bounding box center [694, 144] width 263 height 47
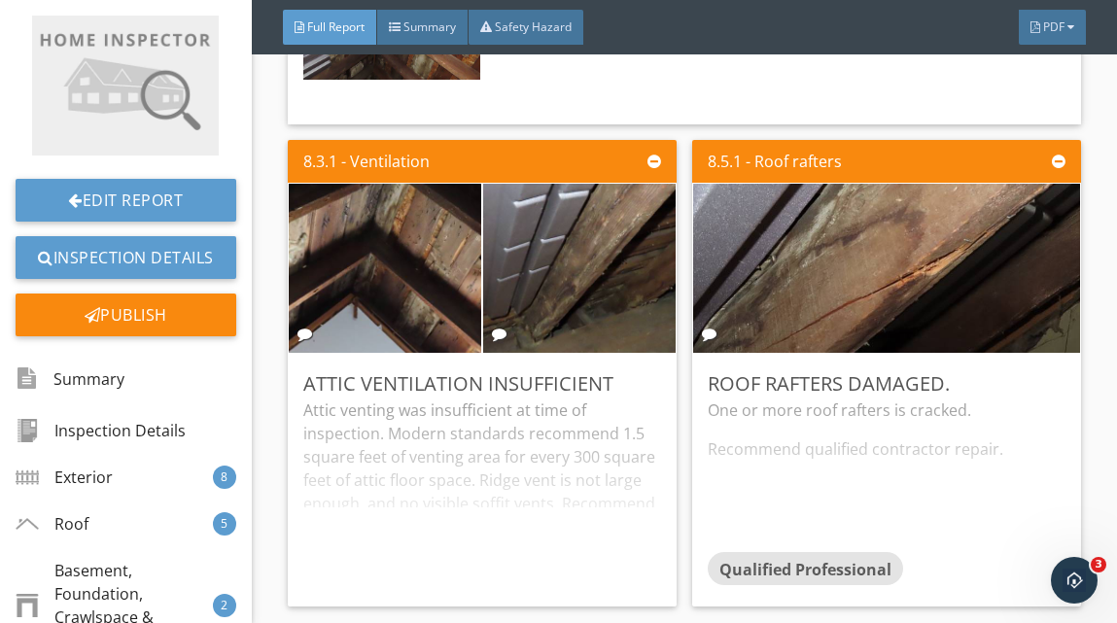
scroll to position [11676, 0]
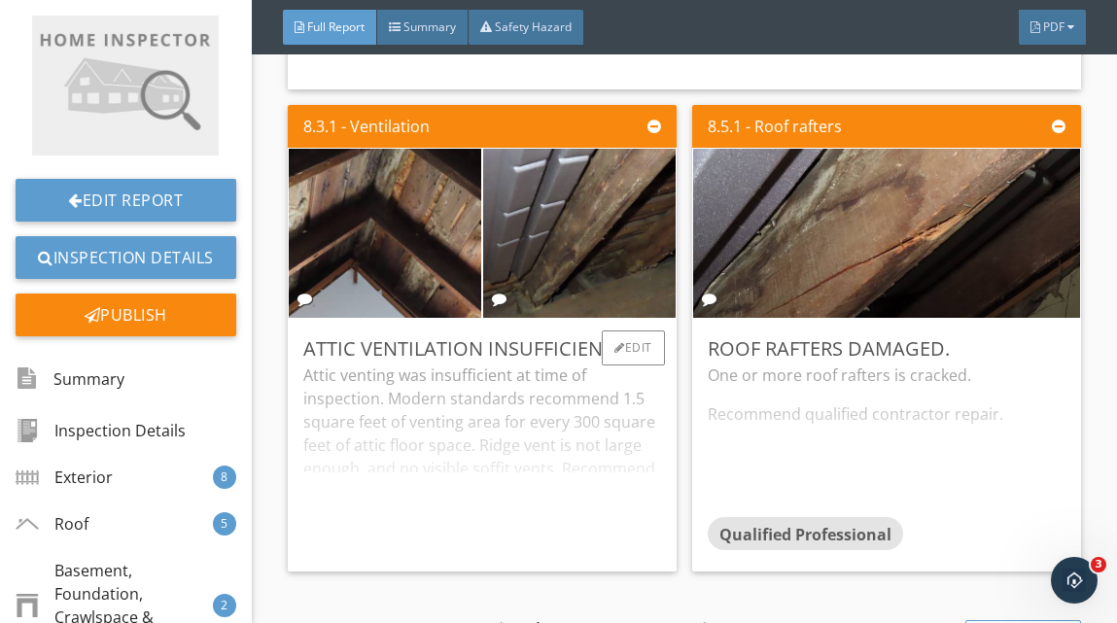
click at [574, 515] on div "Attic venting was insufficient at time of inspection. Modern standards recommen…" at bounding box center [482, 460] width 358 height 193
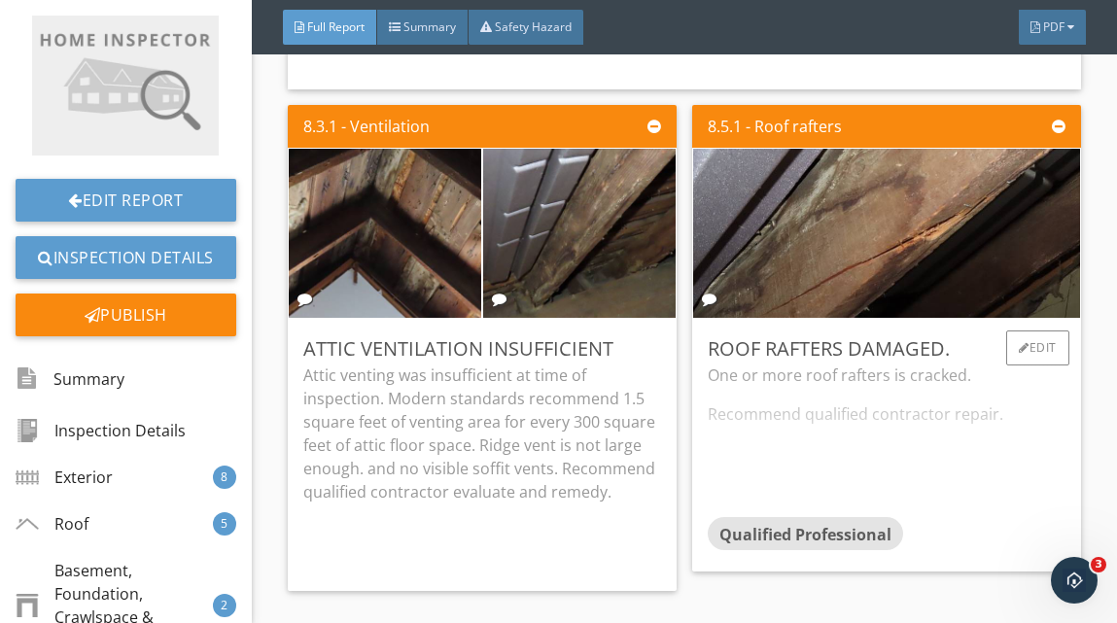
click at [856, 483] on div "One or more roof rafters is cracked. Recommend qualified contractor repair." at bounding box center [887, 441] width 358 height 154
click at [1030, 349] on div "Edit" at bounding box center [1038, 348] width 63 height 35
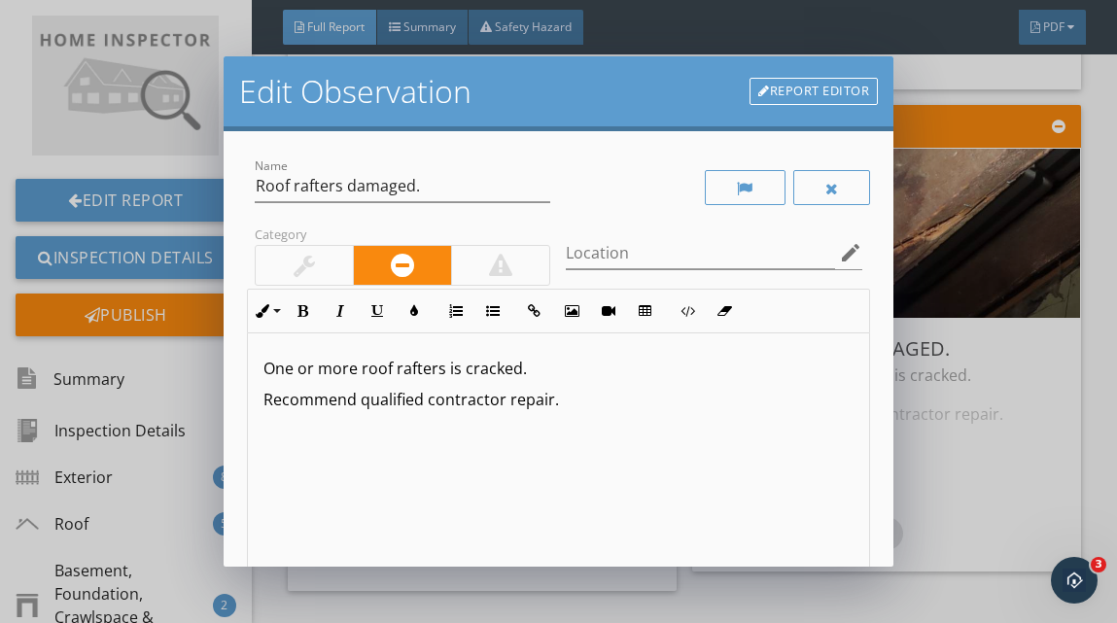
click at [443, 371] on p "One or more roof rafters is cracked." at bounding box center [559, 368] width 590 height 23
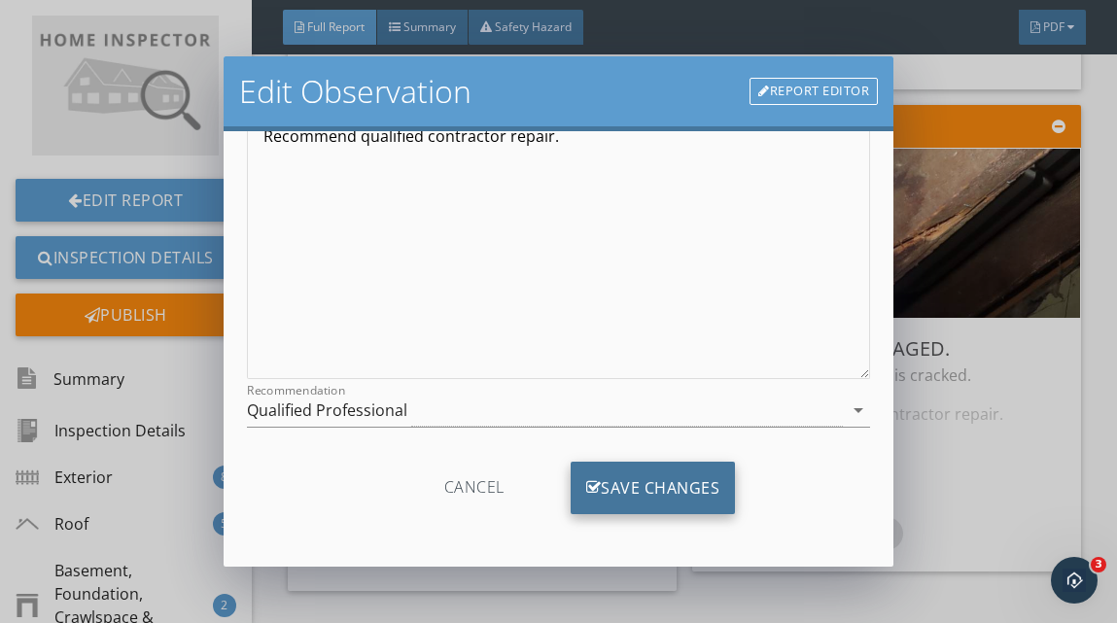
click at [663, 488] on div "Save Changes" at bounding box center [653, 488] width 165 height 53
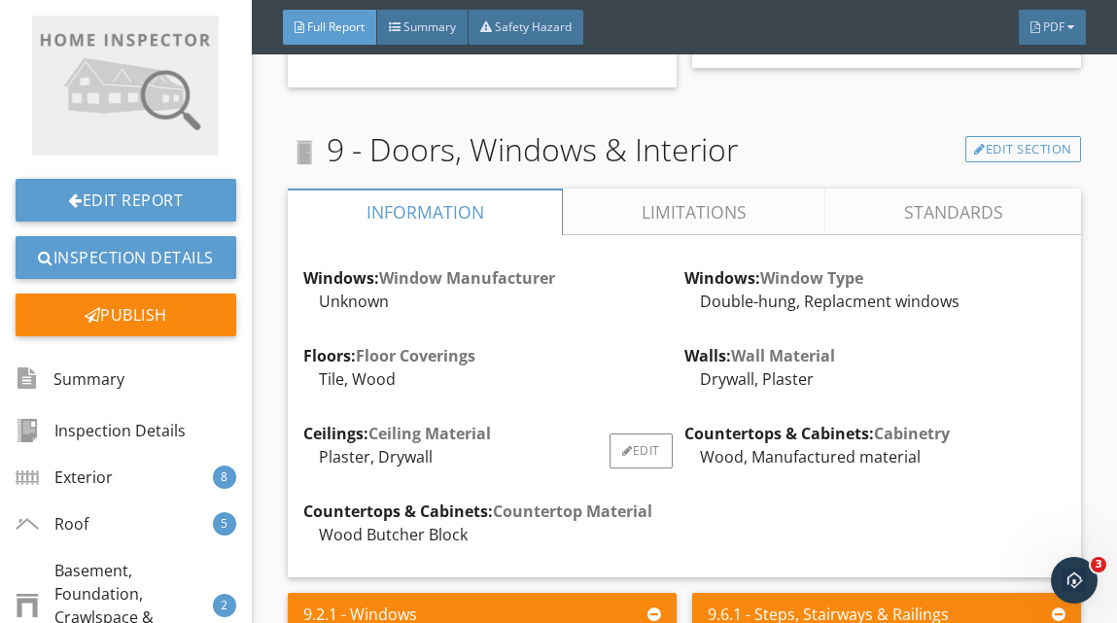
scroll to position [12168, 0]
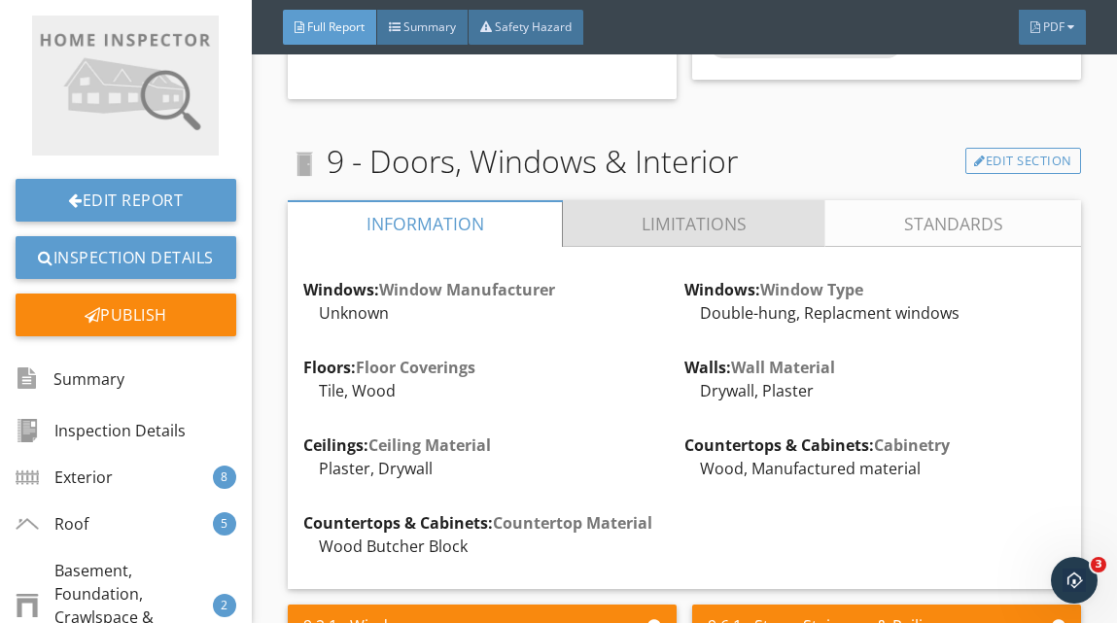
click at [720, 224] on link "Limitations" at bounding box center [694, 223] width 263 height 47
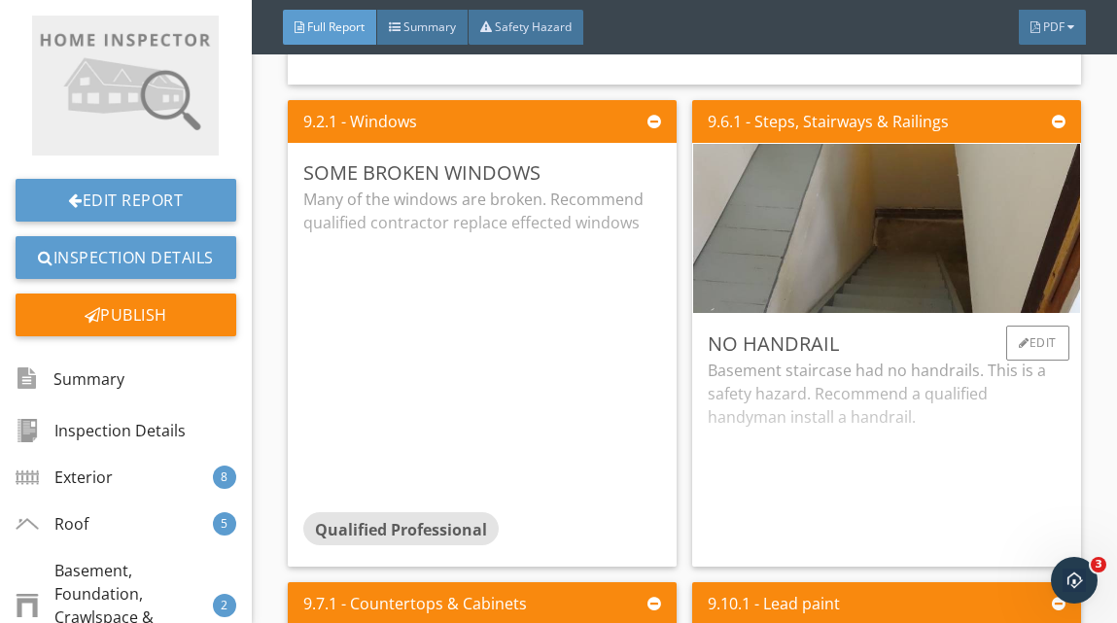
scroll to position [12984, 0]
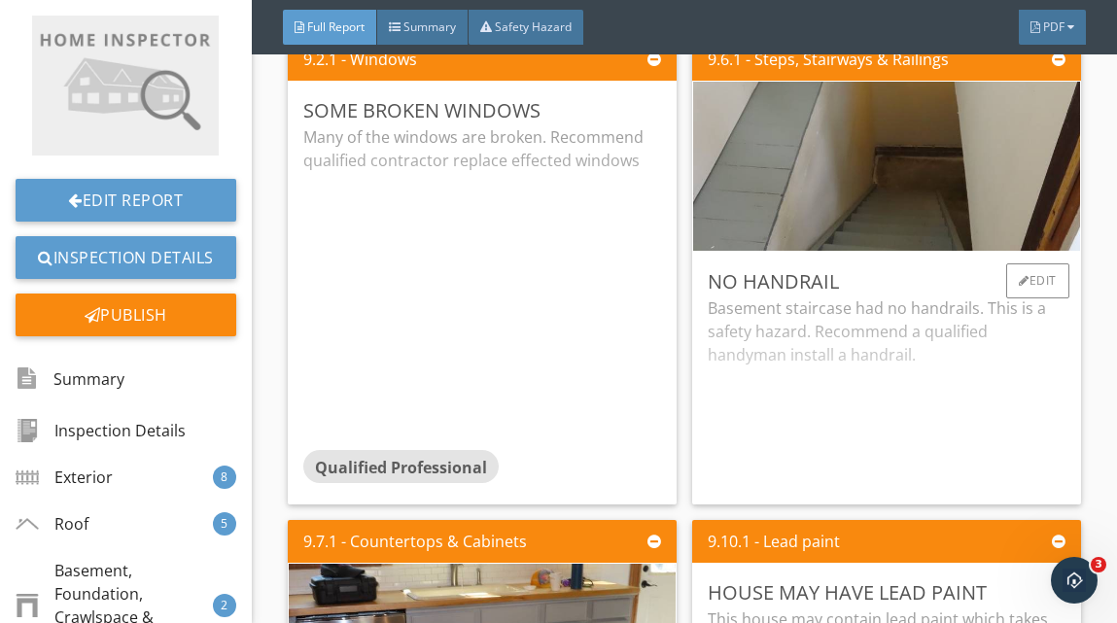
click at [862, 439] on div "Basement staircase had no handrails. This is a safety hazard. Recommend a quali…" at bounding box center [887, 393] width 358 height 193
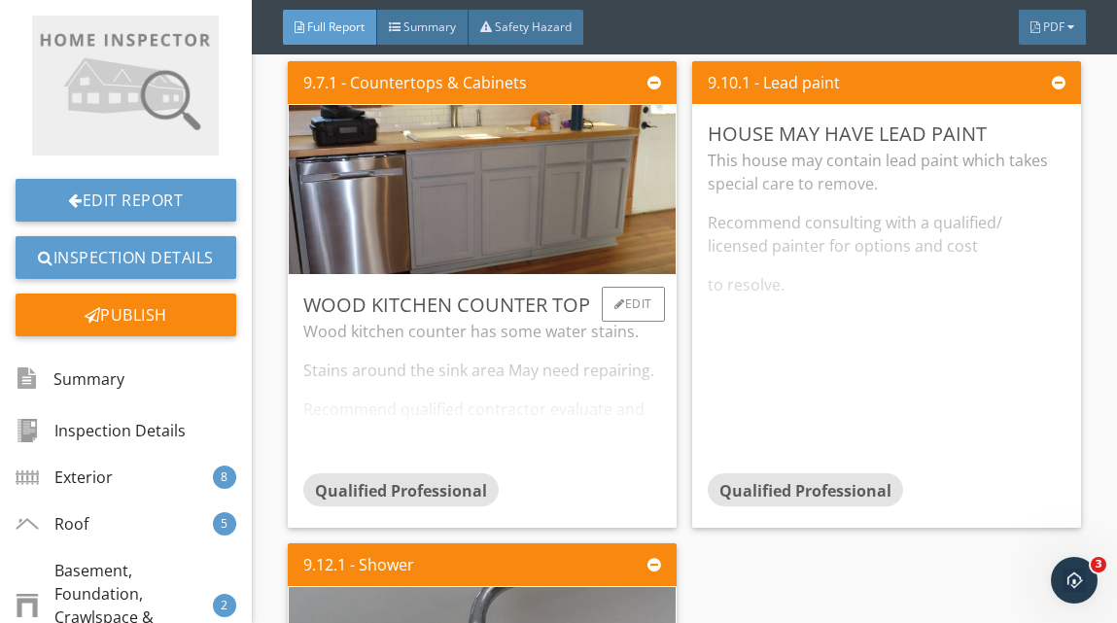
scroll to position [13455, 0]
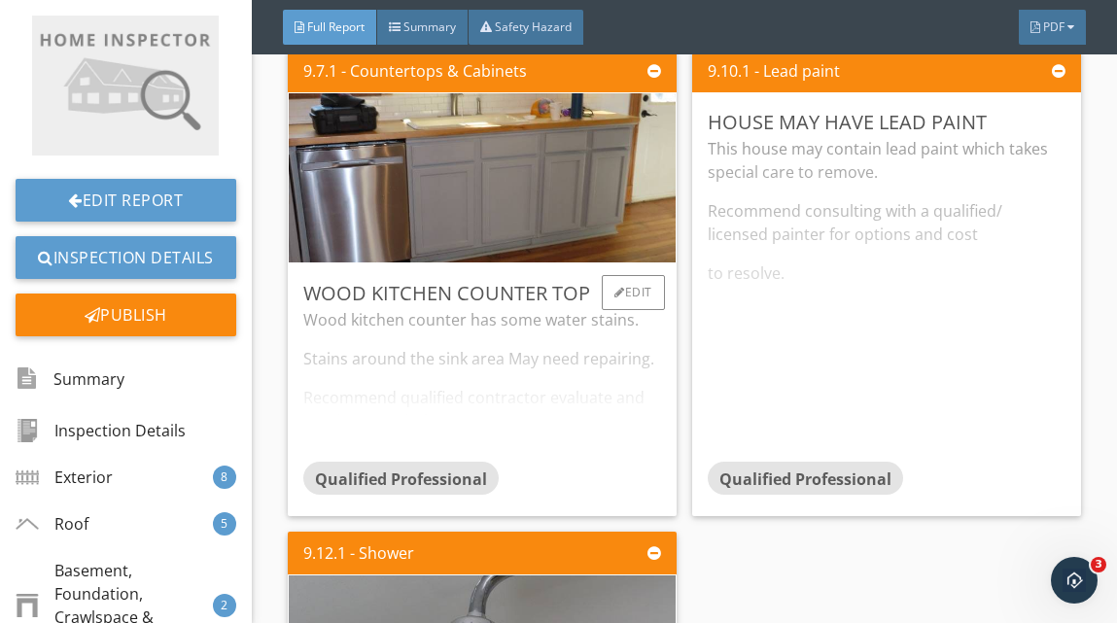
click at [552, 457] on div "Wood kitchen counter has some water stains. Stains around the sink area May nee…" at bounding box center [482, 385] width 358 height 154
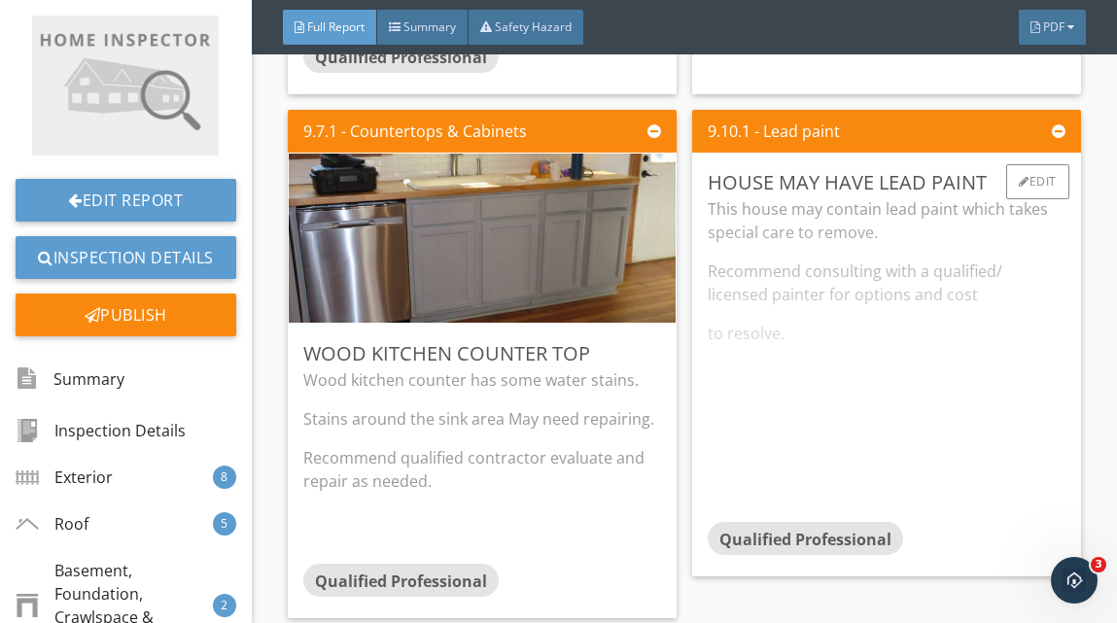
scroll to position [13388, 0]
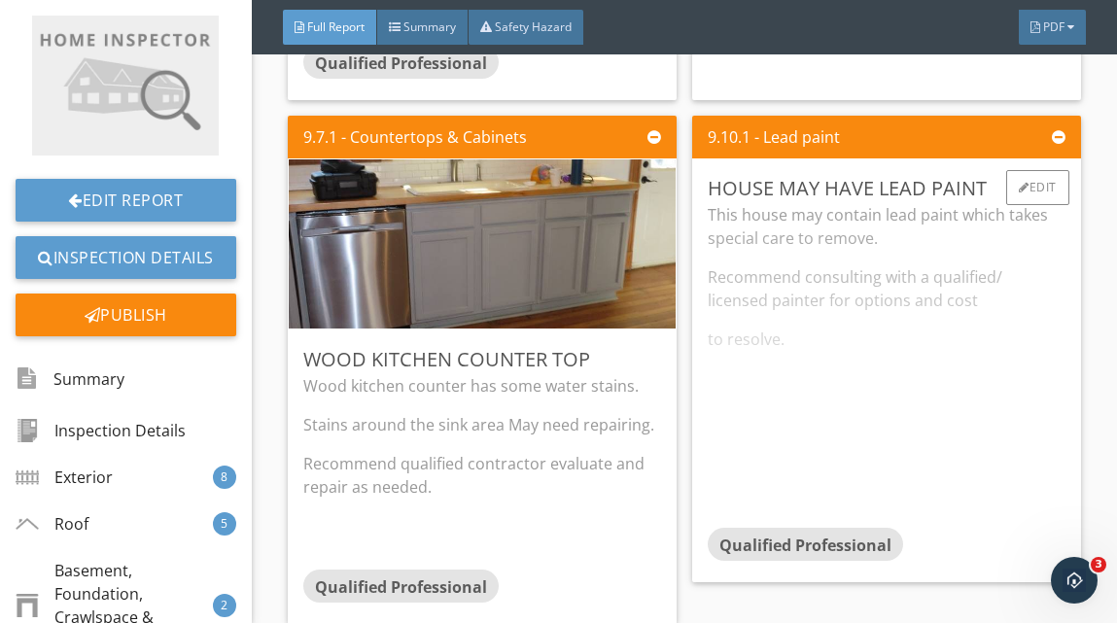
click at [926, 435] on div "This house may contain lead paint which takes special care to remove. Recommend…" at bounding box center [887, 365] width 358 height 325
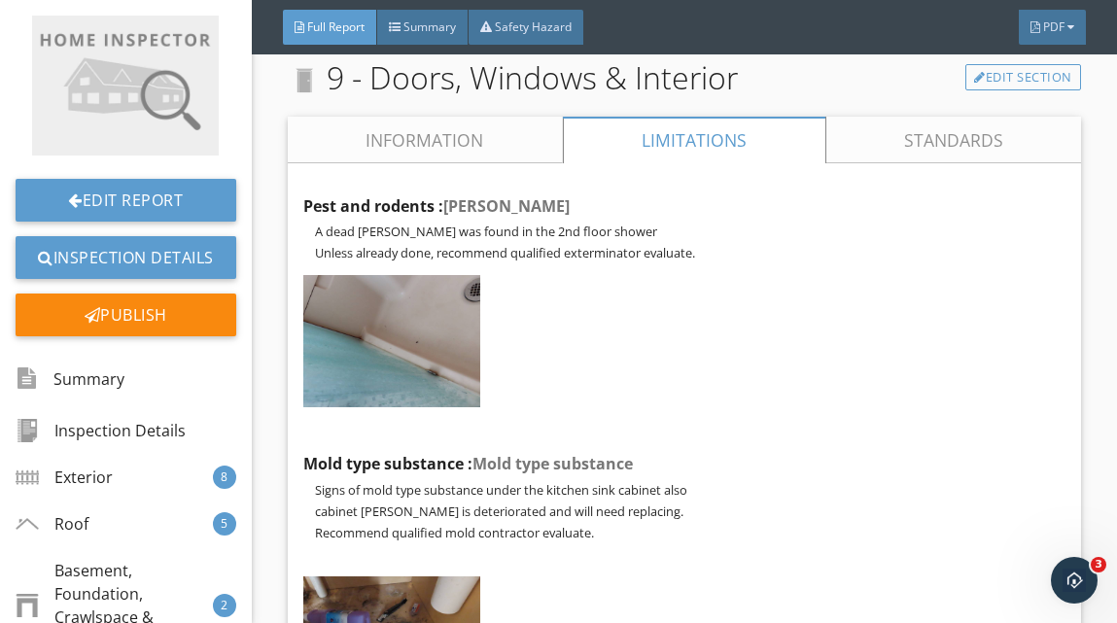
scroll to position [12291, 0]
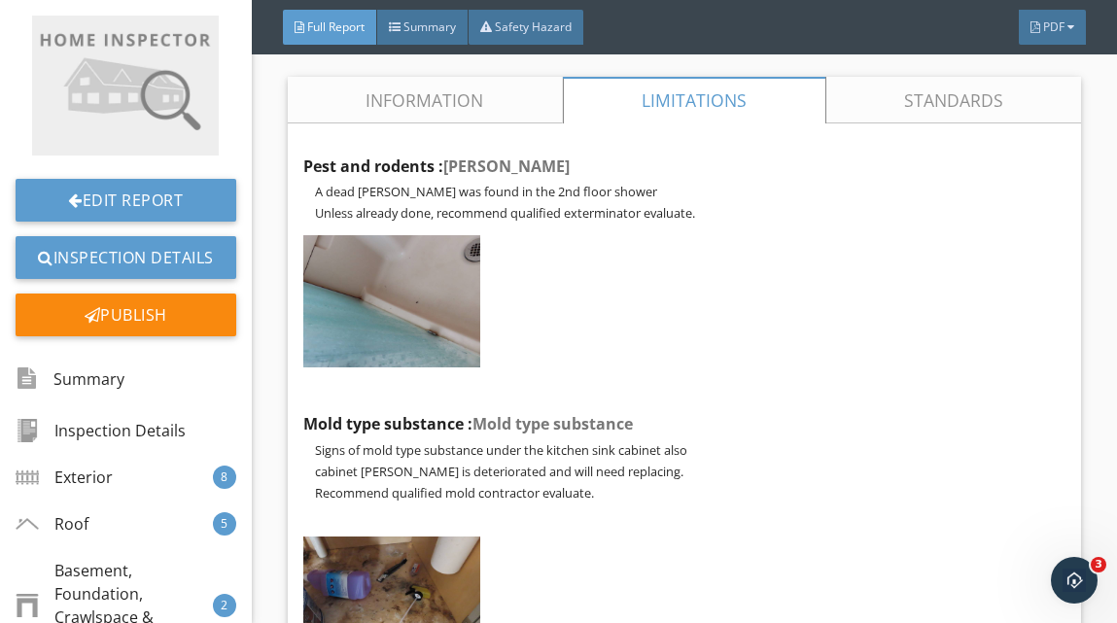
click at [686, 114] on div at bounding box center [694, 100] width 263 height 47
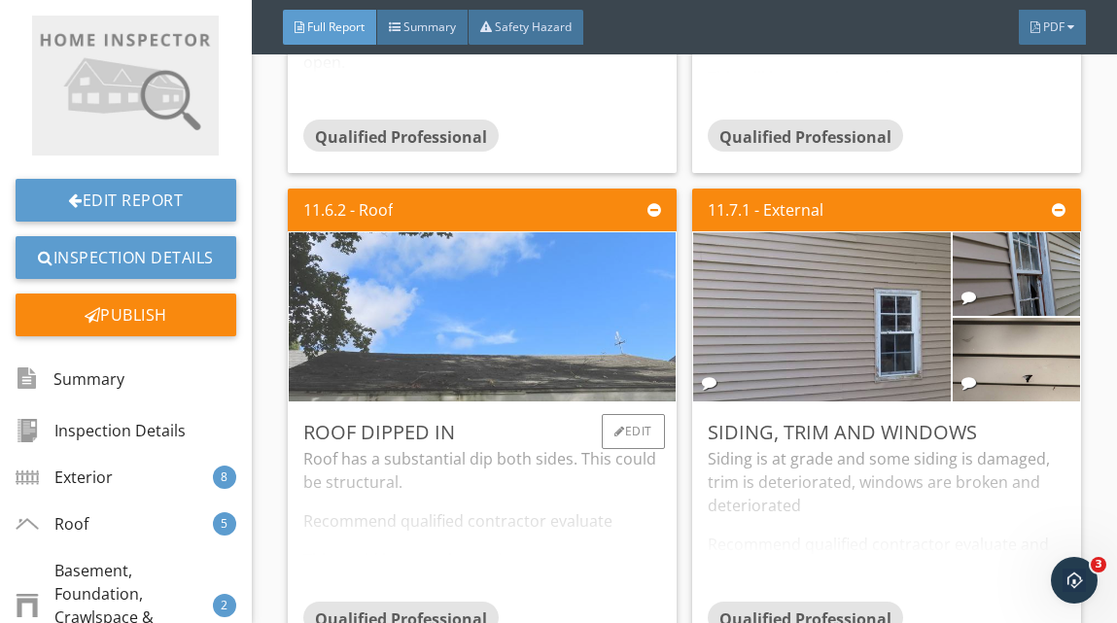
scroll to position [16364, 0]
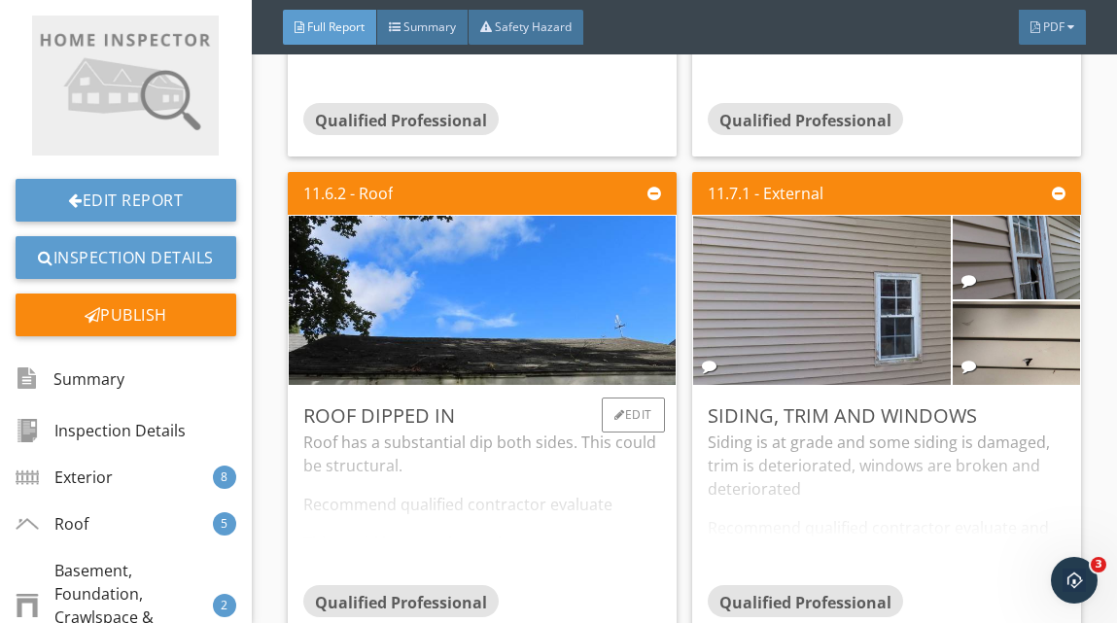
click at [545, 564] on div "Roof has a substantial dip both sides. This could be structural. Recommend qual…" at bounding box center [482, 508] width 358 height 154
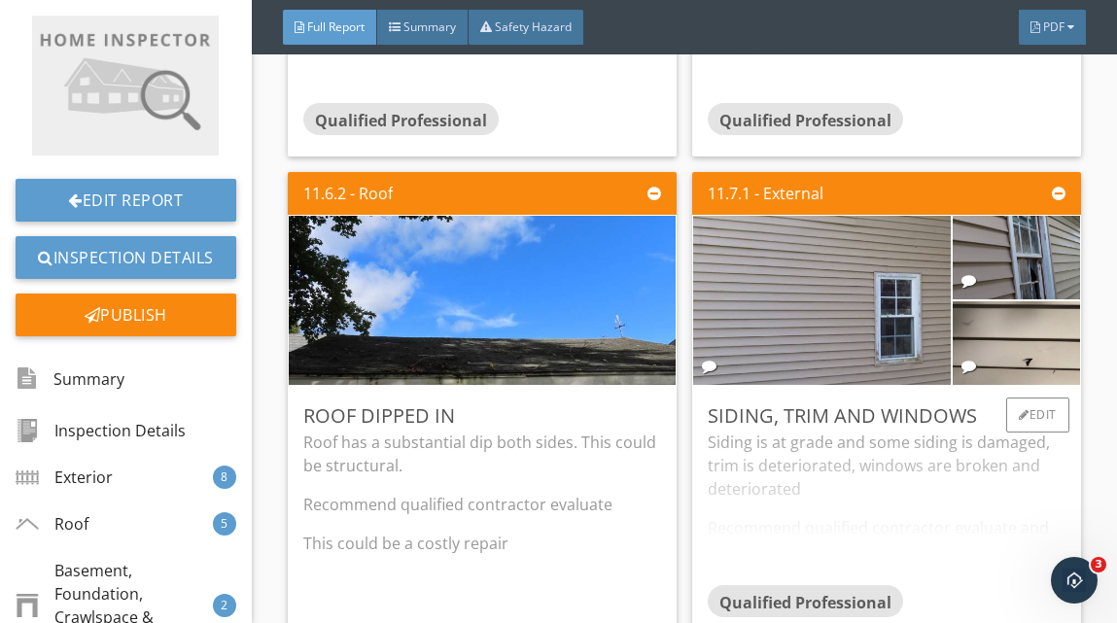
click at [934, 526] on div "Siding is at grade and some siding is damaged, trim is deteriorated, windows ar…" at bounding box center [887, 508] width 358 height 154
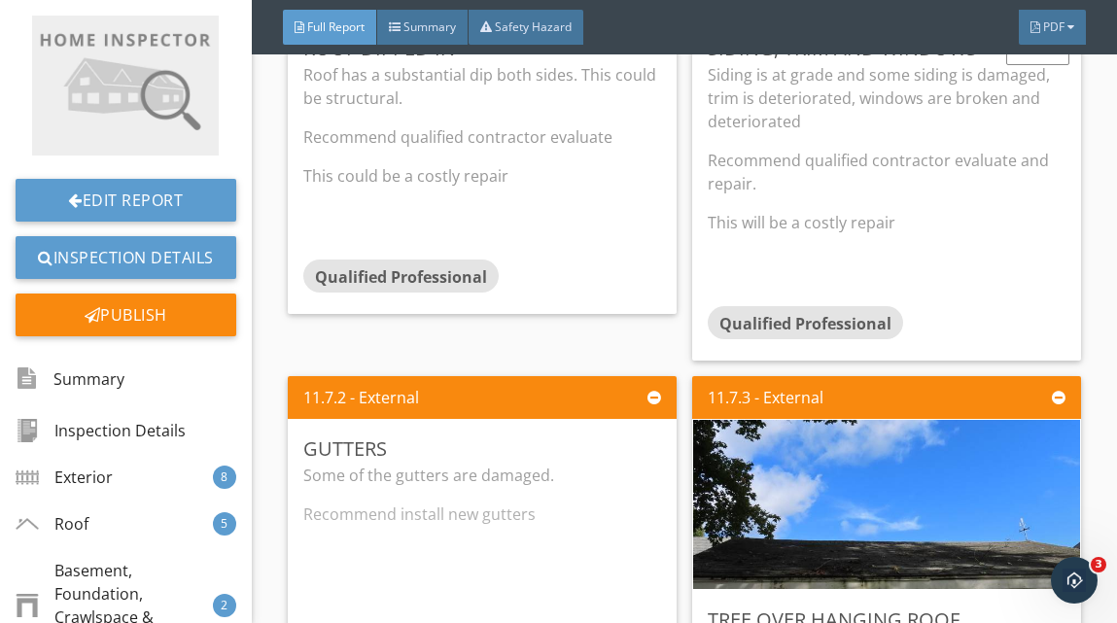
scroll to position [16844, 0]
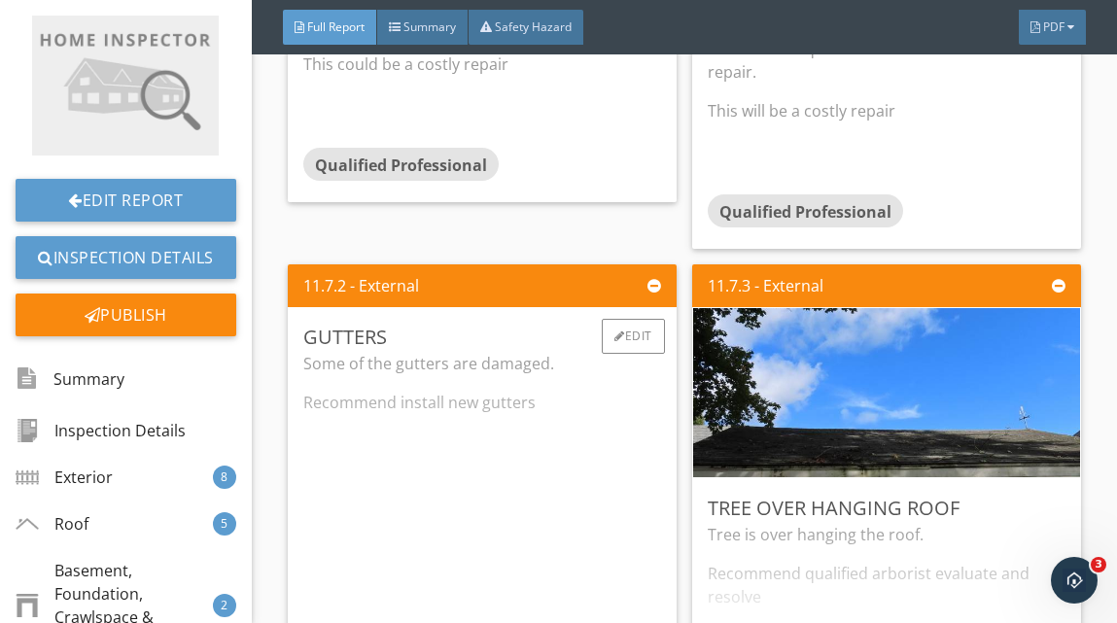
click at [537, 541] on div "Some of the gutters are damaged. Recommend install new gutters" at bounding box center [482, 514] width 358 height 325
click at [982, 538] on div "Tree is over hanging the roof. Recommend qualified arborist evaluate and resolve" at bounding box center [887, 600] width 358 height 154
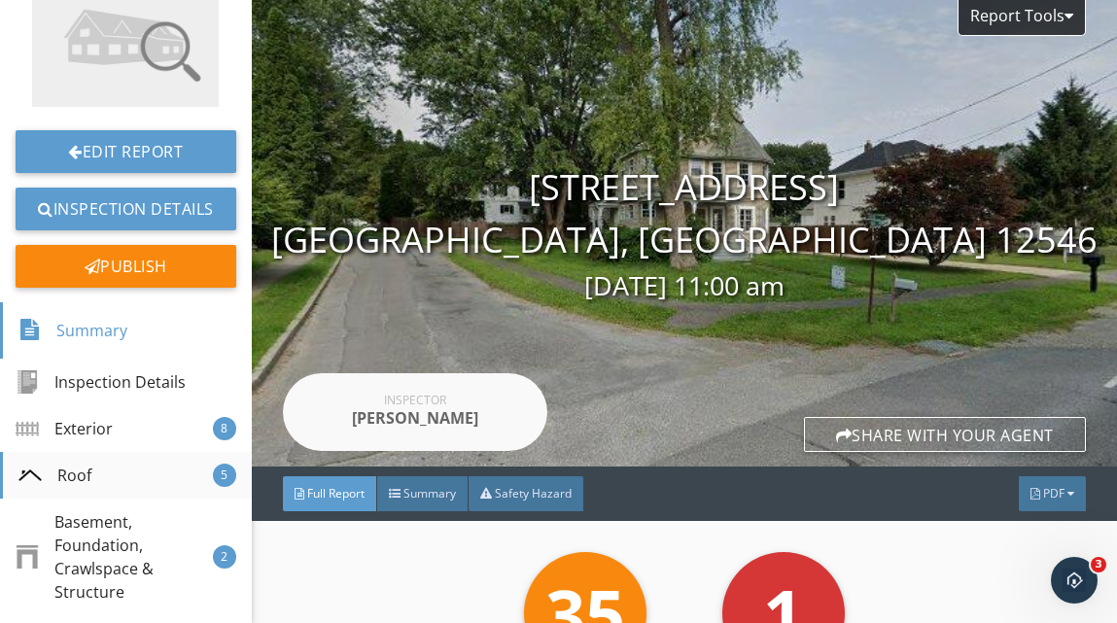
scroll to position [0, 0]
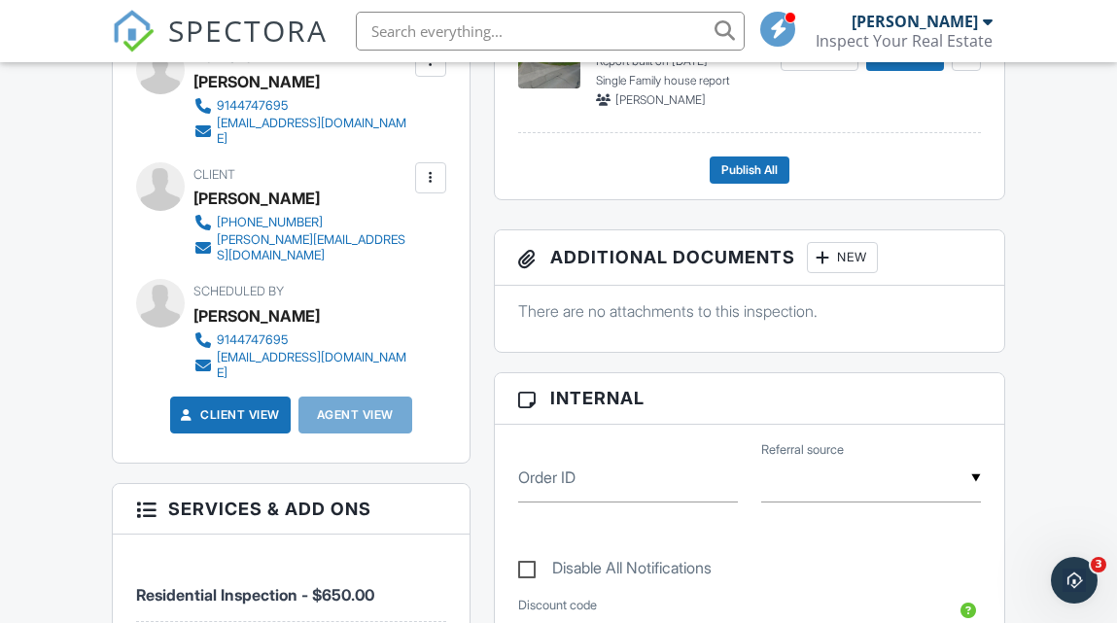
scroll to position [649, 0]
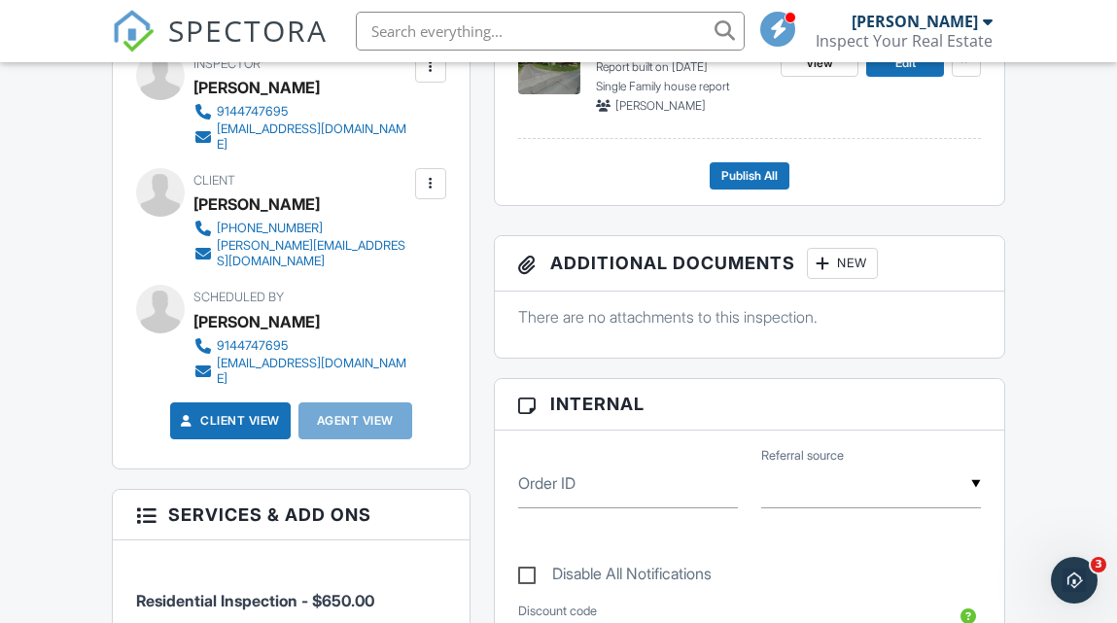
click at [436, 174] on div at bounding box center [430, 183] width 19 height 19
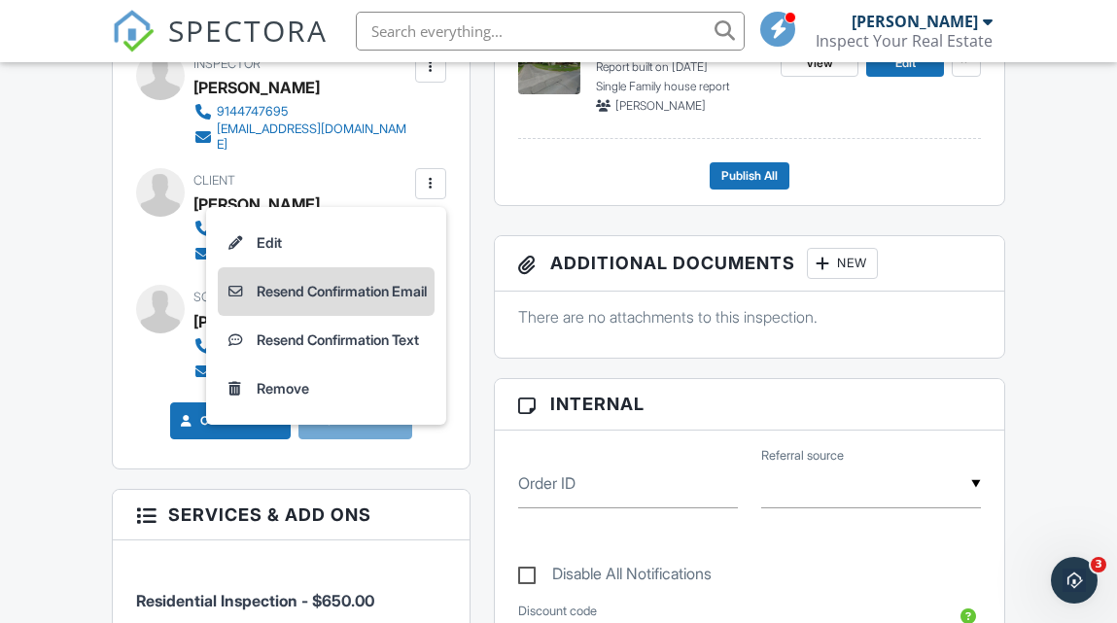
click at [379, 281] on li "Resend Confirmation Email" at bounding box center [326, 291] width 217 height 49
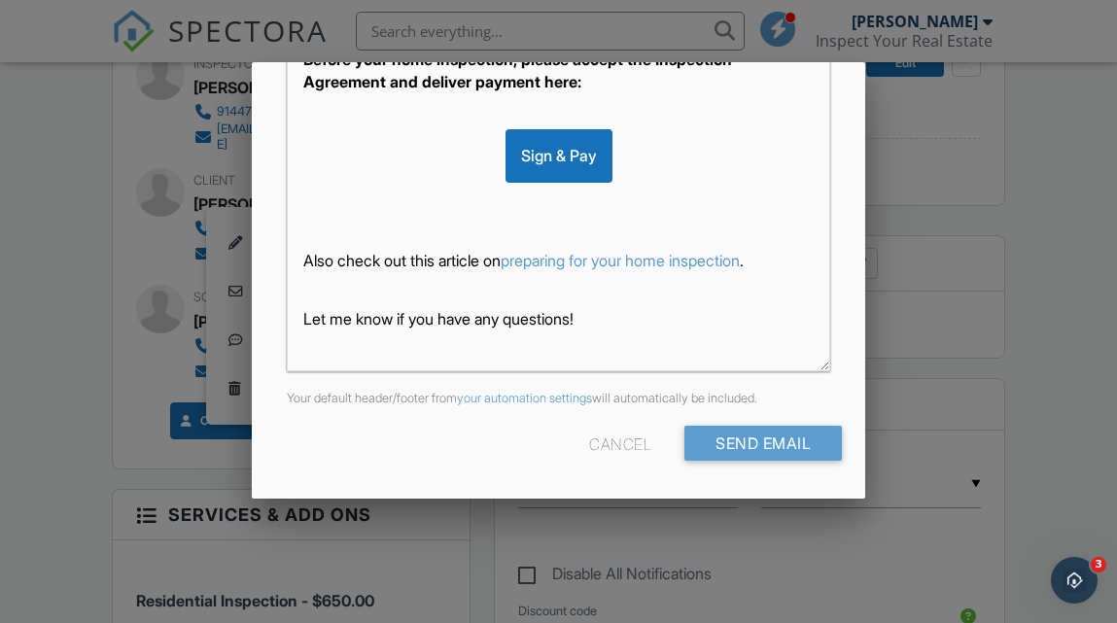
scroll to position [517, 0]
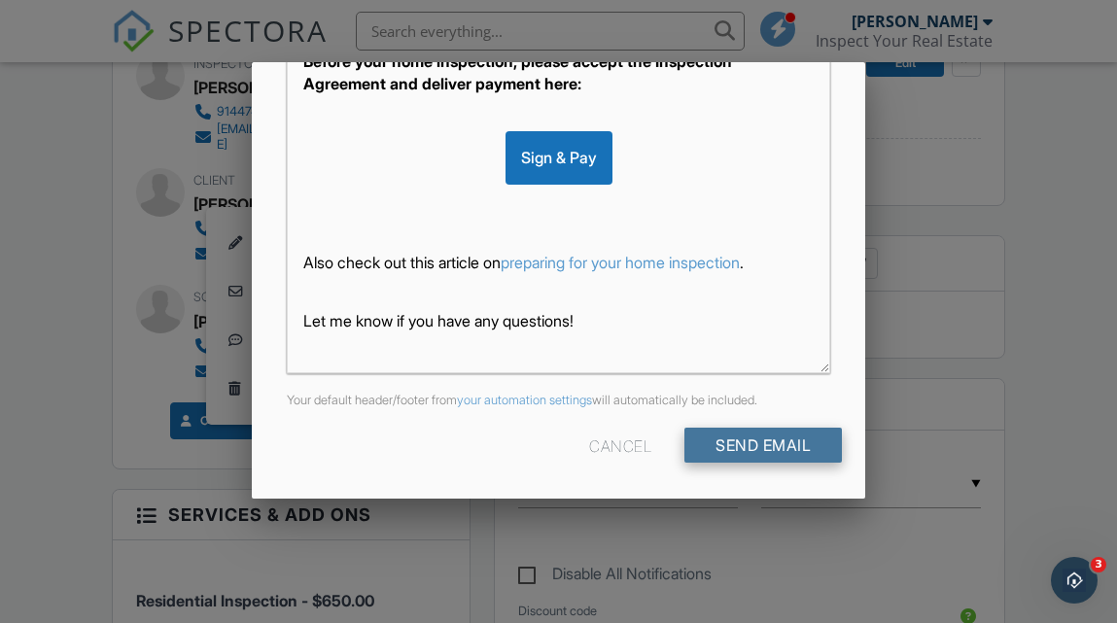
click at [753, 446] on input "Send Email" at bounding box center [764, 445] width 158 height 35
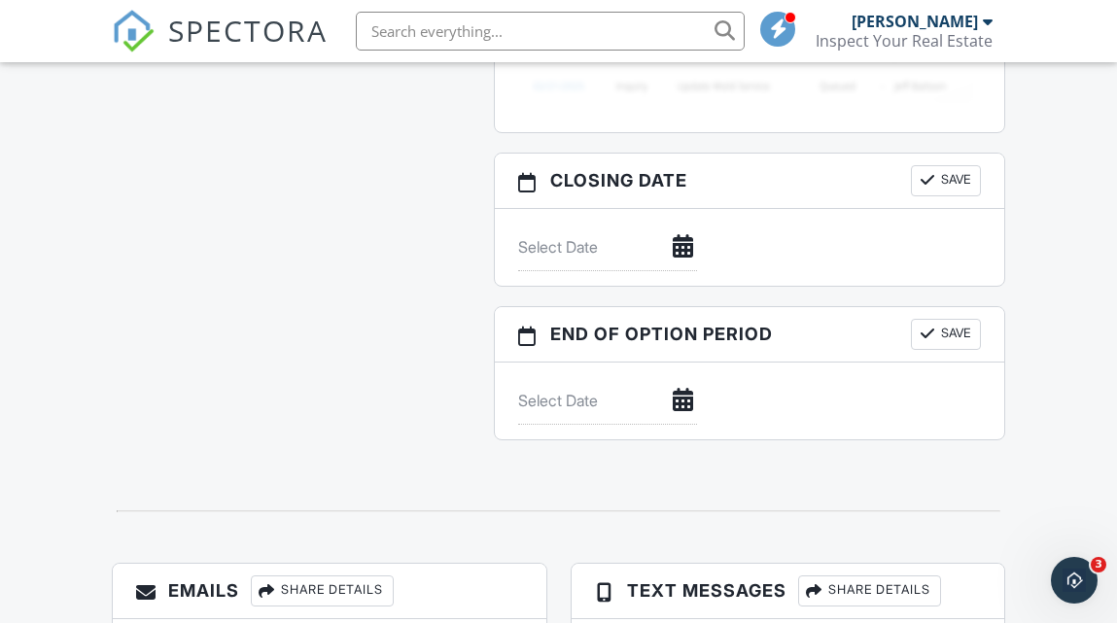
scroll to position [1751, 0]
